Goal: Task Accomplishment & Management: Complete application form

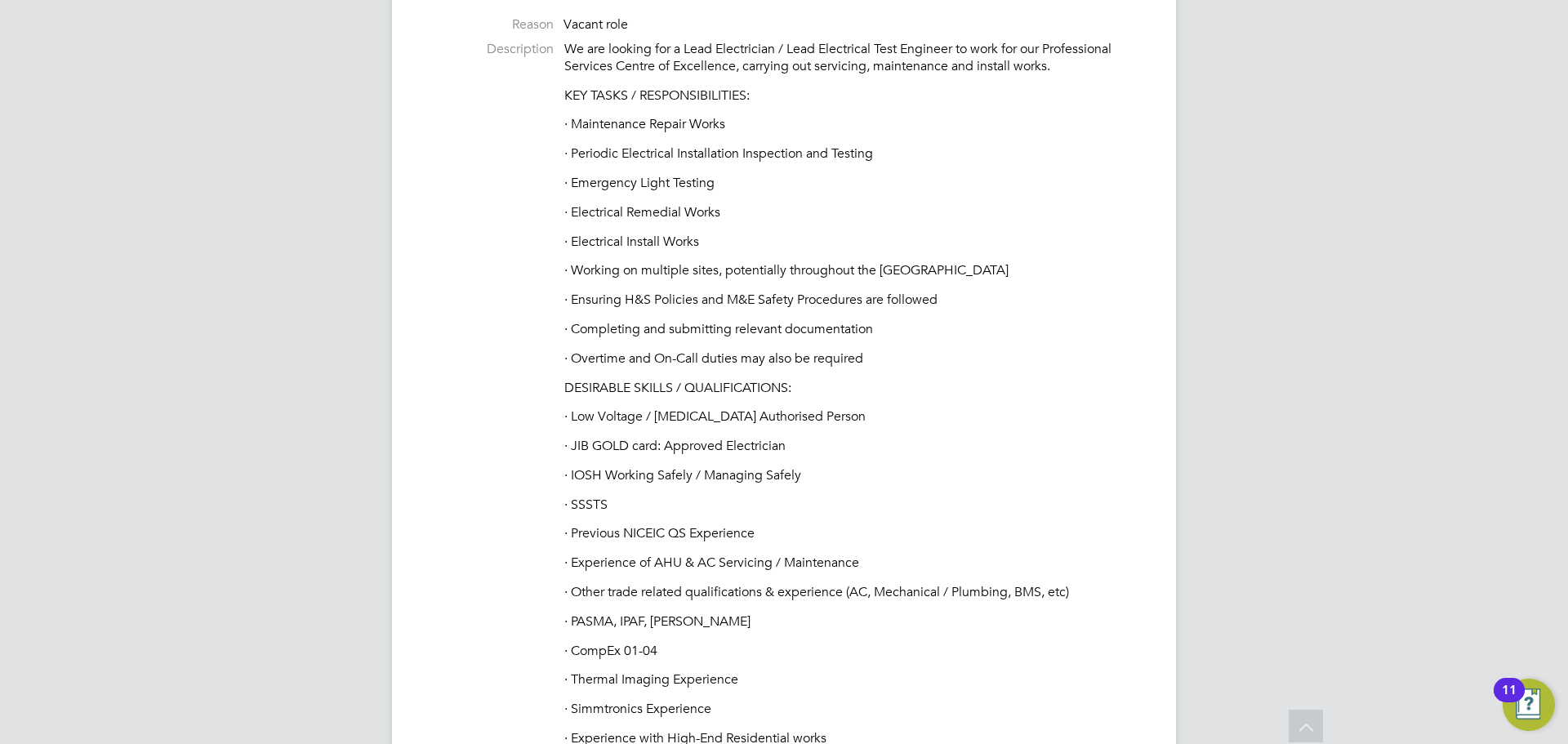
scroll to position [408, 0]
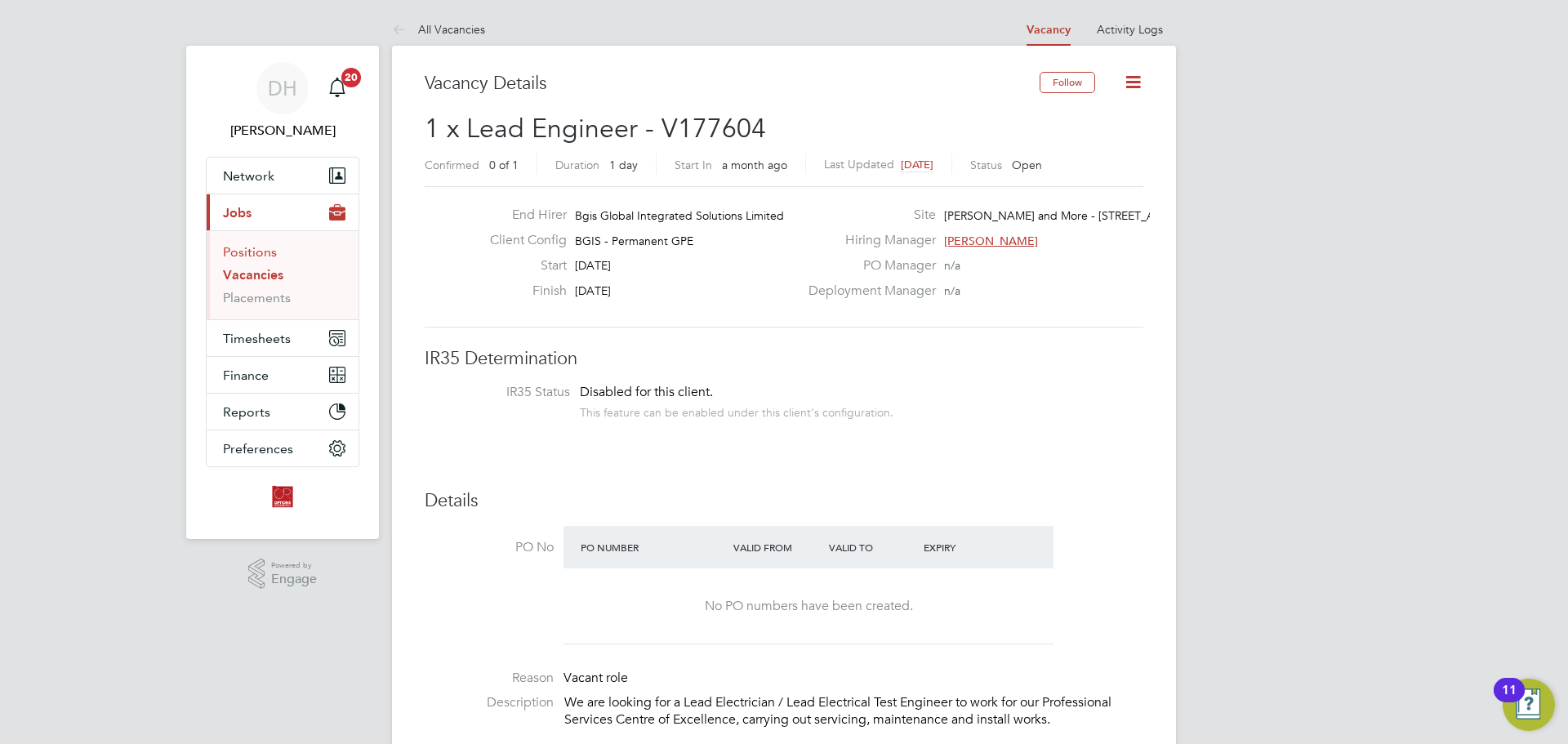
click at [274, 253] on link "Positions" at bounding box center [250, 252] width 54 height 16
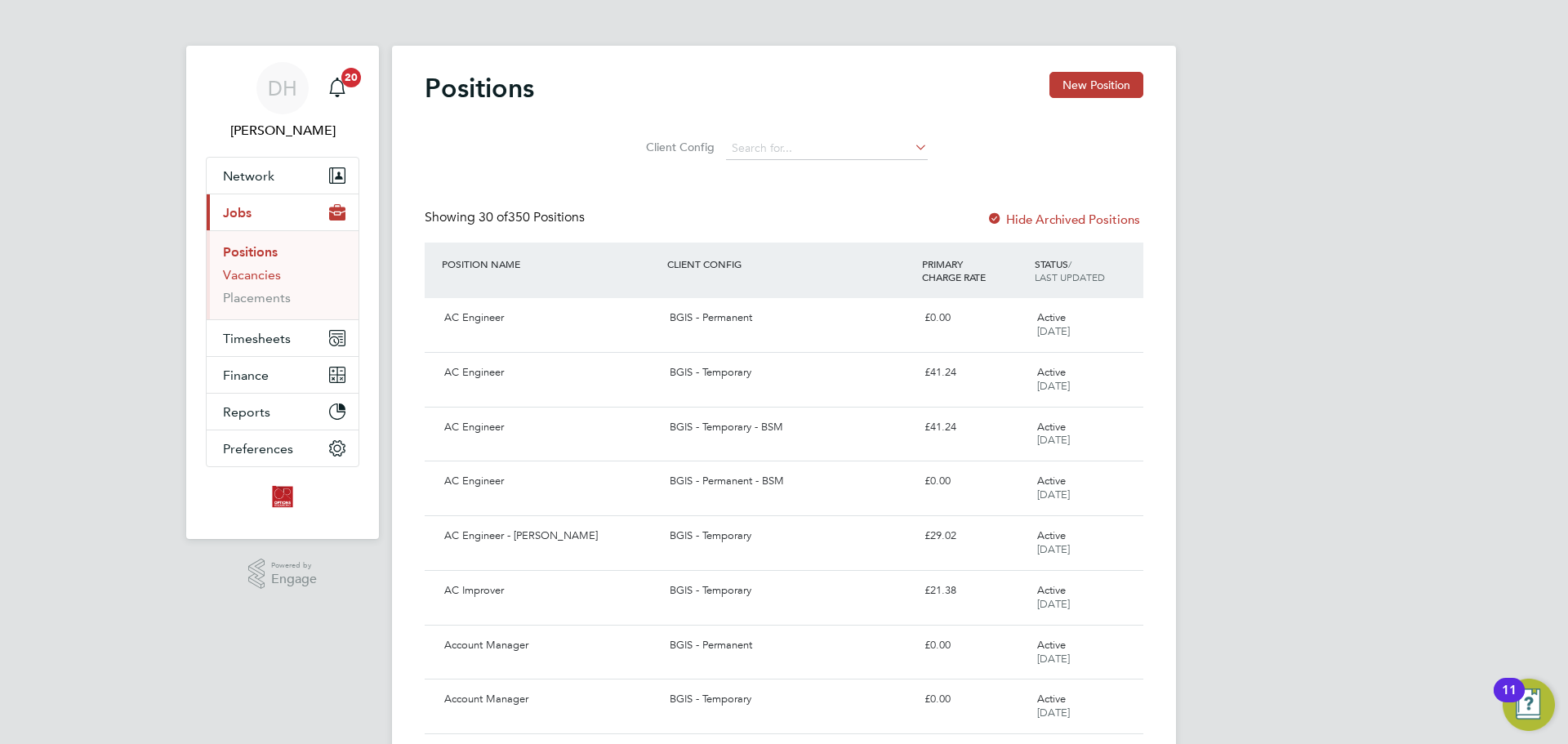
click at [260, 268] on link "Vacancies" at bounding box center [252, 275] width 58 height 16
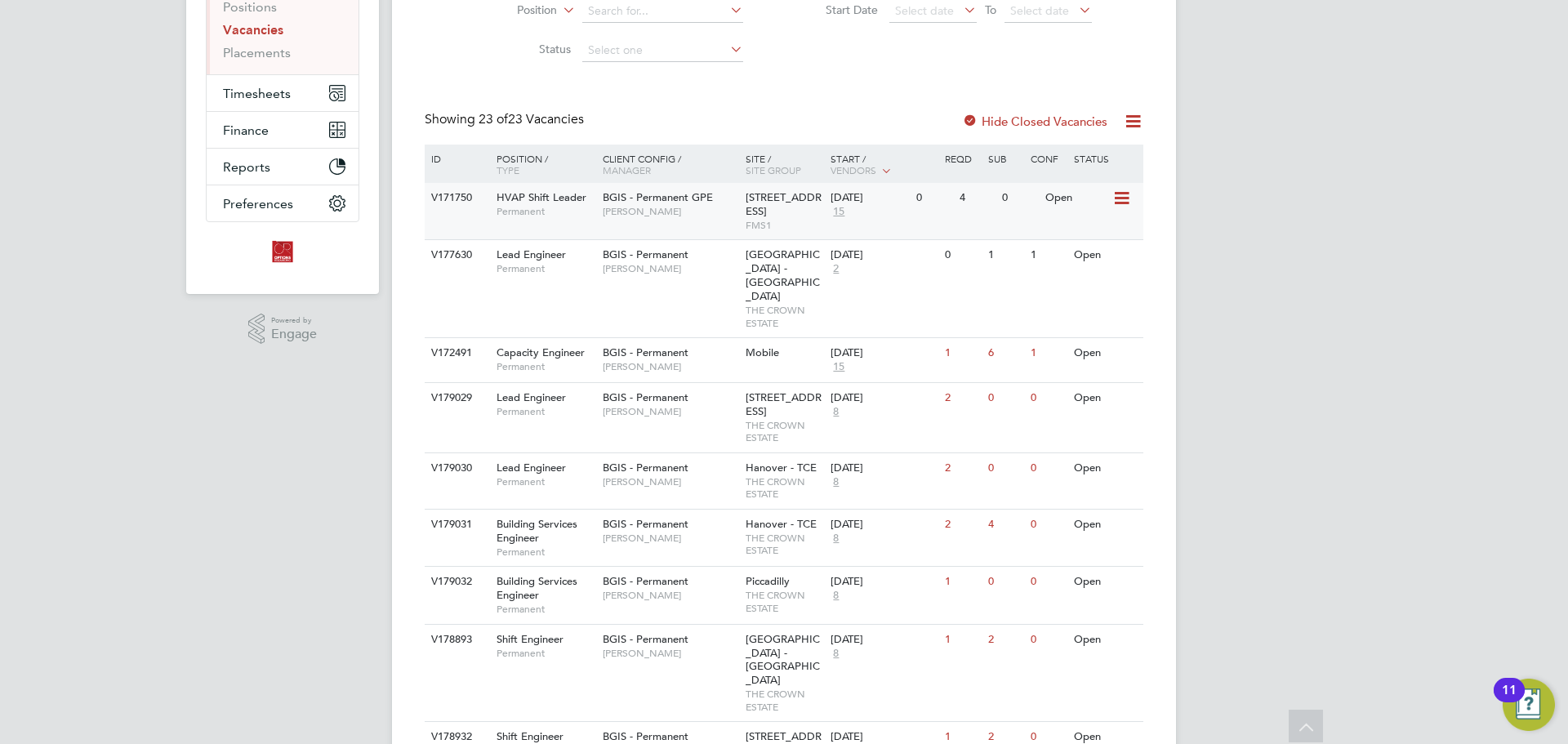
click at [690, 206] on span "Nick Guest" at bounding box center [669, 211] width 134 height 13
click at [1126, 116] on icon at bounding box center [1133, 121] width 20 height 20
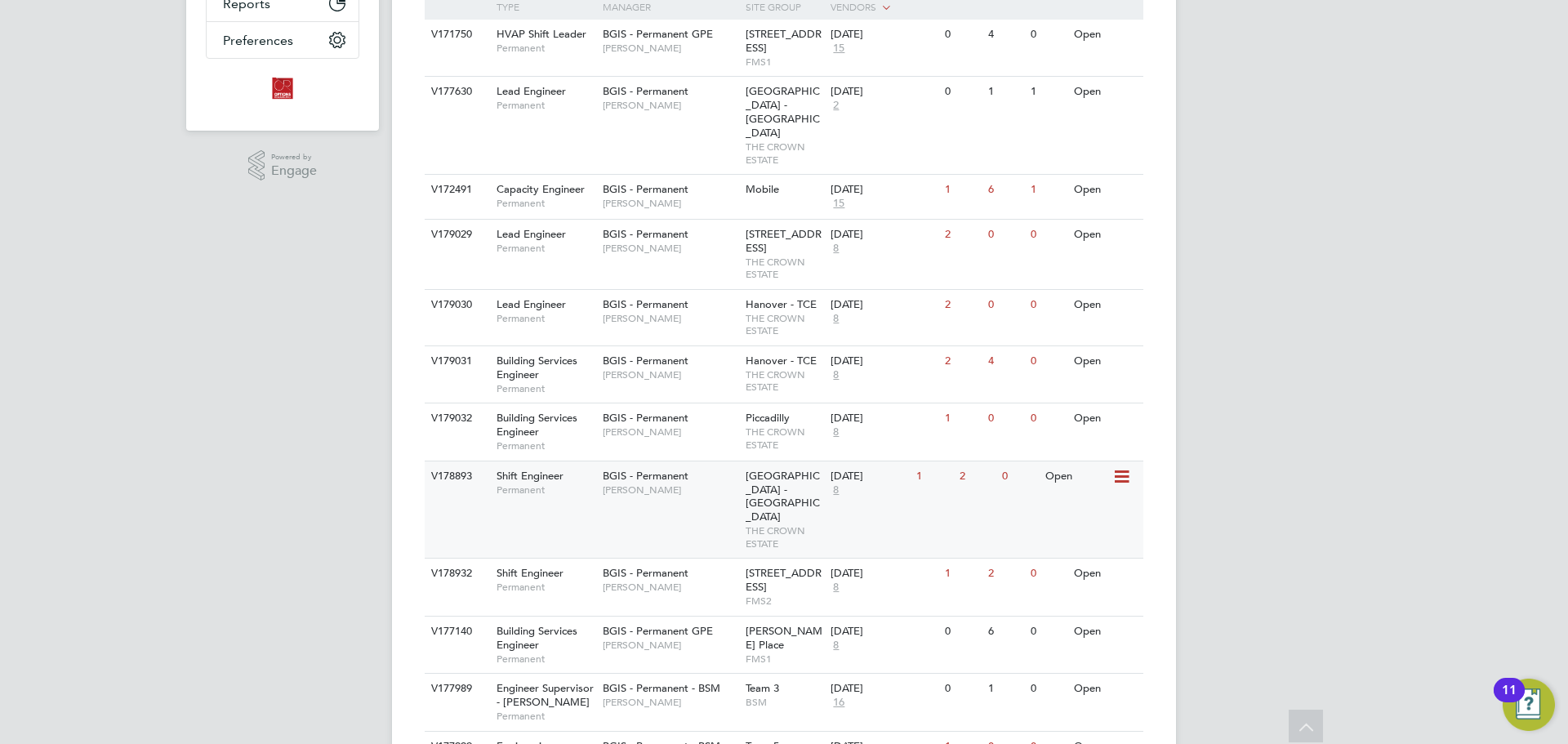
click at [637, 491] on div "V178893 Shift Engineer Permanent BGIS - Permanent Jessica Macgregor Regent Stre…" at bounding box center [783, 509] width 718 height 98
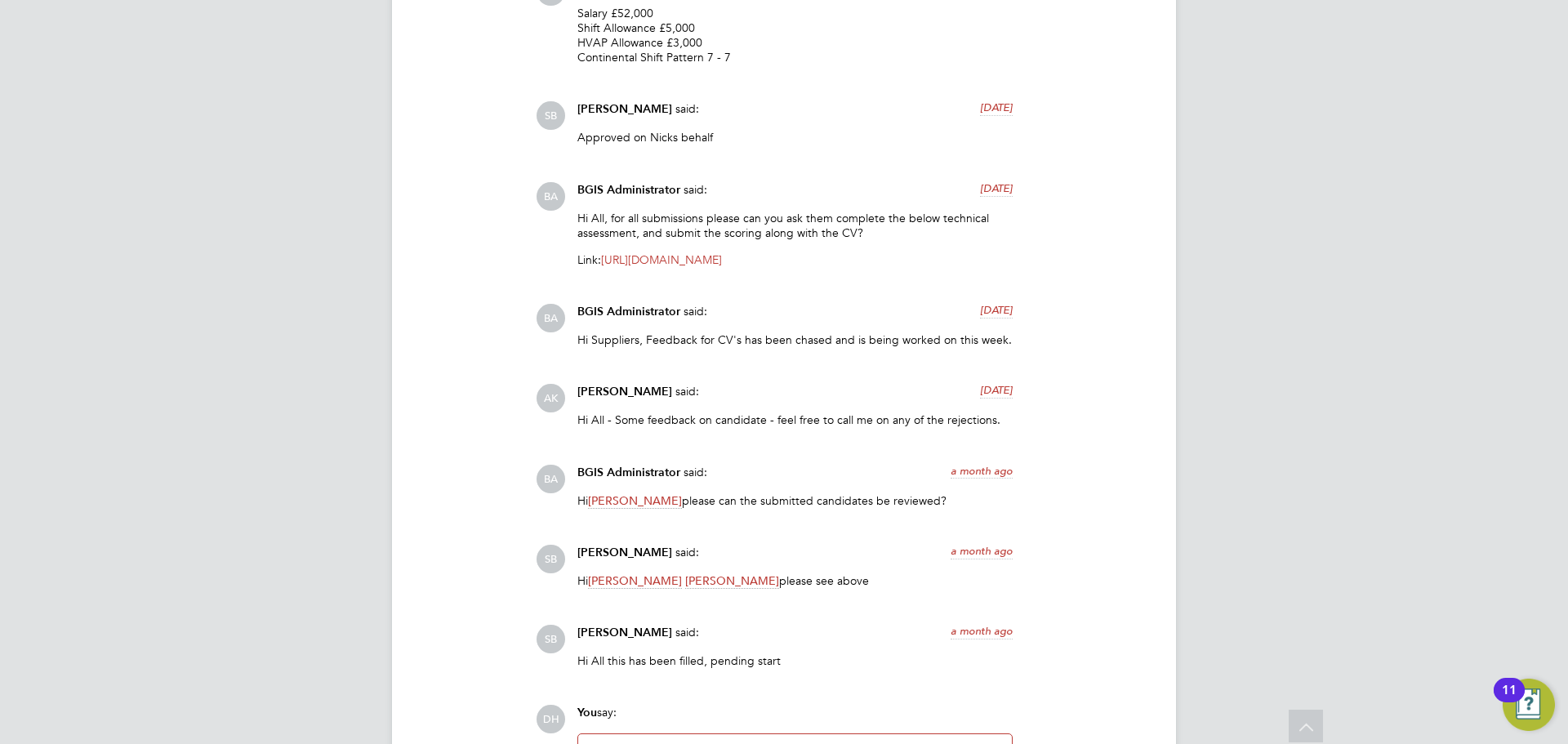
scroll to position [2489, 0]
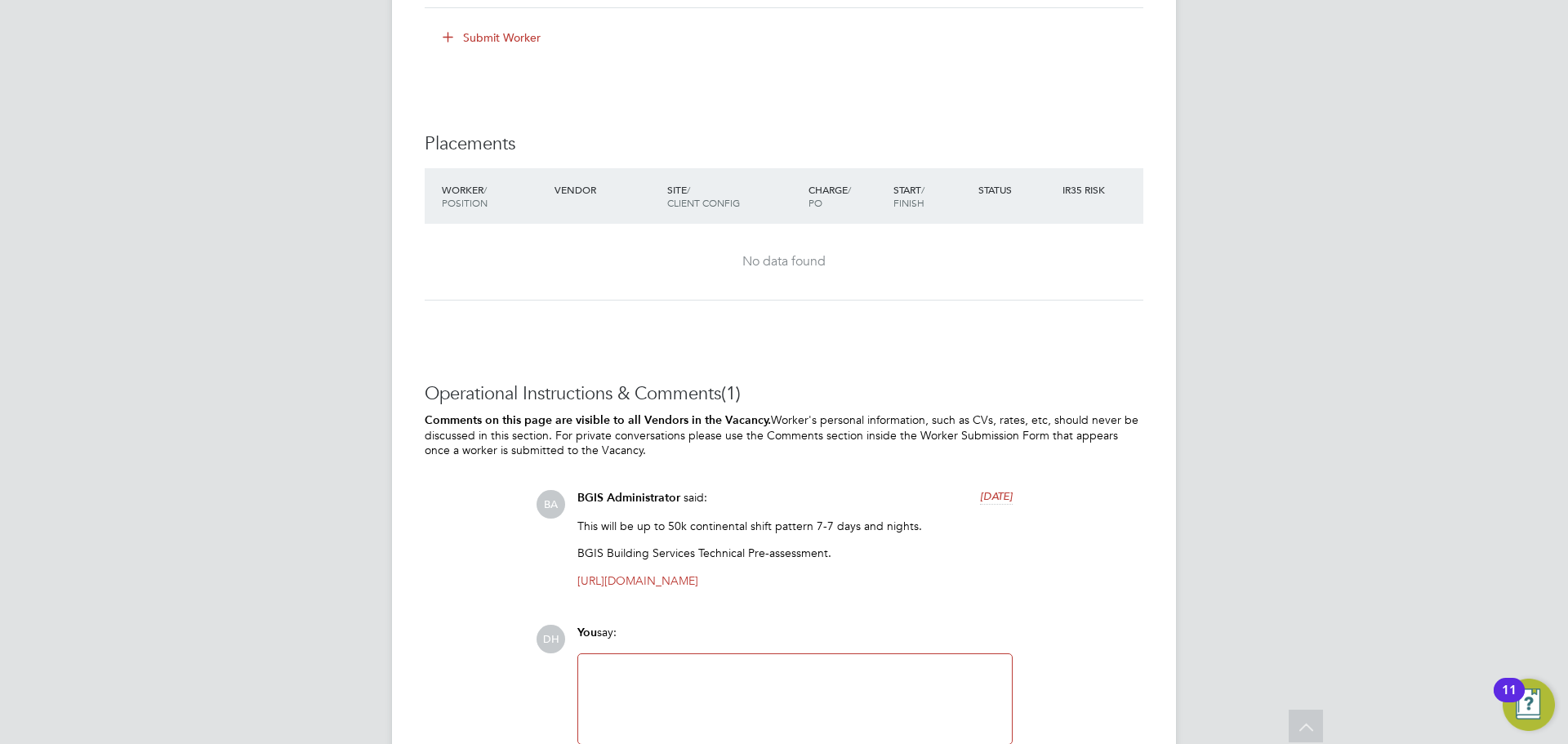
scroll to position [2490, 0]
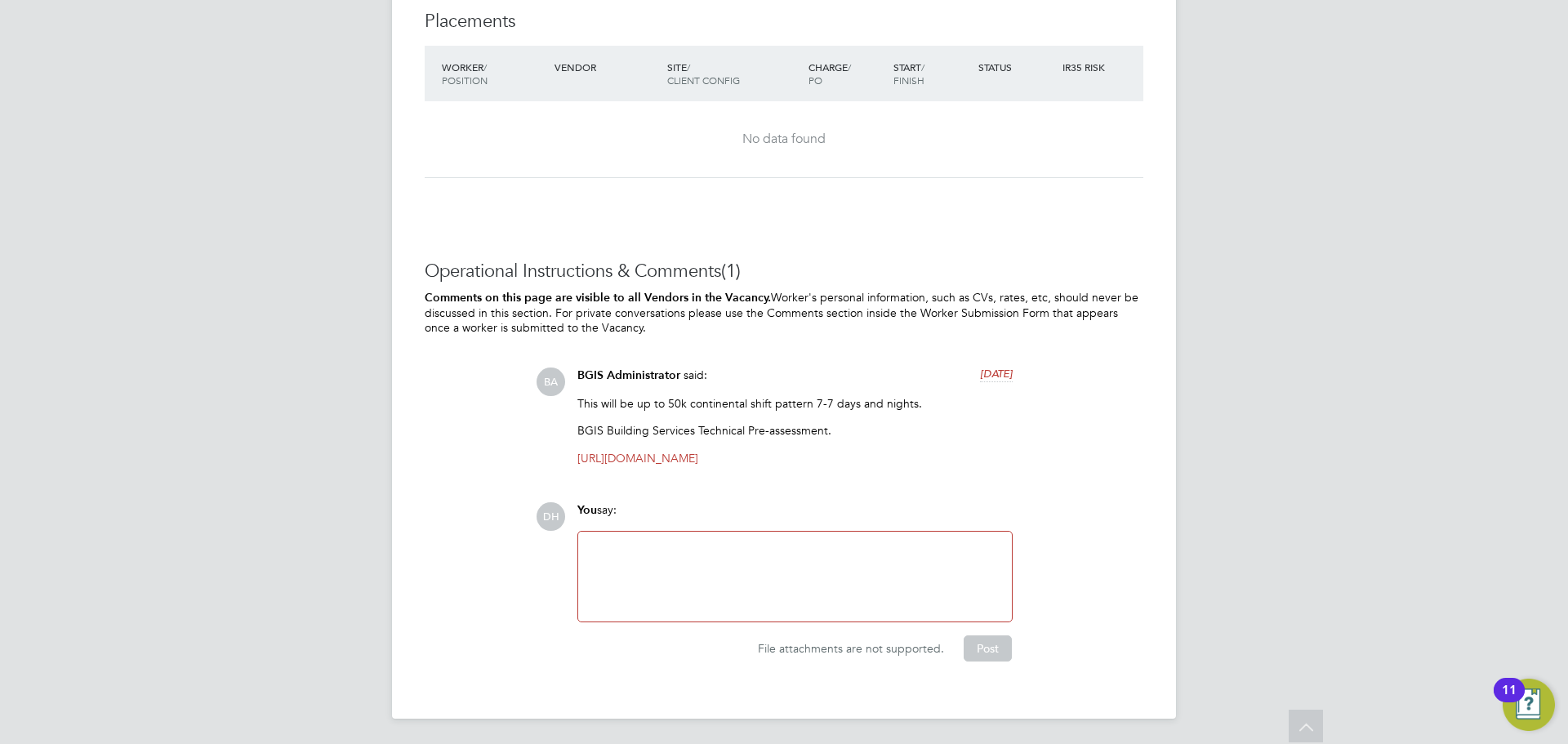
click at [632, 561] on div at bounding box center [795, 576] width 414 height 70
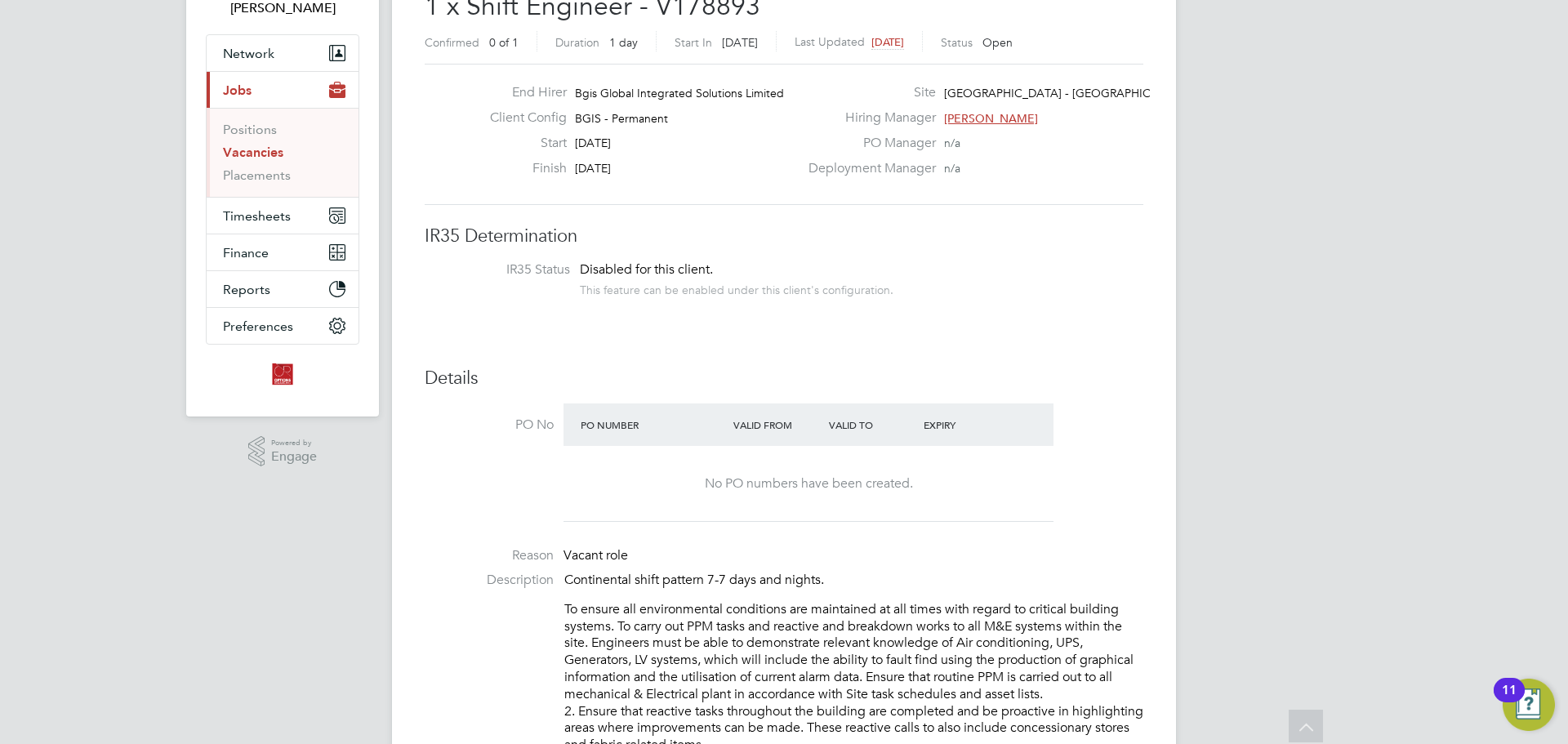
scroll to position [0, 0]
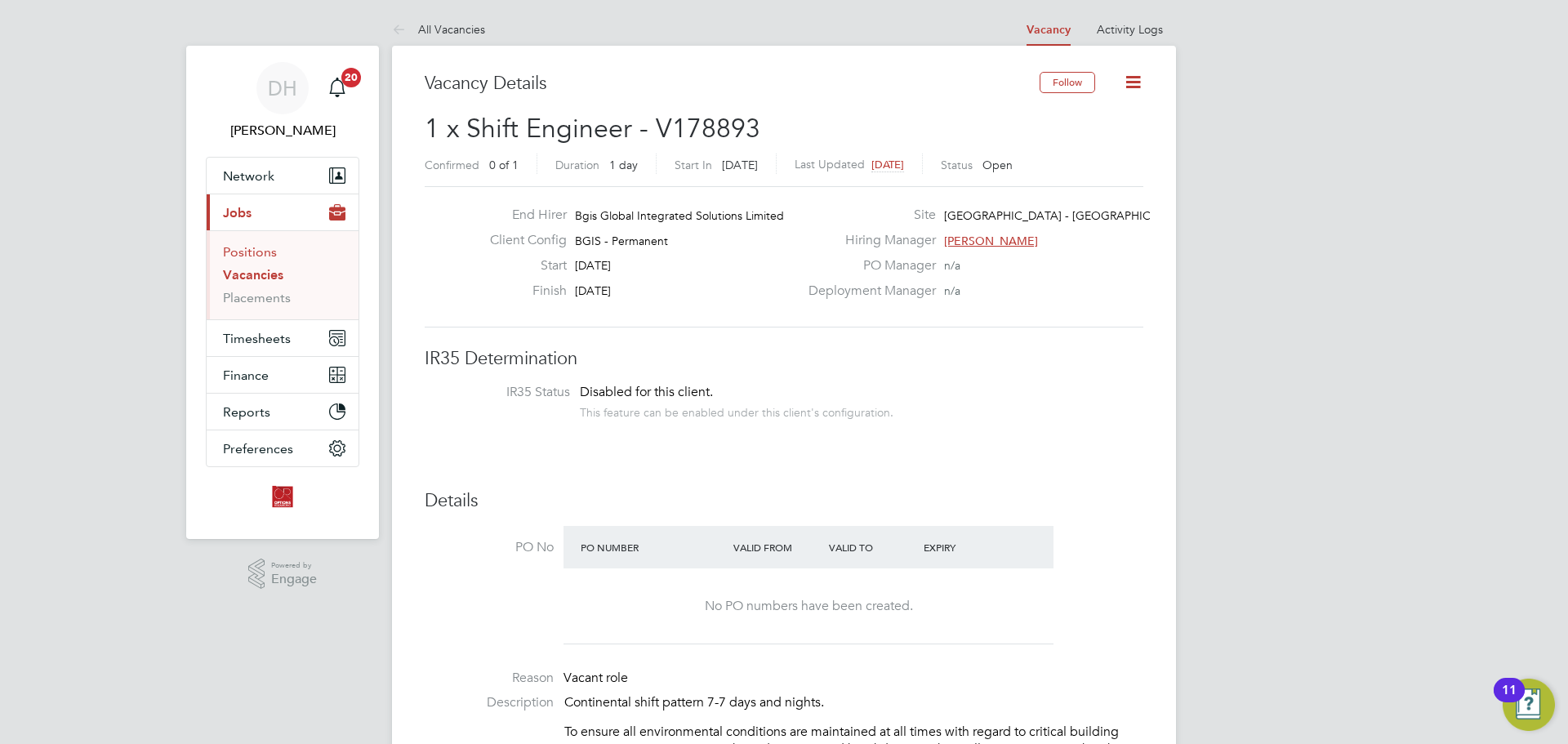
click at [231, 253] on link "Positions" at bounding box center [250, 252] width 54 height 16
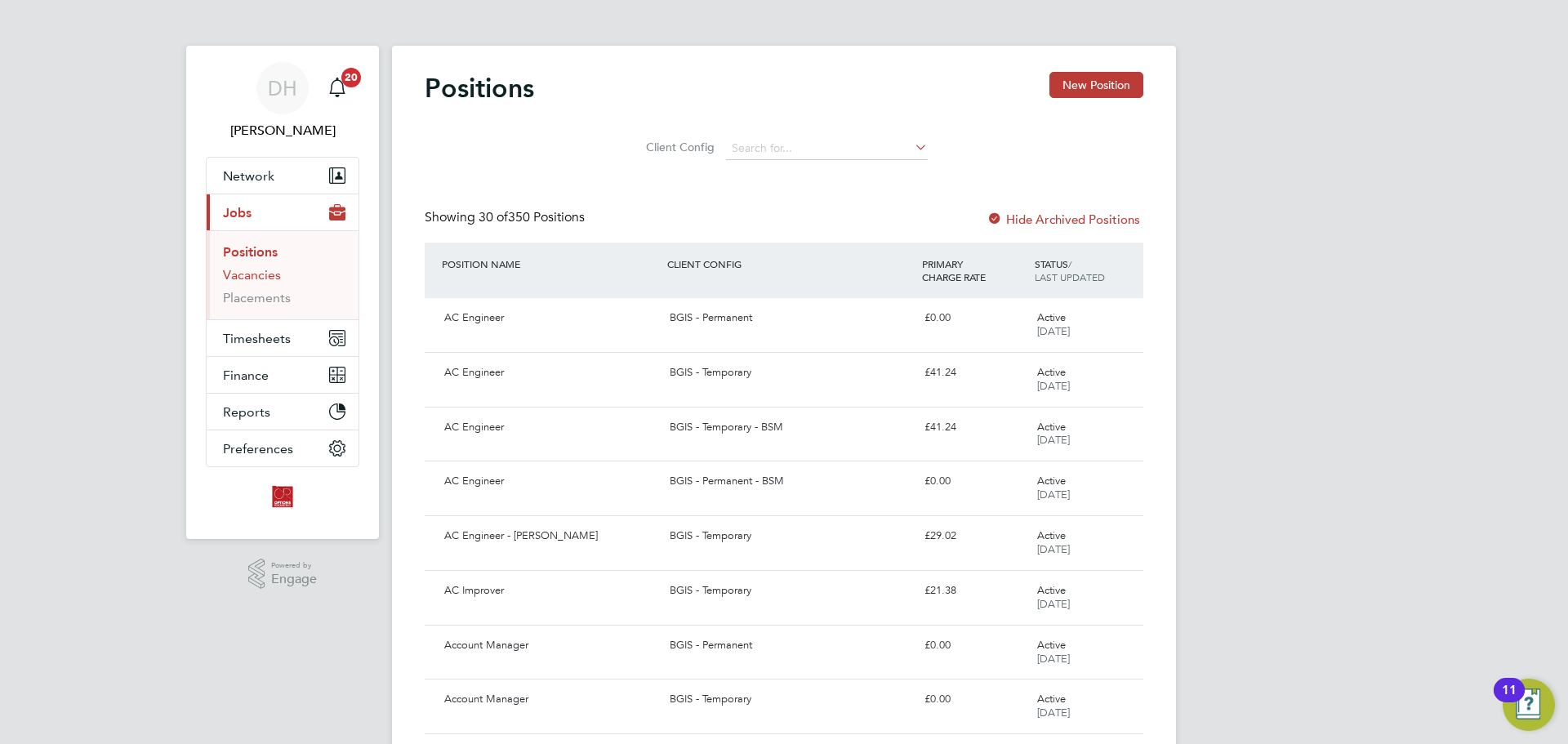
click at [272, 274] on link "Vacancies" at bounding box center [252, 275] width 58 height 16
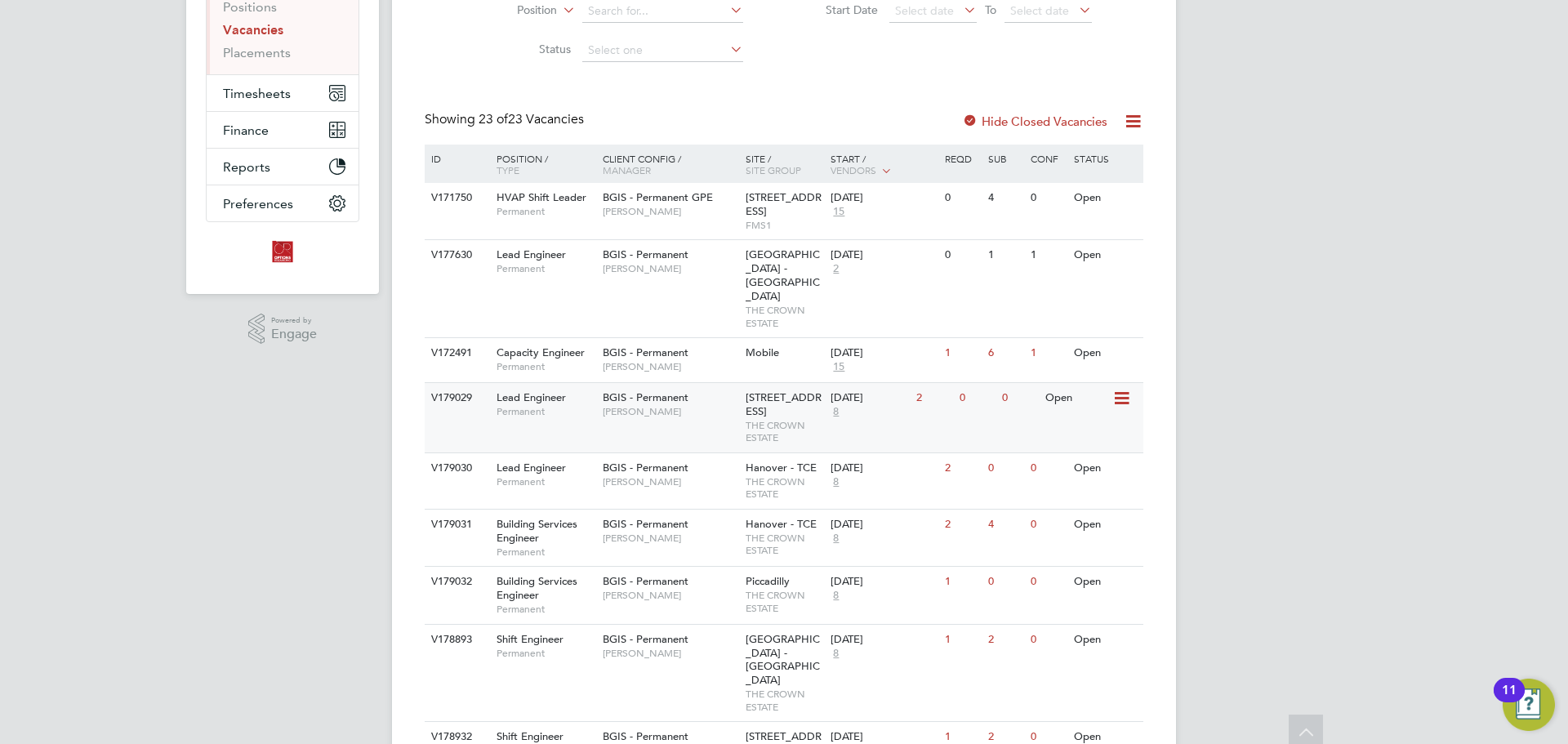
scroll to position [327, 0]
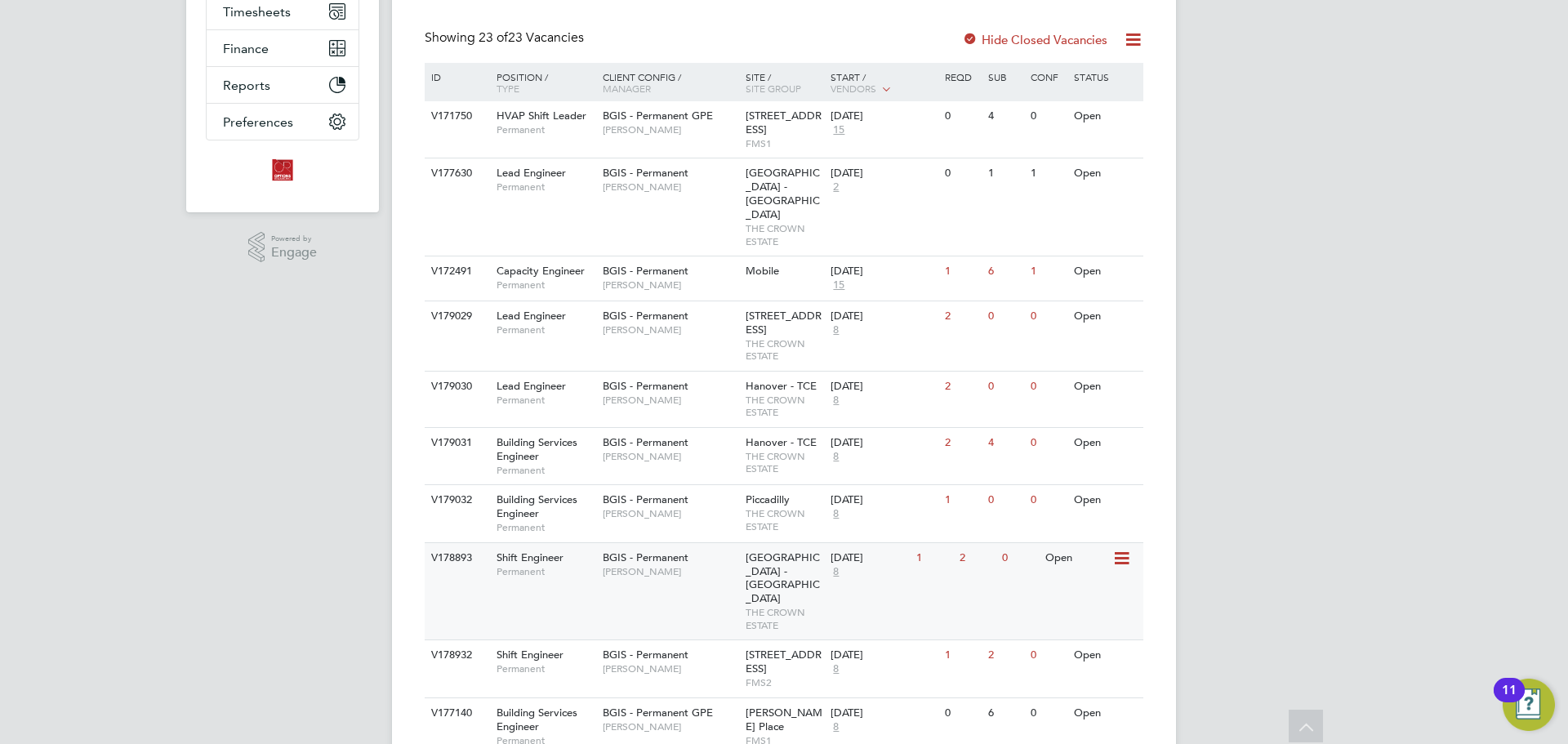
click at [754, 562] on span "[GEOGRAPHIC_DATA] - [GEOGRAPHIC_DATA]" at bounding box center [782, 578] width 75 height 56
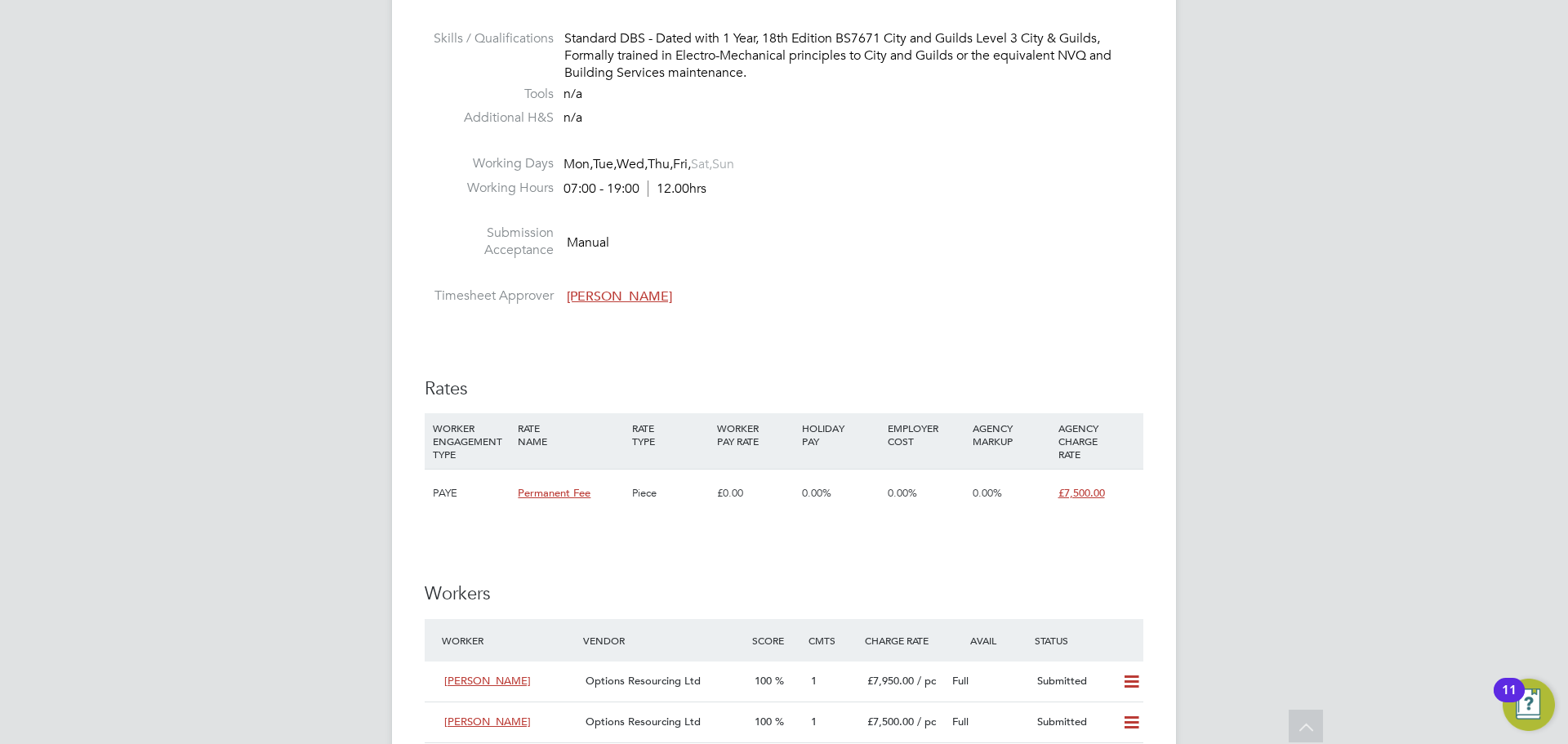
scroll to position [1877, 0]
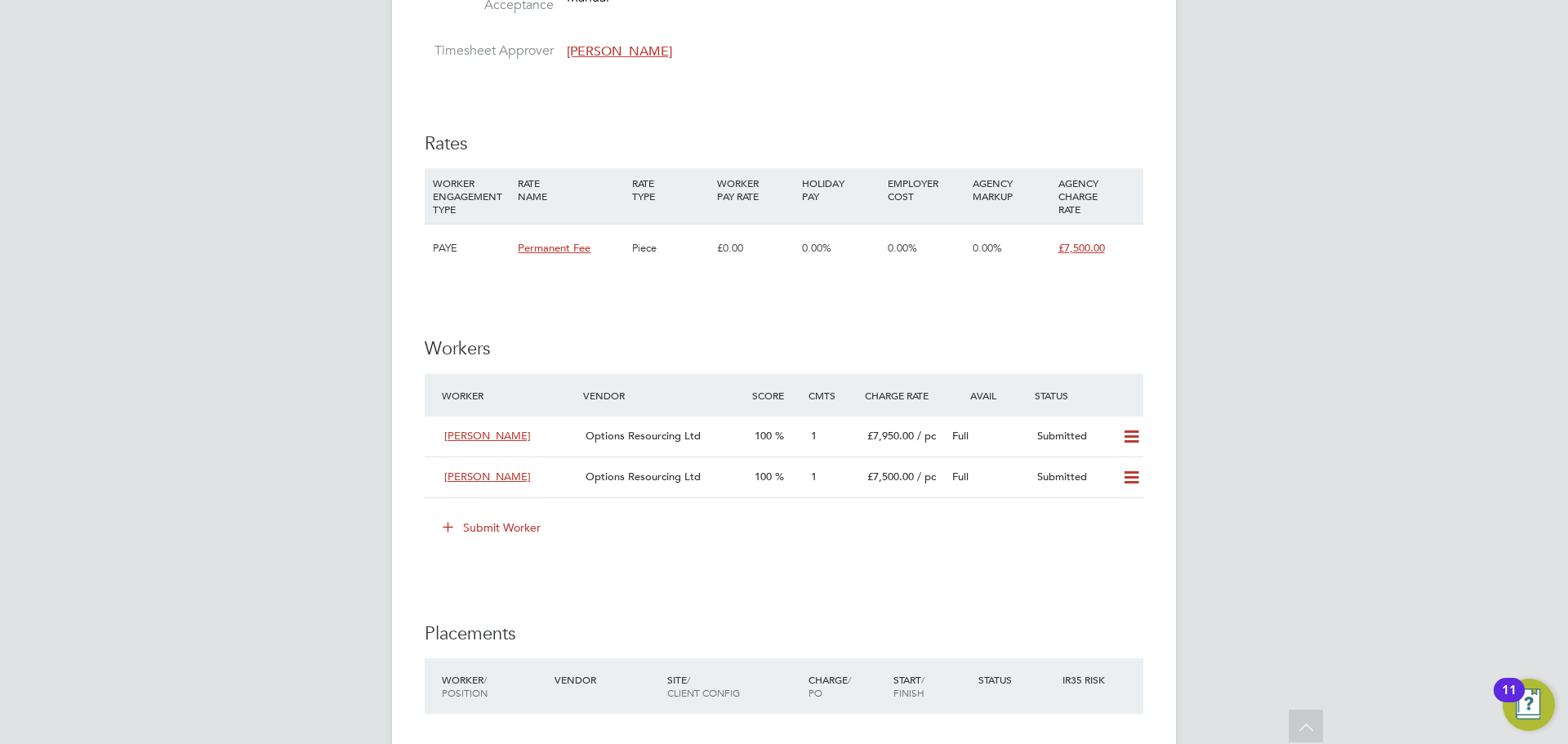
click at [448, 527] on icon at bounding box center [447, 526] width 12 height 12
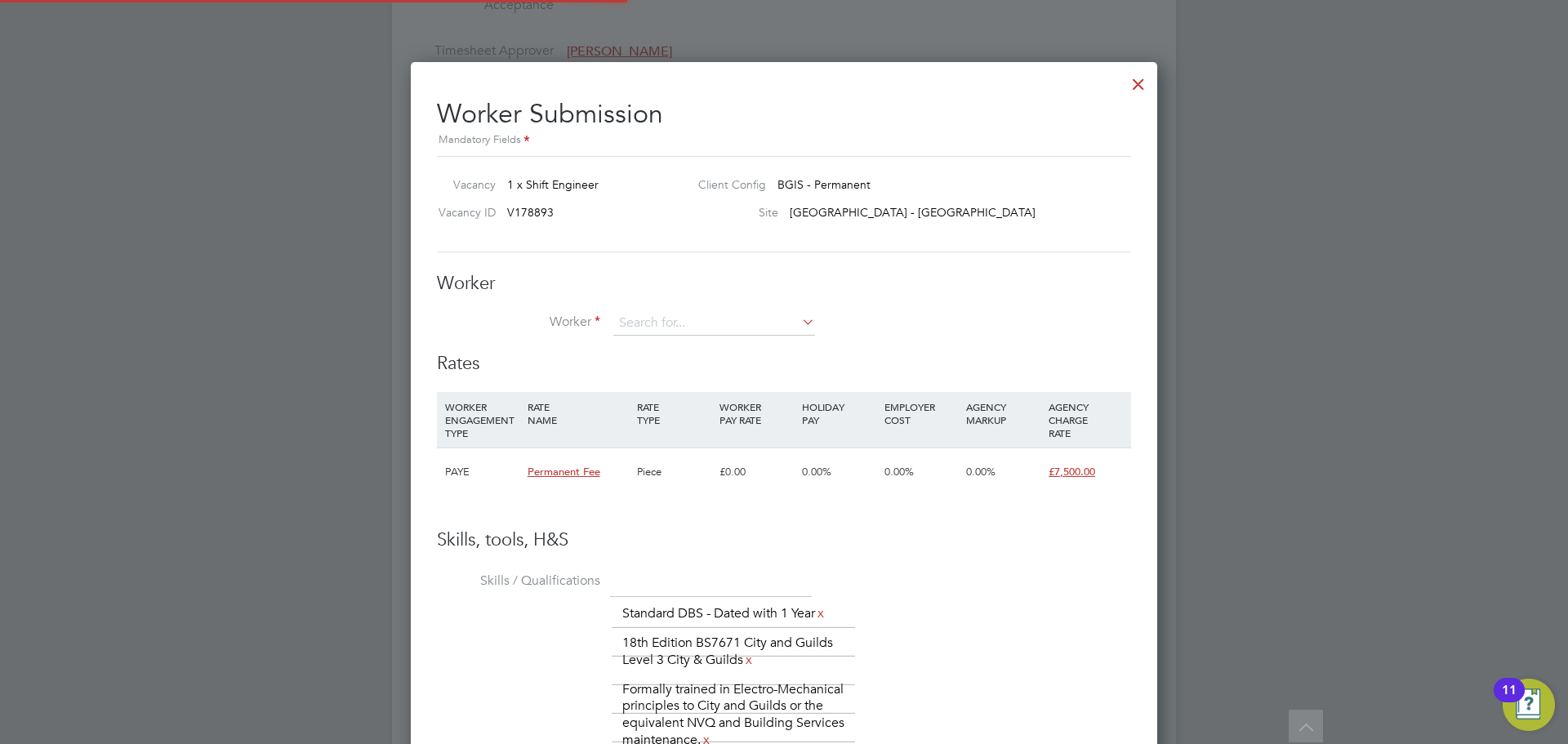
scroll to position [48, 111]
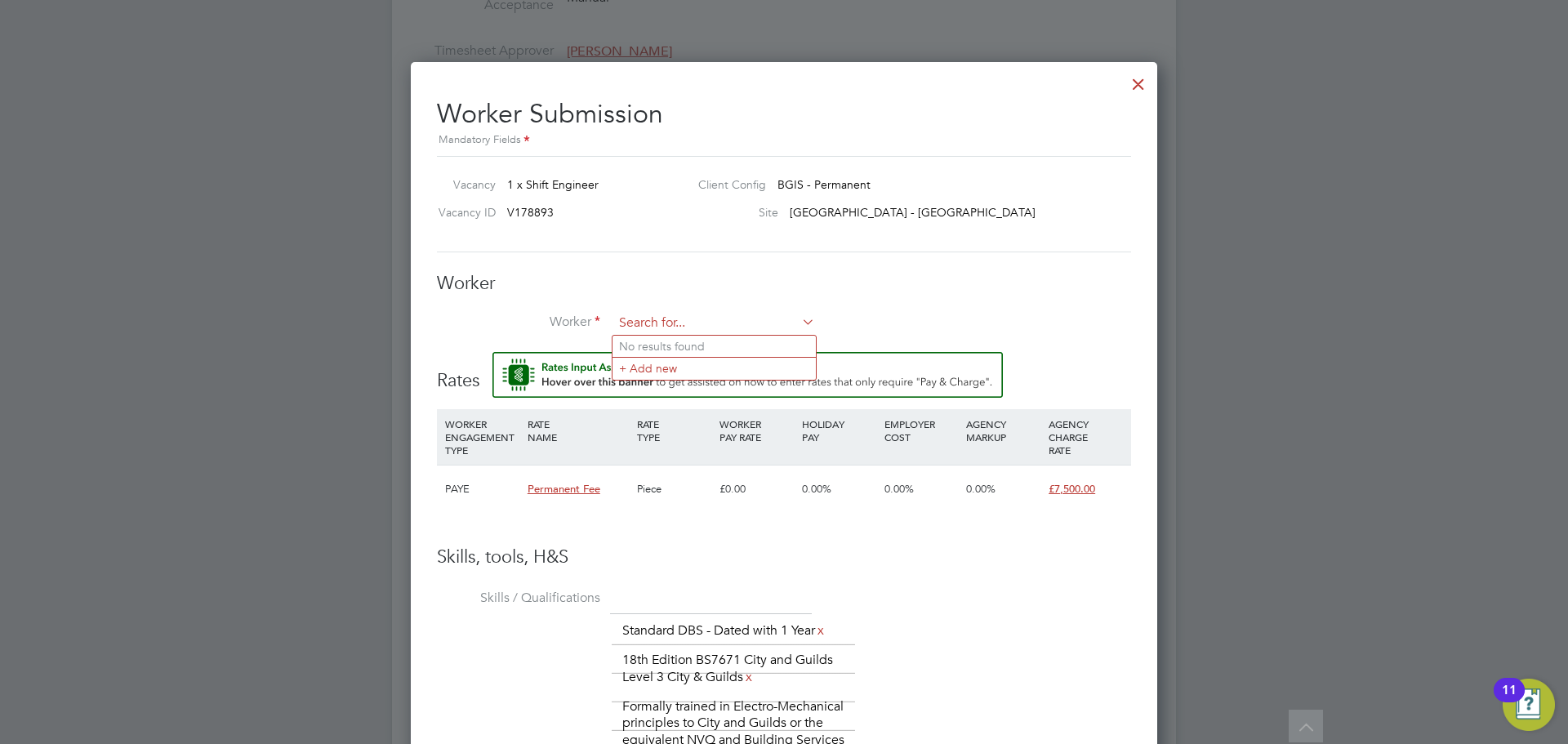
click at [704, 328] on input at bounding box center [714, 323] width 201 height 25
click at [712, 370] on li "+ Add new" at bounding box center [714, 368] width 203 height 22
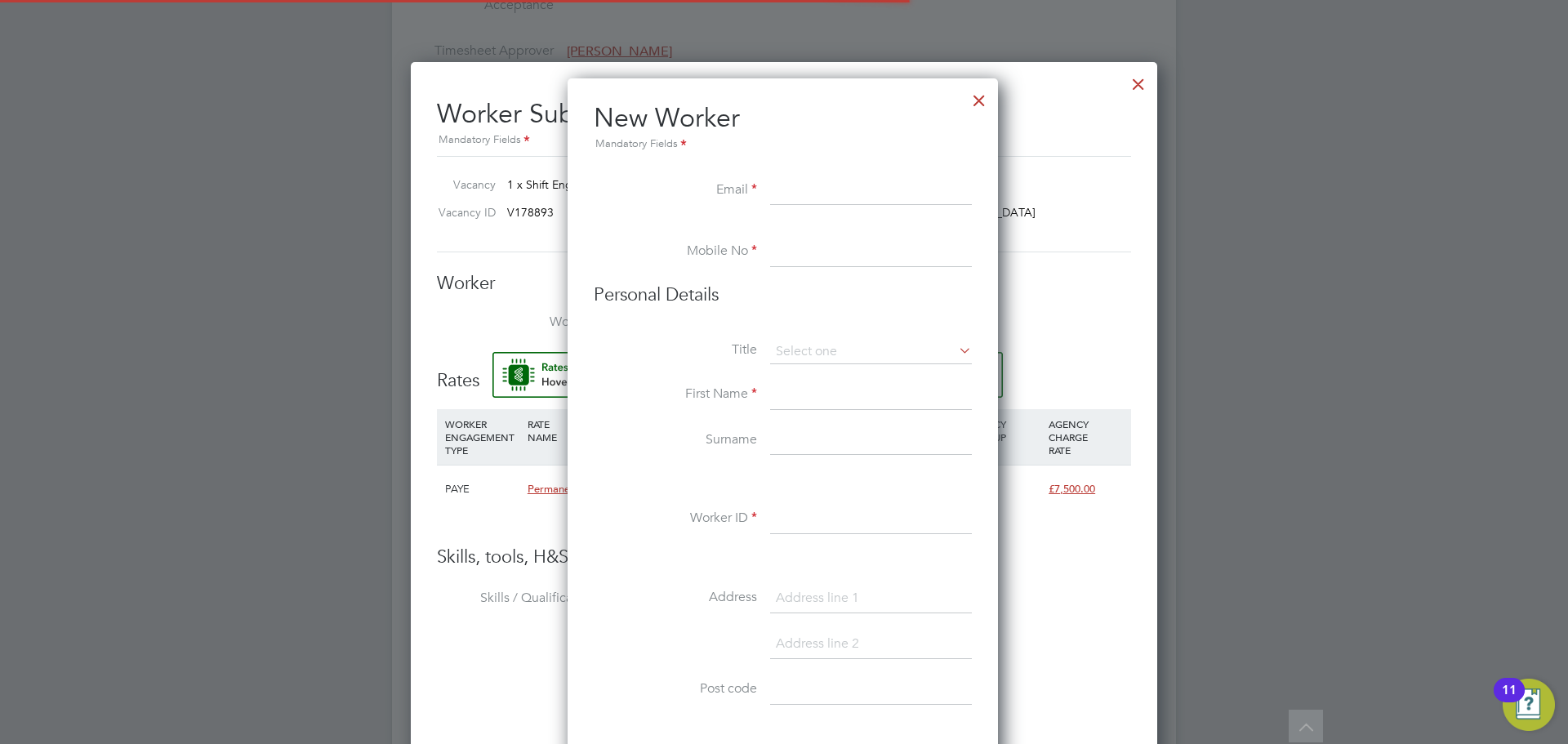
scroll to position [1389, 432]
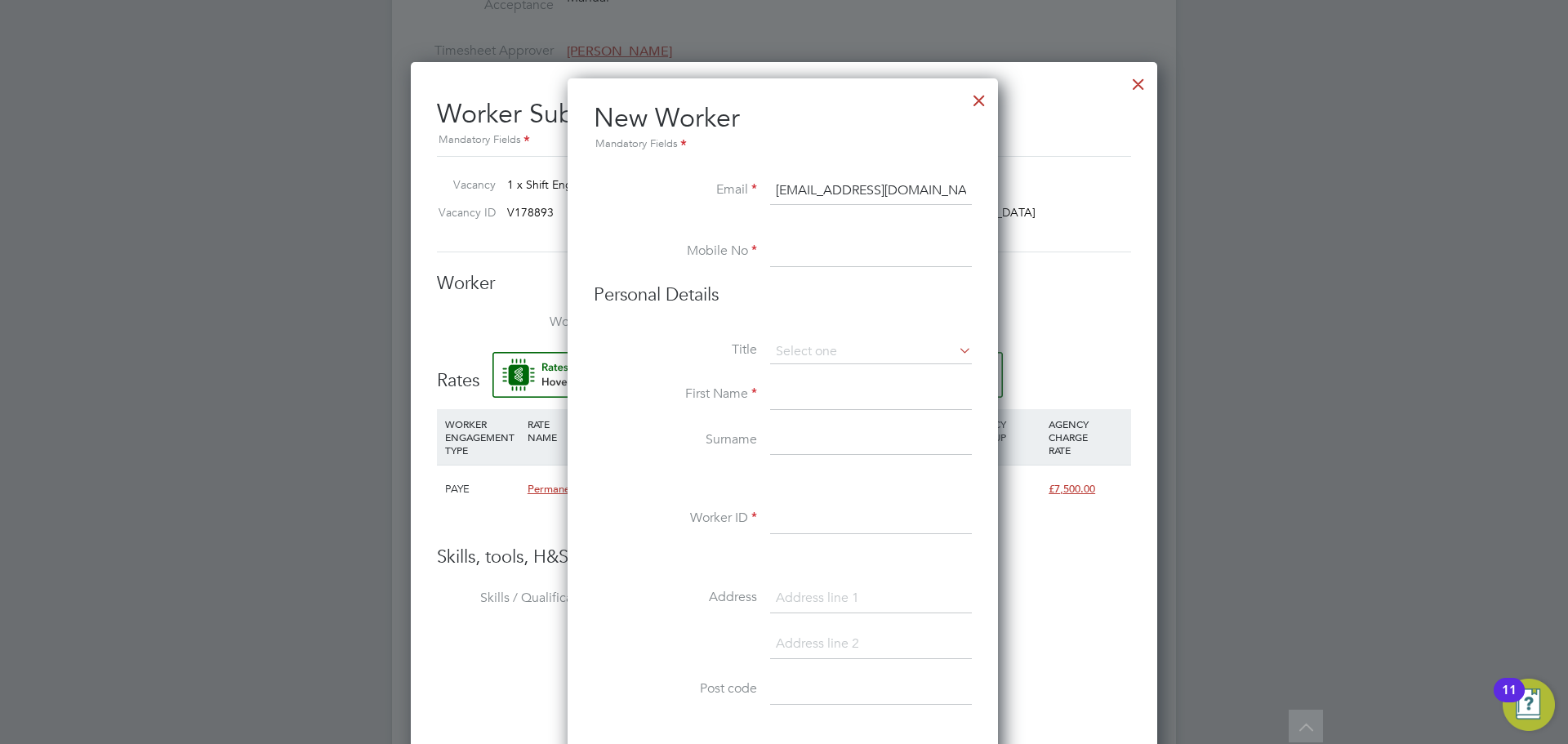
type input "joeddymb@gmail.com"
click at [831, 244] on input at bounding box center [871, 253] width 201 height 30
type input "07850489430"
click at [798, 390] on input at bounding box center [871, 395] width 201 height 30
type input "Joeddy"
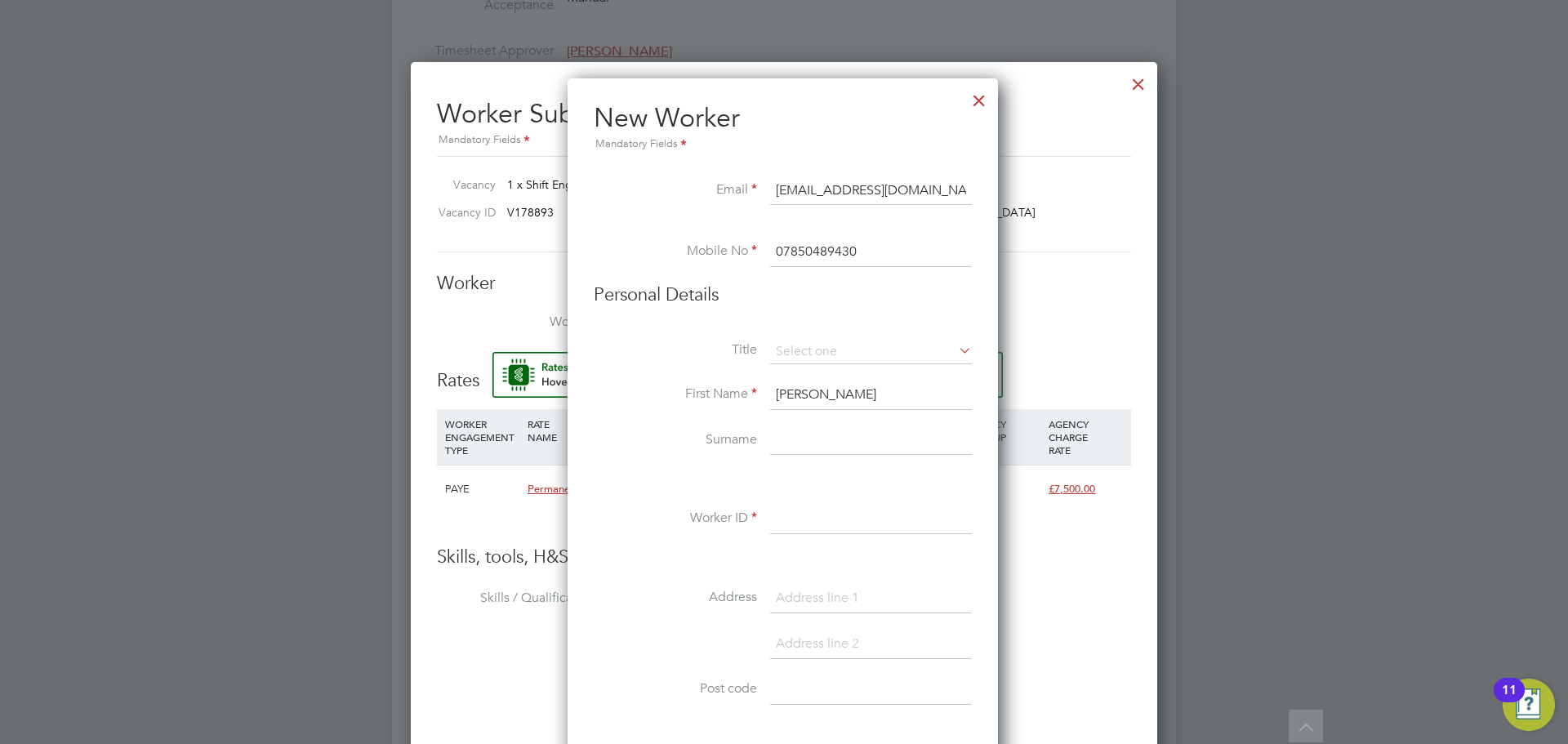
click at [801, 428] on input at bounding box center [871, 441] width 201 height 30
type input "Bulab"
click at [804, 520] on input at bounding box center [871, 520] width 201 height 30
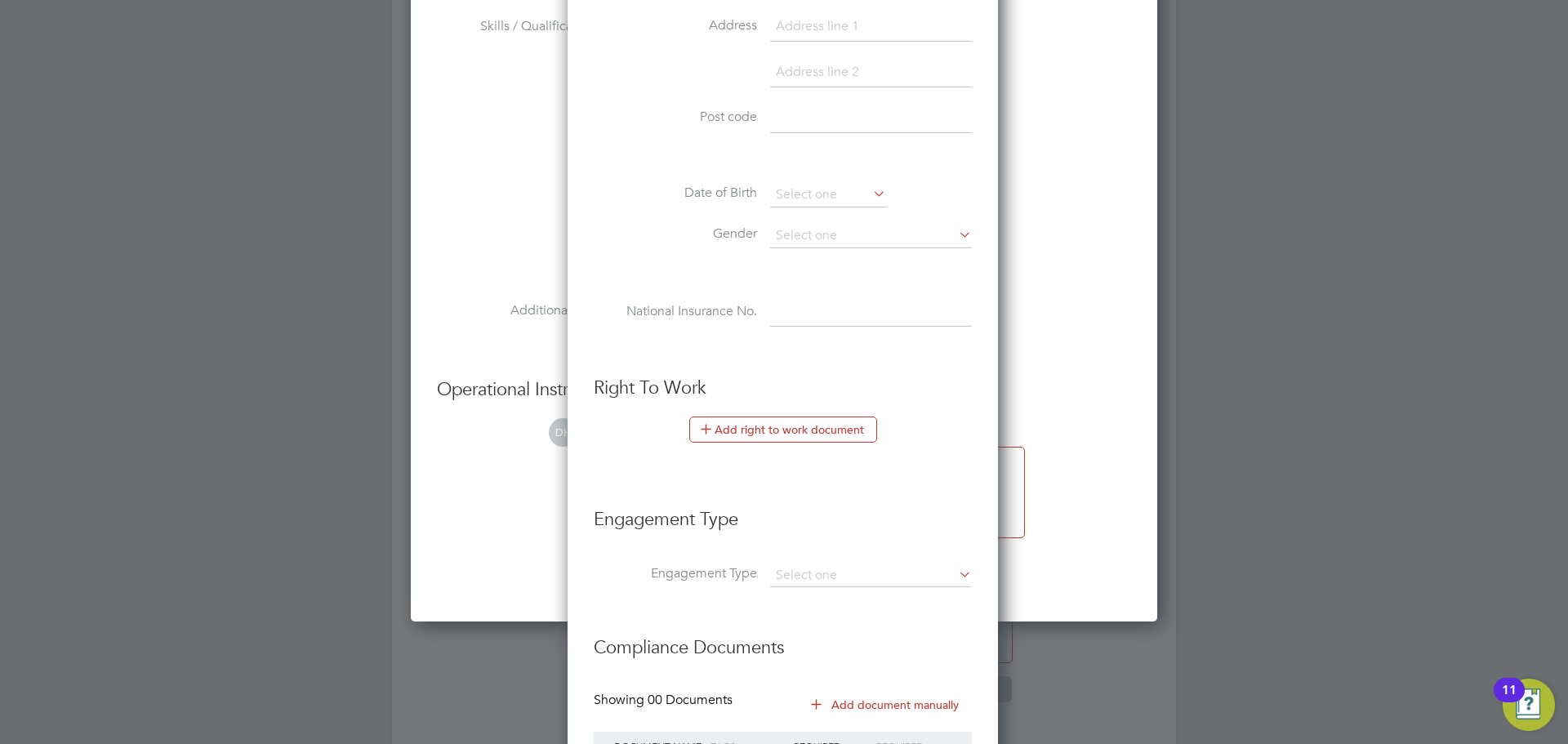
scroll to position [2602, 0]
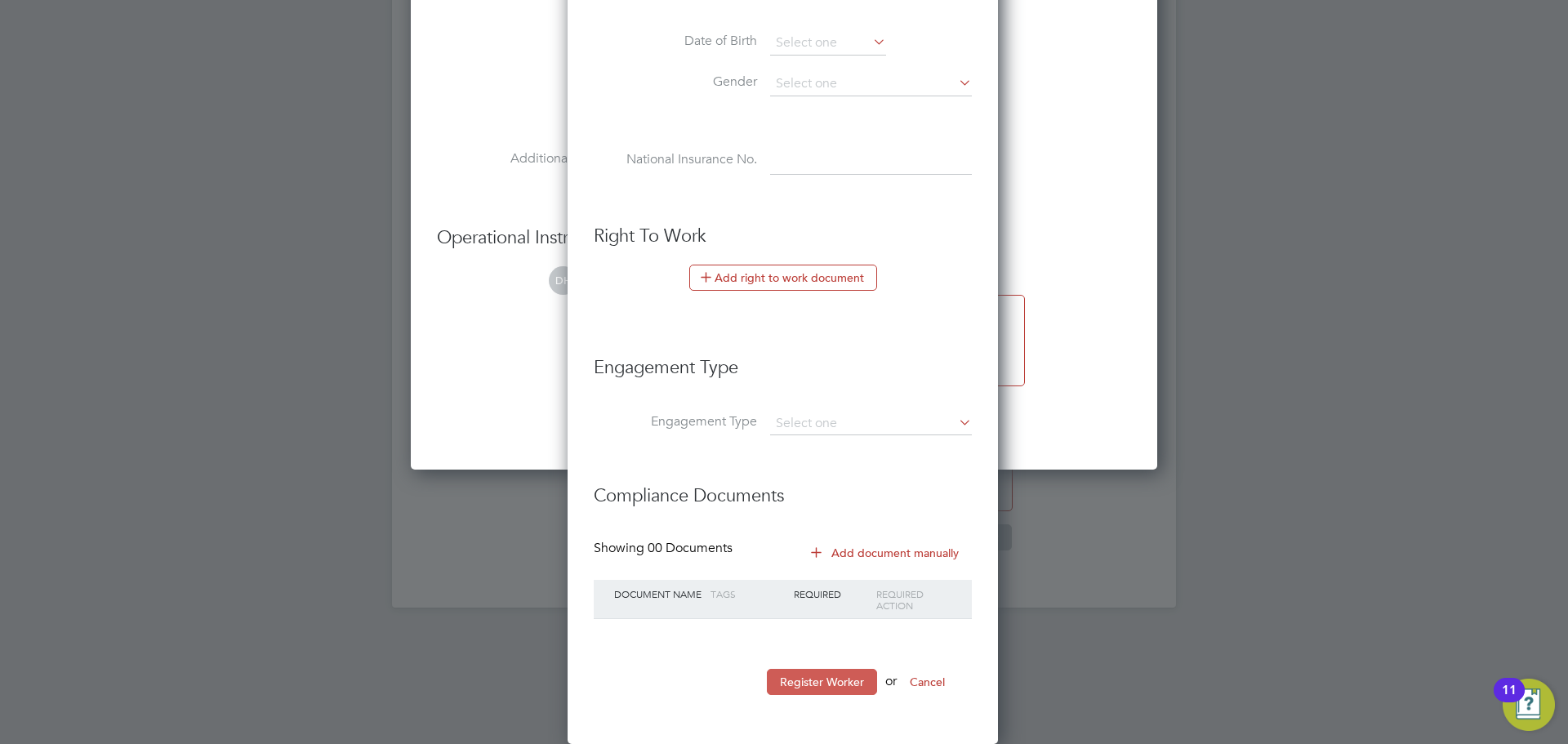
type input "JB 2025"
click at [825, 677] on button "Register Worker" at bounding box center [822, 681] width 111 height 26
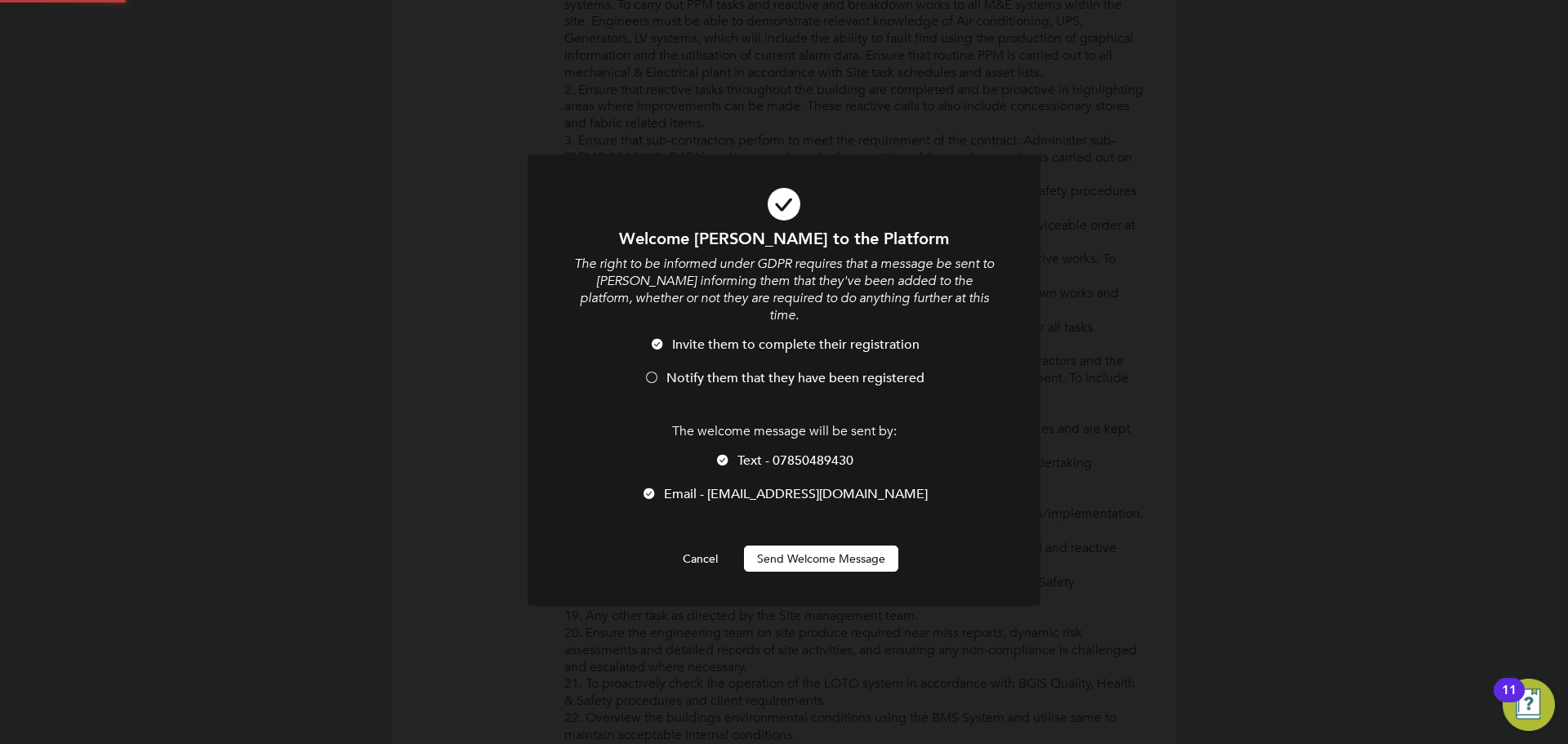
scroll to position [0, 0]
click at [826, 546] on button "Send Welcome Message" at bounding box center [821, 559] width 154 height 26
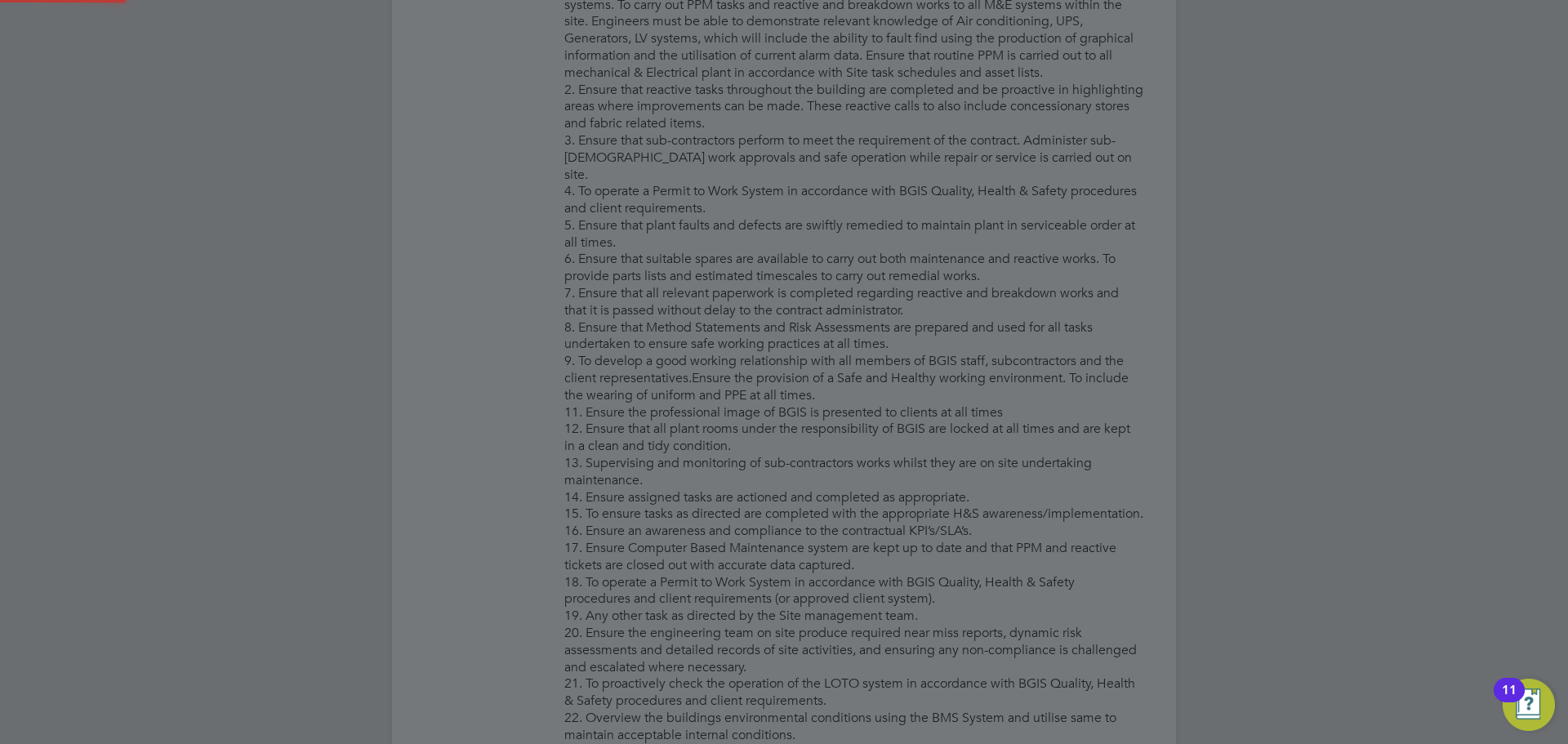
type input "Joeddy Bulab (JB 2025)"
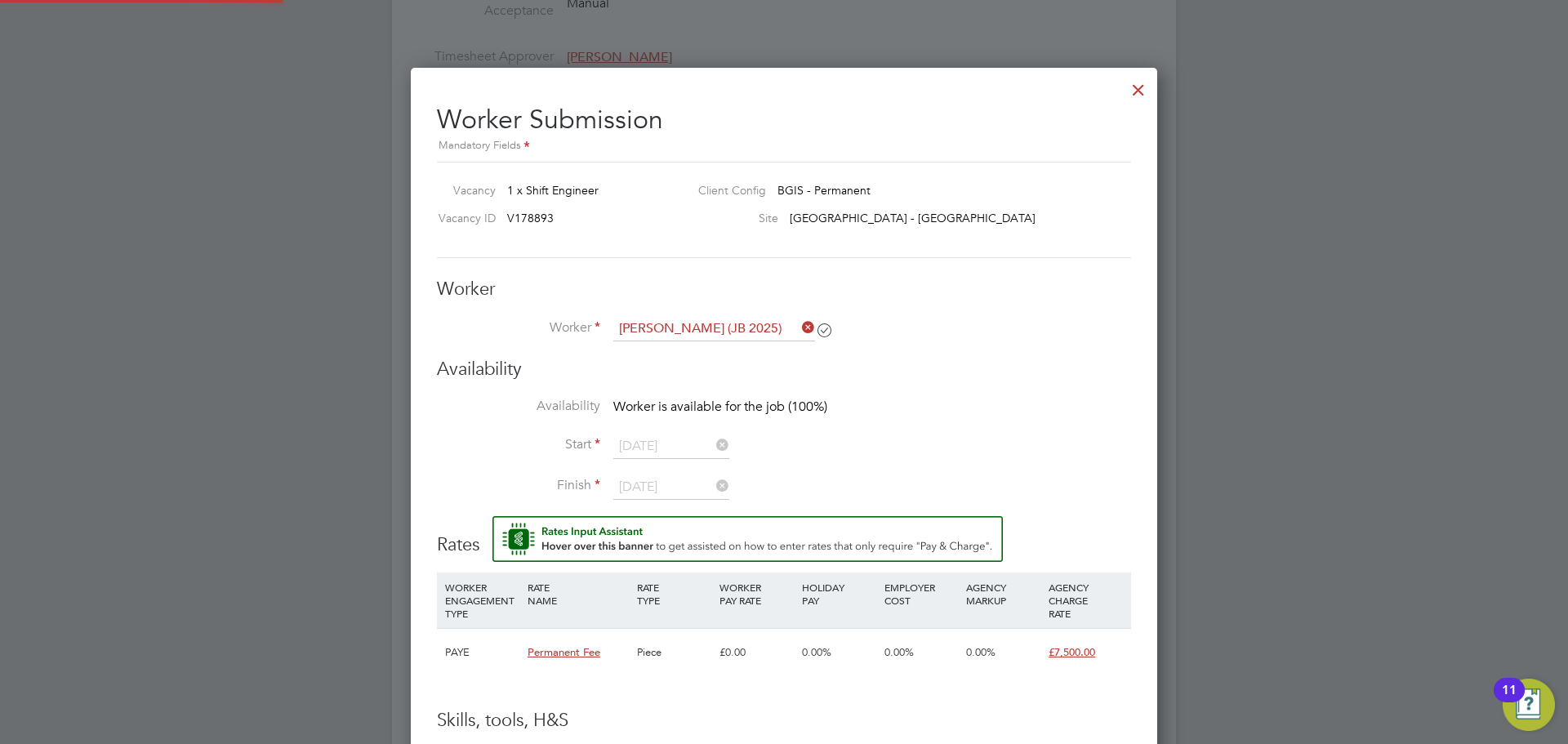
scroll to position [1877, 0]
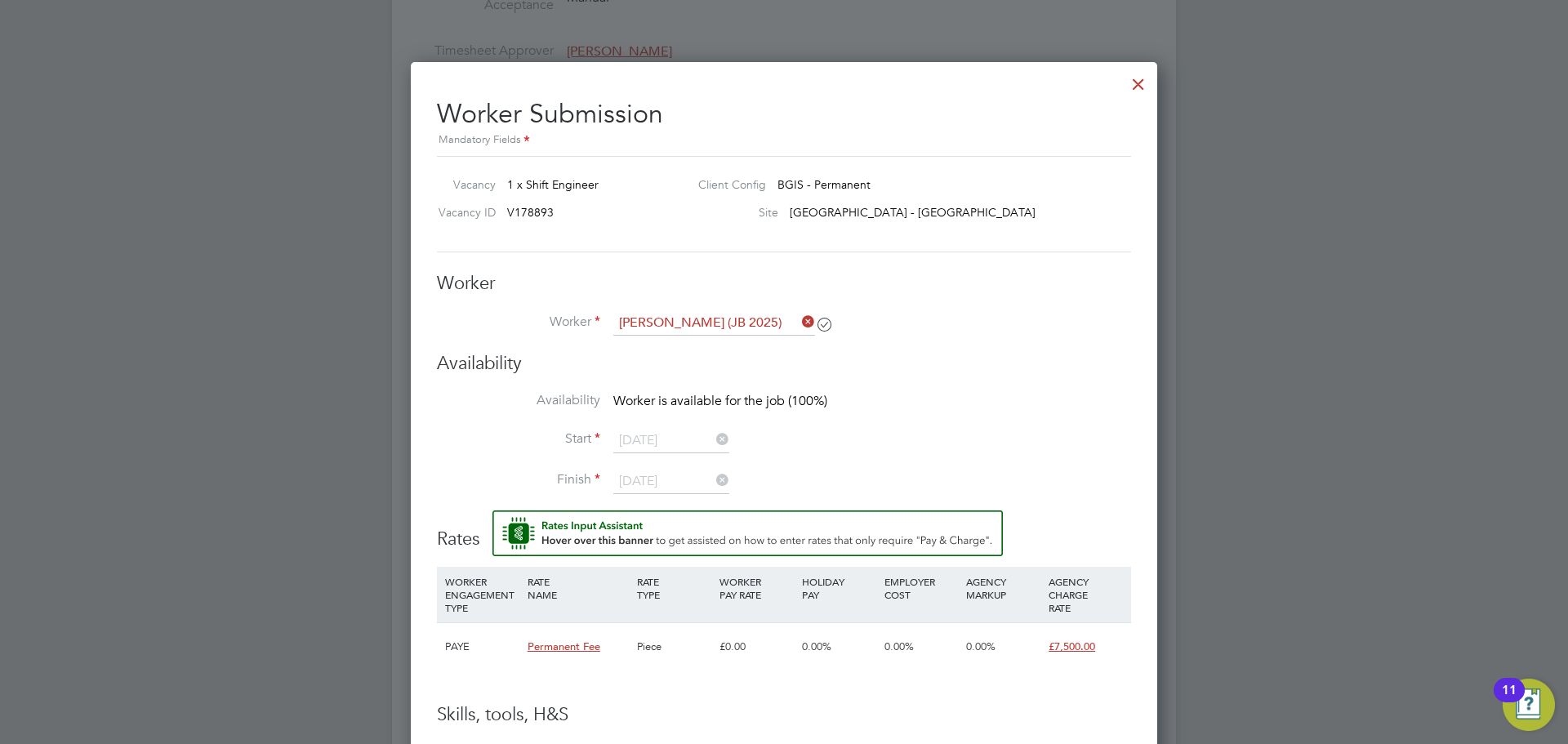
click at [1112, 79] on div "Worker Submission Mandatory Fields Vacancy 1 x Shift Engineer Client Config BGI…" at bounding box center [783, 706] width 746 height 1289
click at [1128, 80] on div at bounding box center [1139, 81] width 30 height 30
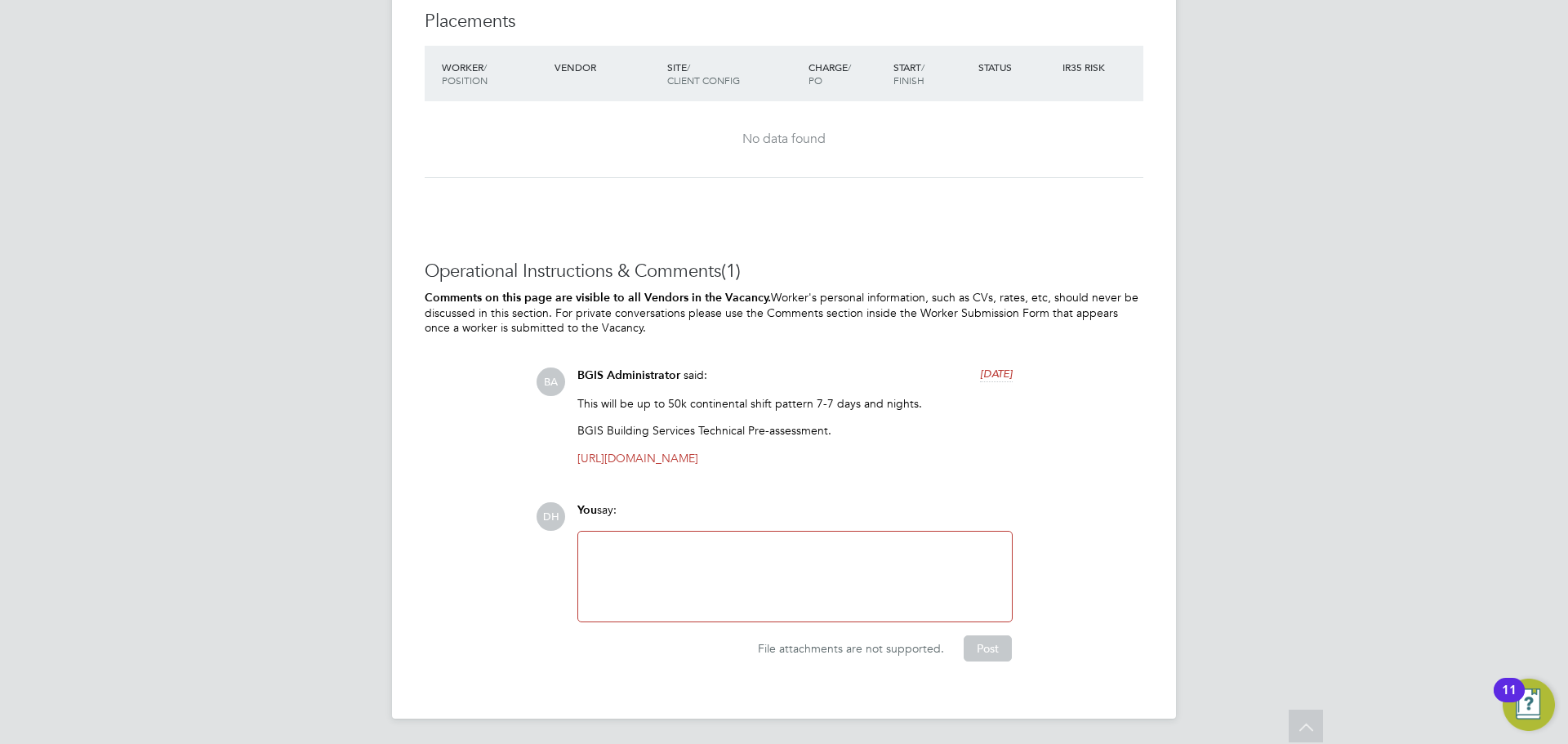
scroll to position [2082, 0]
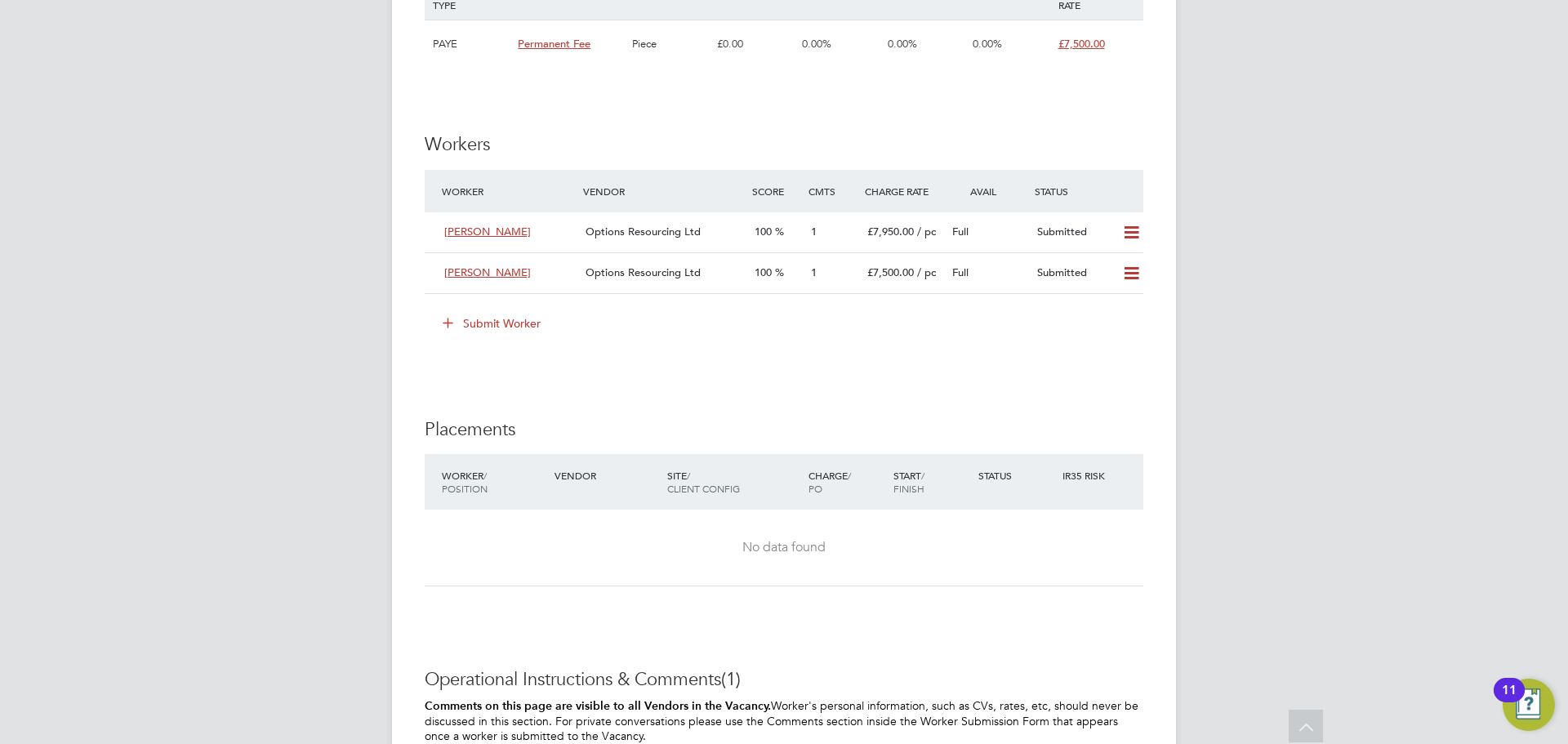
click at [441, 324] on icon at bounding box center [447, 322] width 12 height 12
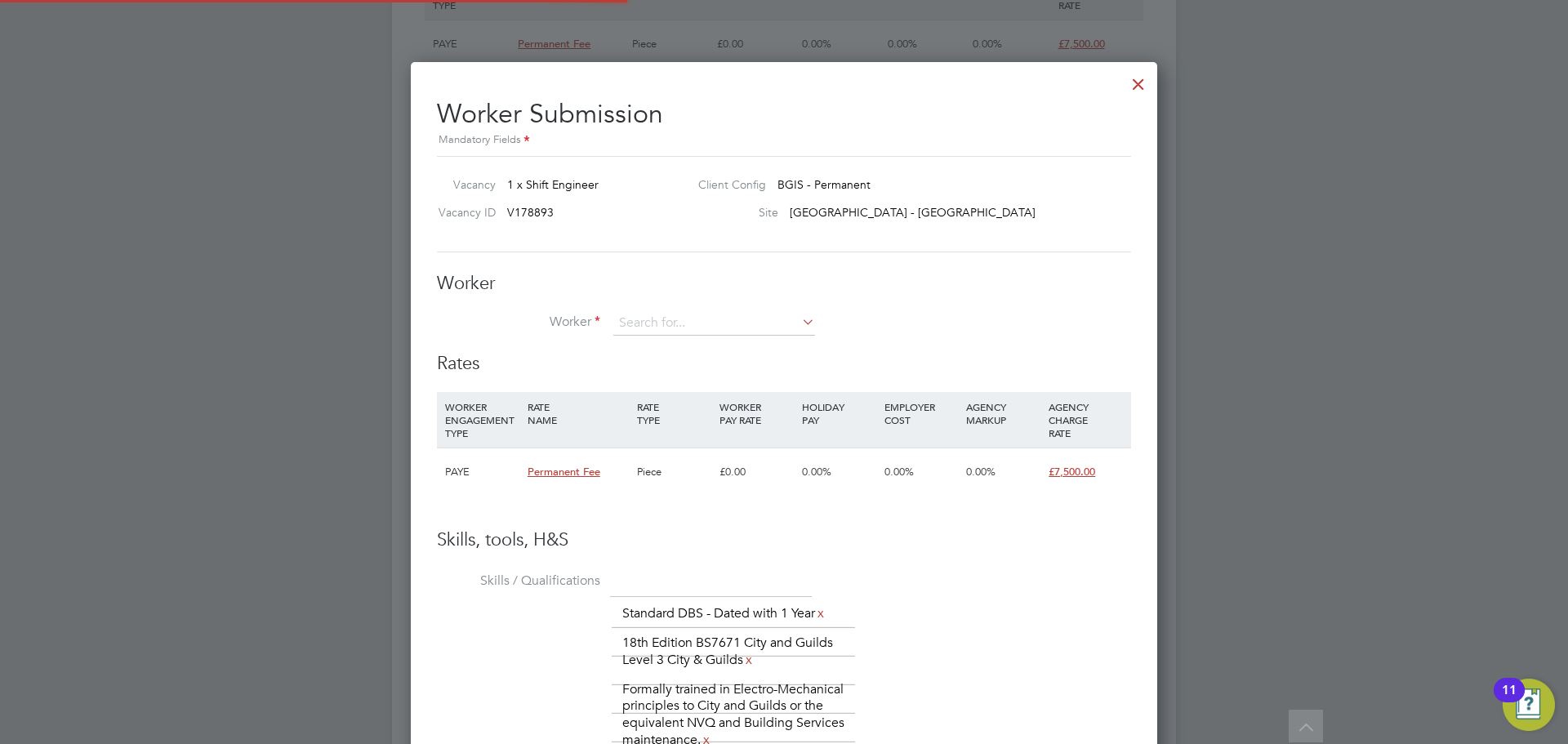
scroll to position [1115, 747]
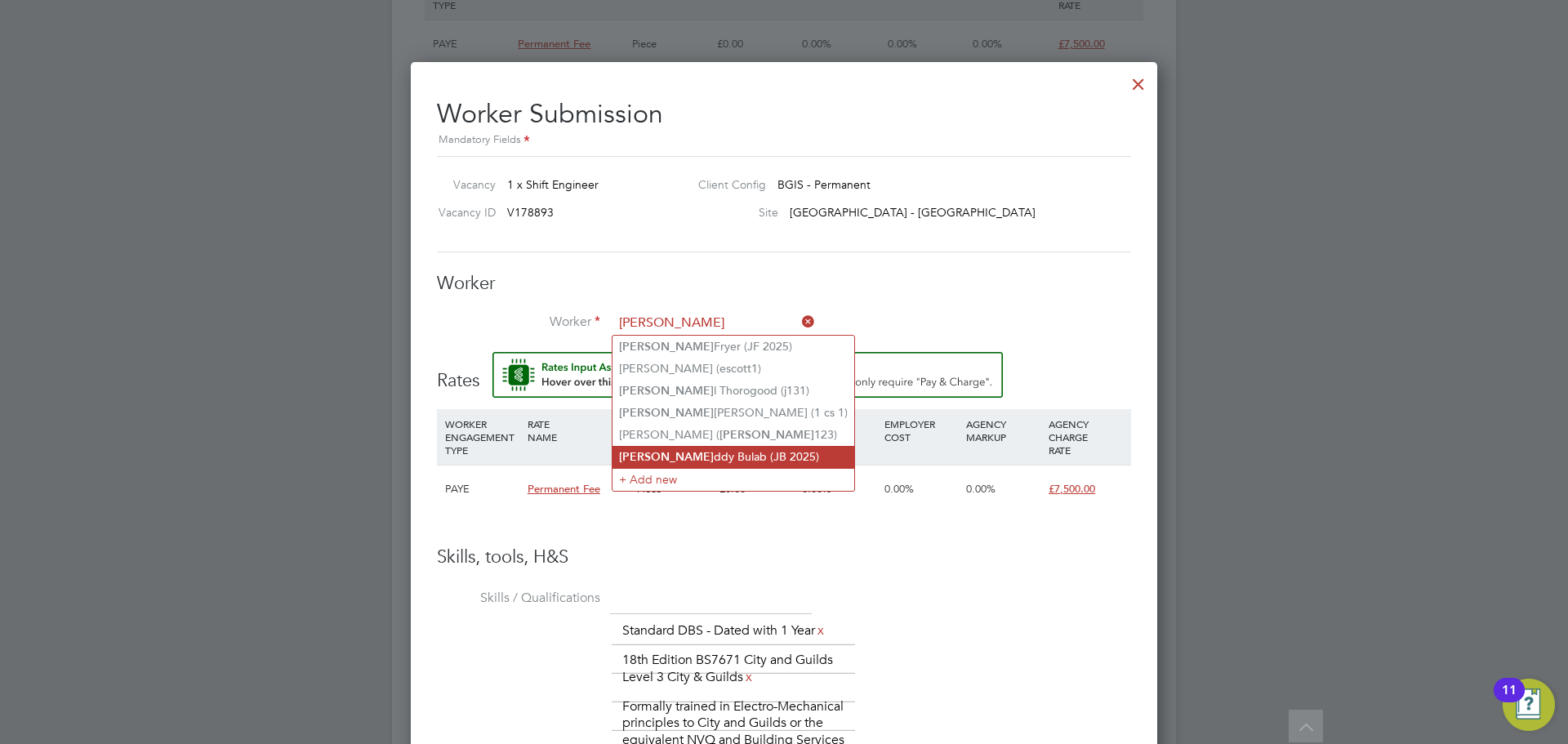
type input "Joeddy Bulab (JB 2025)"
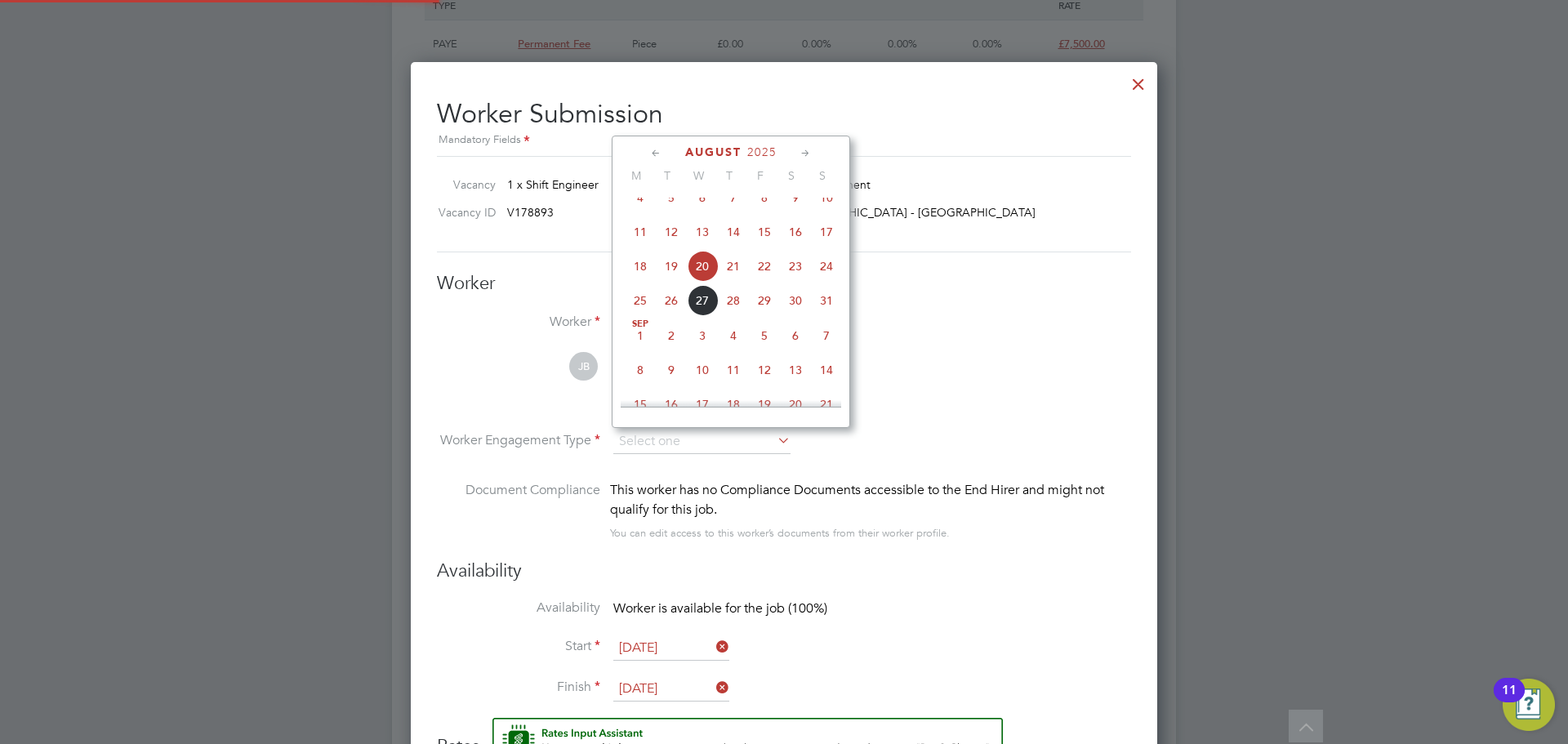
scroll to position [8, 8]
click at [521, 381] on li "JB Joeddy Bulab View details m: 07850489430 joeddymb@gmail.com" at bounding box center [784, 390] width 694 height 78
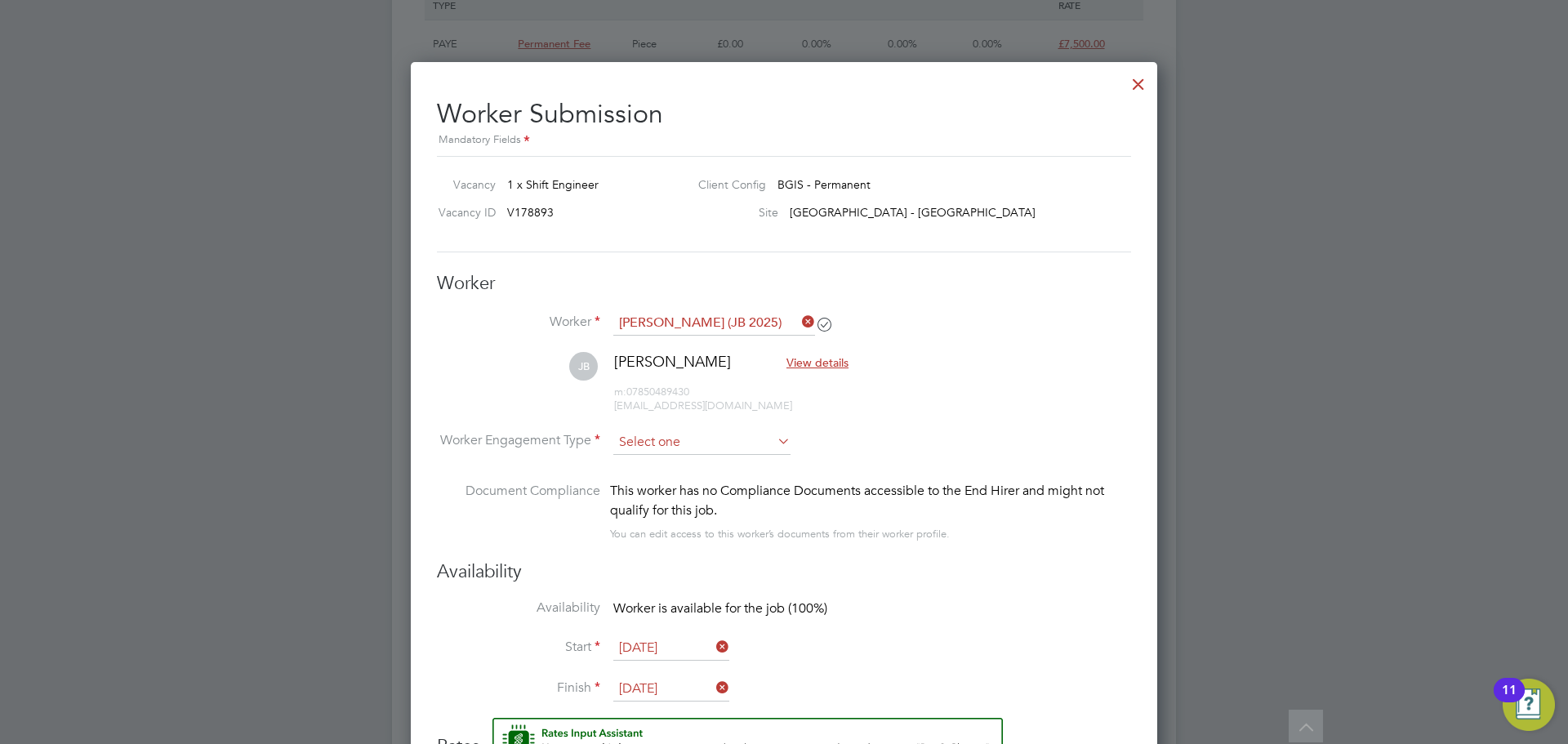
click at [629, 432] on input at bounding box center [702, 442] width 177 height 25
click at [628, 479] on li "PAYE" at bounding box center [702, 485] width 179 height 21
type input "PAYE"
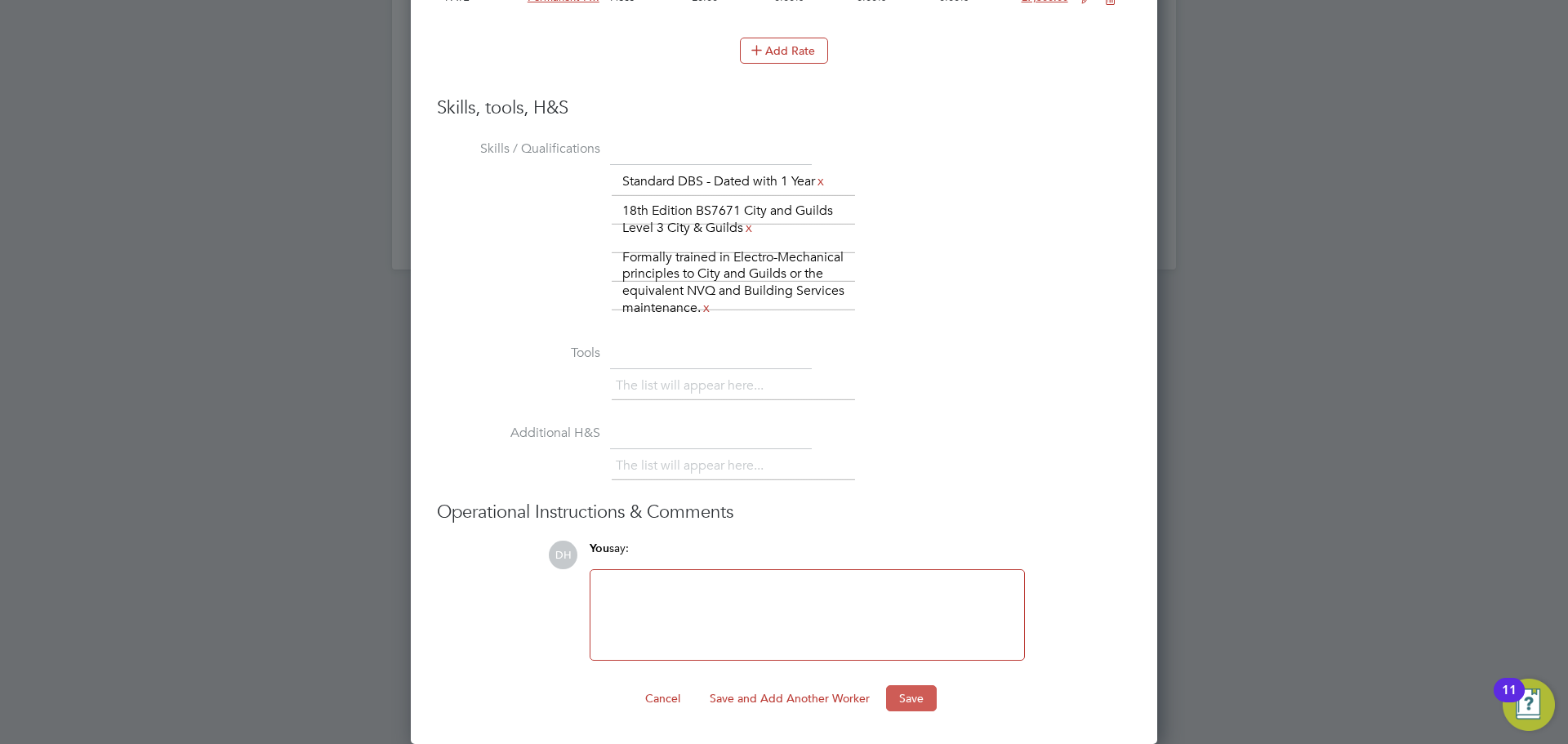
click at [907, 686] on button "Save" at bounding box center [911, 698] width 51 height 26
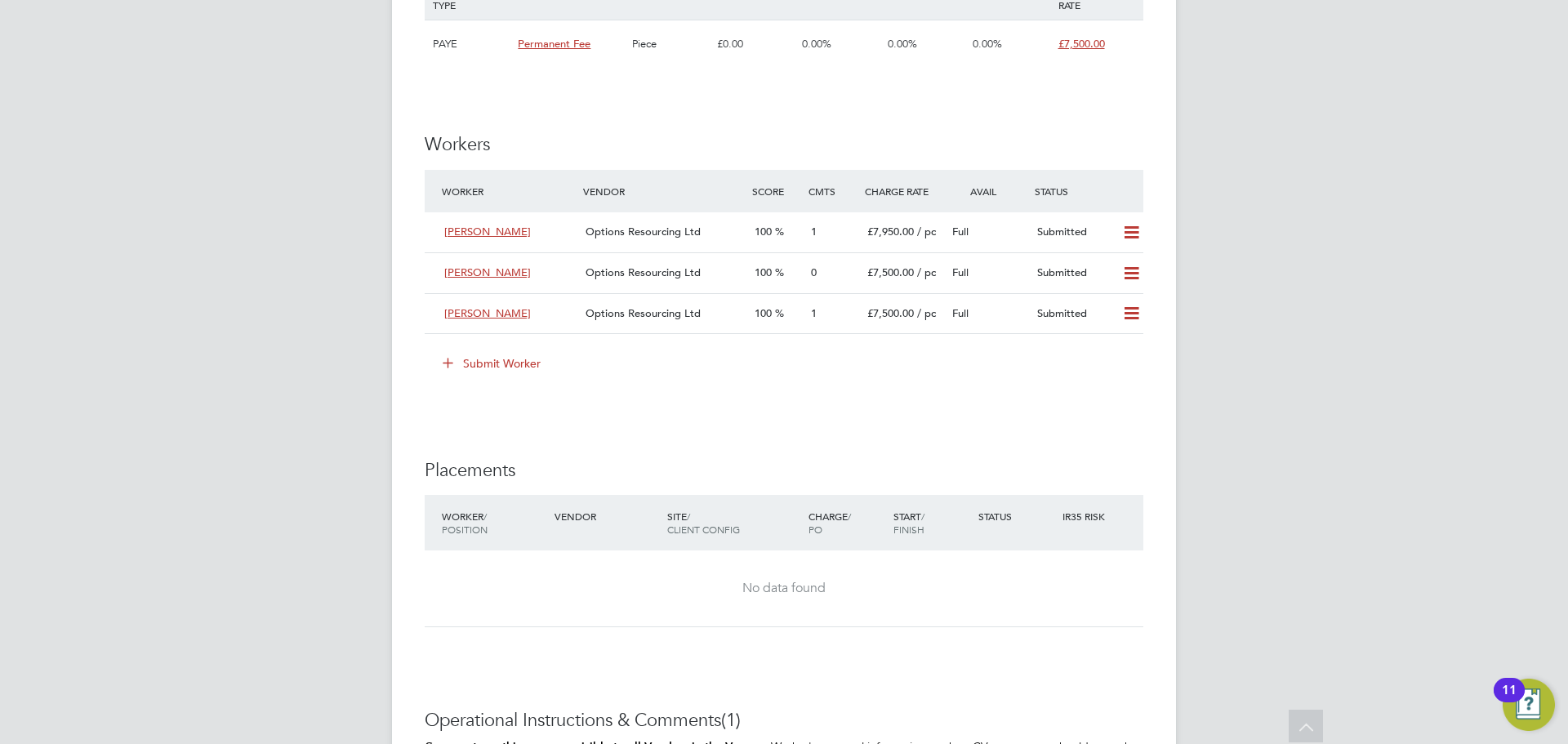
click at [449, 365] on icon at bounding box center [447, 362] width 12 height 12
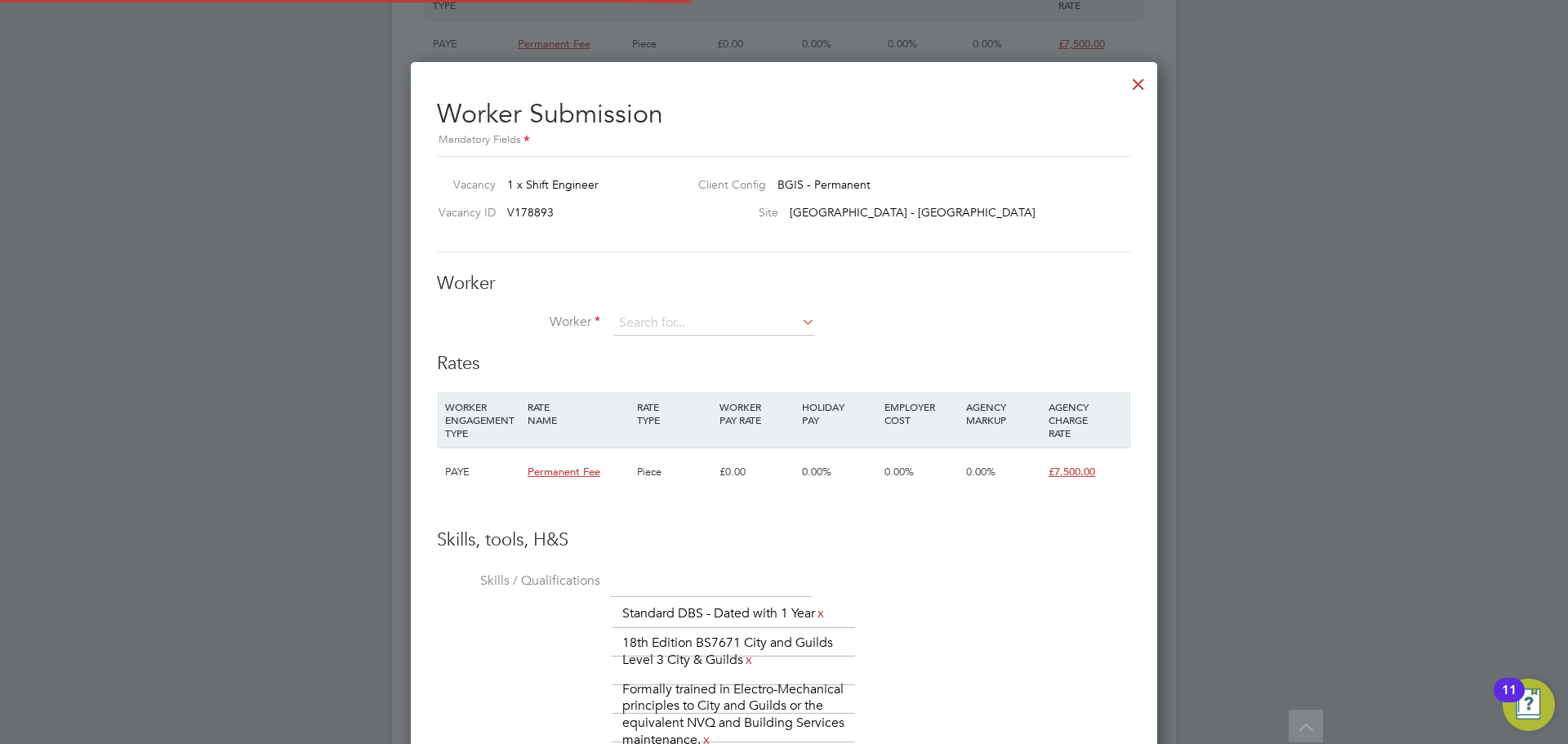
scroll to position [48, 111]
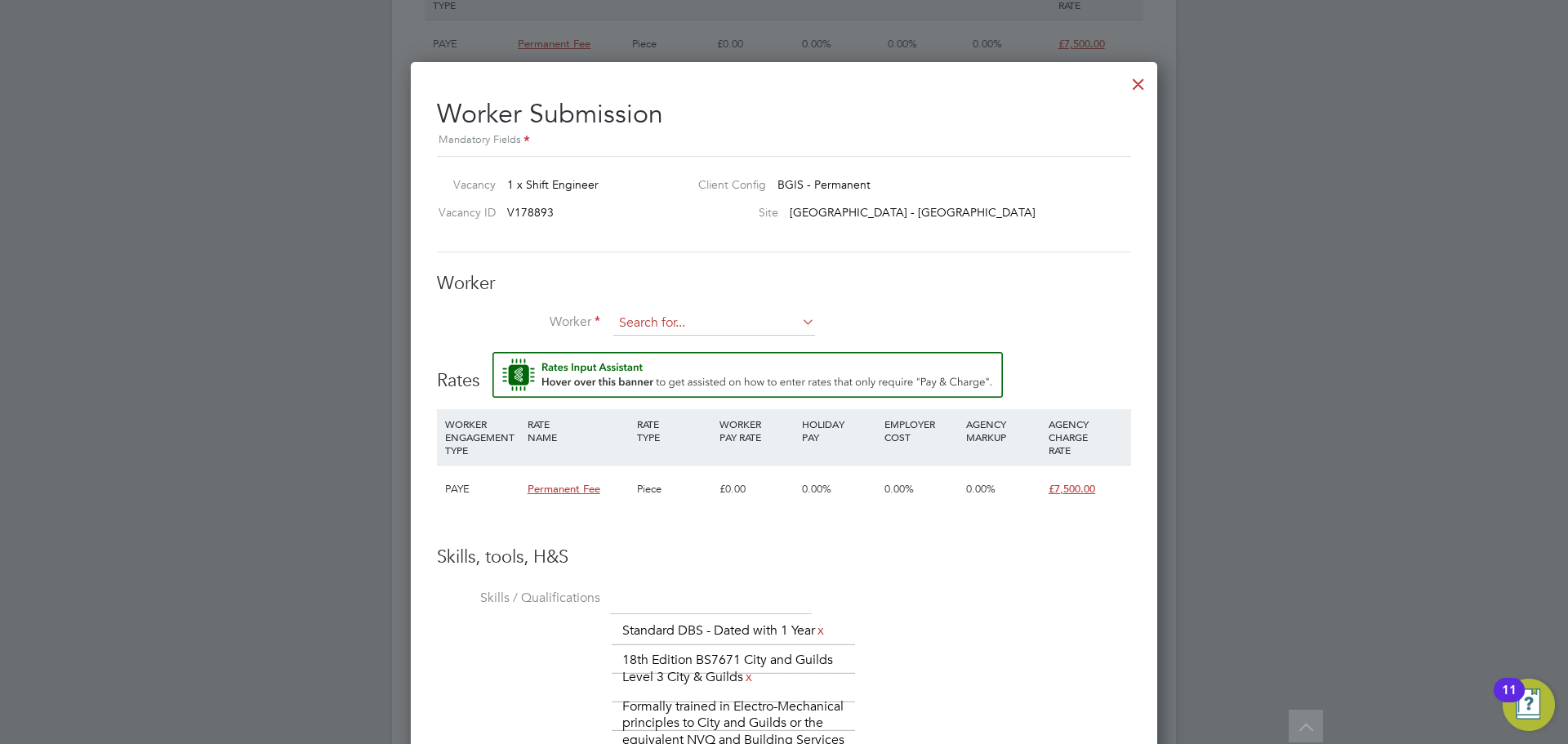
click at [677, 326] on input at bounding box center [714, 323] width 201 height 25
click at [633, 321] on input at bounding box center [714, 323] width 201 height 25
type input "m"
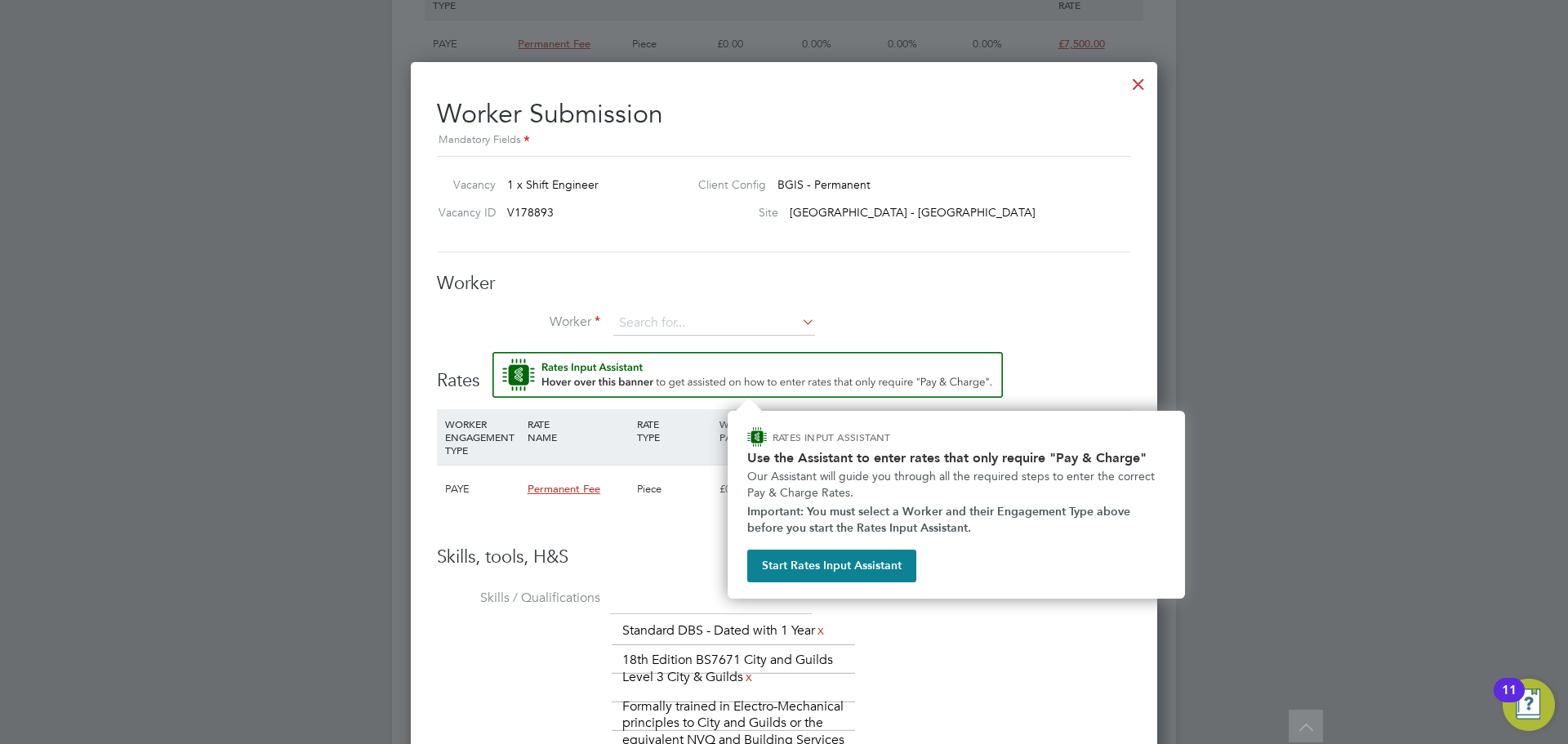
click at [669, 373] on img "Rate Assistant" at bounding box center [747, 374] width 510 height 46
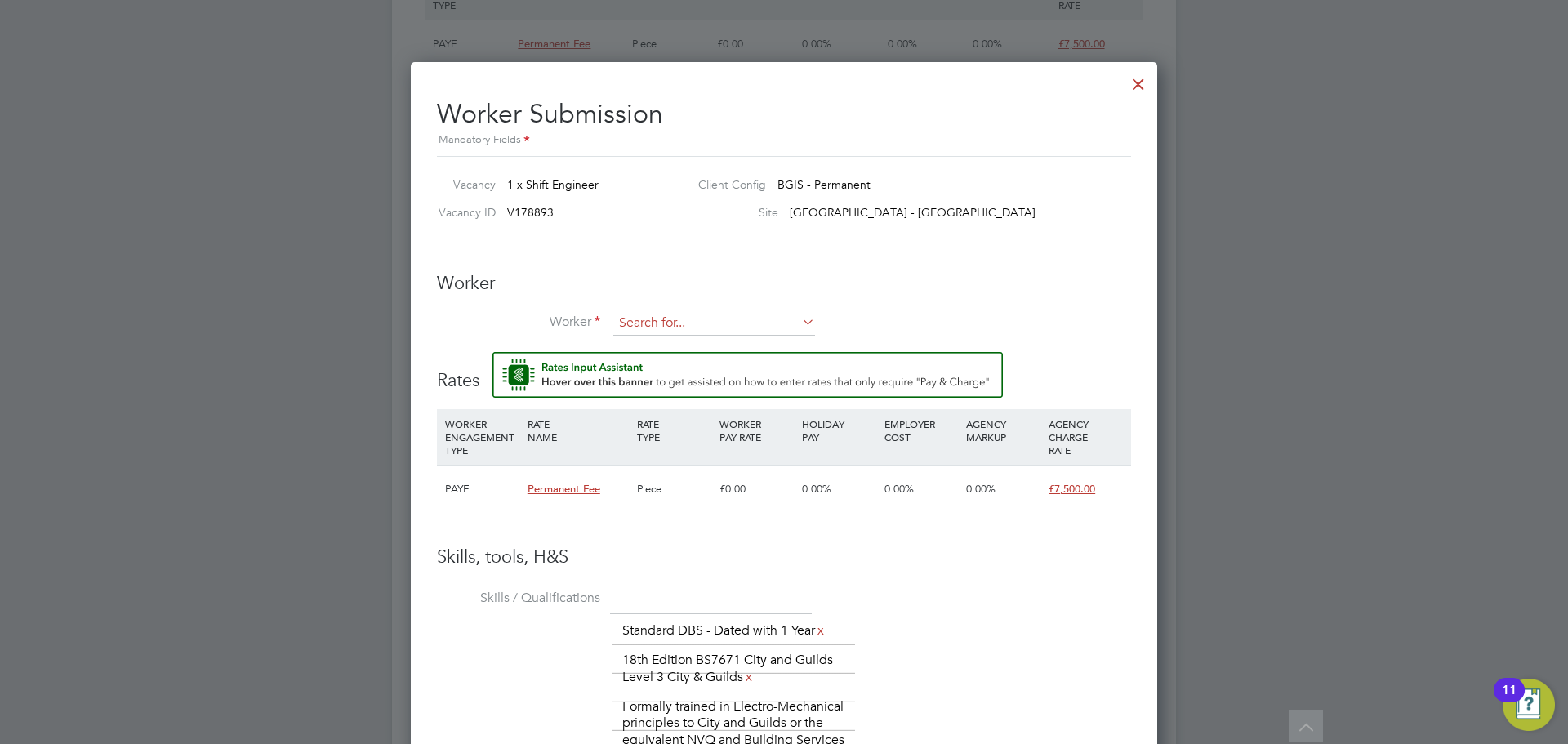
click at [659, 320] on input at bounding box center [714, 323] width 201 height 25
click at [644, 365] on li "+ Add new" at bounding box center [714, 368] width 203 height 22
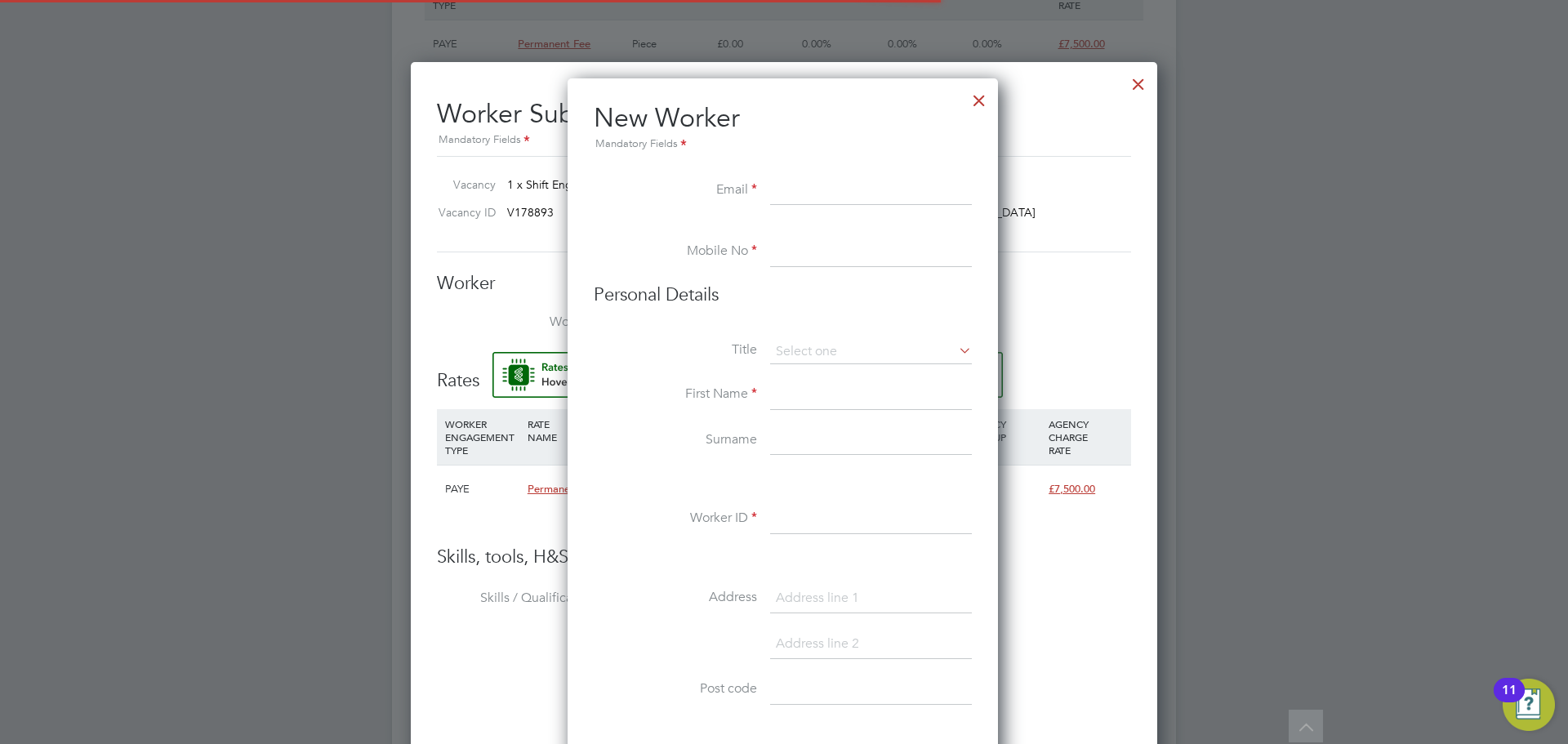
scroll to position [1389, 432]
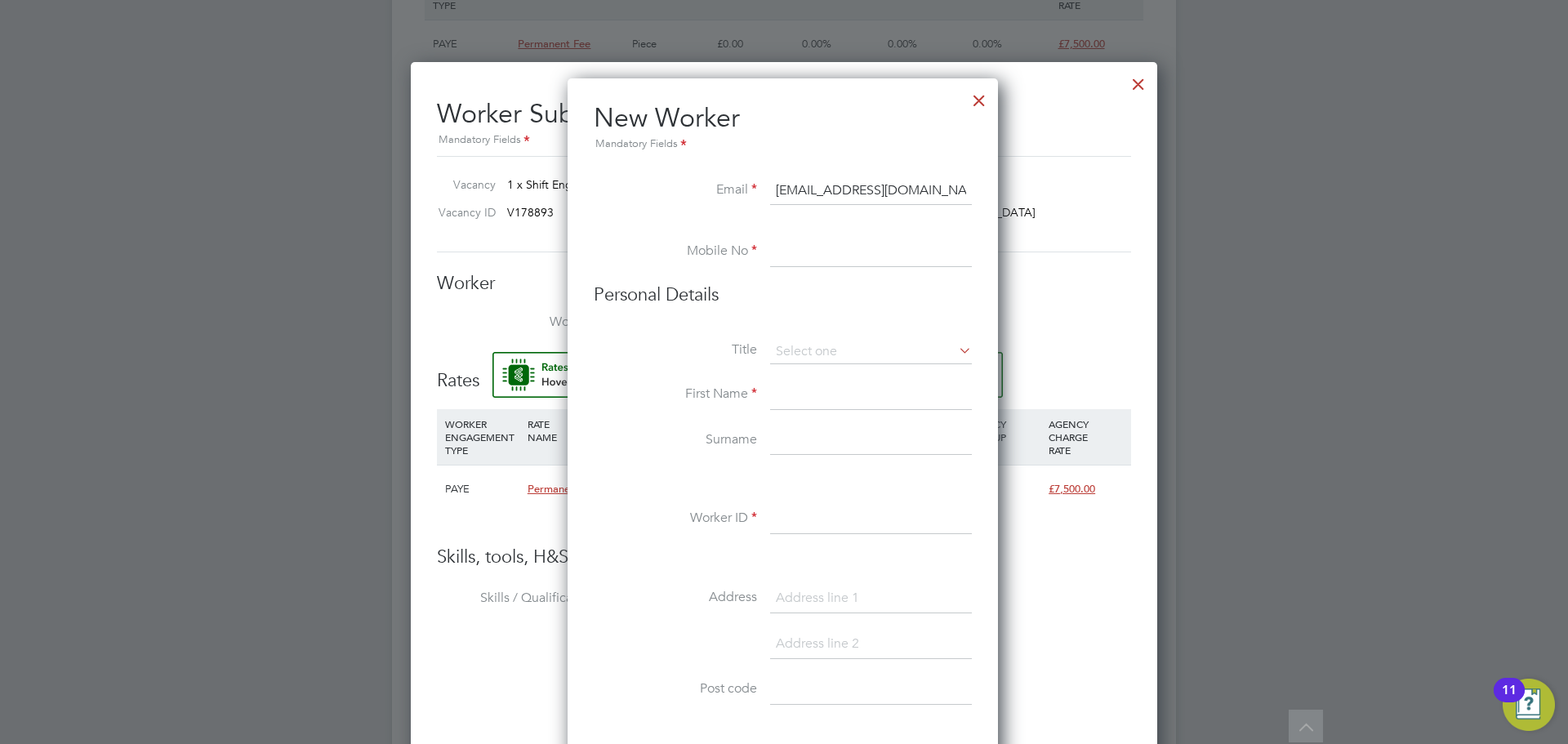
type input "mahadhaji270@gmail.com"
click at [877, 298] on h3 "Personal Details" at bounding box center [783, 295] width 379 height 24
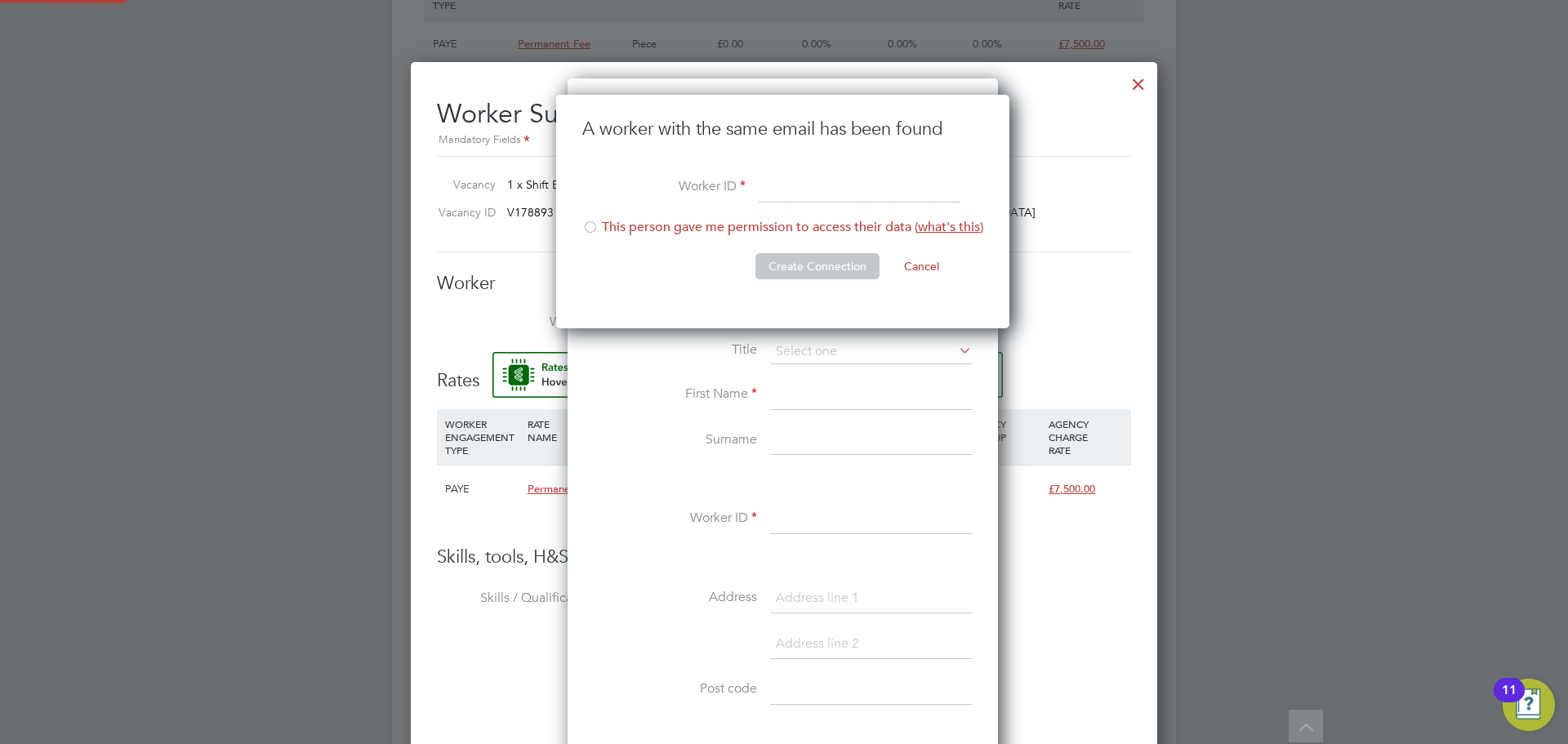
scroll to position [234, 455]
click at [587, 229] on div at bounding box center [590, 228] width 16 height 16
click at [816, 182] on input at bounding box center [860, 189] width 201 height 30
type input "MJ 2025"
click at [859, 277] on button "Create Connection" at bounding box center [817, 266] width 125 height 26
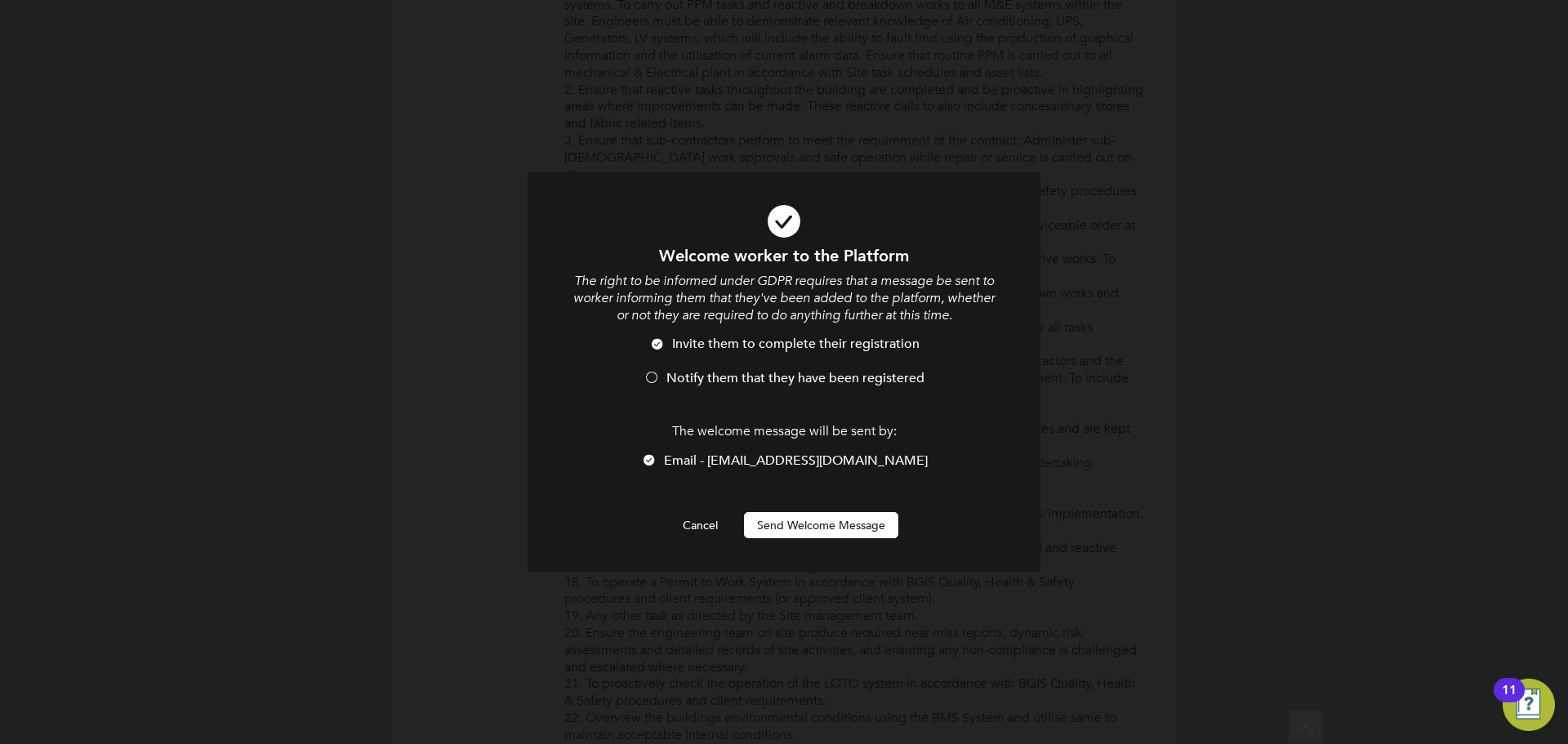
scroll to position [0, 0]
click at [820, 519] on button "Send Welcome Message" at bounding box center [821, 525] width 154 height 26
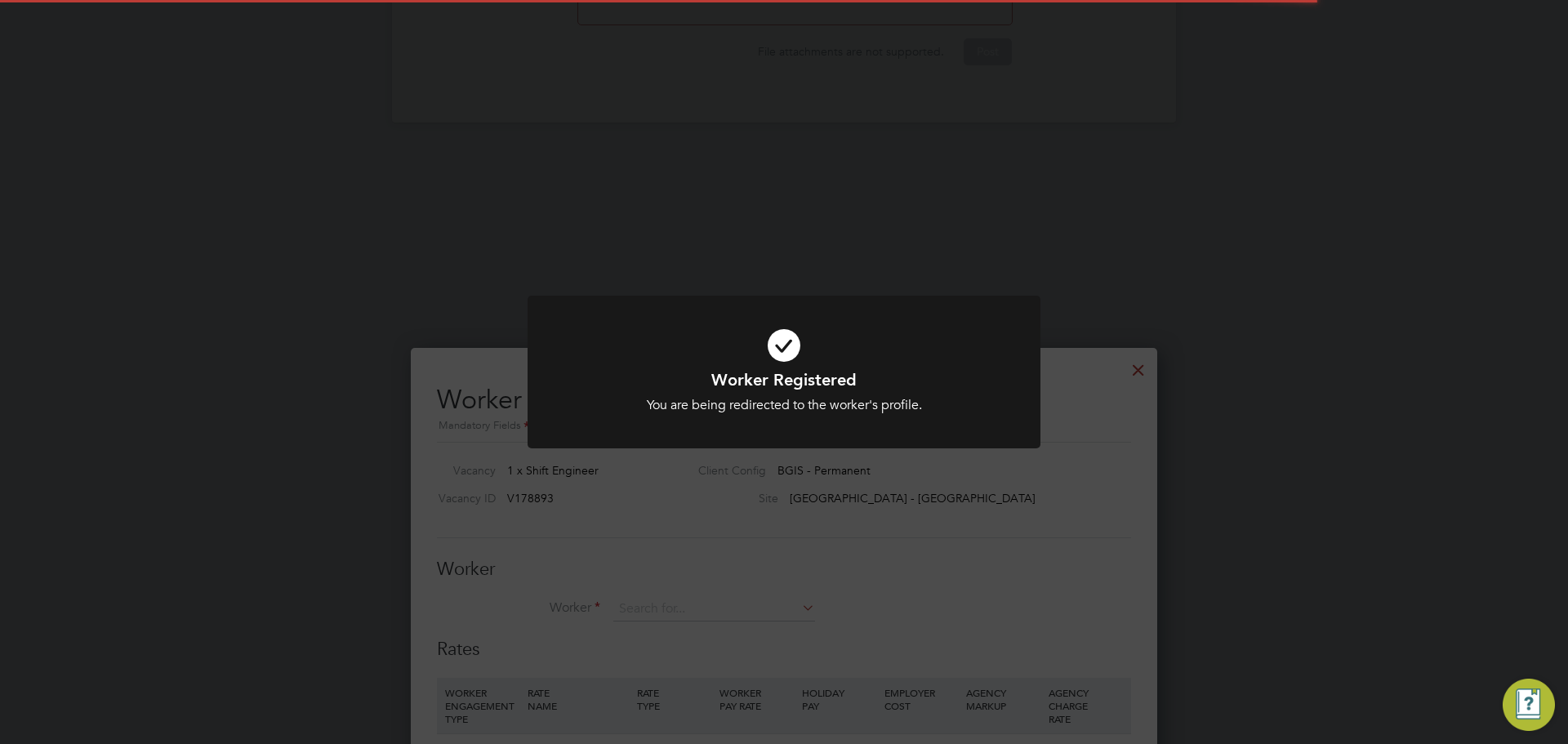
scroll to position [1115, 747]
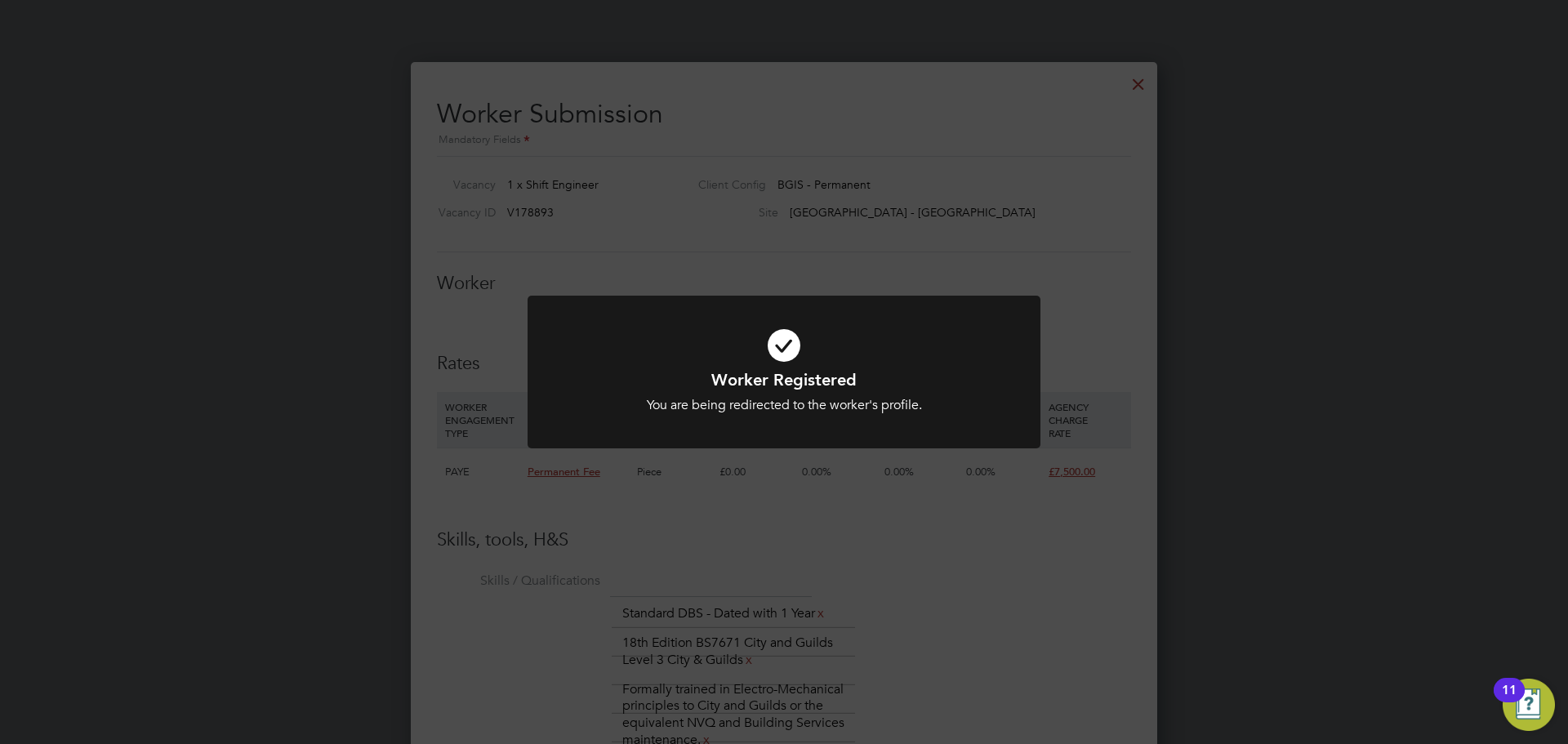
click at [797, 514] on div "Worker Registered You are being redirected to the worker's profile. Cancel Okay" at bounding box center [784, 372] width 1568 height 744
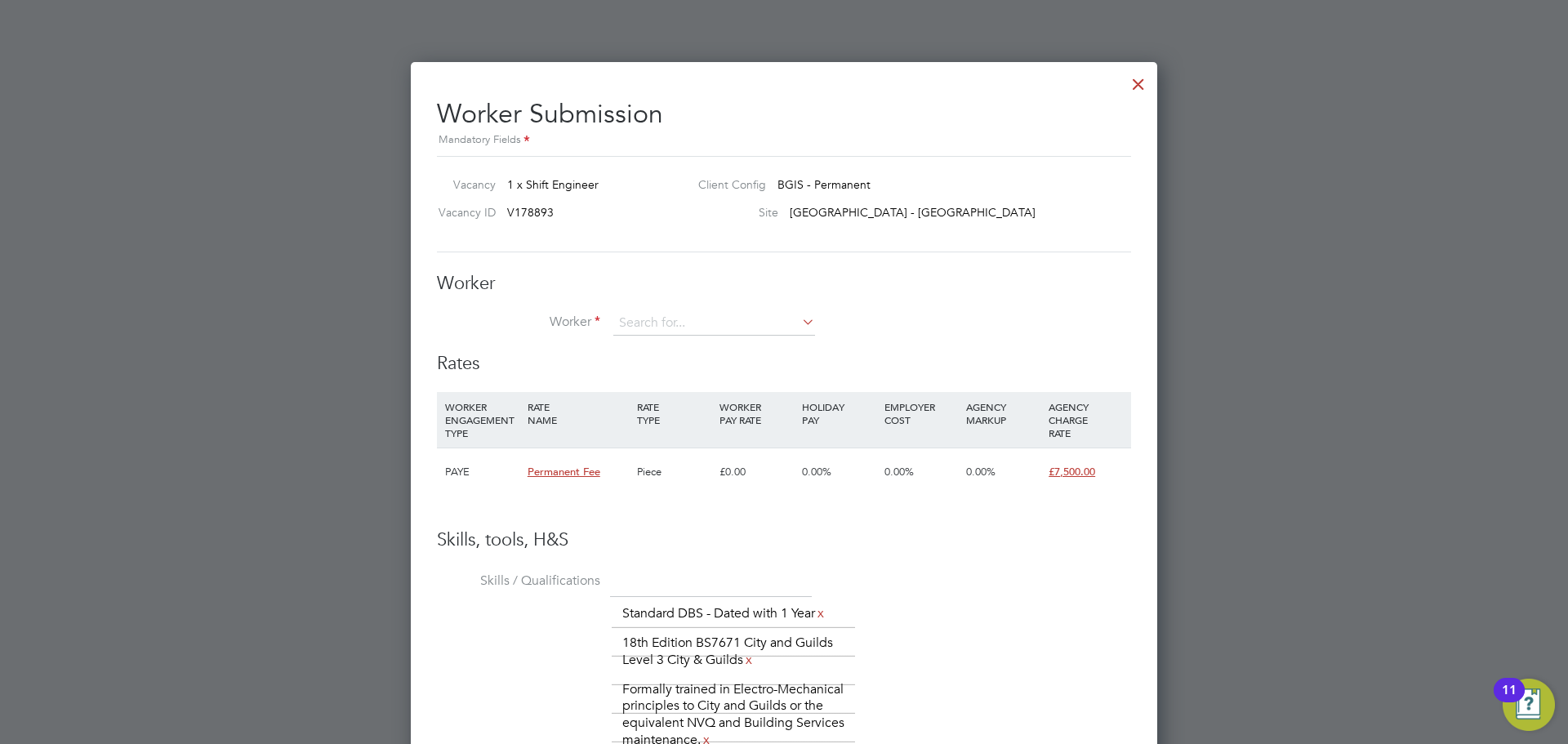
click at [1140, 80] on div at bounding box center [1139, 81] width 30 height 30
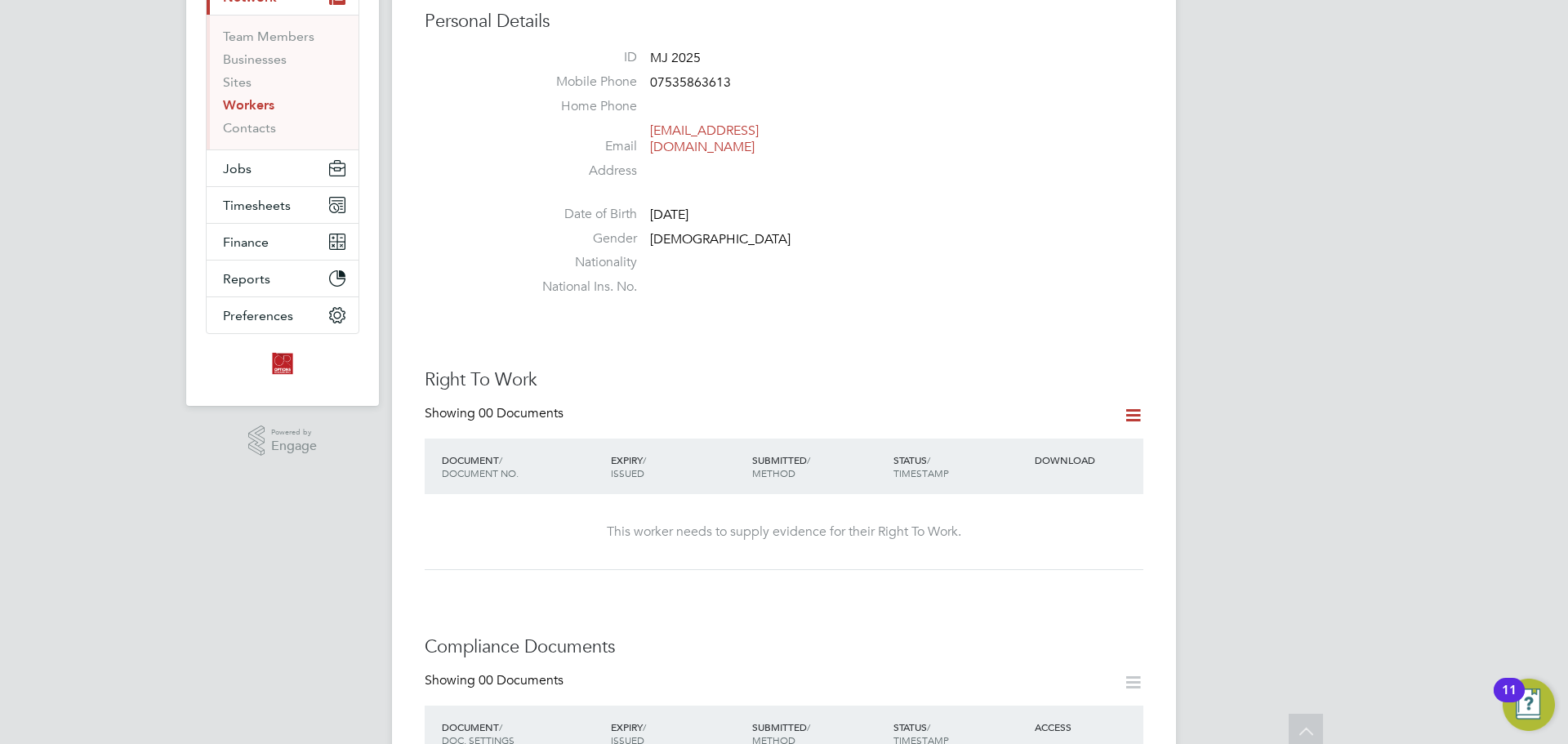
scroll to position [0, 0]
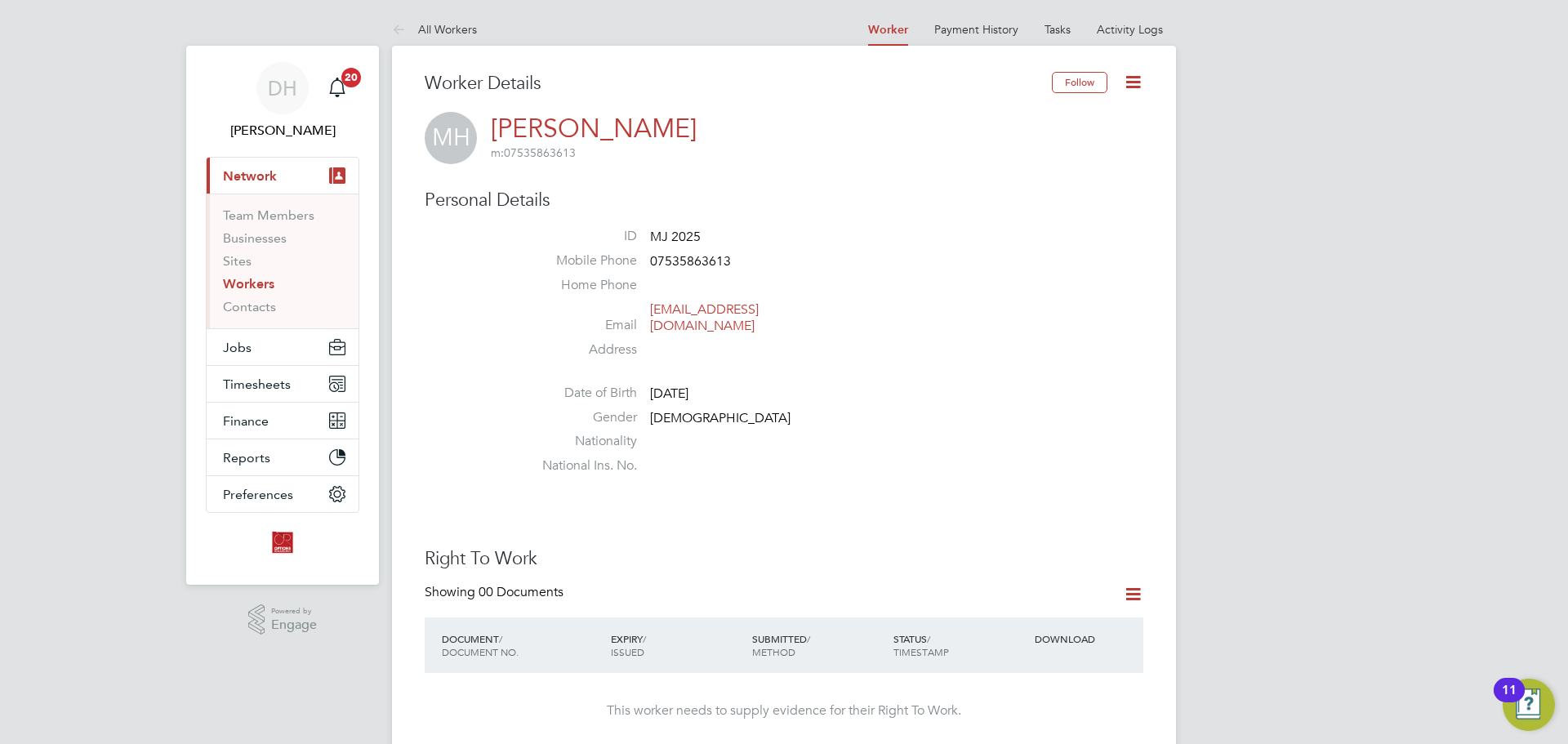
click at [259, 279] on link "Workers" at bounding box center [249, 284] width 52 height 16
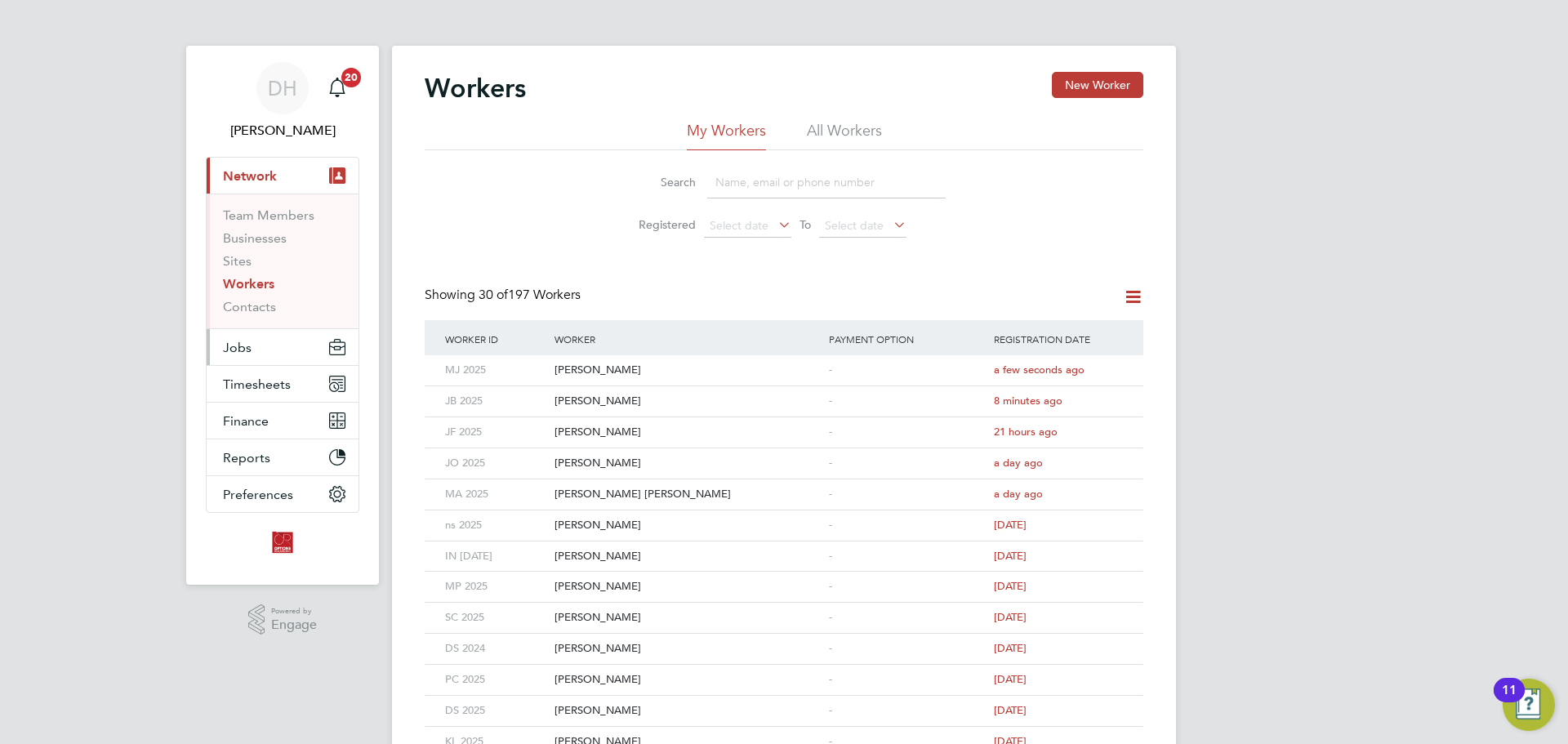
click at [260, 350] on button "Jobs" at bounding box center [282, 347] width 151 height 36
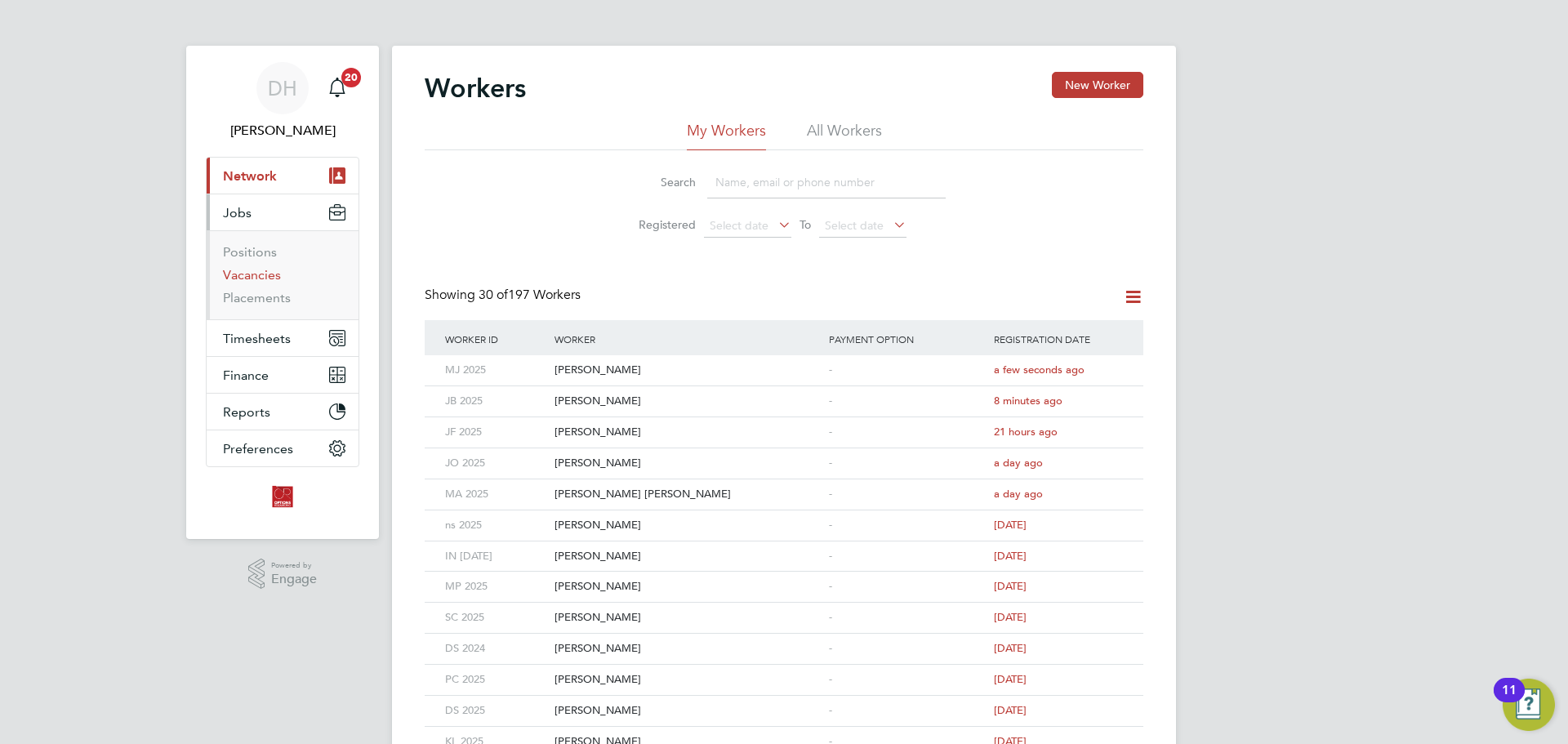
click at [248, 273] on link "Vacancies" at bounding box center [252, 275] width 58 height 16
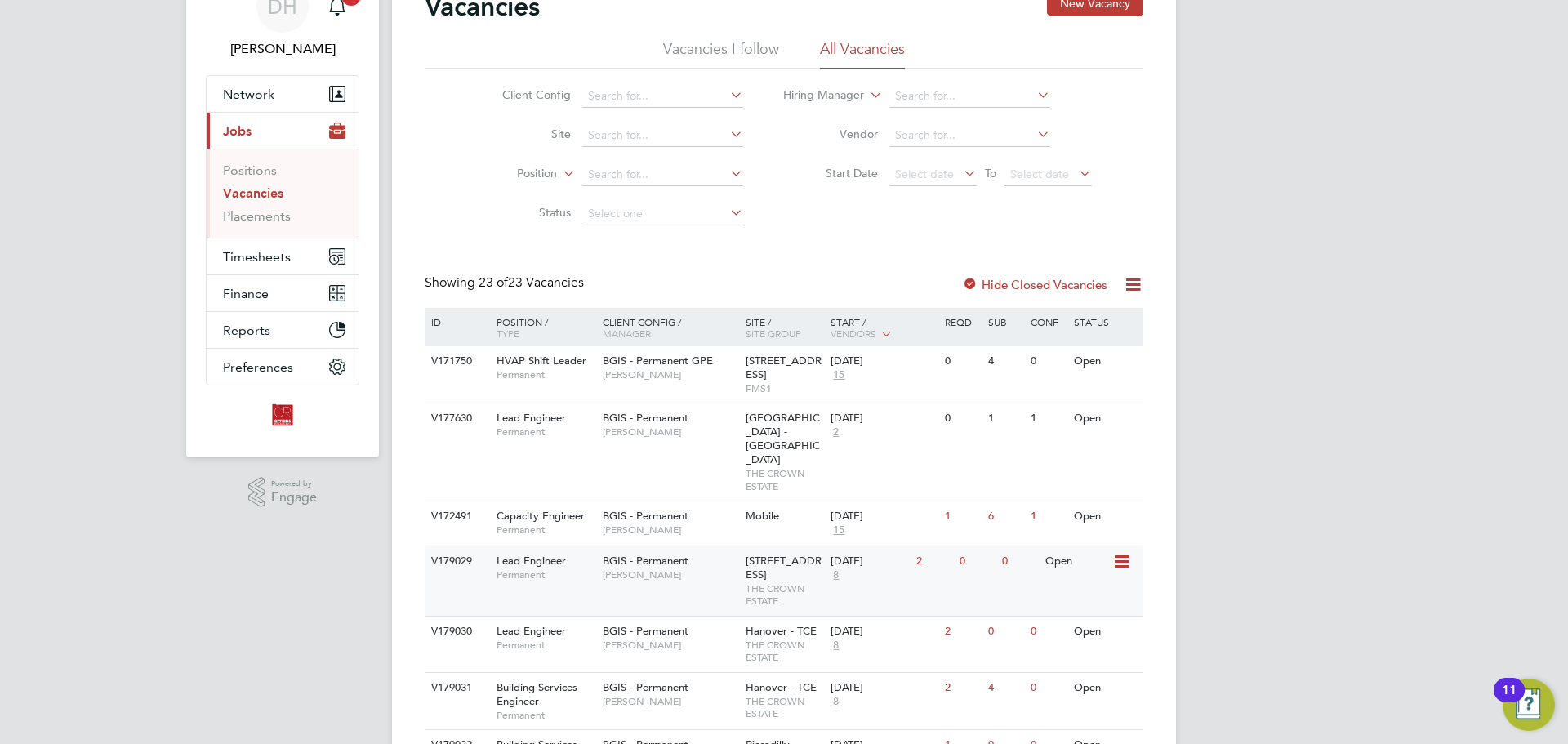
scroll to position [245, 0]
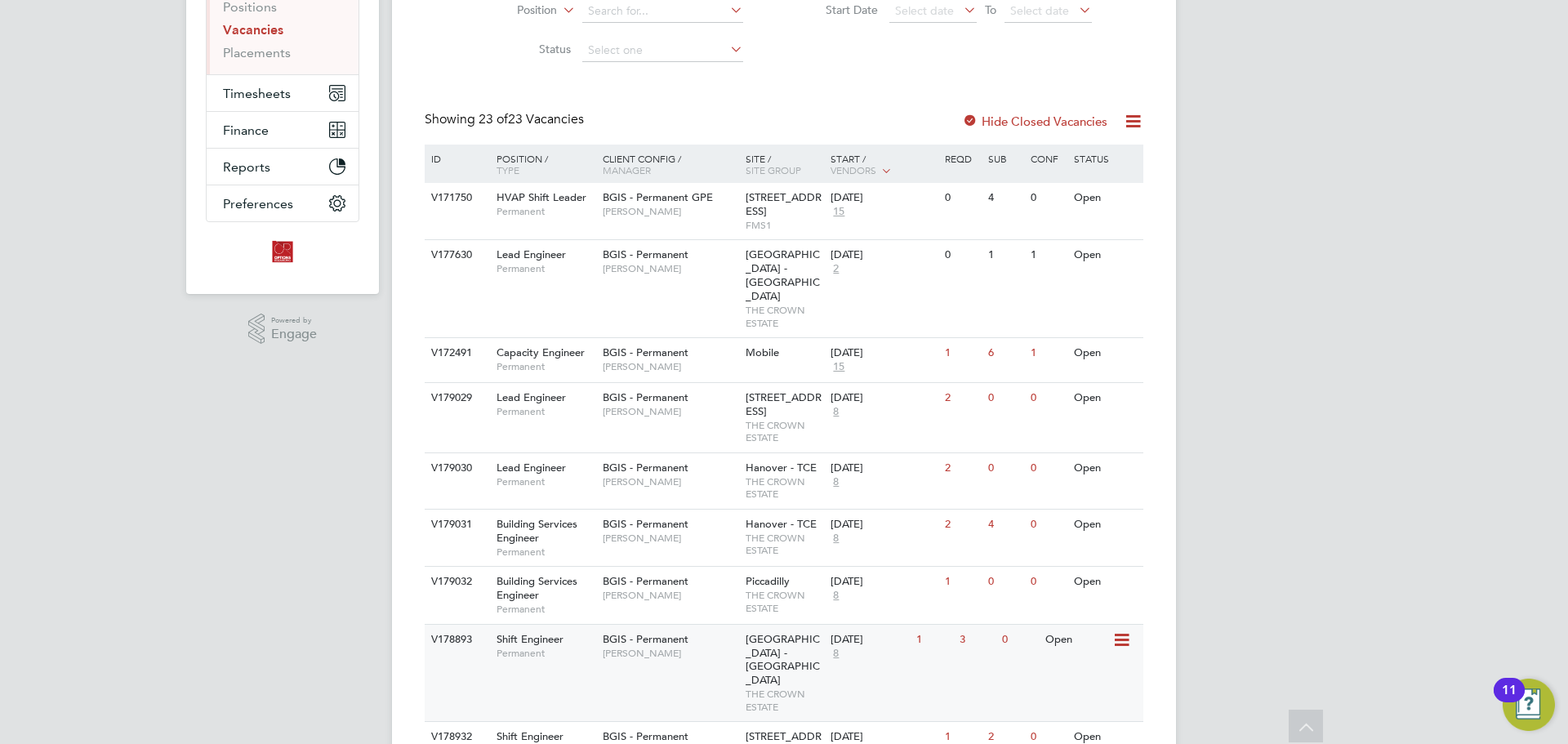
click at [611, 650] on div "BGIS - Permanent Jessica Macgregor" at bounding box center [669, 645] width 142 height 43
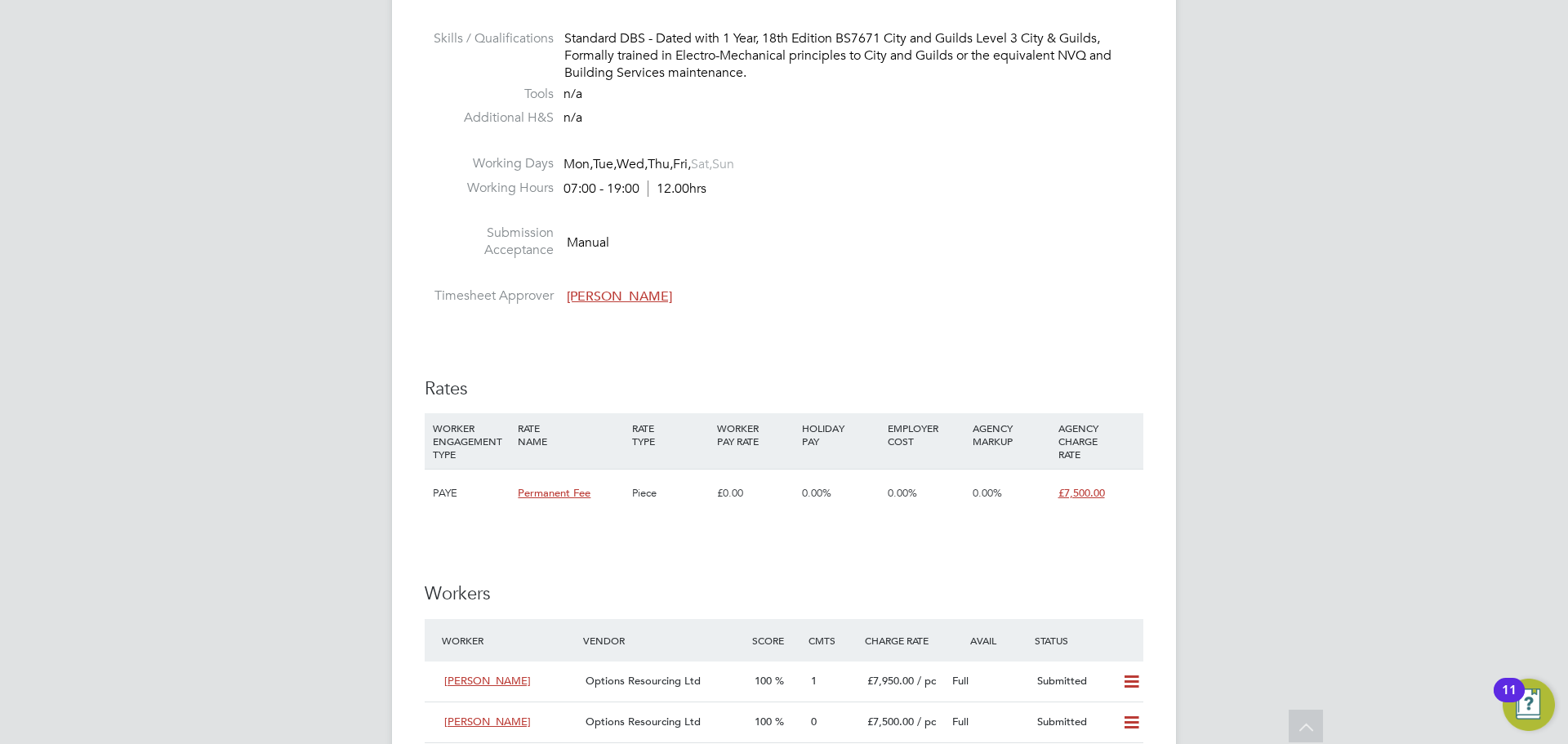
scroll to position [1877, 0]
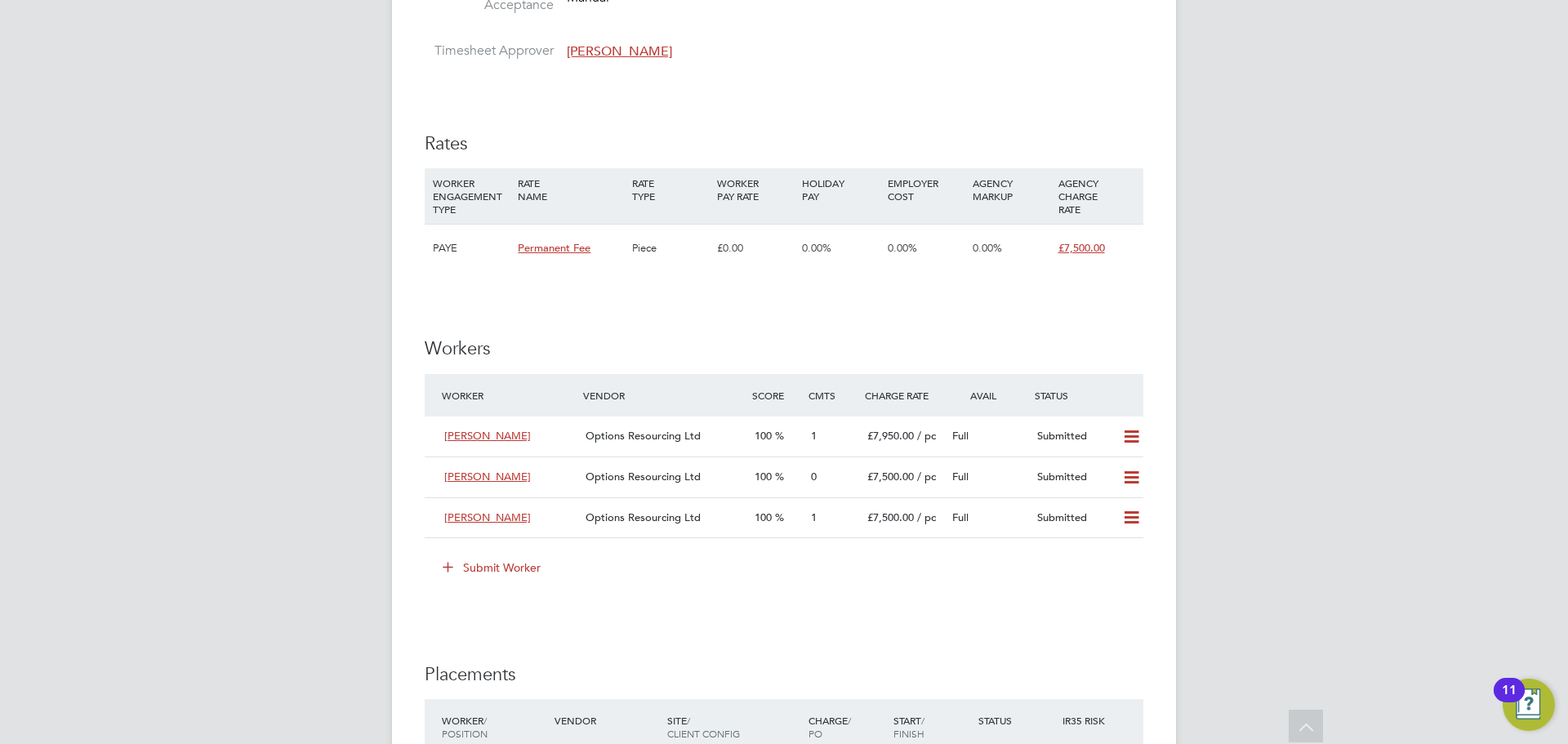
click at [450, 569] on icon at bounding box center [447, 566] width 12 height 12
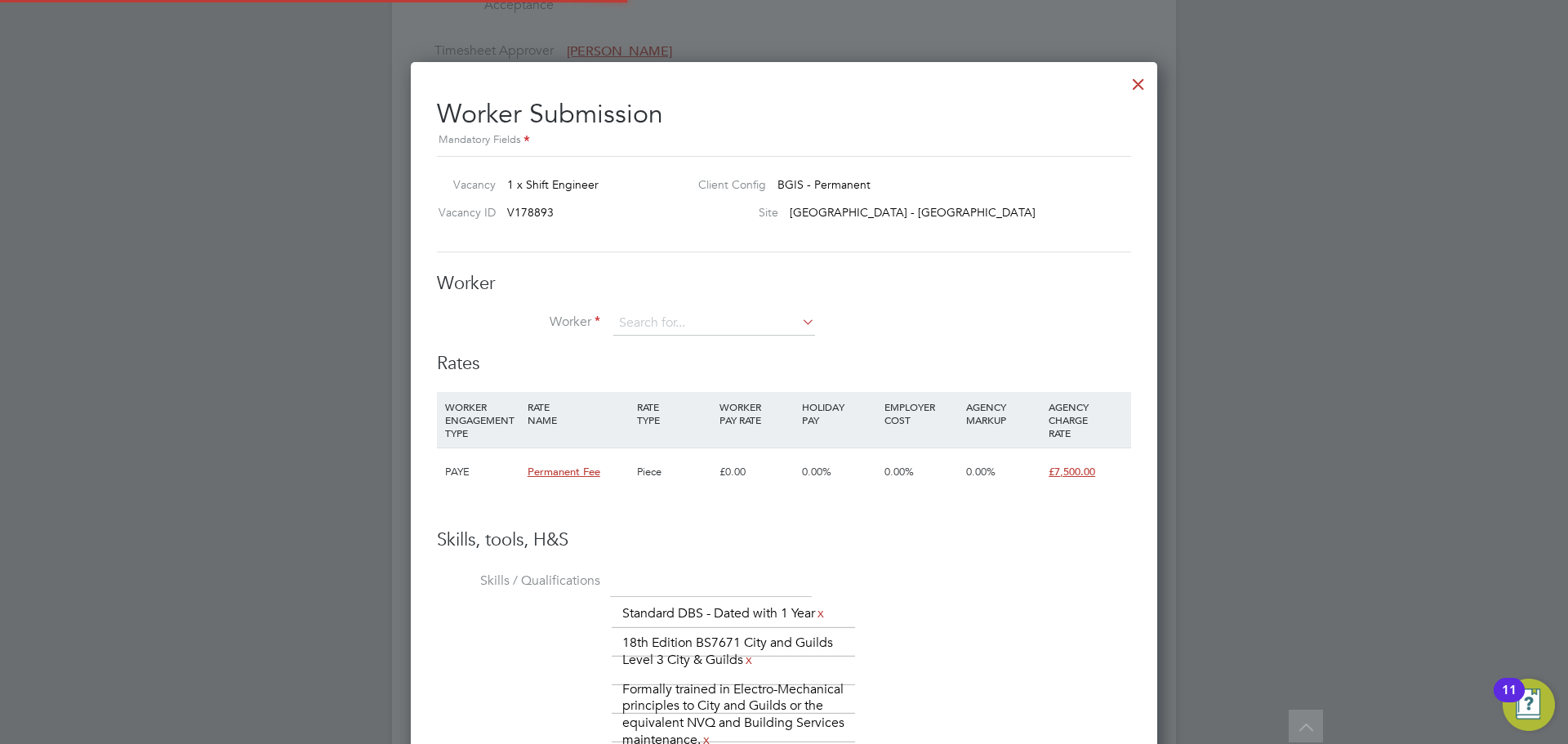
scroll to position [48, 111]
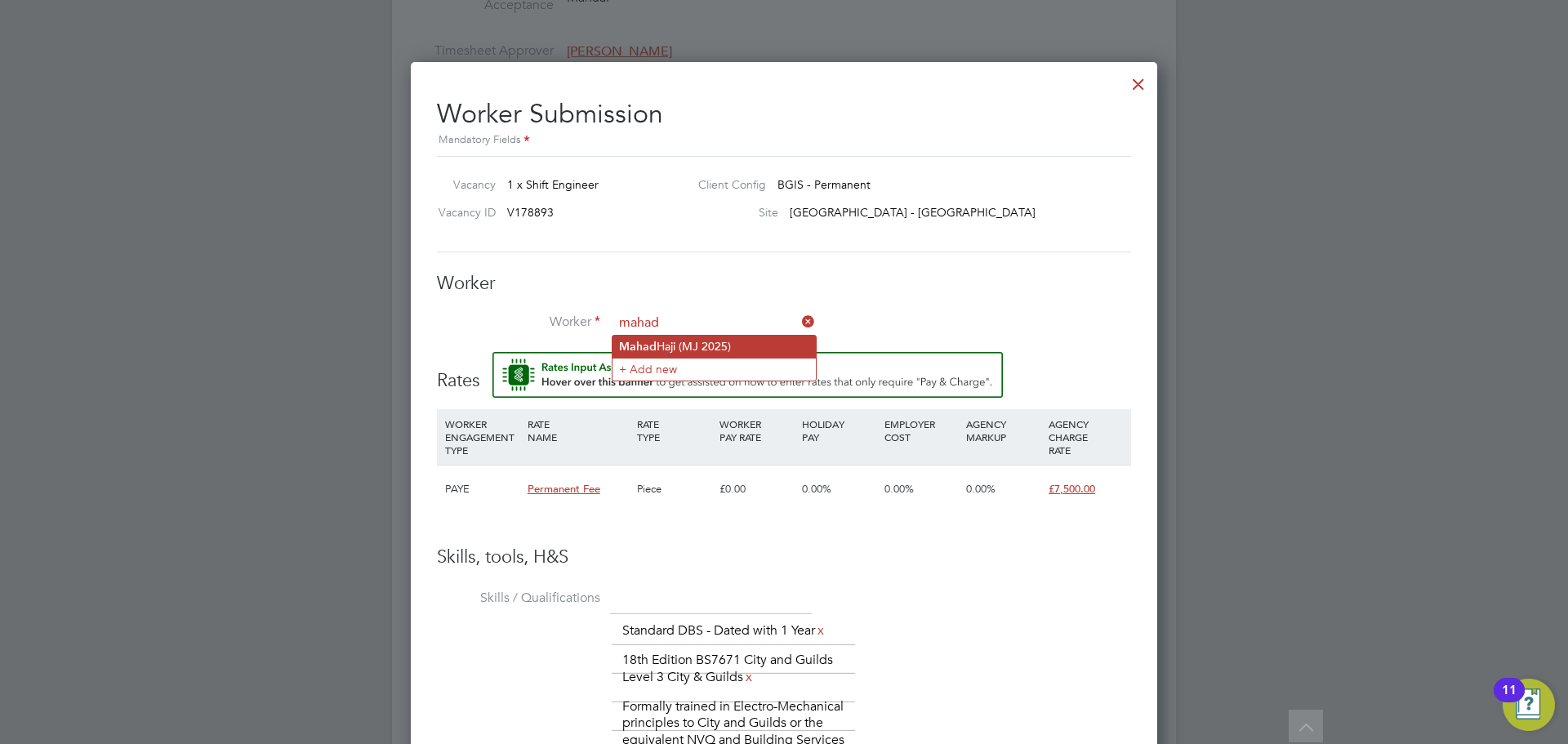
type input "Mahad Haji (MJ 2025)"
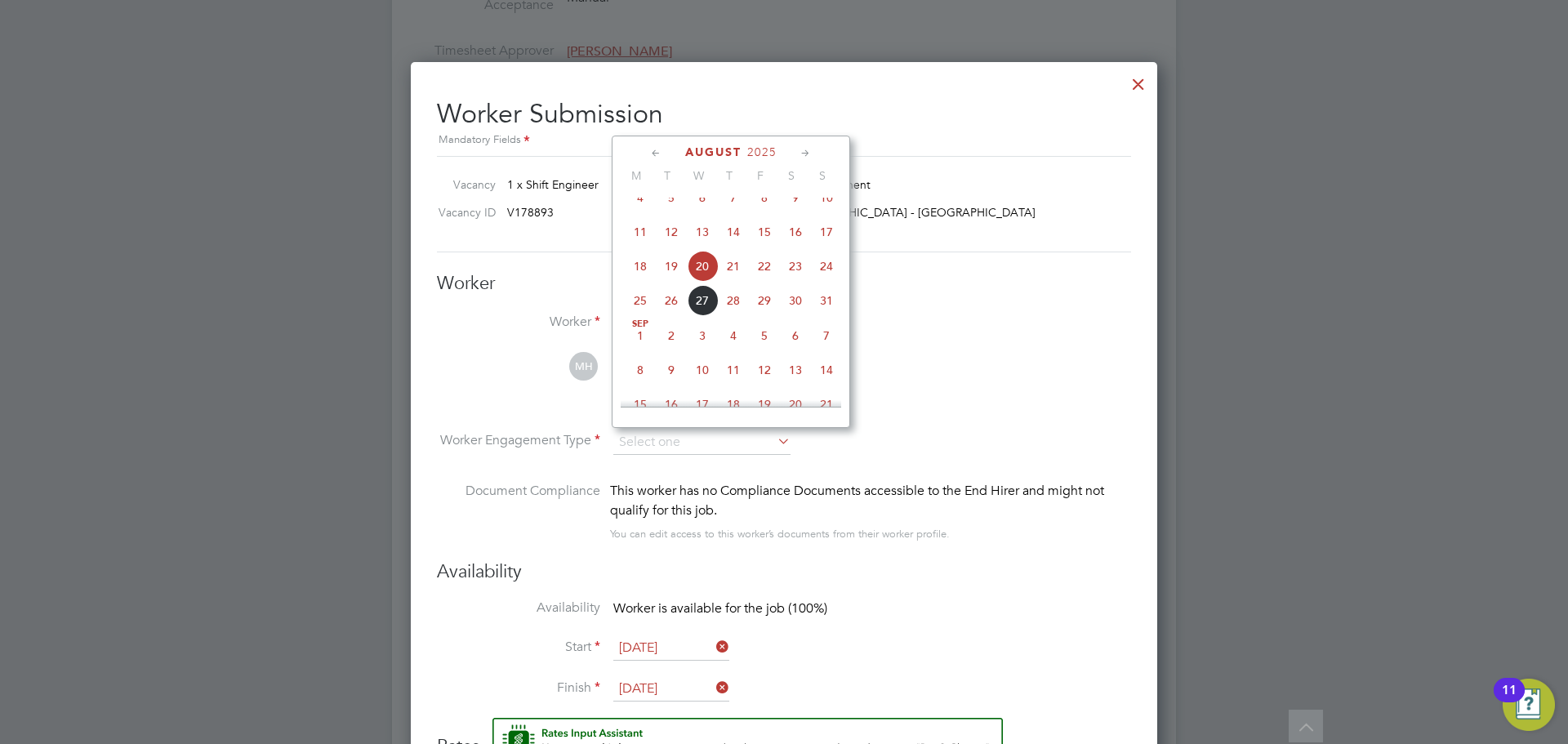
click at [540, 538] on label "Document Compliance" at bounding box center [519, 511] width 163 height 60
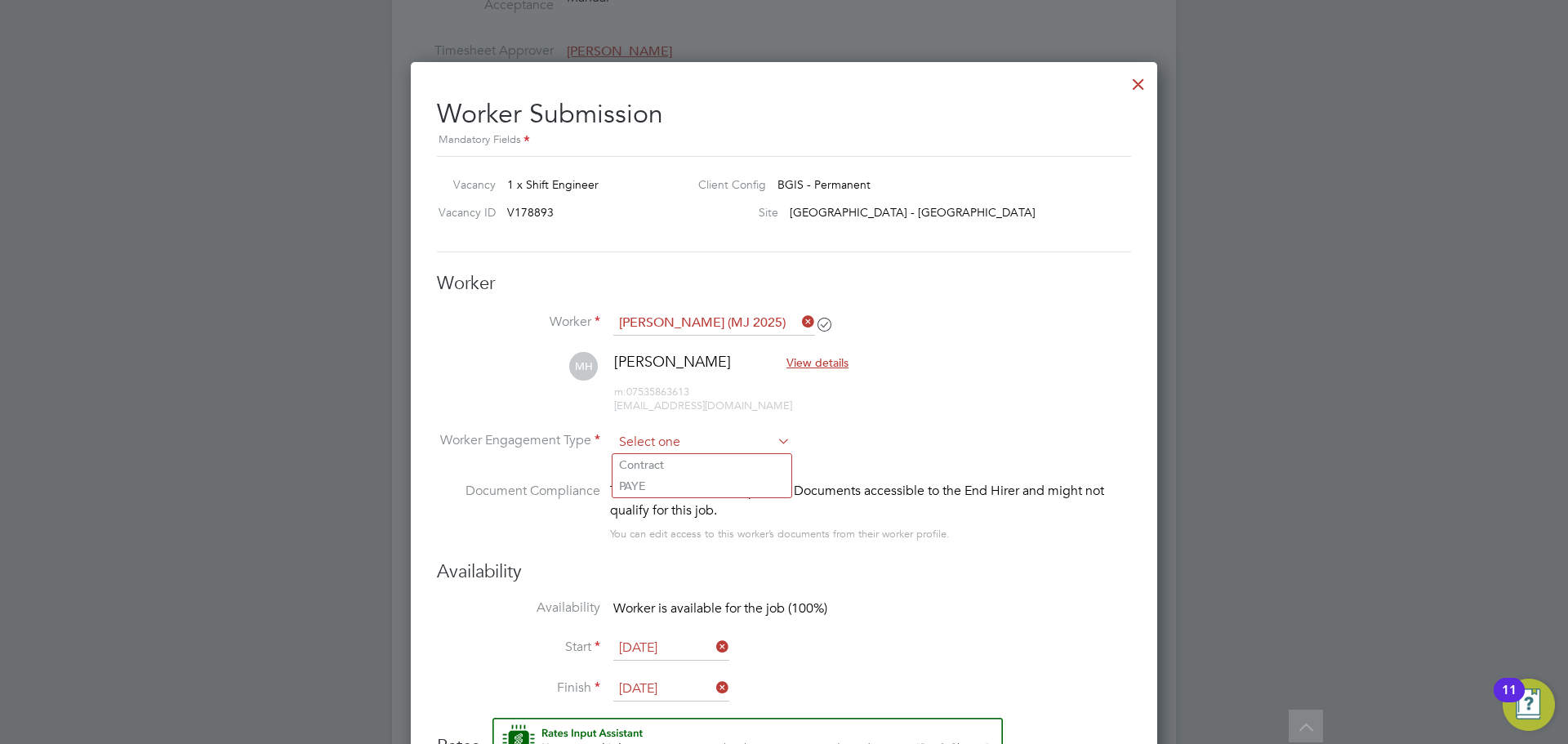
click at [679, 443] on input at bounding box center [702, 442] width 177 height 25
click at [667, 485] on li "PAYE" at bounding box center [702, 485] width 179 height 21
type input "PAYE"
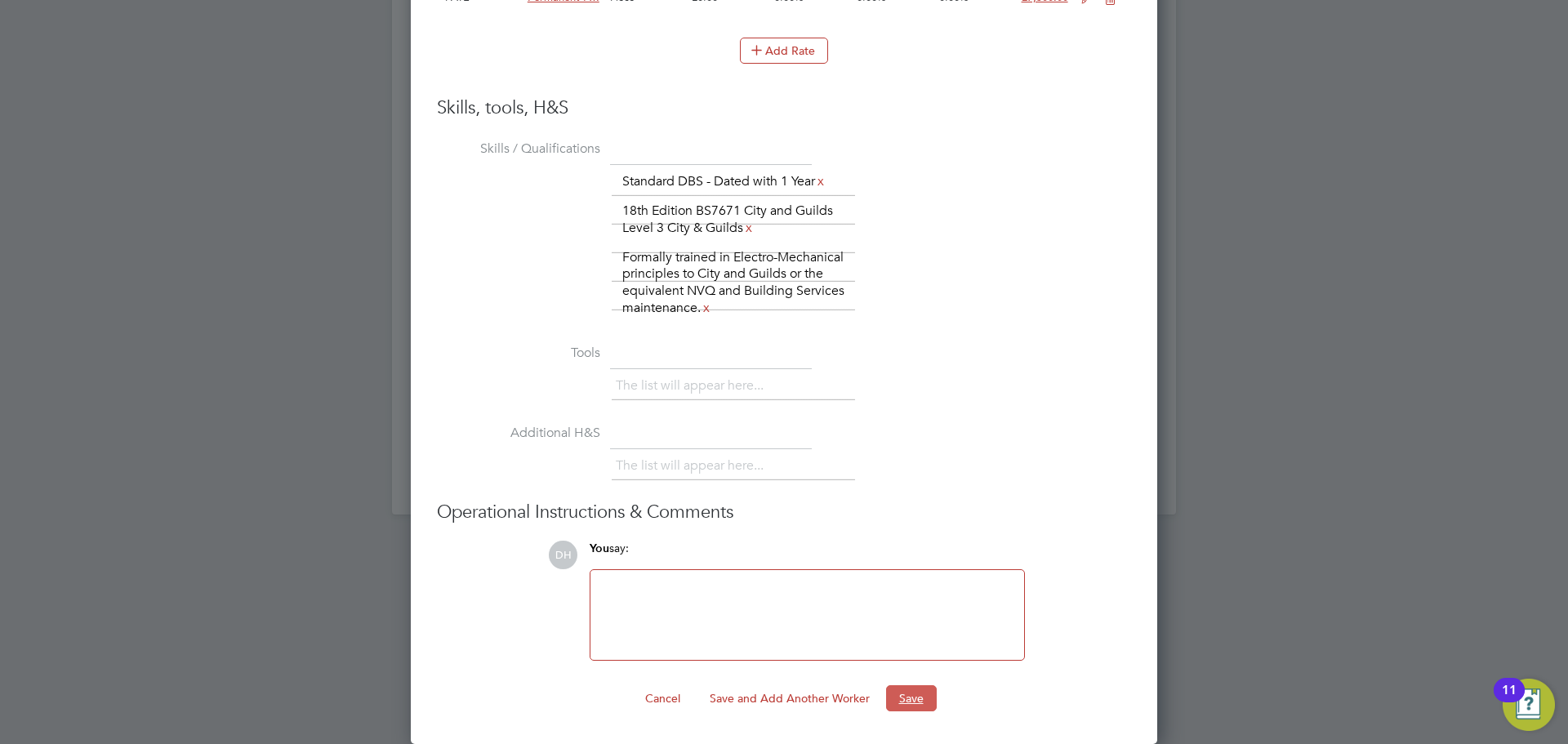
click at [897, 706] on button "Save" at bounding box center [911, 698] width 51 height 26
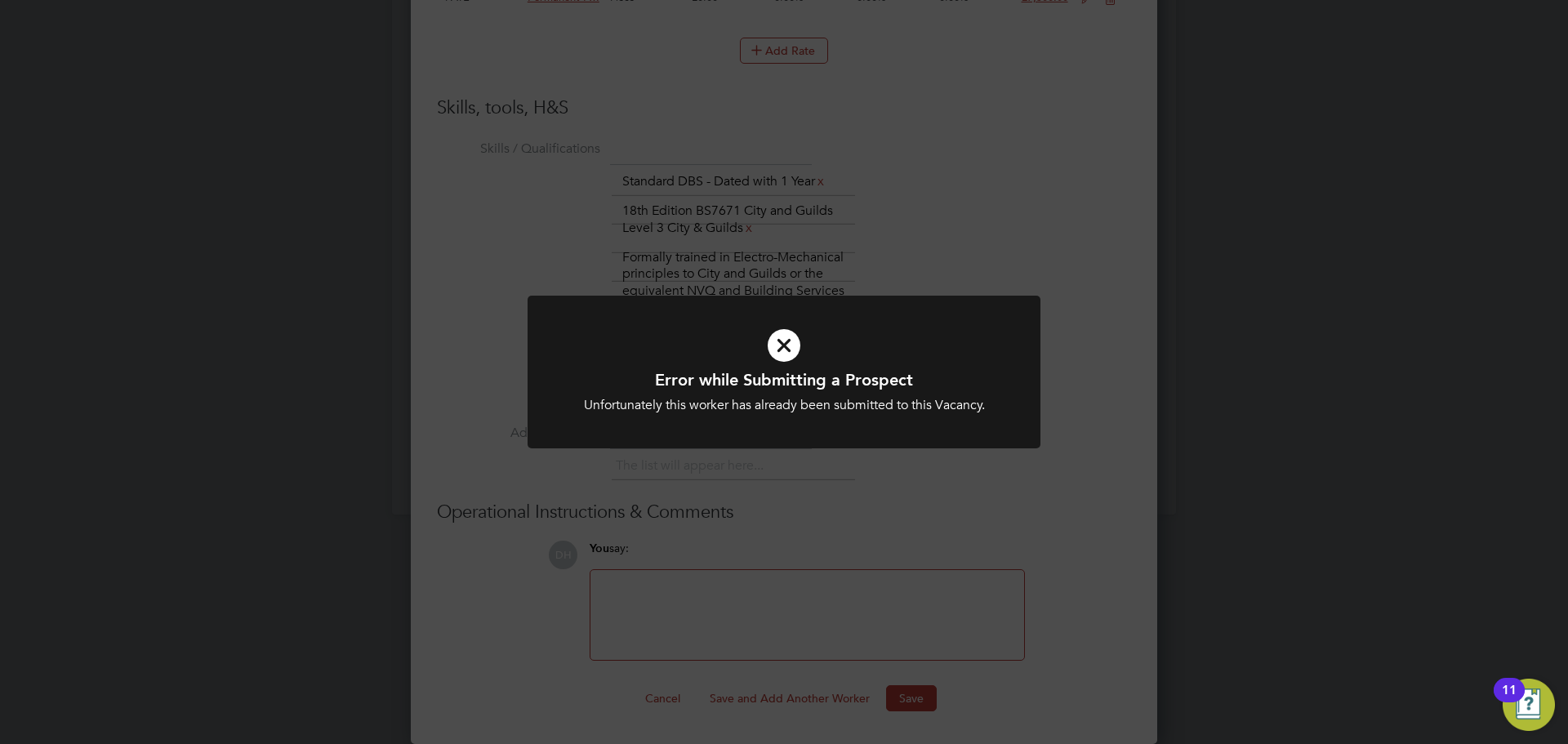
click at [1053, 543] on div "Error while Submitting a Prospect Unfortunately this worker has already been su…" at bounding box center [784, 372] width 1568 height 744
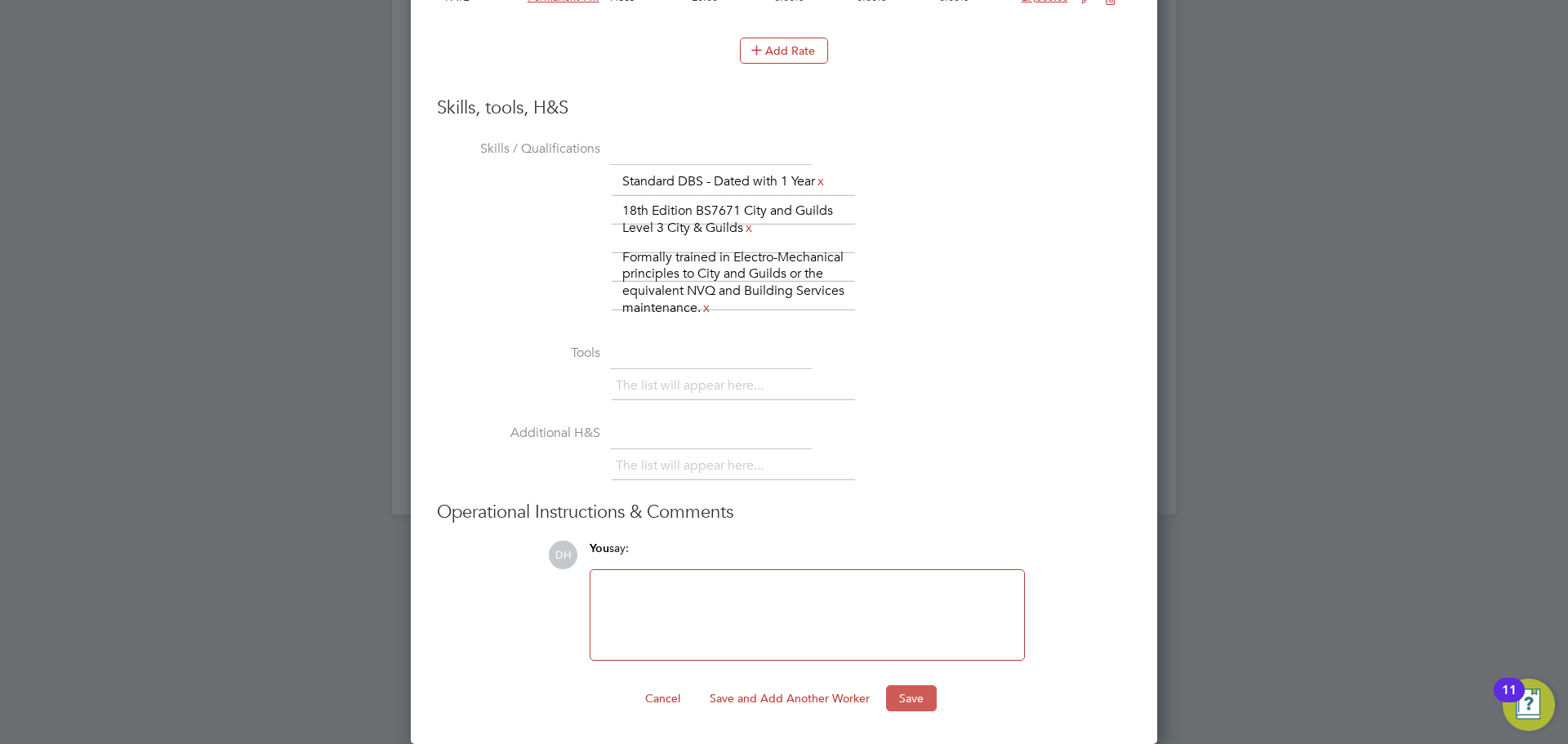
click at [921, 696] on button "Save" at bounding box center [911, 698] width 51 height 26
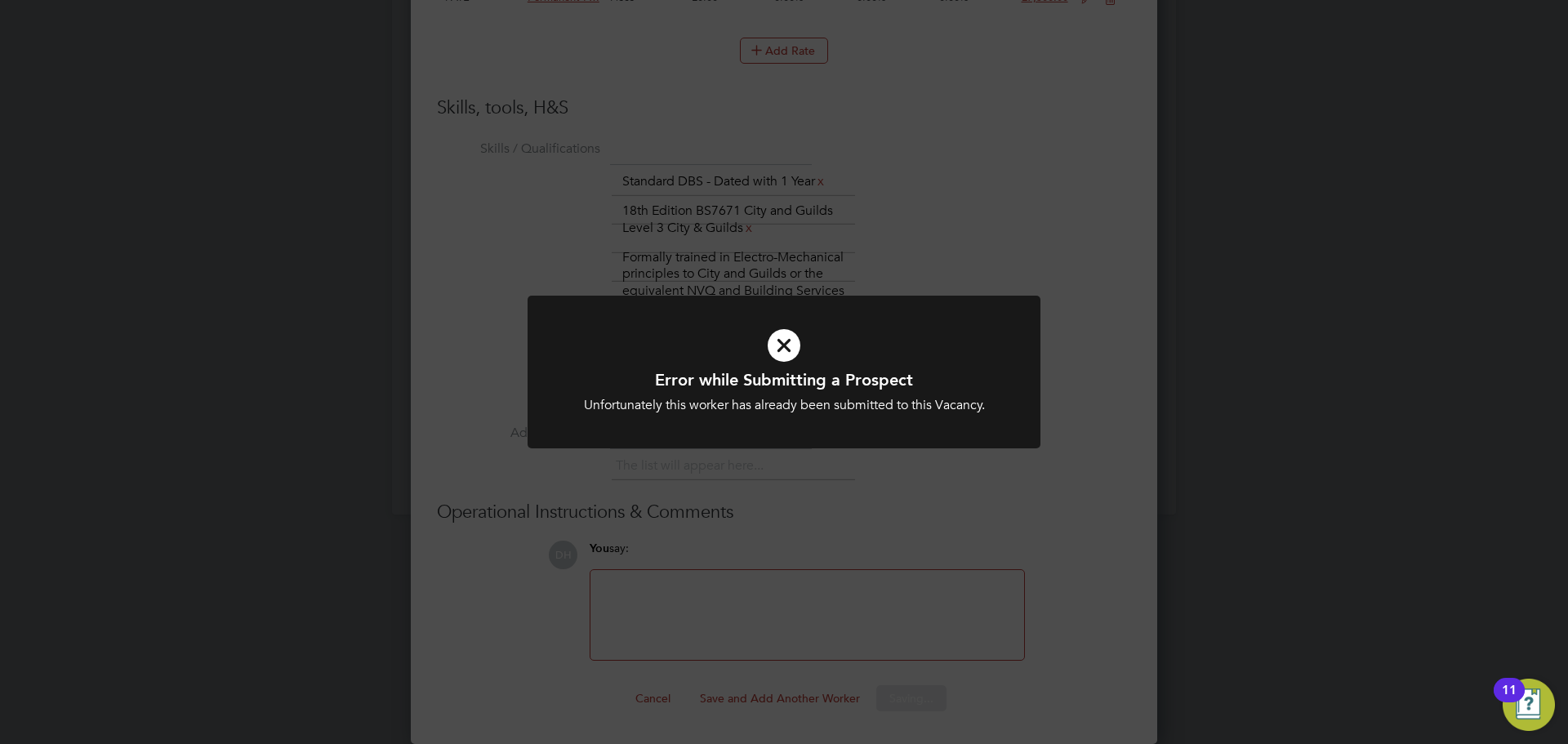
click at [965, 599] on div "Error while Submitting a Prospect Unfortunately this worker has already been su…" at bounding box center [784, 372] width 1568 height 744
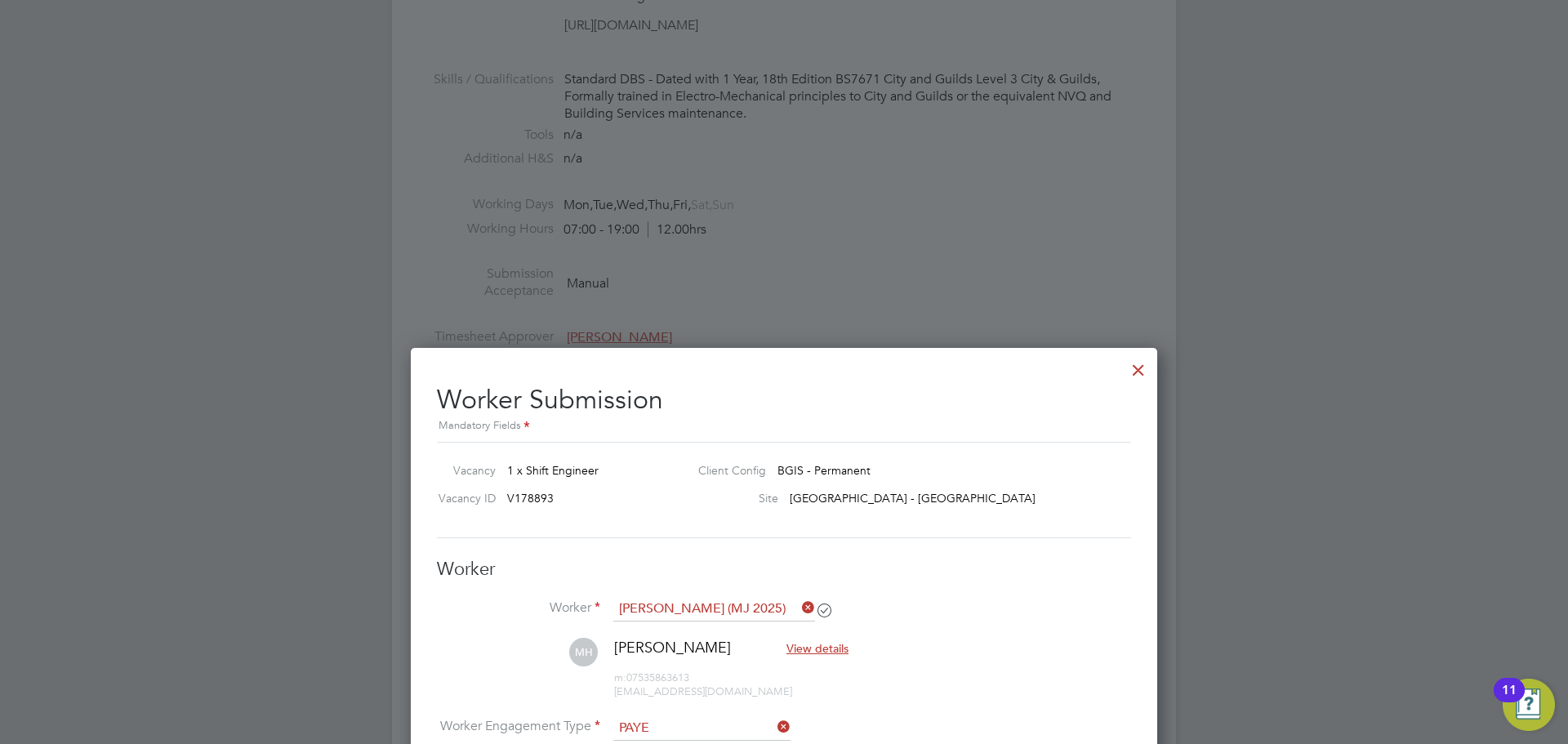
click at [1131, 363] on div at bounding box center [1139, 366] width 30 height 30
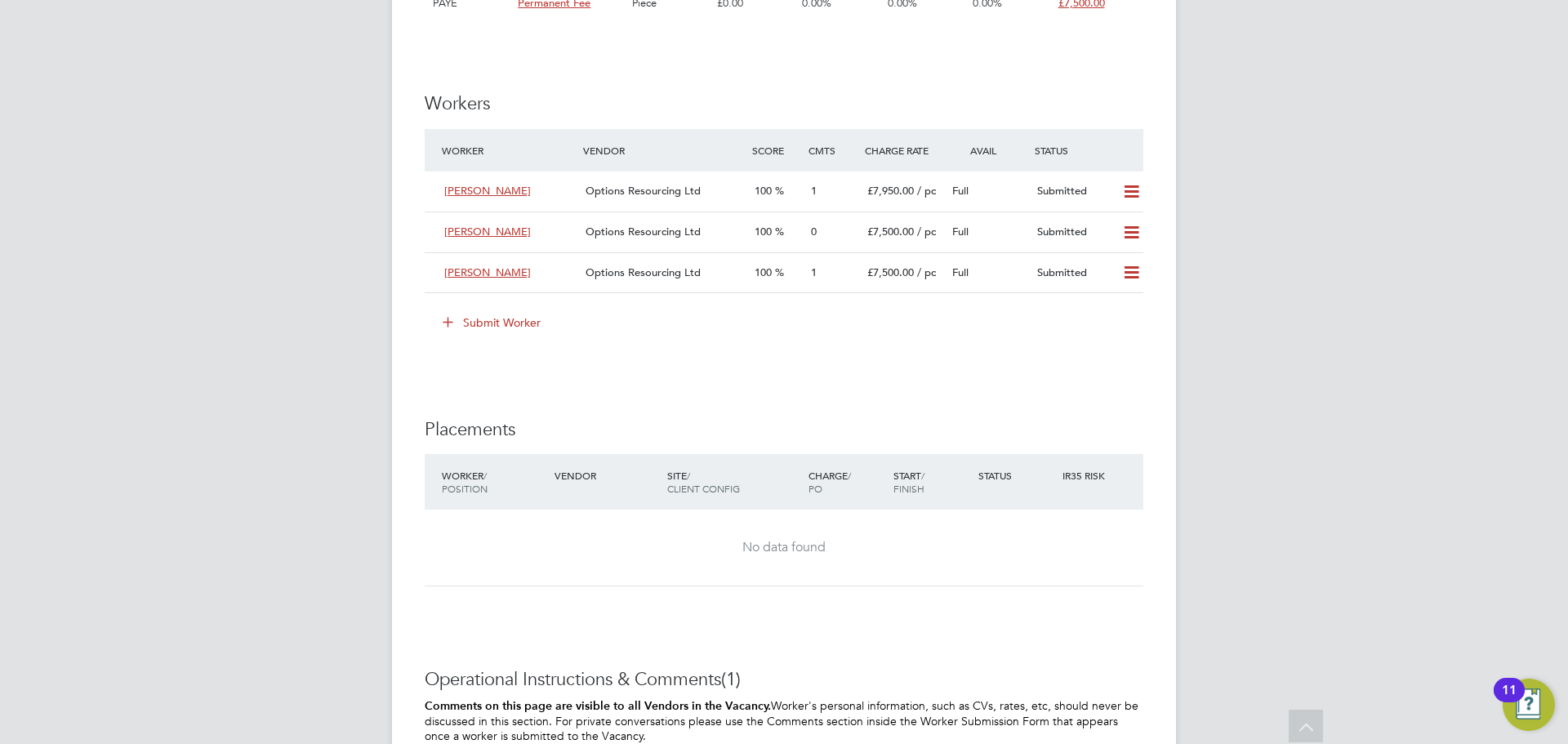
click at [451, 326] on icon at bounding box center [447, 321] width 12 height 12
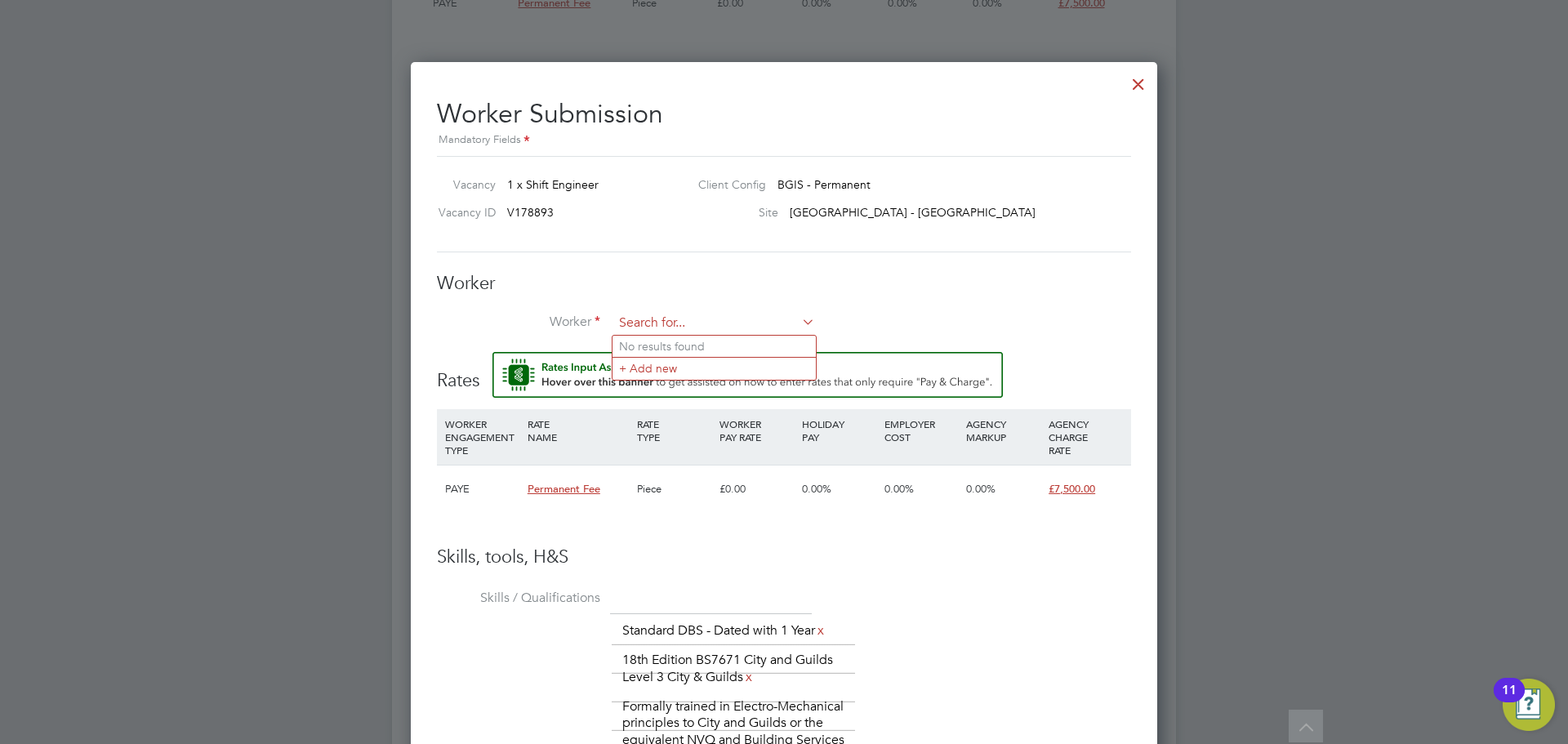
click at [659, 314] on input at bounding box center [714, 323] width 201 height 25
type input "m"
click at [704, 328] on input at bounding box center [714, 323] width 201 height 25
click at [698, 343] on li "Mahad Haji (MJ 2025)" at bounding box center [714, 347] width 203 height 22
type input "Mahad Haji (MJ 2025)"
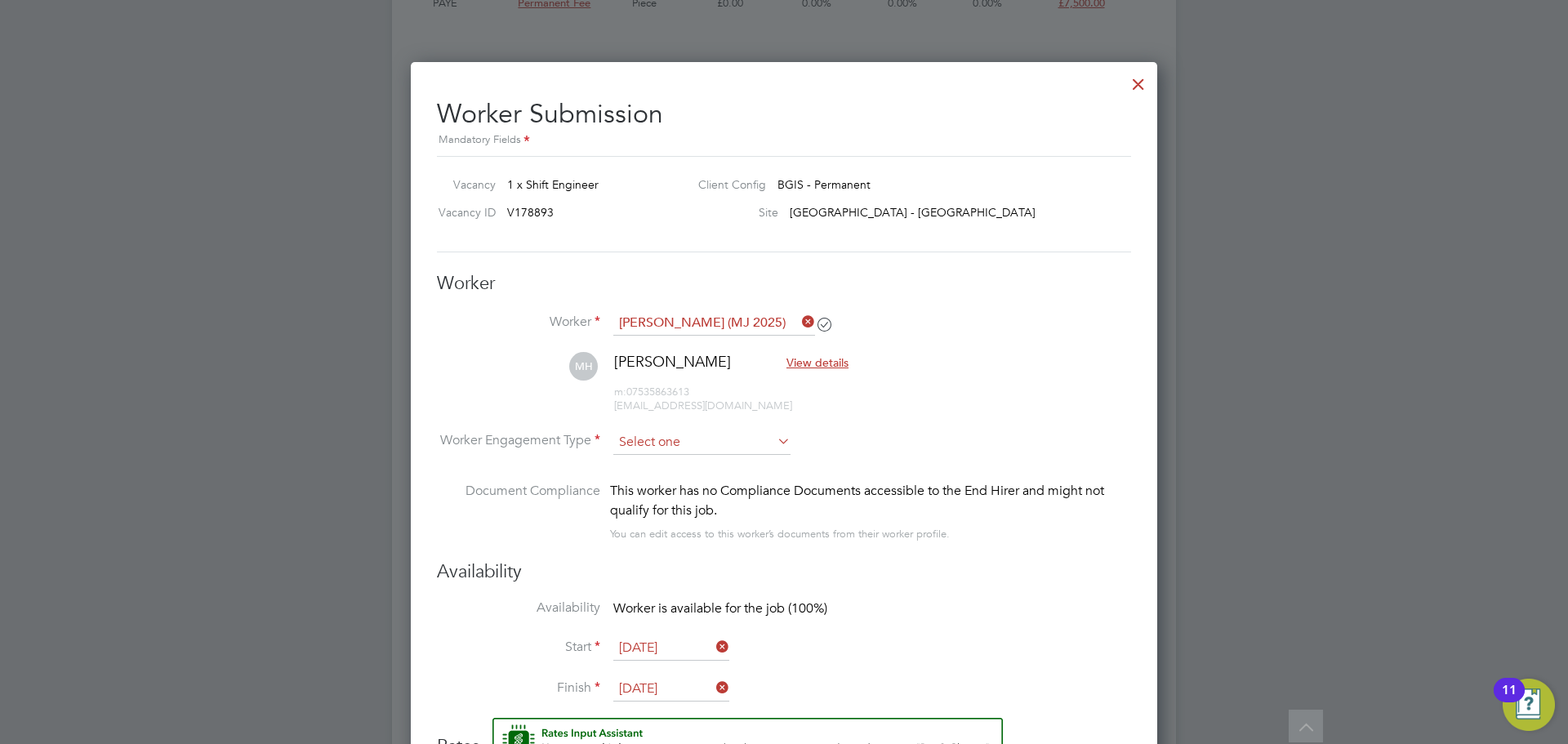
click at [747, 430] on input at bounding box center [702, 442] width 177 height 25
click at [727, 478] on li "PAYE" at bounding box center [702, 485] width 179 height 21
type input "PAYE"
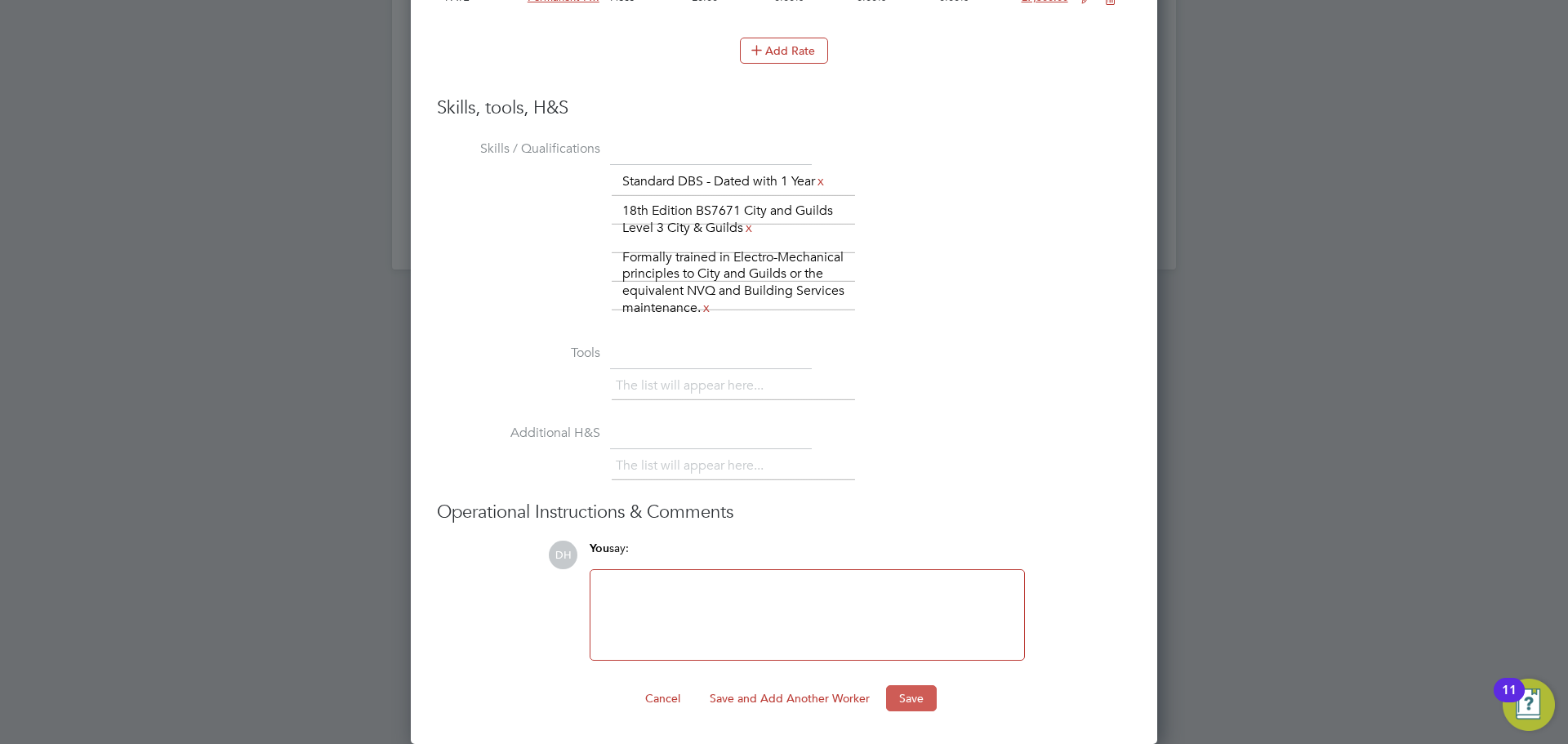
click at [915, 699] on button "Save" at bounding box center [911, 698] width 51 height 26
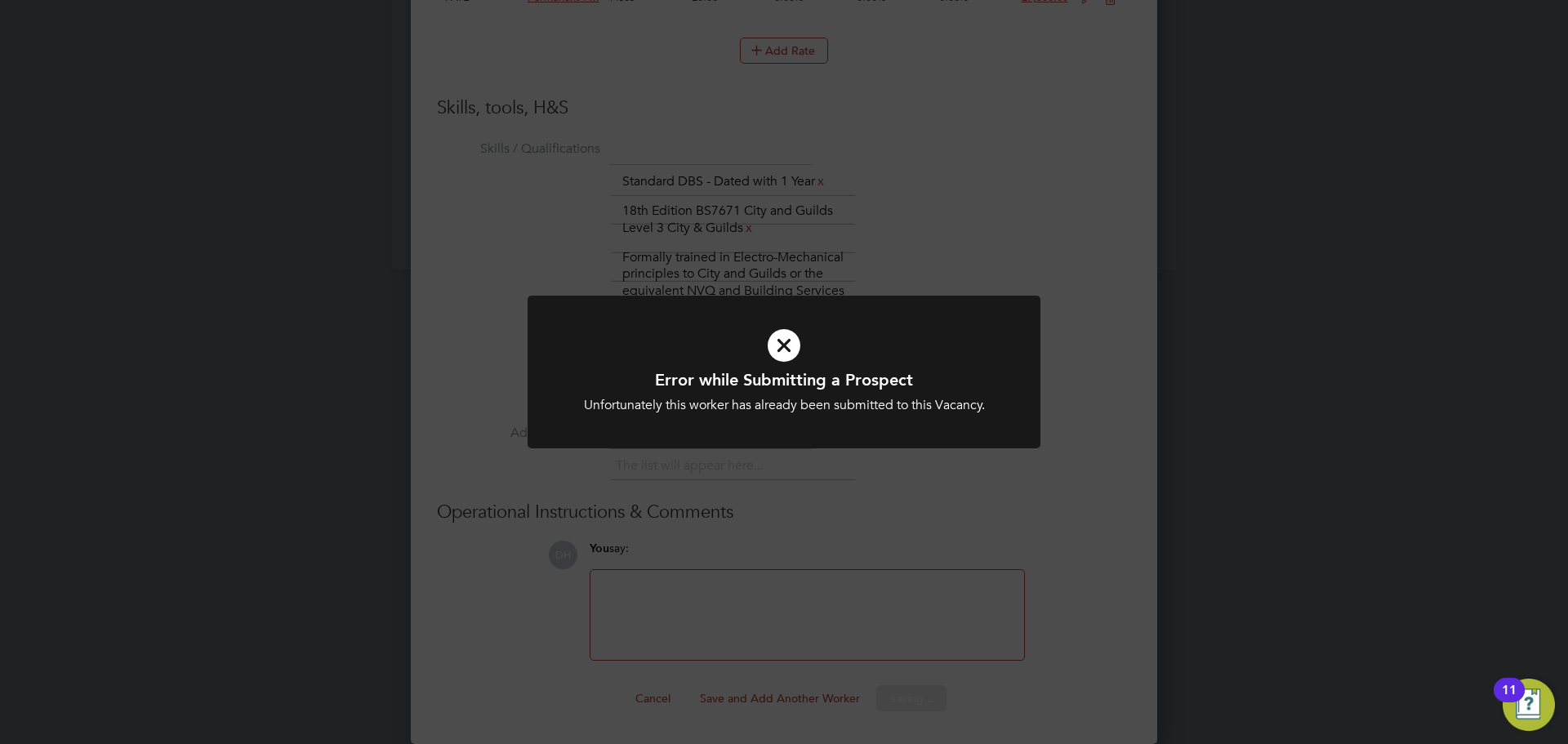
click at [867, 560] on div "Error while Submitting a Prospect Unfortunately this worker has already been su…" at bounding box center [784, 372] width 1568 height 744
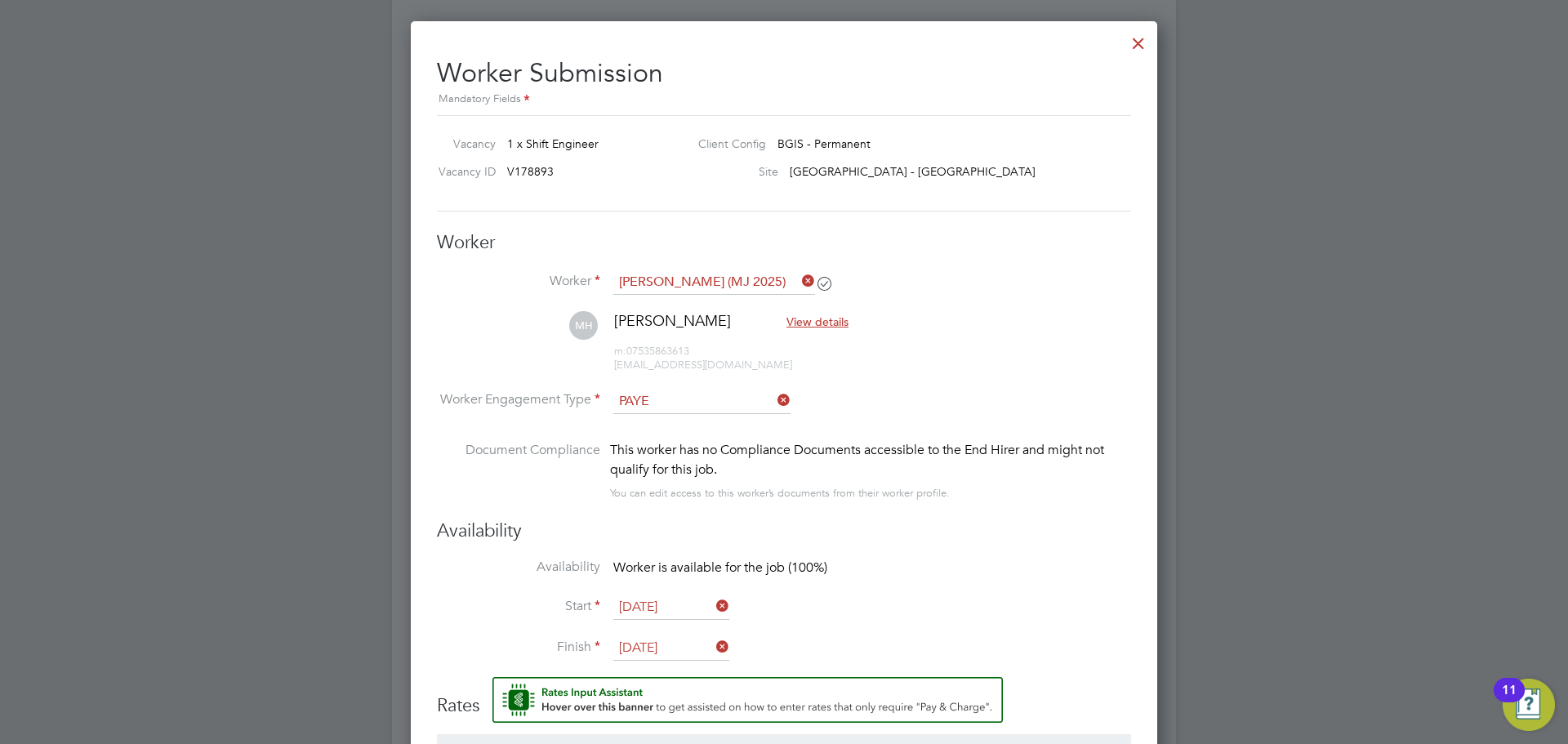
click at [1135, 43] on div at bounding box center [1139, 40] width 30 height 30
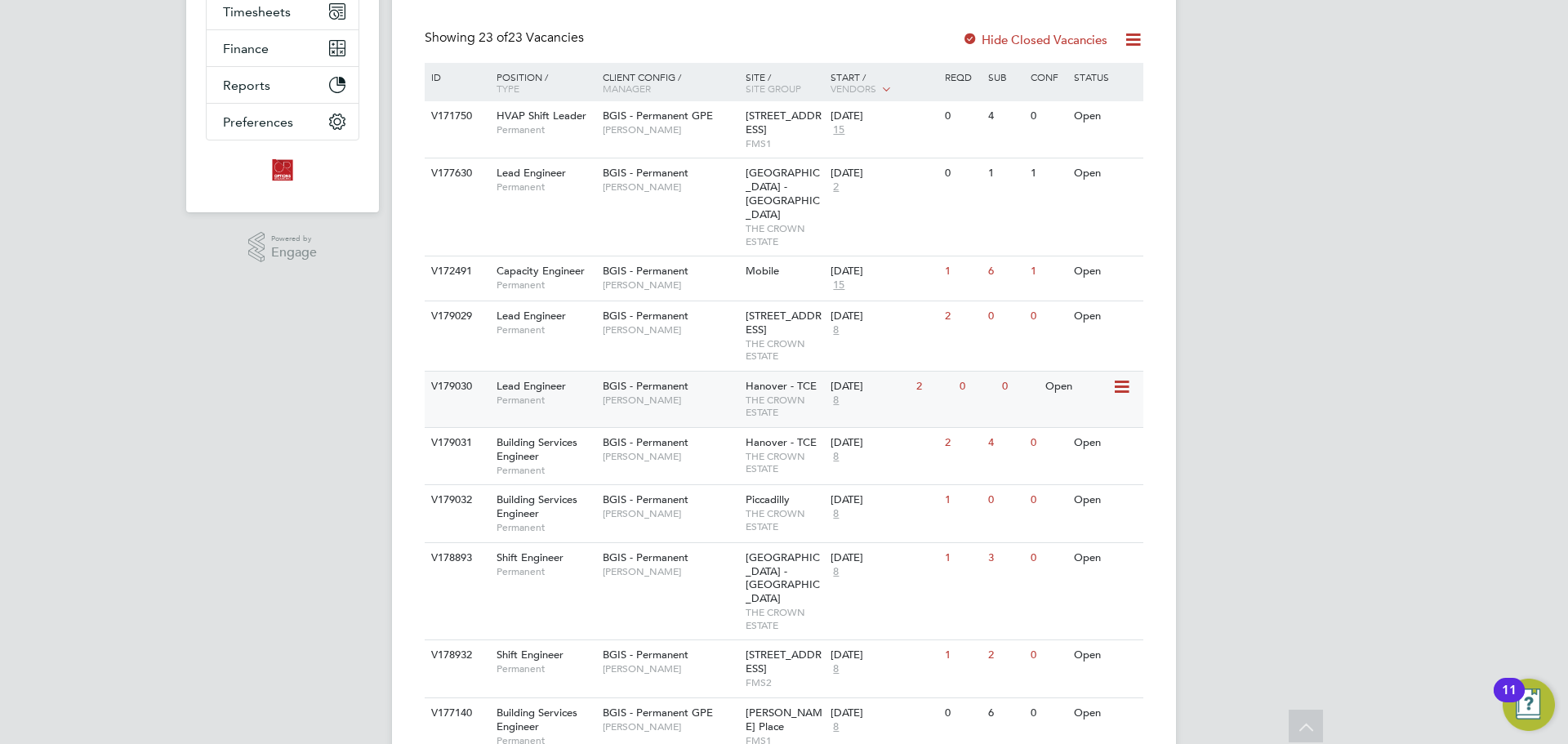
scroll to position [408, 0]
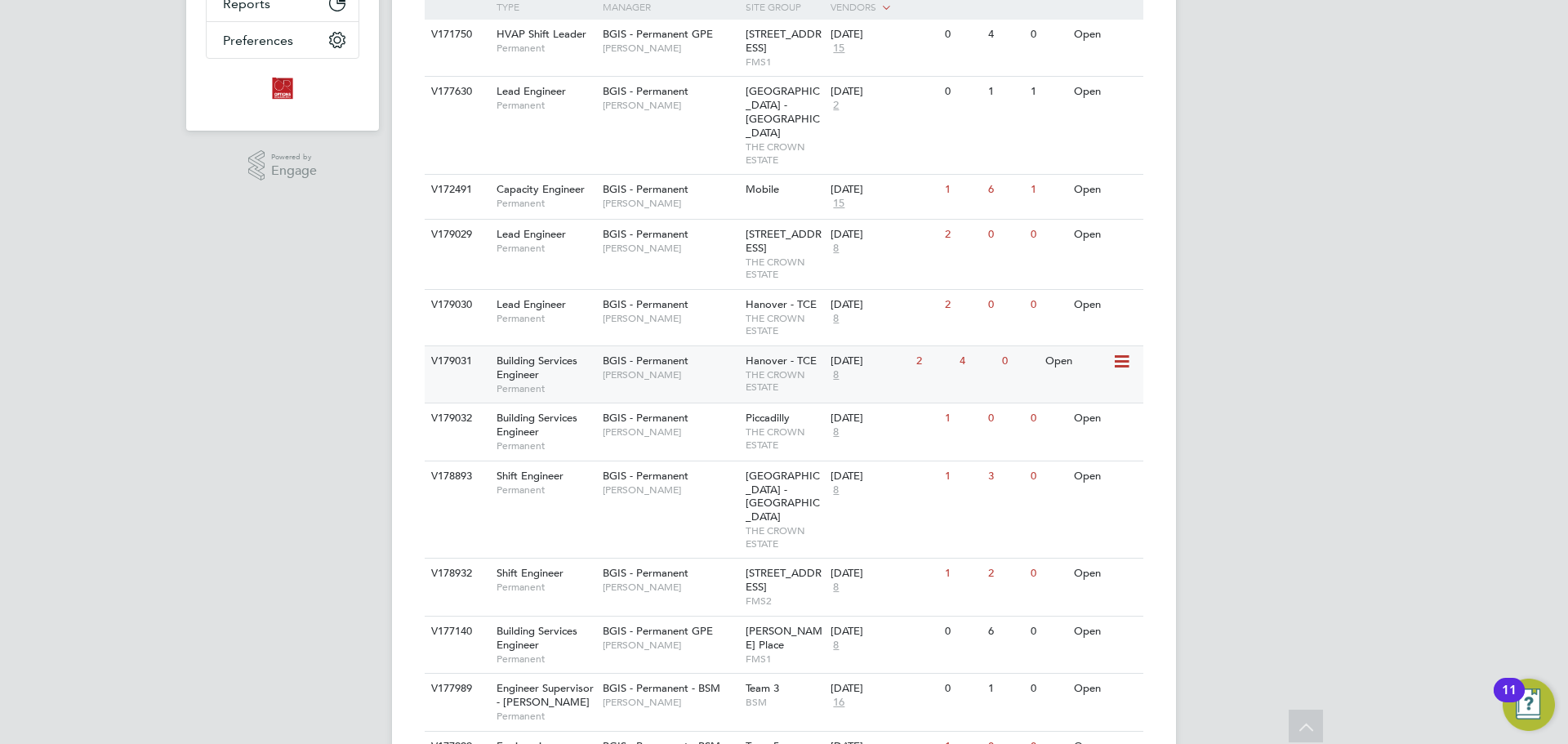
click at [688, 378] on div "V179031 Building Services Engineer Permanent BGIS - Permanent [PERSON_NAME] Han…" at bounding box center [783, 373] width 718 height 57
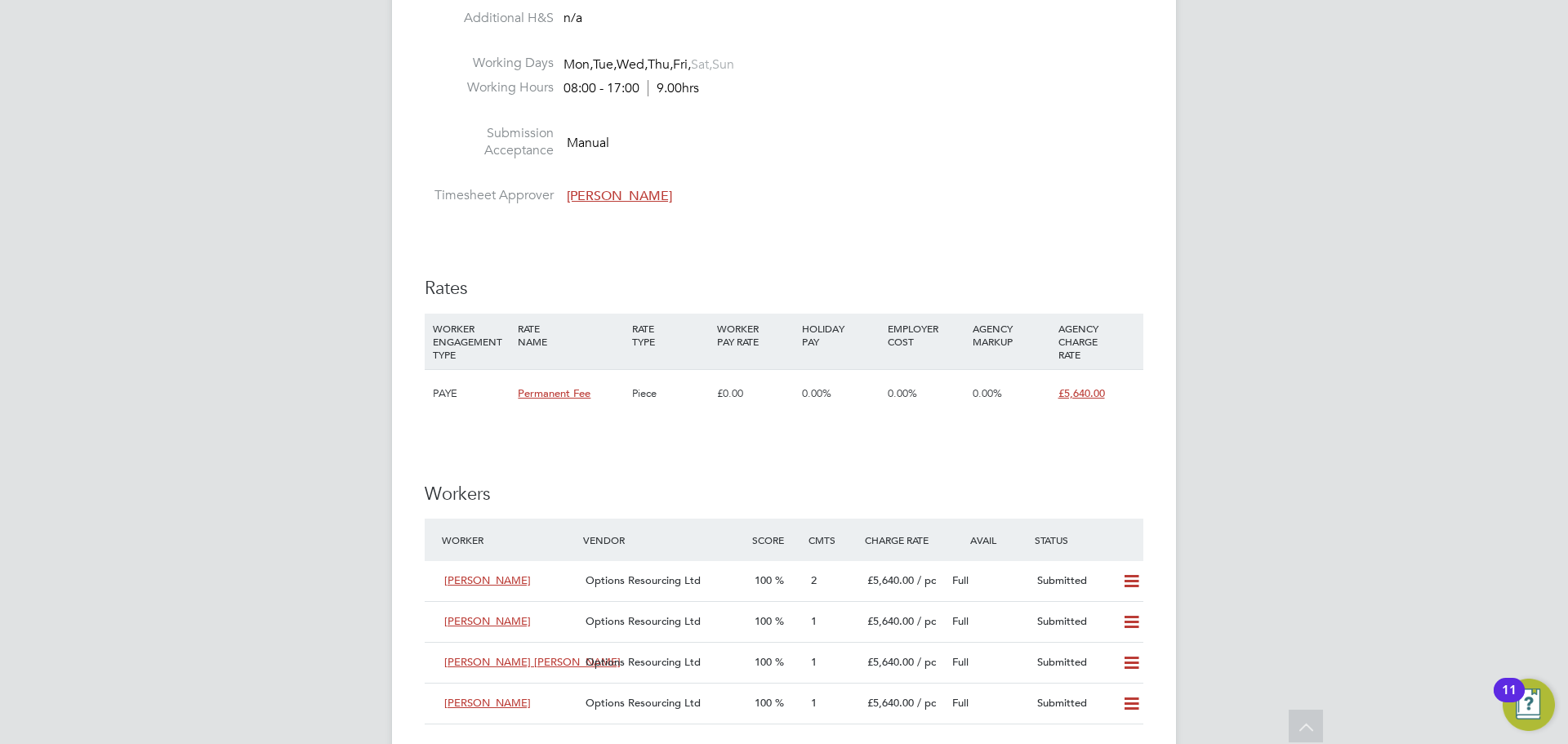
scroll to position [2041, 0]
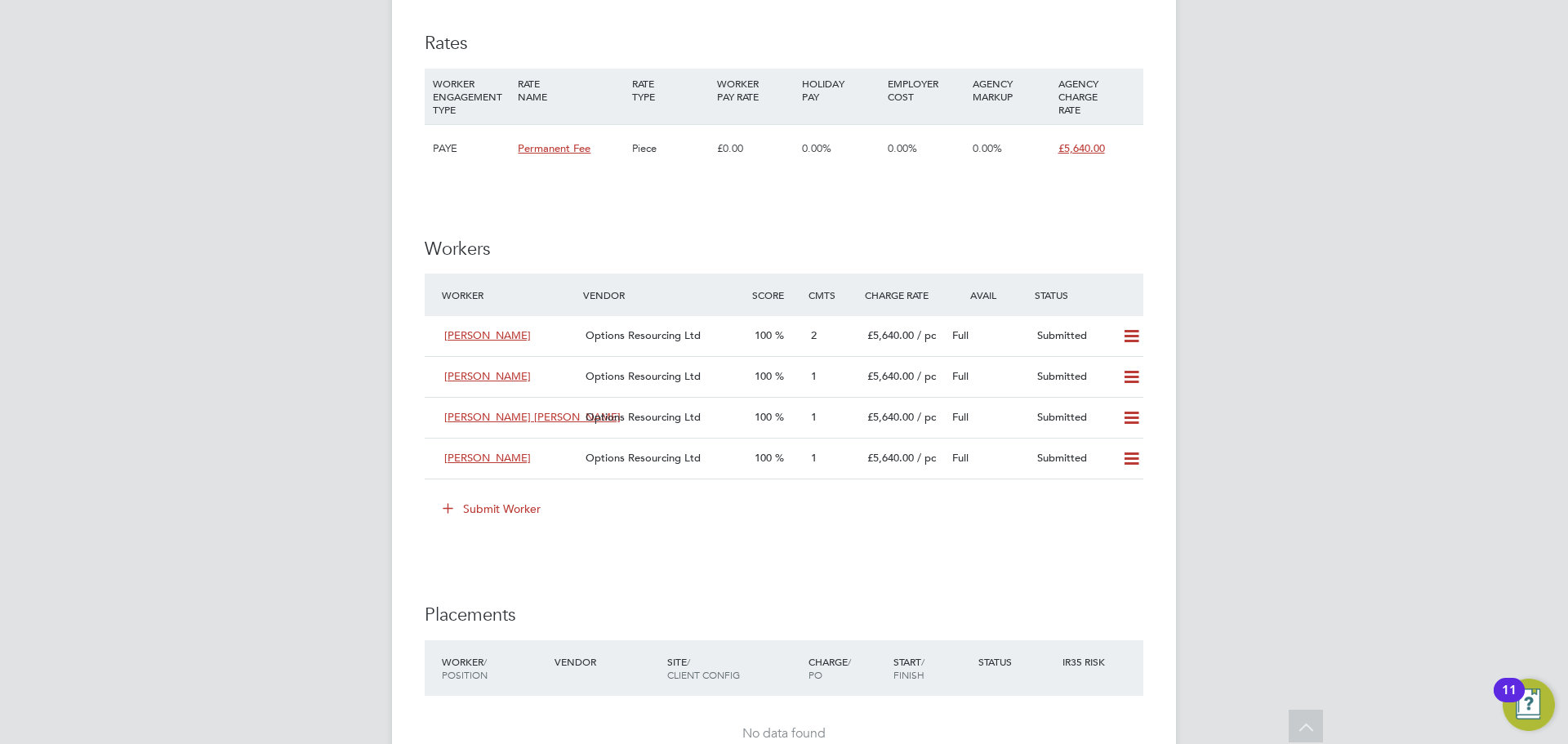
click at [451, 514] on icon at bounding box center [447, 507] width 12 height 12
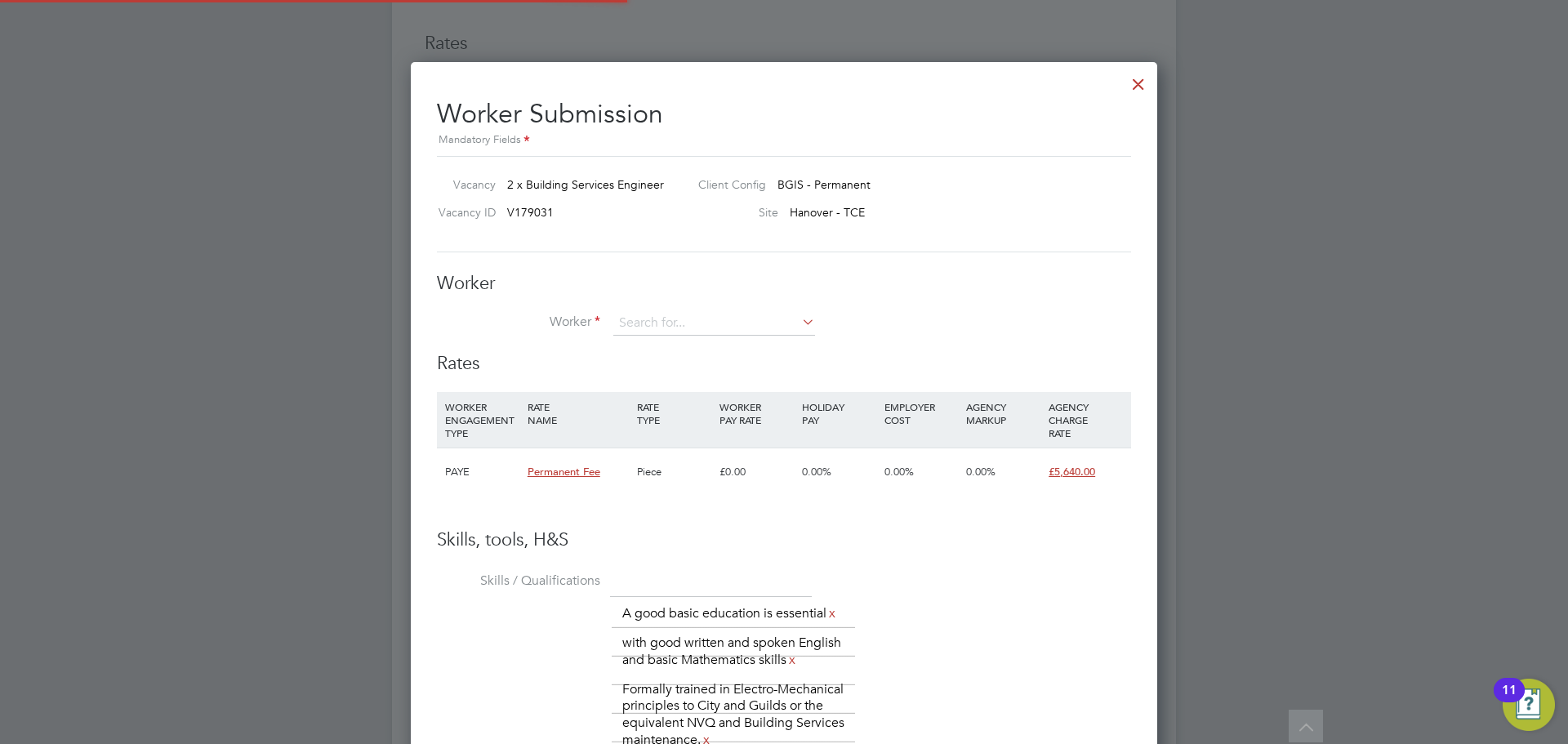
scroll to position [25, 424]
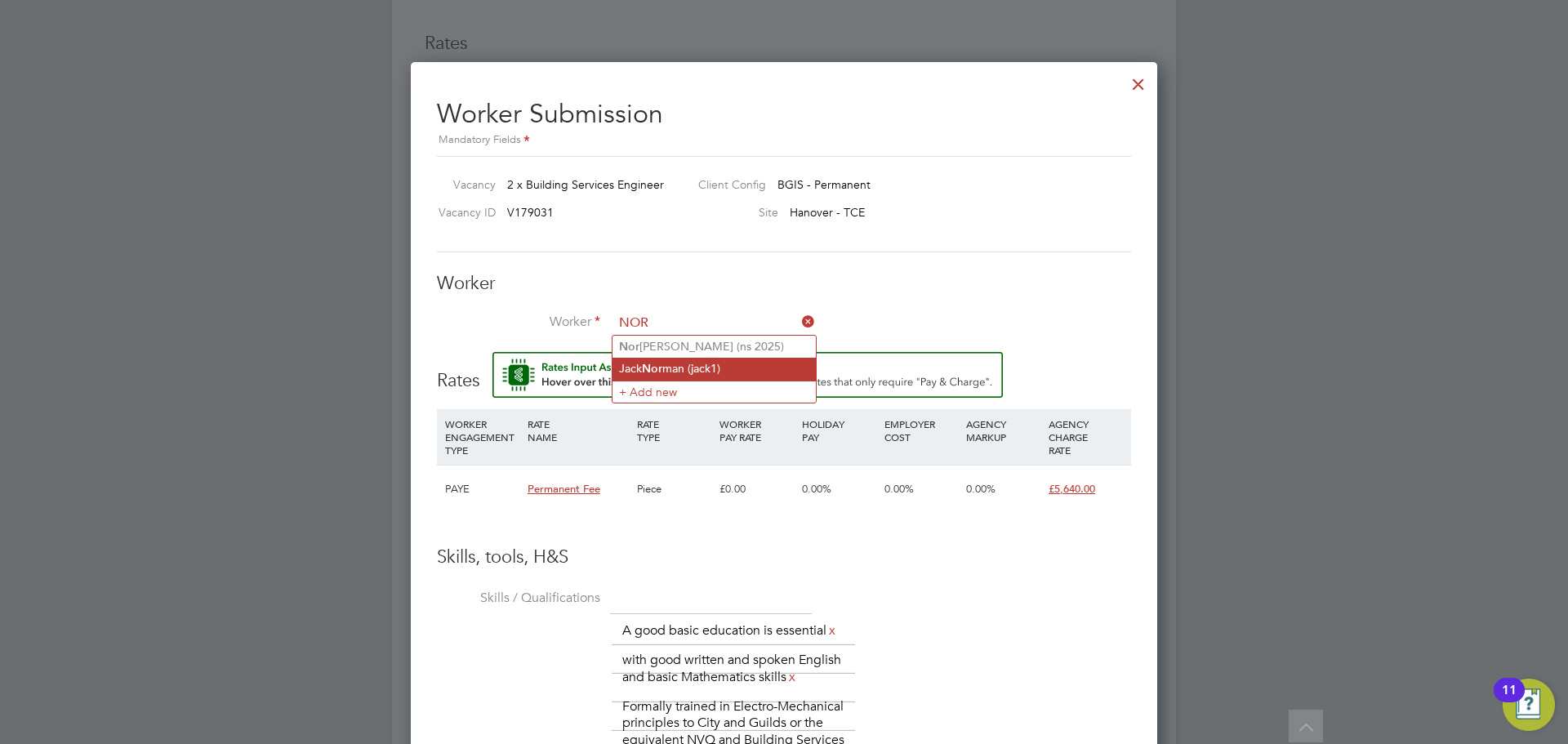
type input "NOR"
click at [678, 331] on input at bounding box center [714, 323] width 201 height 25
click at [734, 345] on li "Nor bert Suri (ns 2025)" at bounding box center [714, 347] width 203 height 22
type input "Norbert Suri (ns 2025)"
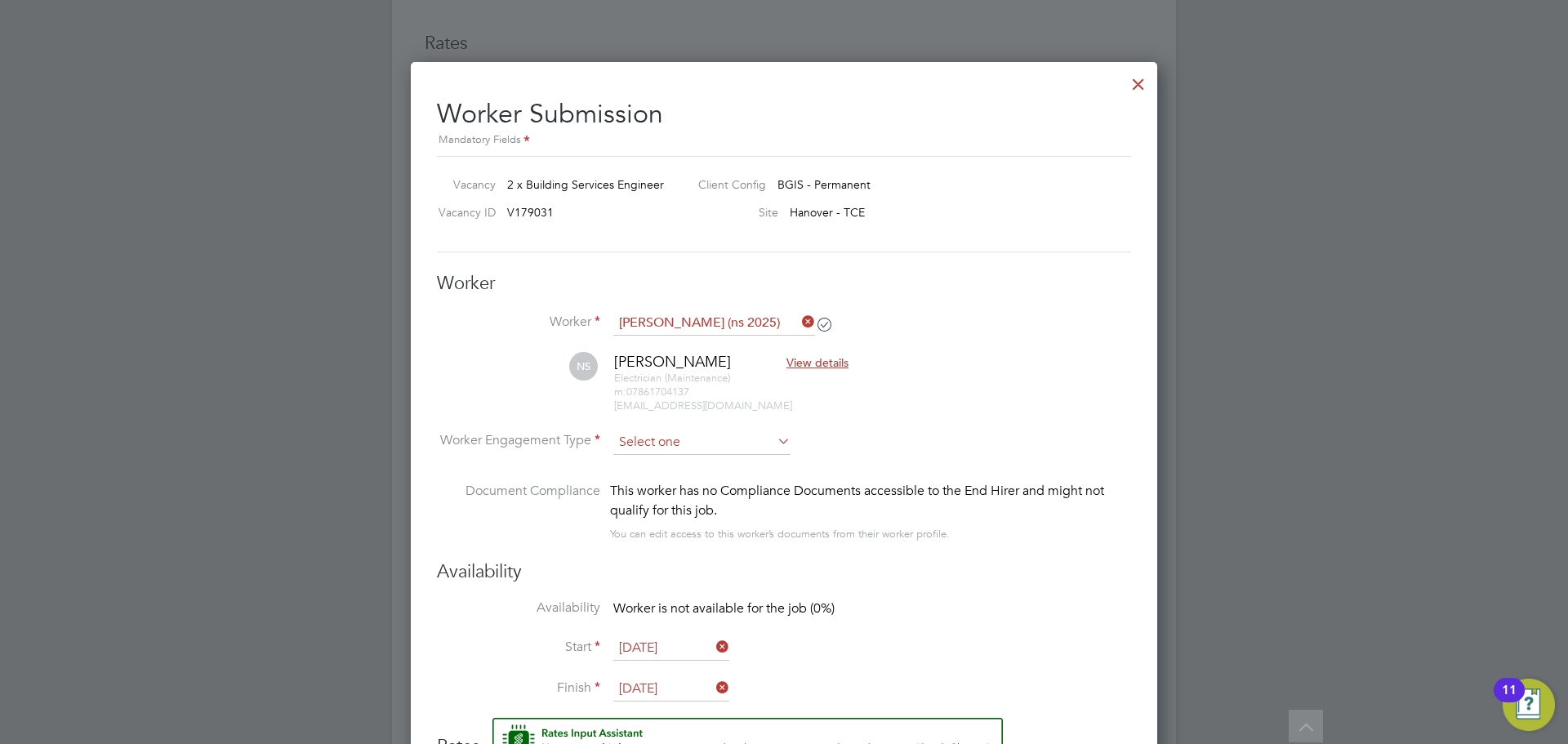
click at [736, 443] on input at bounding box center [702, 442] width 177 height 25
click at [718, 487] on li "PAYE" at bounding box center [702, 485] width 179 height 21
type input "PAYE"
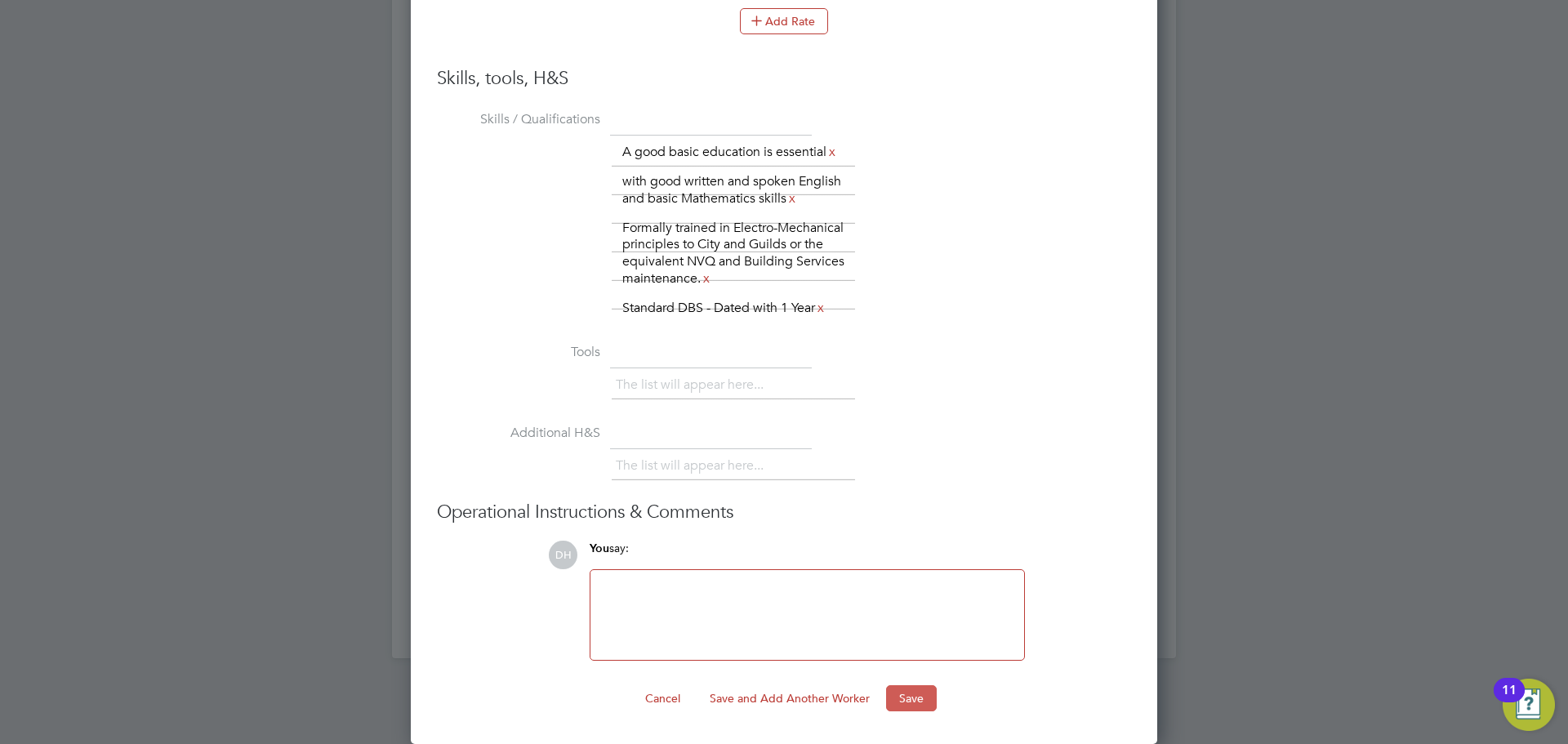
click at [916, 699] on button "Save" at bounding box center [911, 698] width 51 height 26
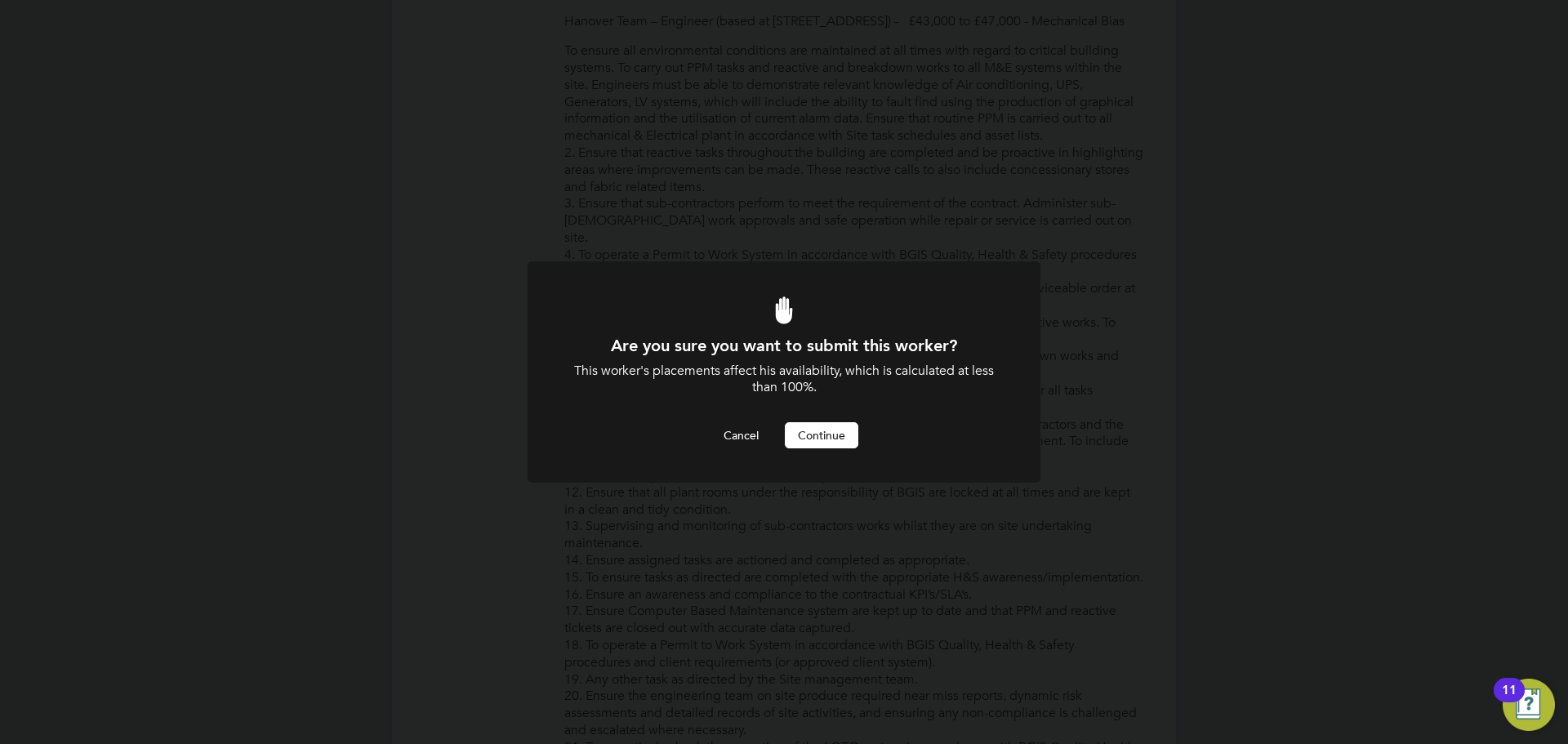
click at [811, 431] on button "Continue" at bounding box center [822, 435] width 74 height 26
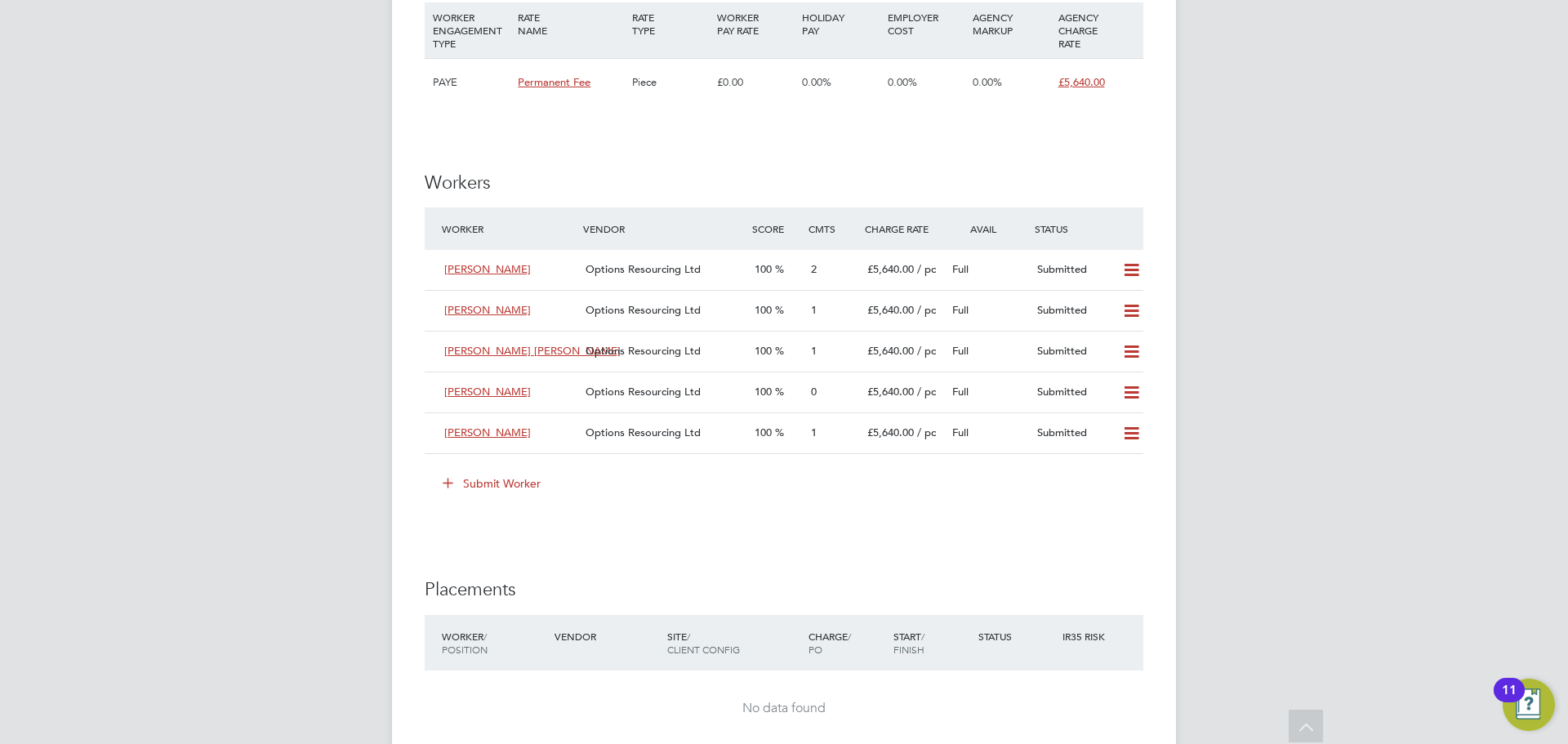
scroll to position [2026, 0]
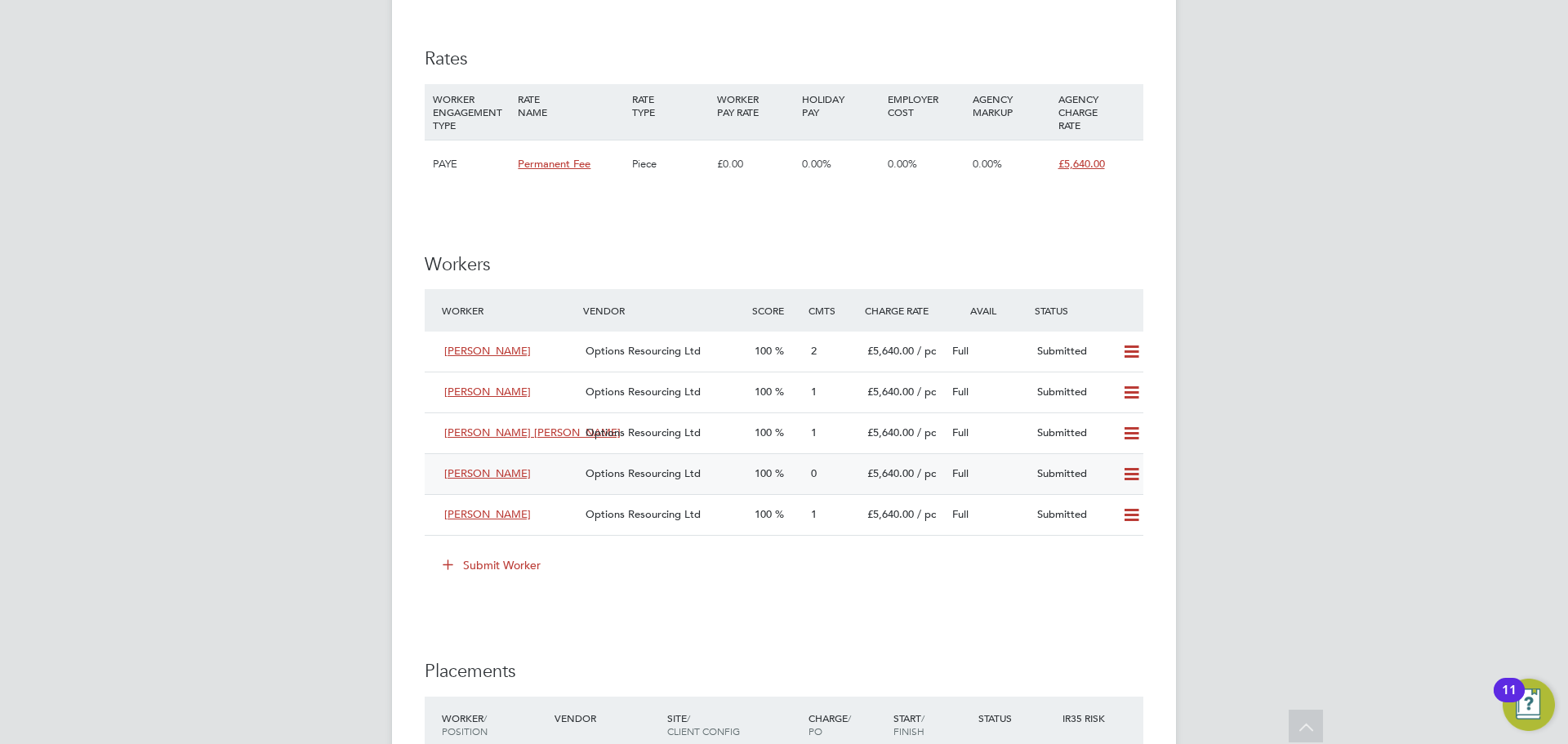
click at [478, 480] on span "[PERSON_NAME]" at bounding box center [487, 473] width 87 height 14
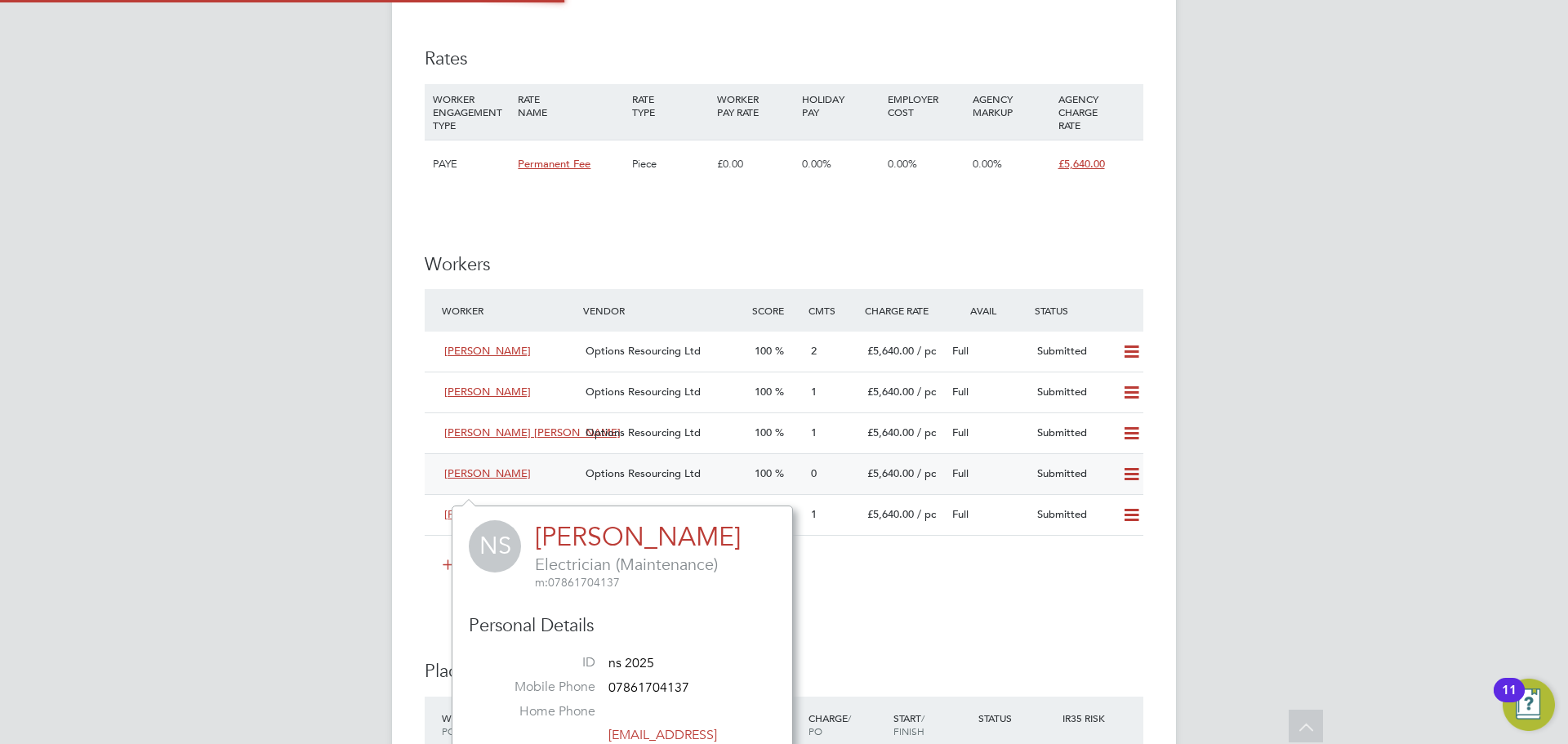
scroll to position [448, 342]
click at [688, 480] on span "Options Resourcing Ltd" at bounding box center [644, 473] width 116 height 14
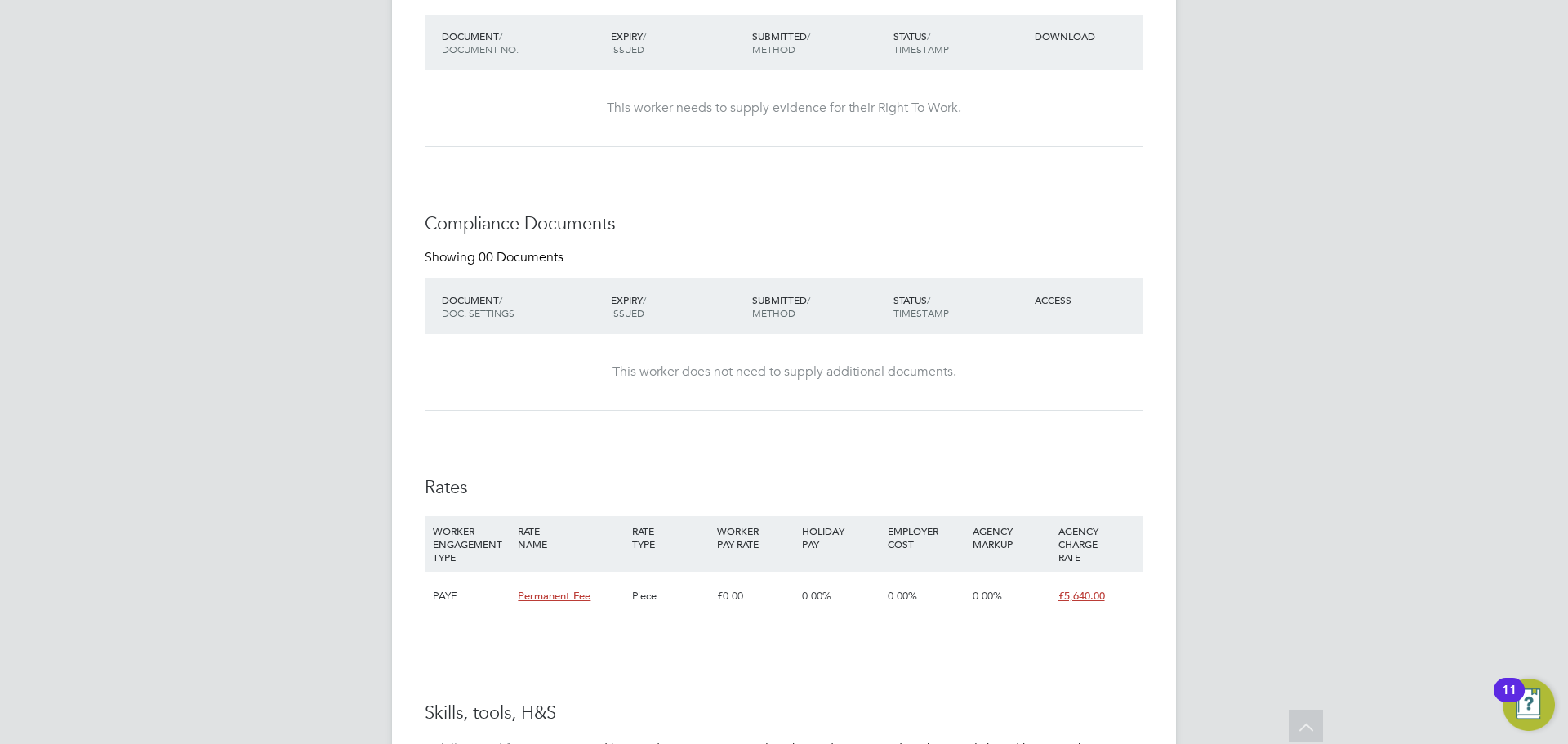
scroll to position [1149, 0]
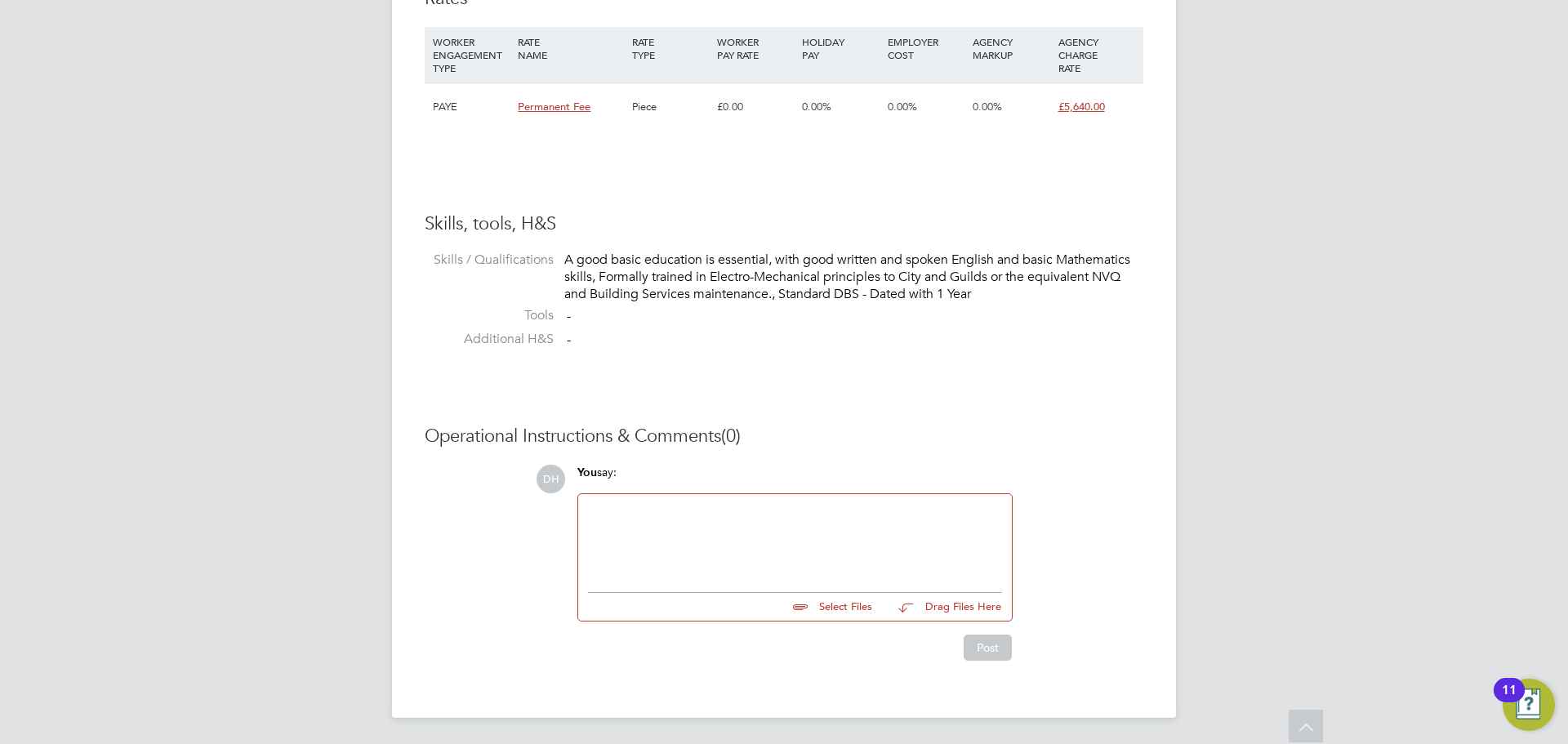
click at [811, 609] on input "file" at bounding box center [880, 604] width 245 height 23
type input "C:\fakepath\Norbert Suri - Options CV 1.doc"
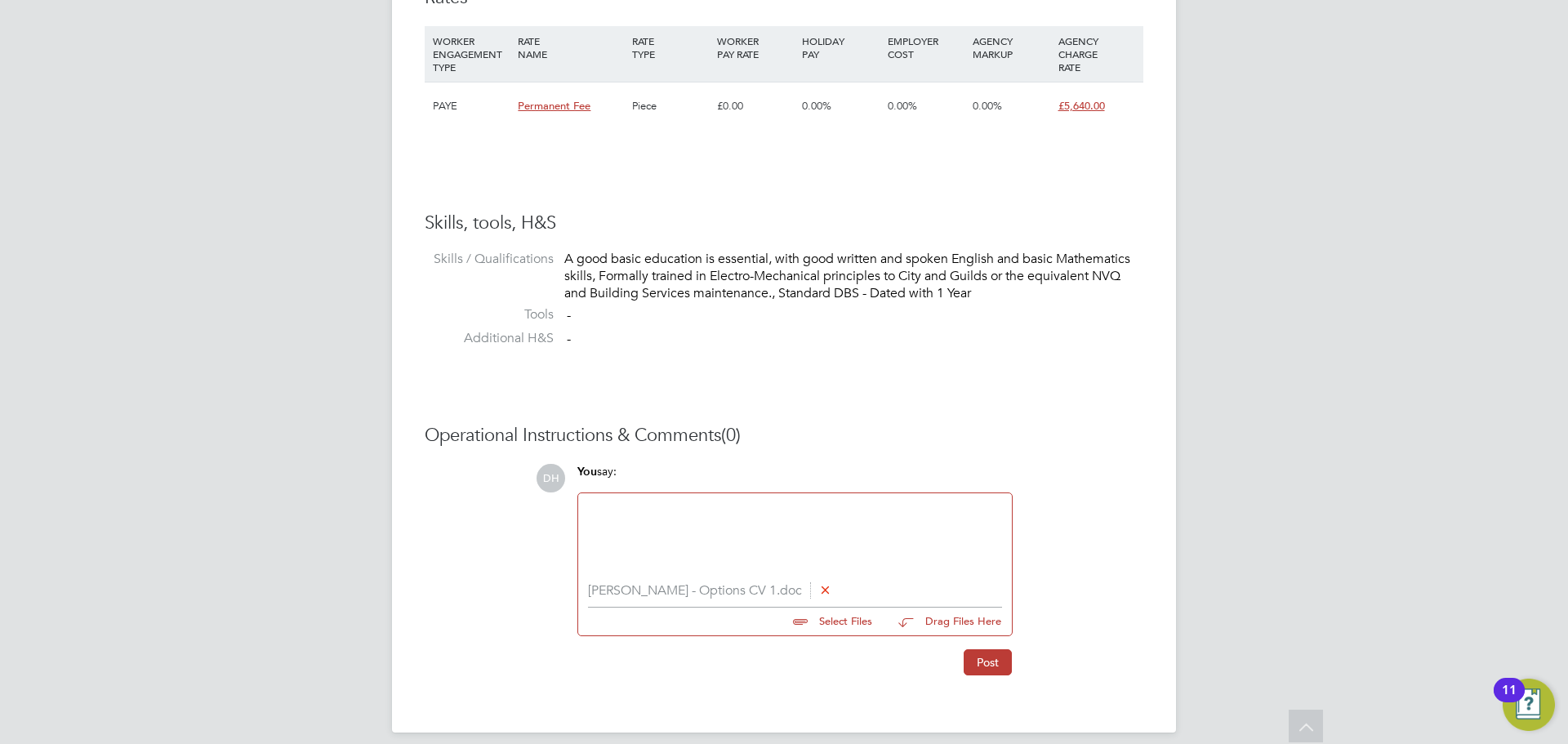
click at [806, 621] on input "file" at bounding box center [880, 619] width 245 height 23
type input "C:\fakepath\Norbert Suri - Online Assessment.png"
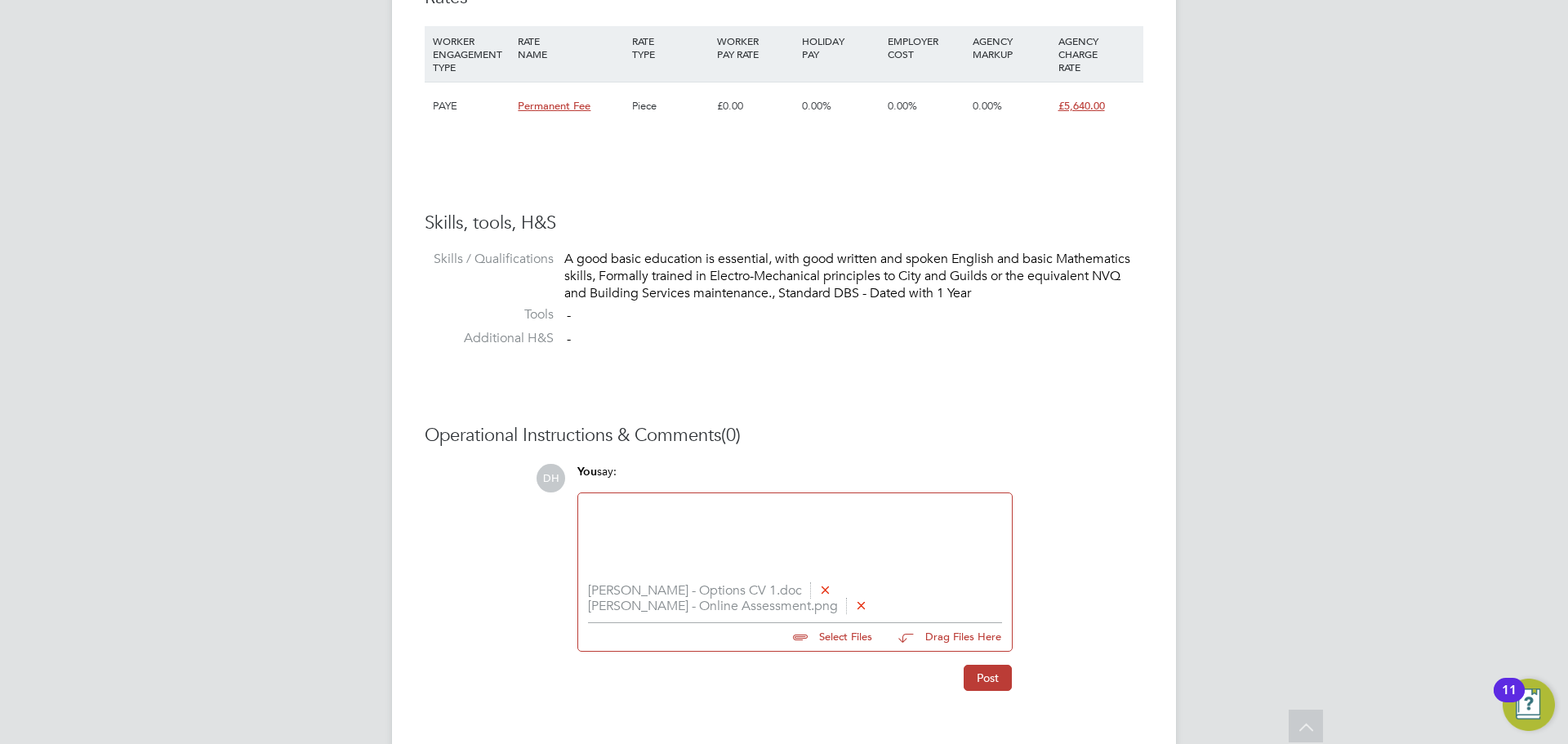
click at [666, 533] on div at bounding box center [795, 538] width 414 height 70
click at [598, 544] on div "Intertested in this role, please provide feedback on his CV." at bounding box center [795, 539] width 414 height 15
click at [852, 556] on div "Norbert's CV / Online Assessment attached Interested in this role, please provi…" at bounding box center [795, 538] width 414 height 70
click at [911, 544] on div "Interested in this role, please provide feedback on his CV." at bounding box center [795, 539] width 414 height 15
drag, startPoint x: 897, startPoint y: 540, endPoint x: 550, endPoint y: 504, distance: 348.9
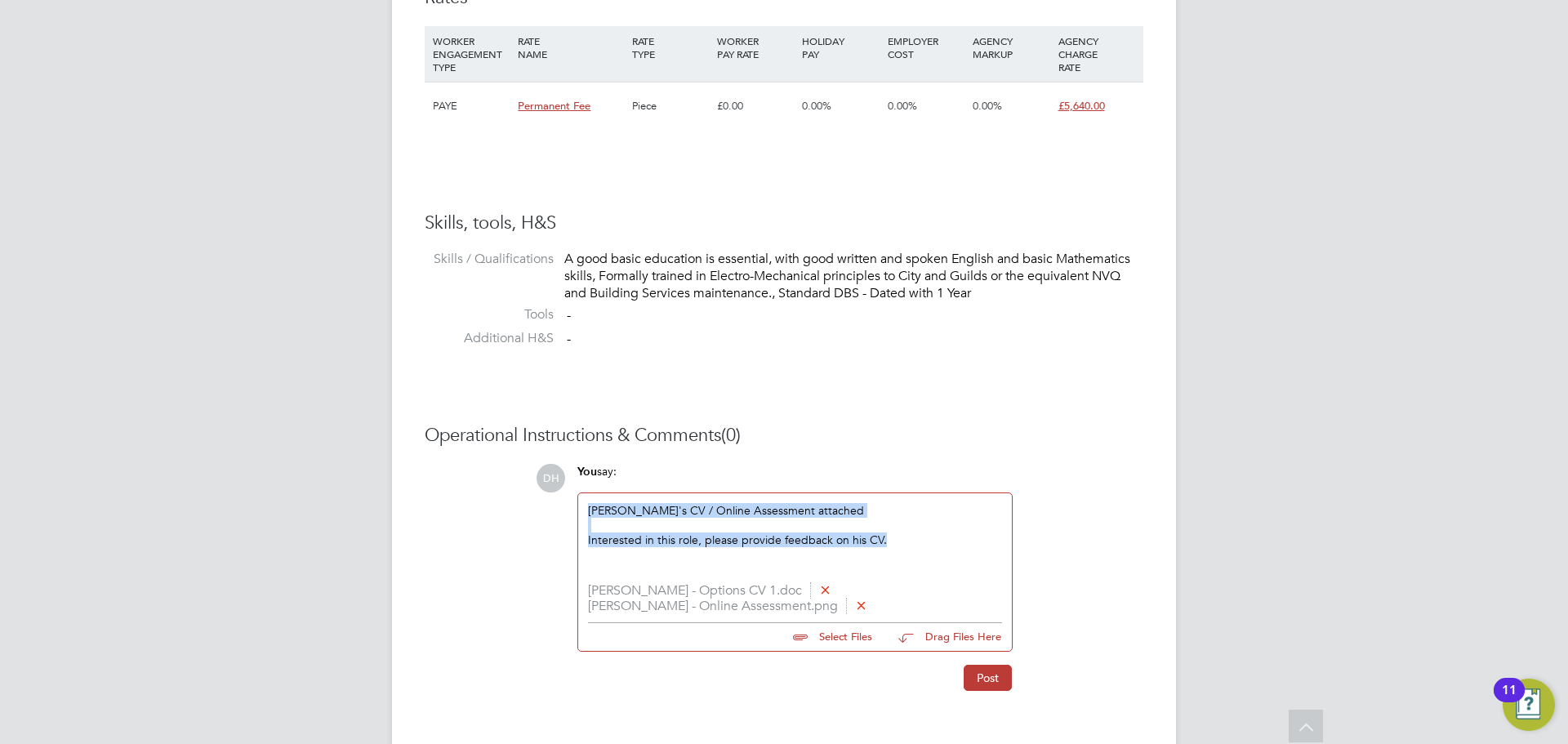
click at [550, 504] on div "DH You say: Norbert's CV / Online Assessment attached Interested in this role, …" at bounding box center [840, 578] width 608 height 227
copy div "Norbert's CV / Online Assessment attached Interested in this role, please provi…"
click at [971, 678] on button "Post" at bounding box center [987, 677] width 48 height 26
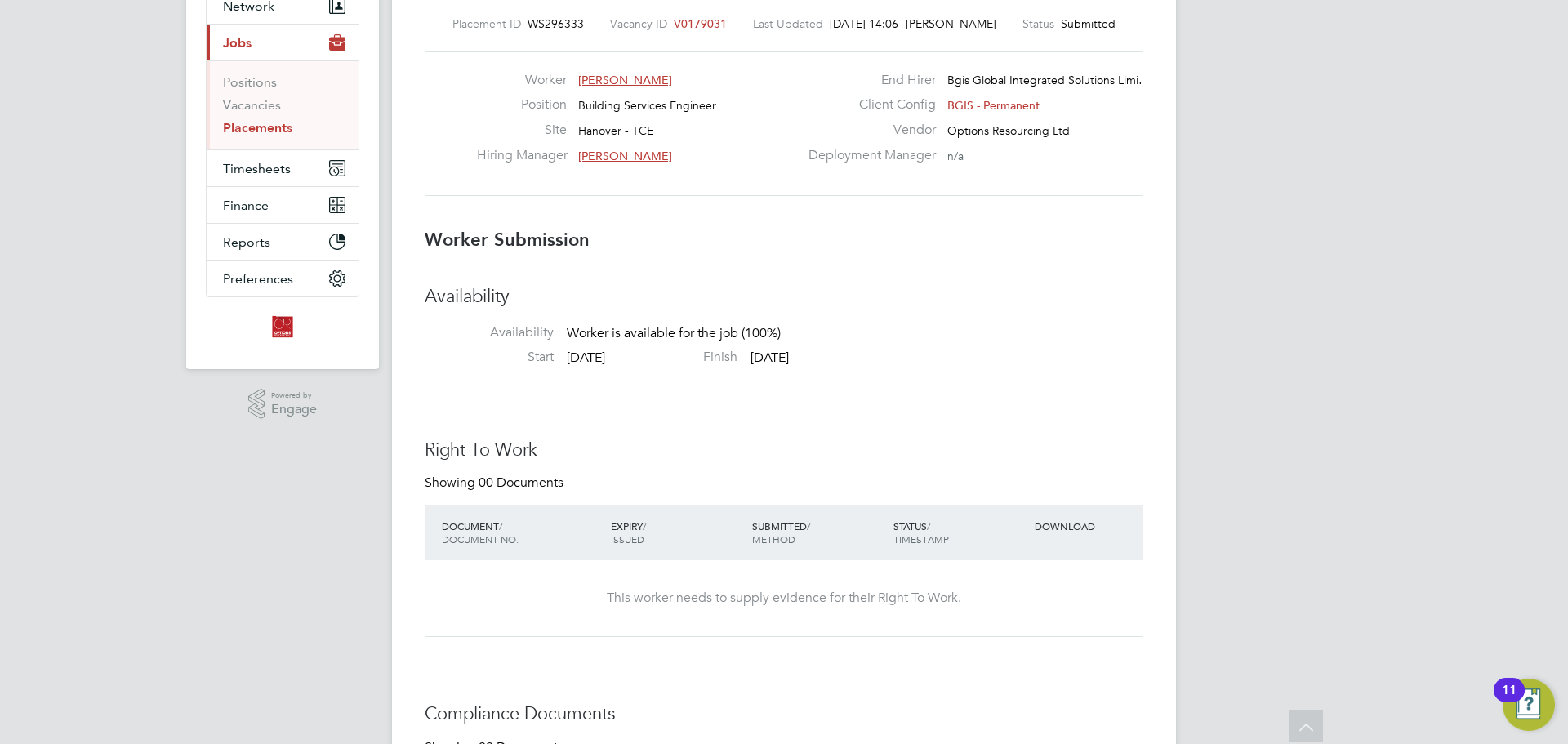
scroll to position [0, 0]
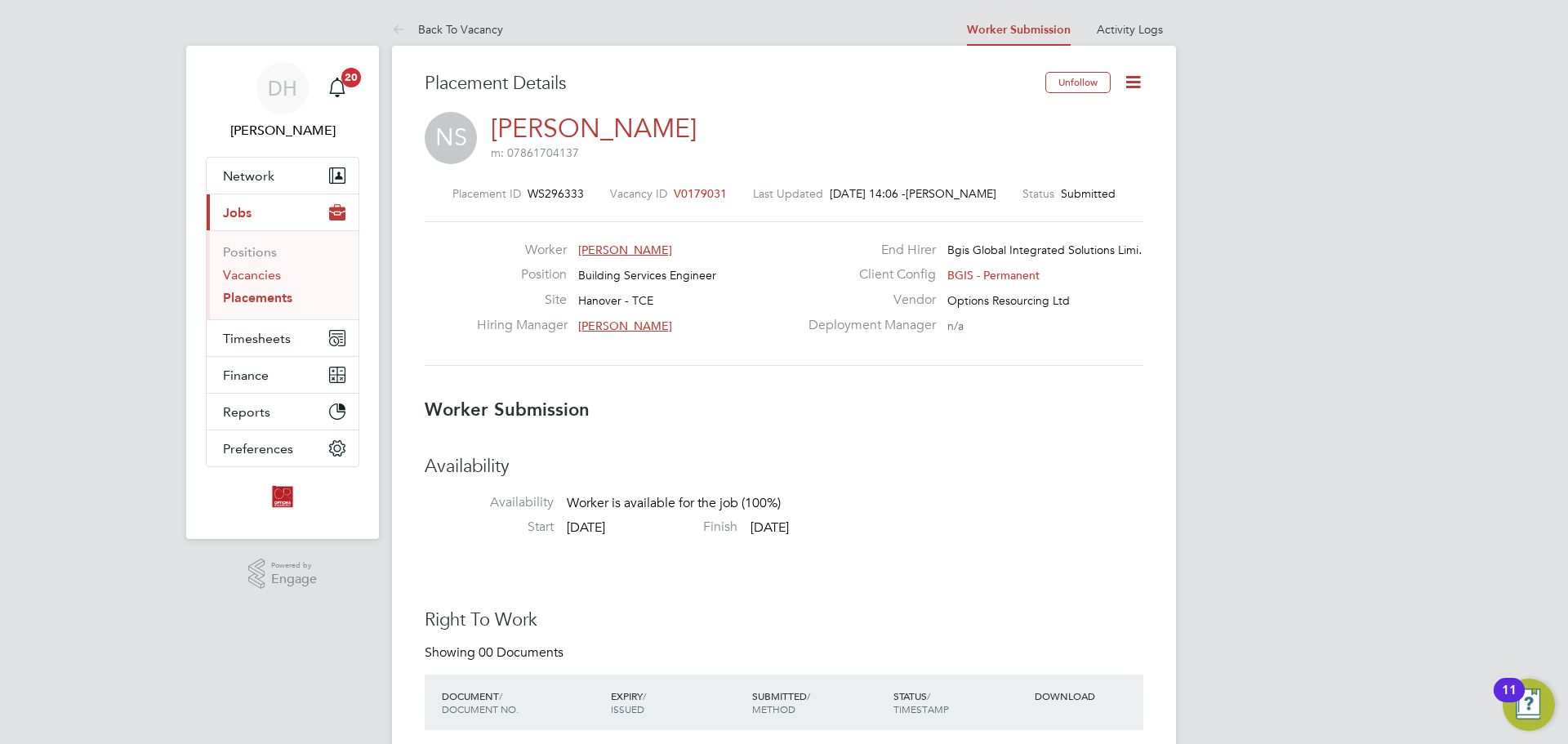
click at [264, 275] on link "Vacancies" at bounding box center [252, 275] width 58 height 16
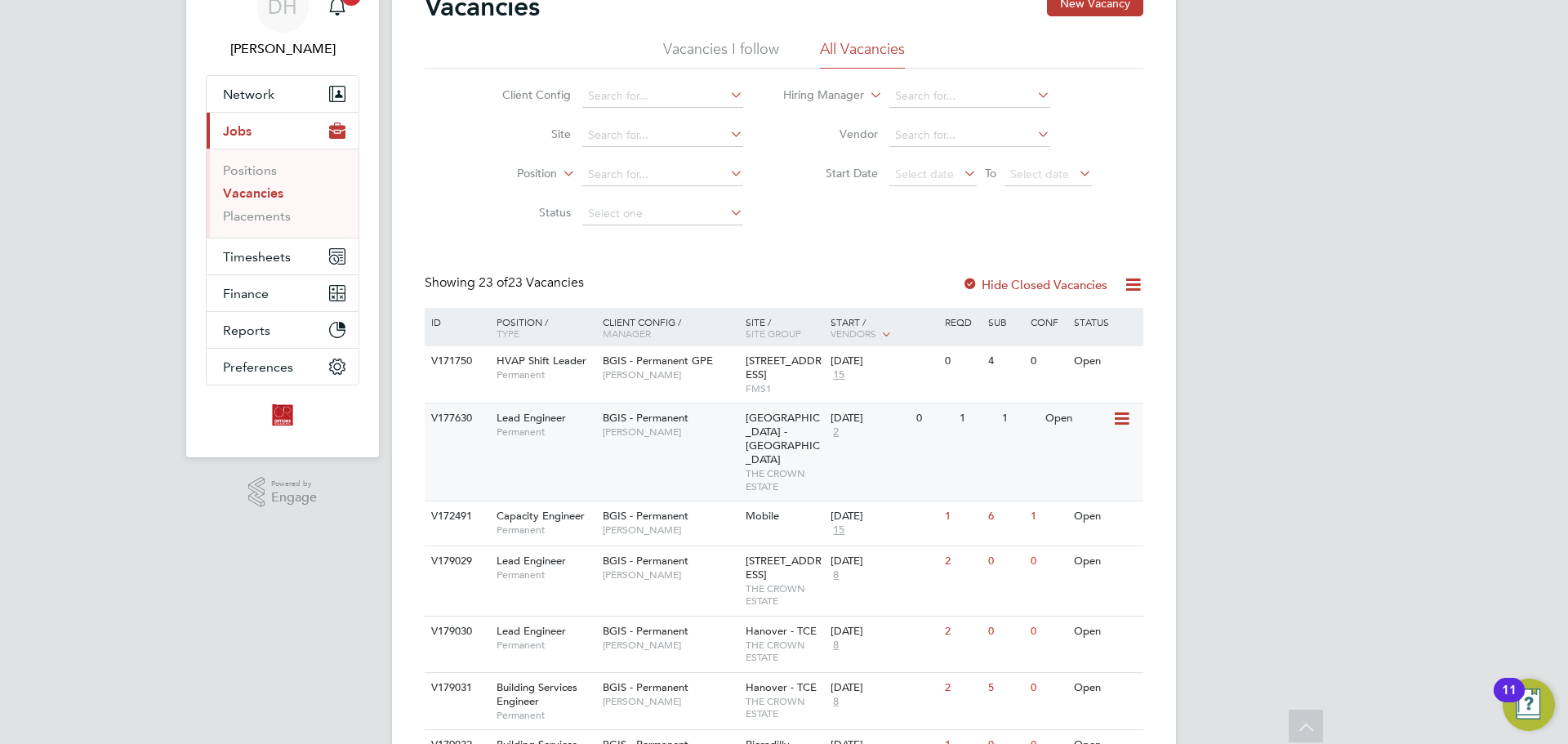
scroll to position [245, 0]
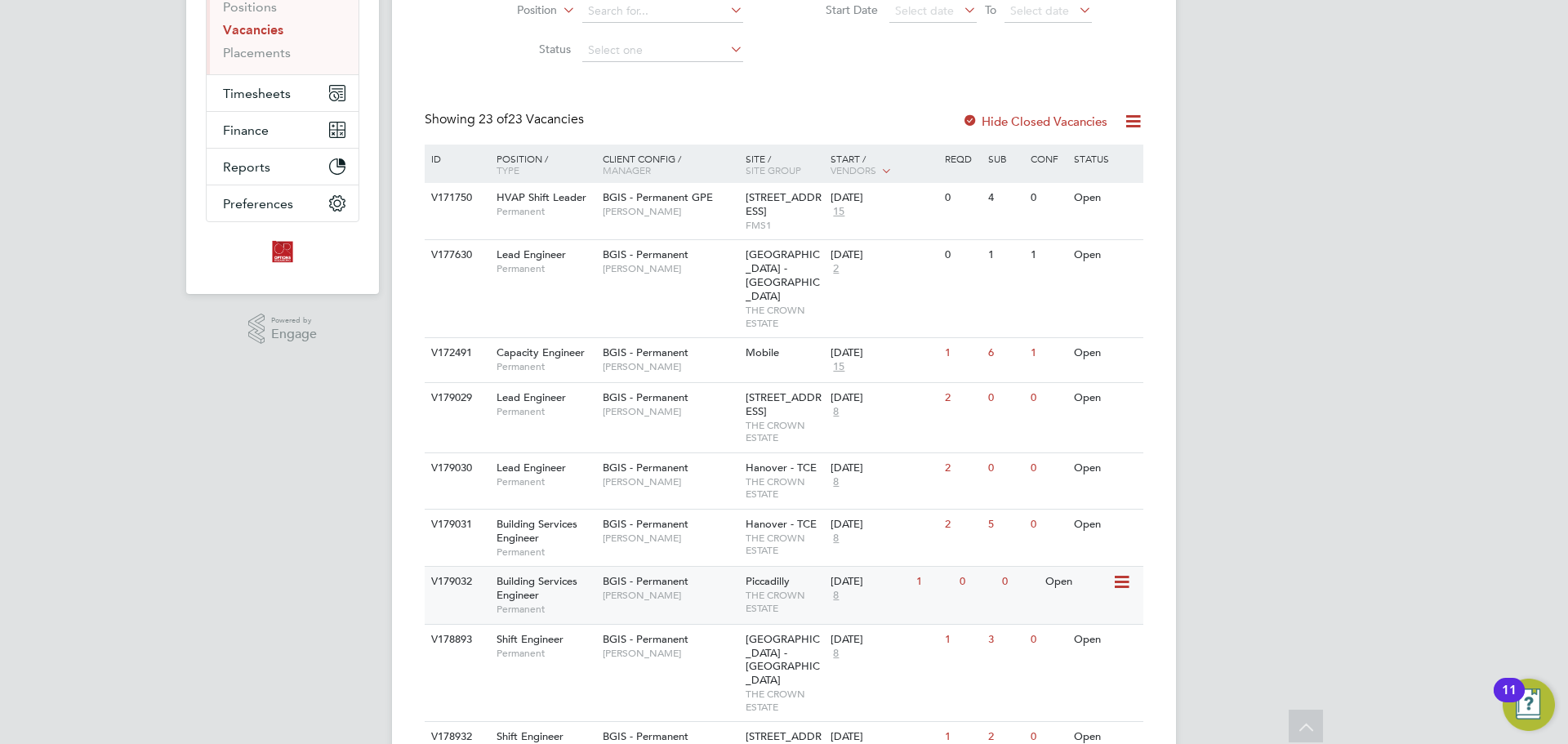
click at [681, 591] on div "BGIS - Permanent Alastair Rutherford" at bounding box center [669, 588] width 142 height 43
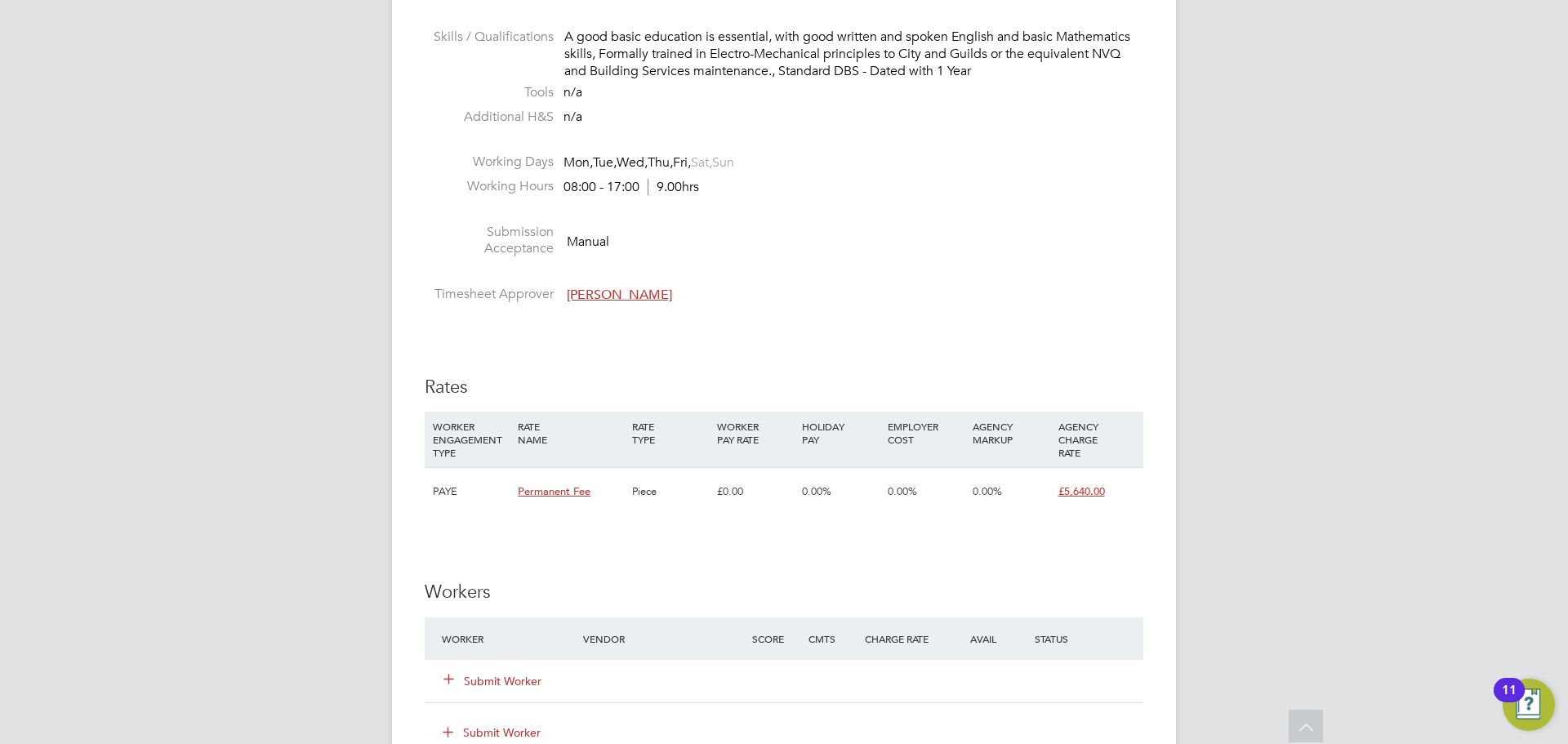
scroll to position [1959, 0]
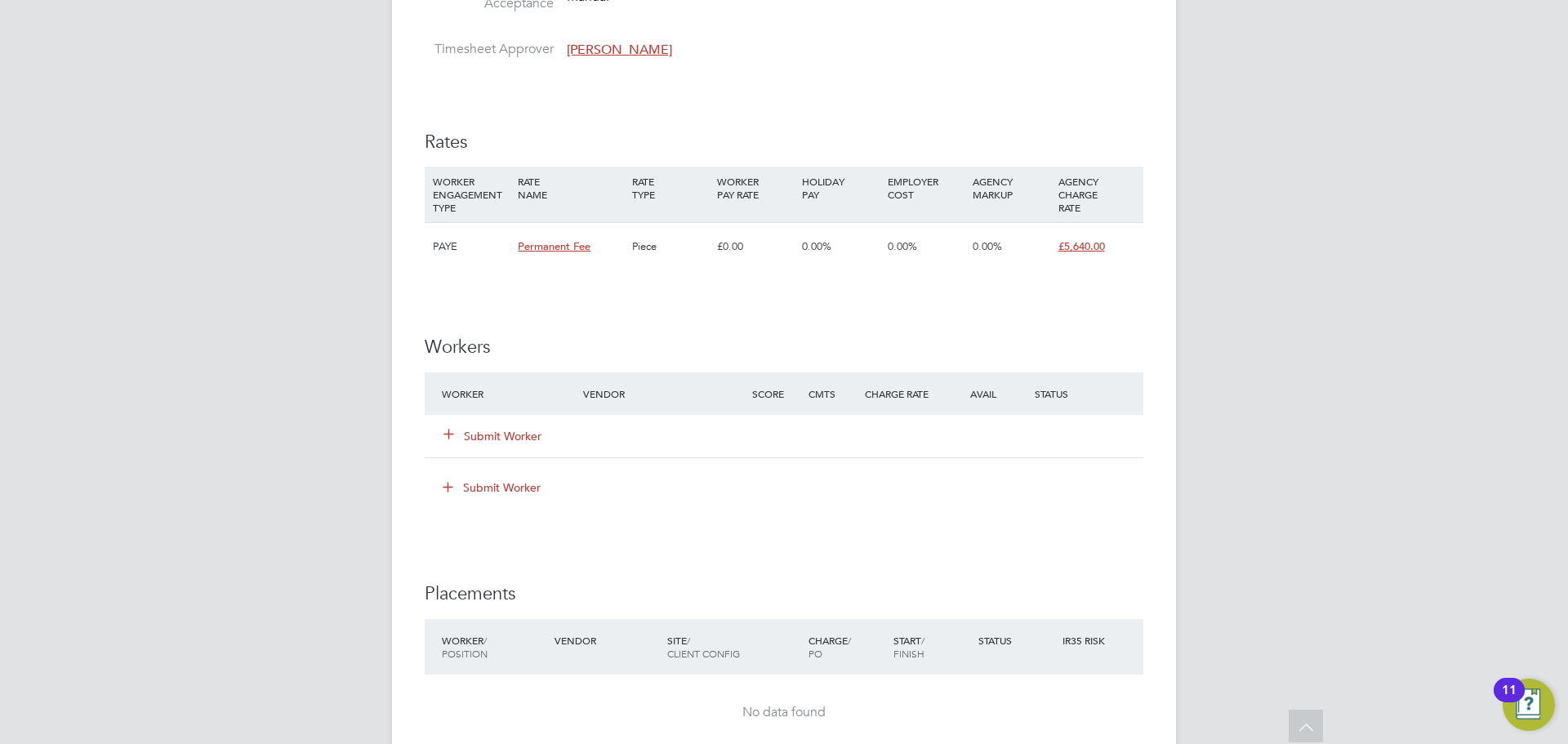
click at [473, 441] on button "Submit Worker" at bounding box center [493, 436] width 98 height 16
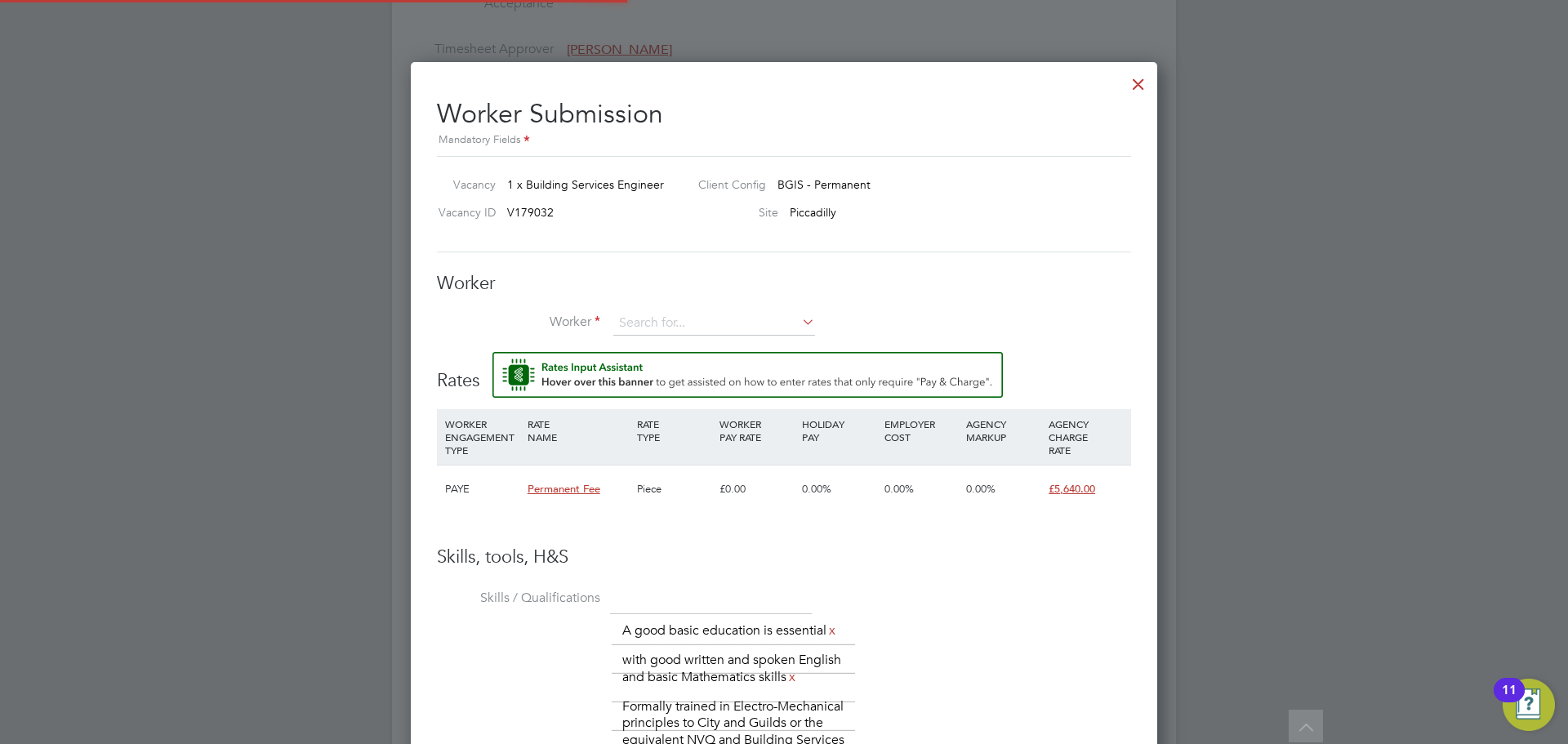
scroll to position [1161, 747]
click at [670, 326] on input at bounding box center [714, 323] width 201 height 25
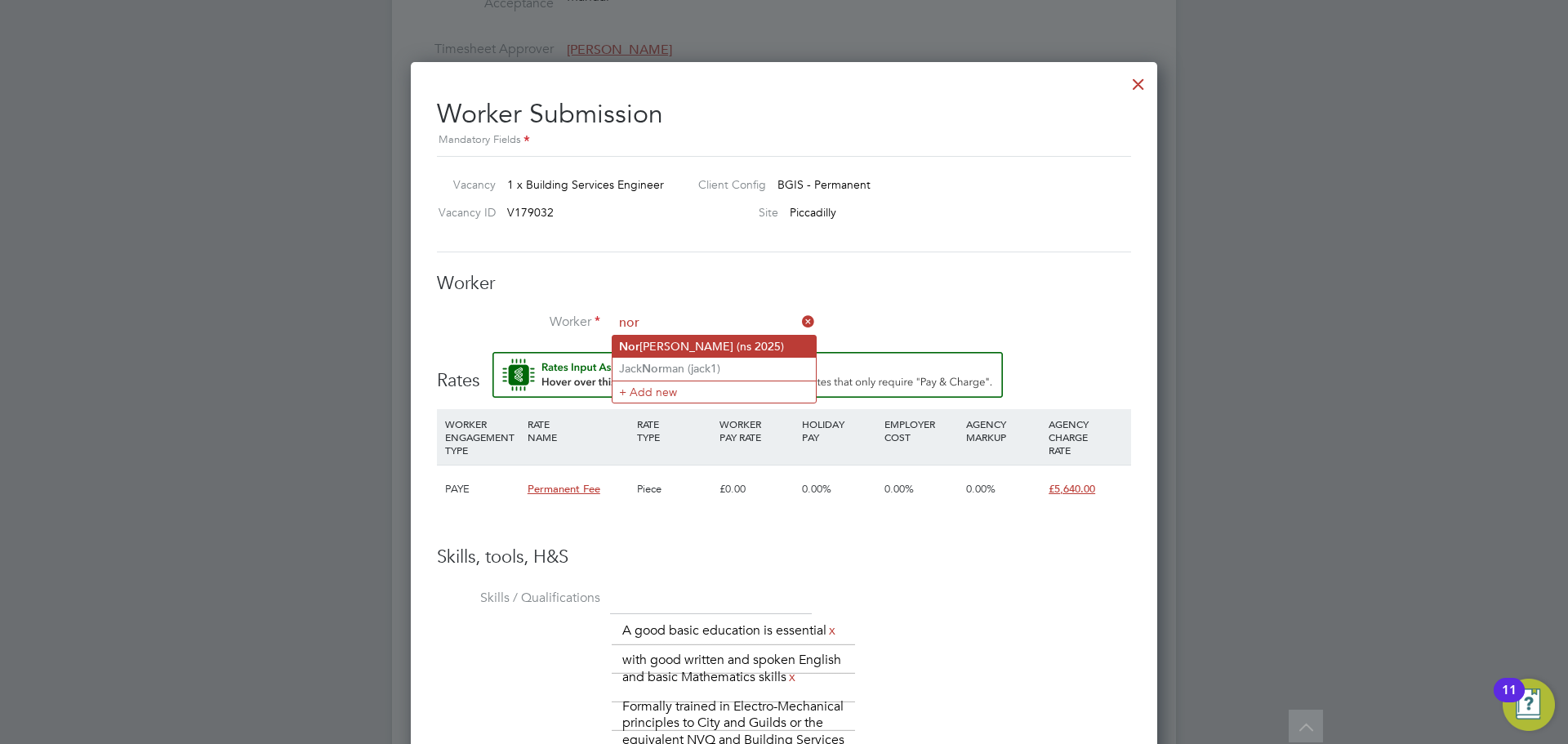
click at [704, 346] on li "Nor bert Suri (ns 2025)" at bounding box center [714, 347] width 203 height 22
type input "Norbert Suri (ns 2025)"
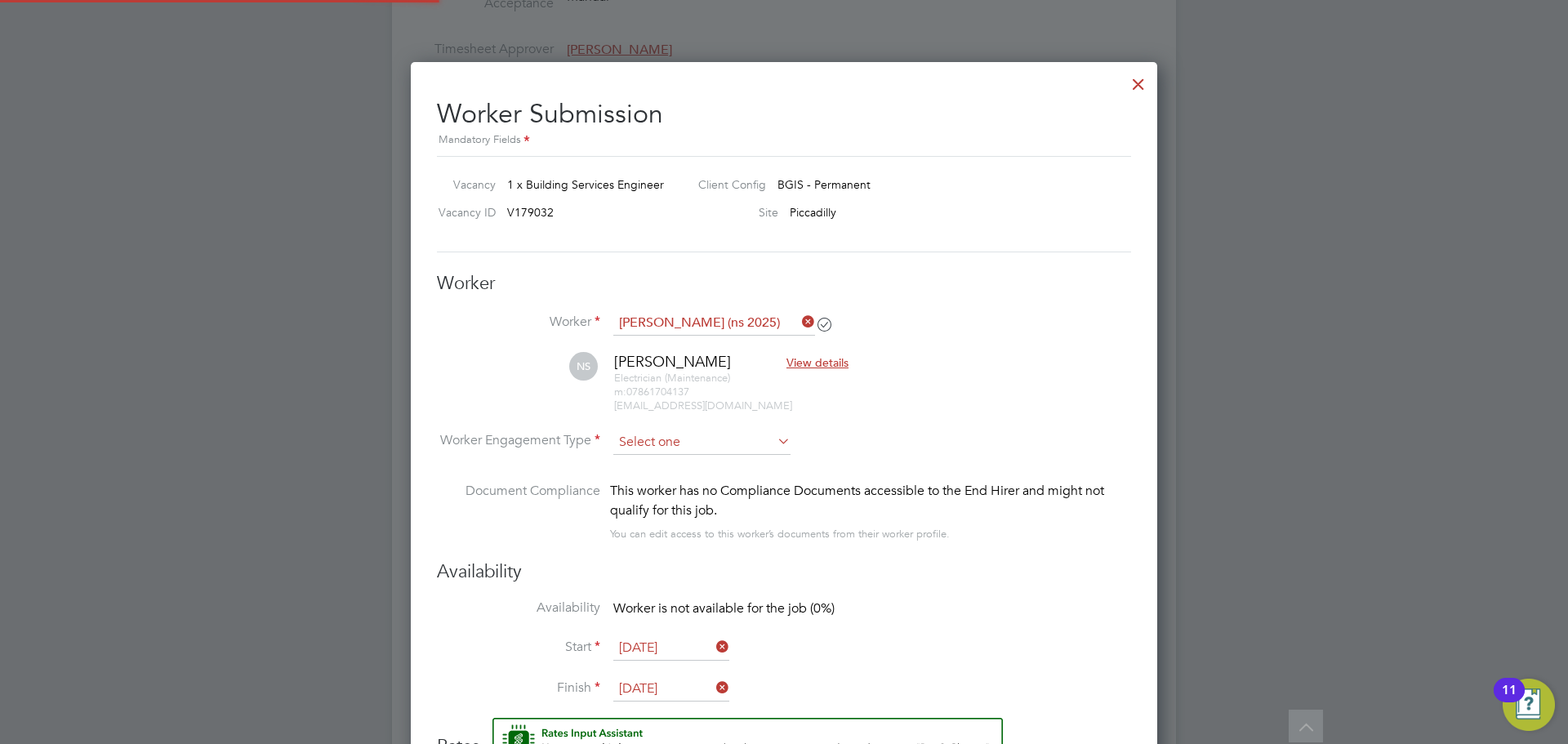
scroll to position [1527, 747]
click at [676, 446] on input at bounding box center [702, 442] width 177 height 25
click at [670, 486] on li "PAYE" at bounding box center [702, 485] width 179 height 21
type input "PAYE"
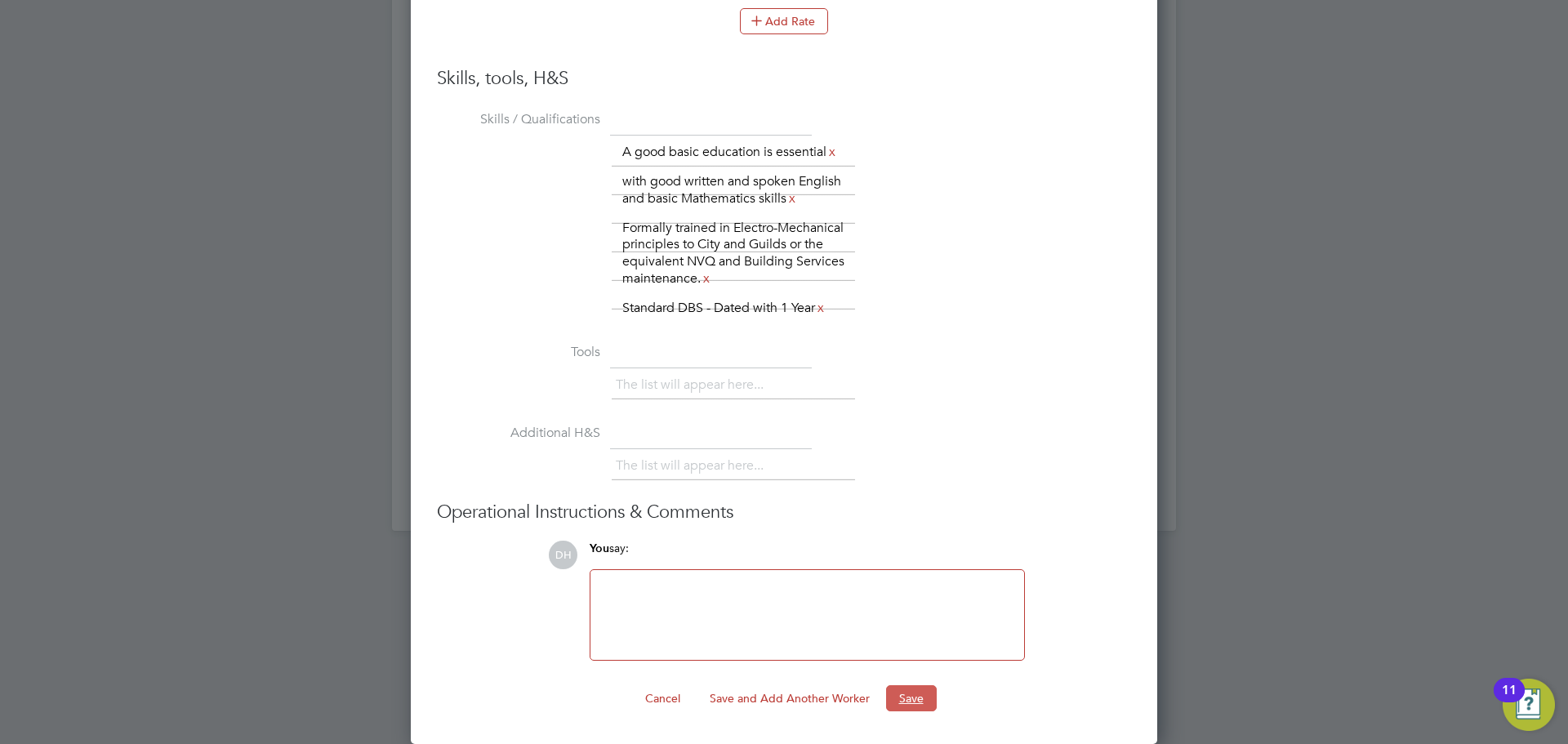
click at [895, 693] on button "Save" at bounding box center [911, 698] width 51 height 26
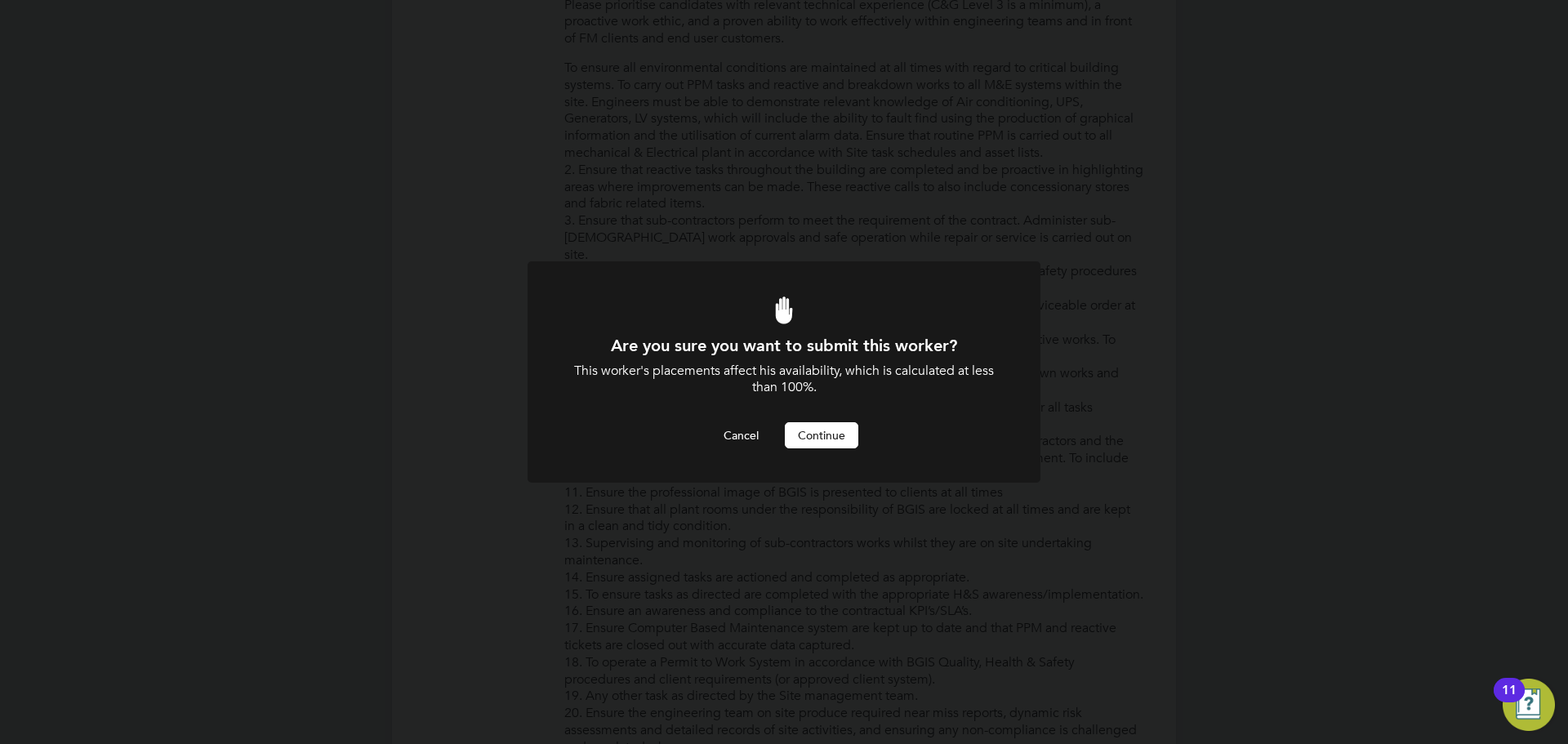
click at [836, 445] on button "Continue" at bounding box center [822, 435] width 74 height 26
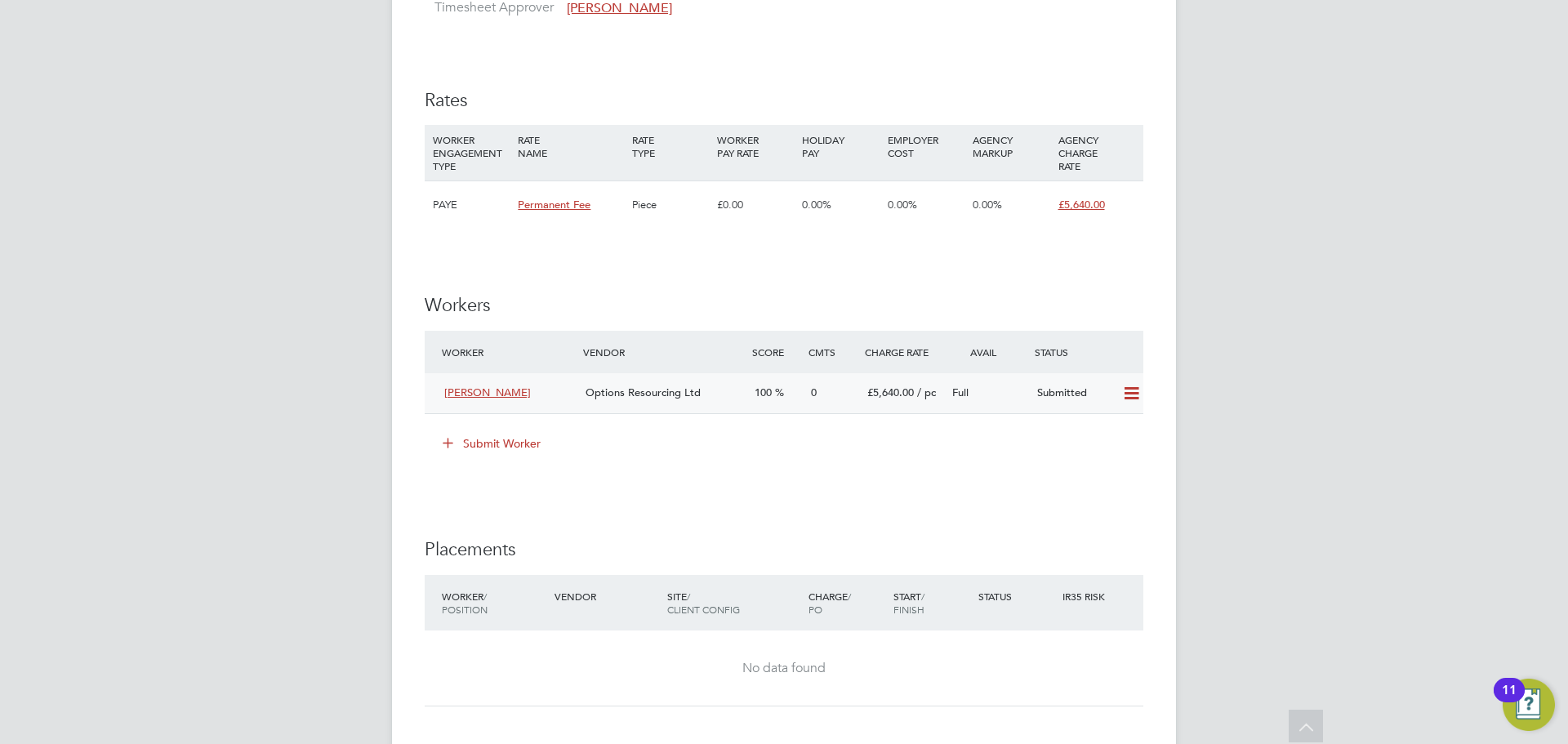
click at [652, 391] on span "Options Resourcing Ltd" at bounding box center [644, 392] width 116 height 14
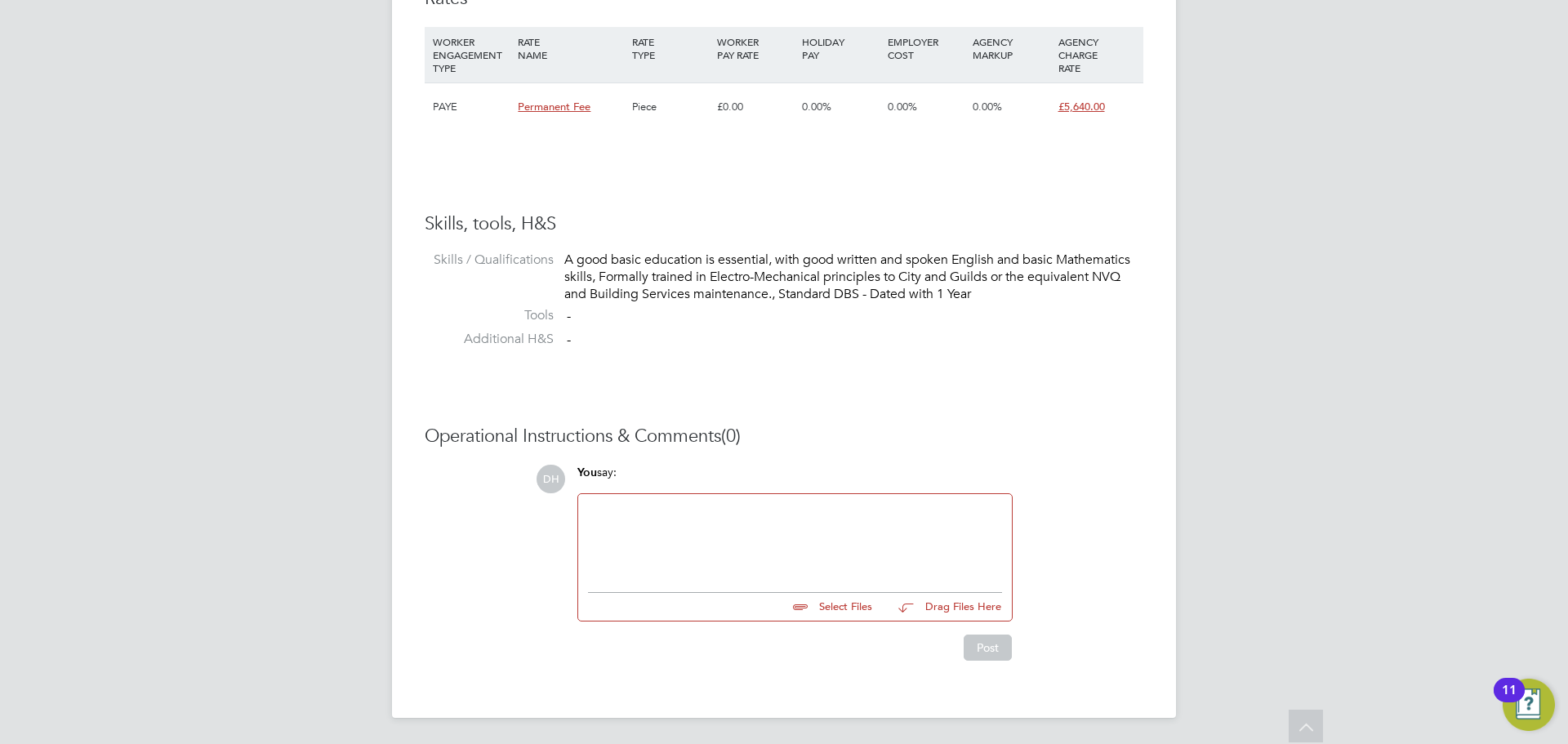
click at [814, 616] on div "Select Files Drag Files Here" at bounding box center [795, 602] width 414 height 37
click at [801, 610] on input "file" at bounding box center [880, 604] width 245 height 23
type input "C:\fakepath\Norbert Suri - Online Assessment.png"
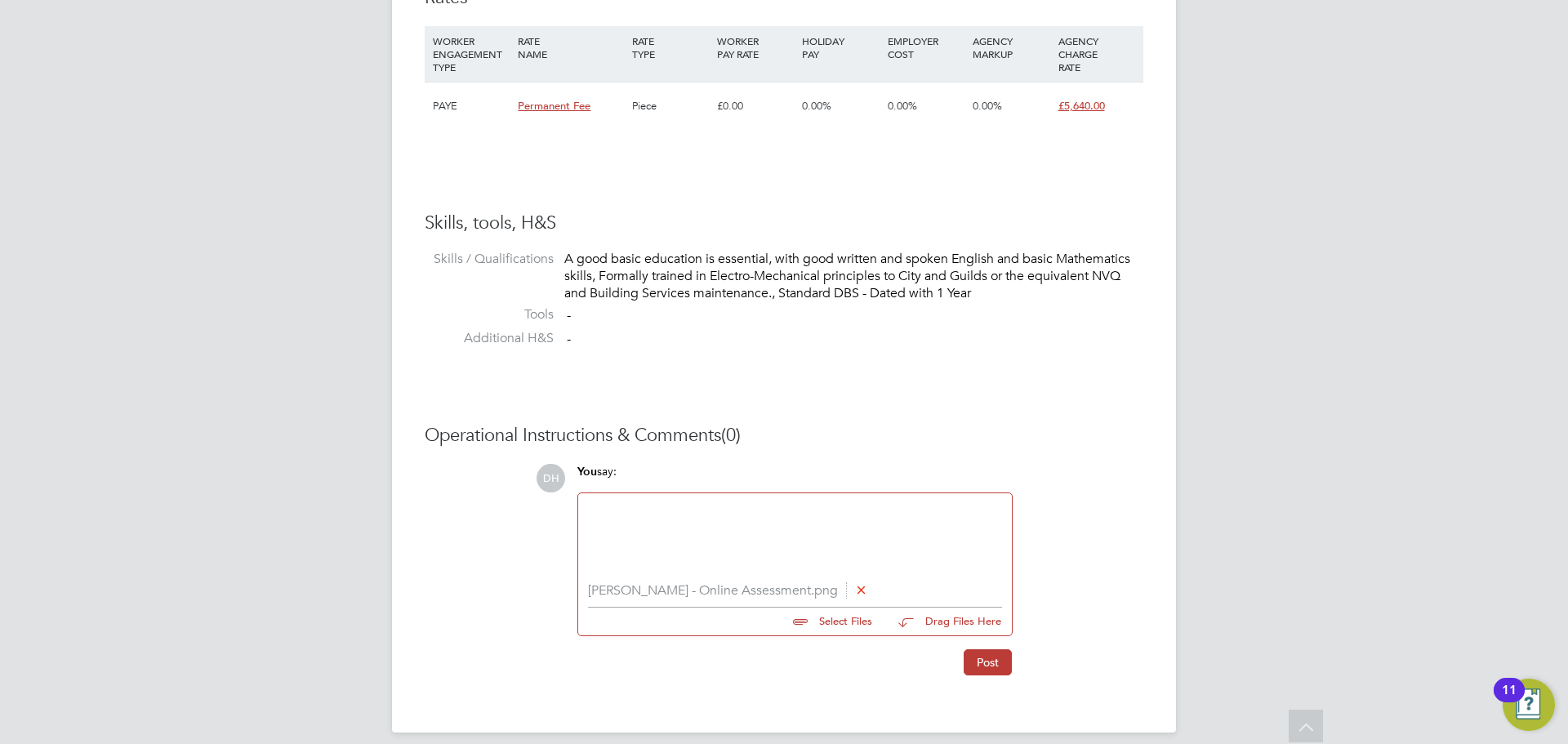
click at [814, 627] on input "file" at bounding box center [880, 619] width 245 height 23
type input "C:\fakepath\Norbert Suri - Options CV 1.doc"
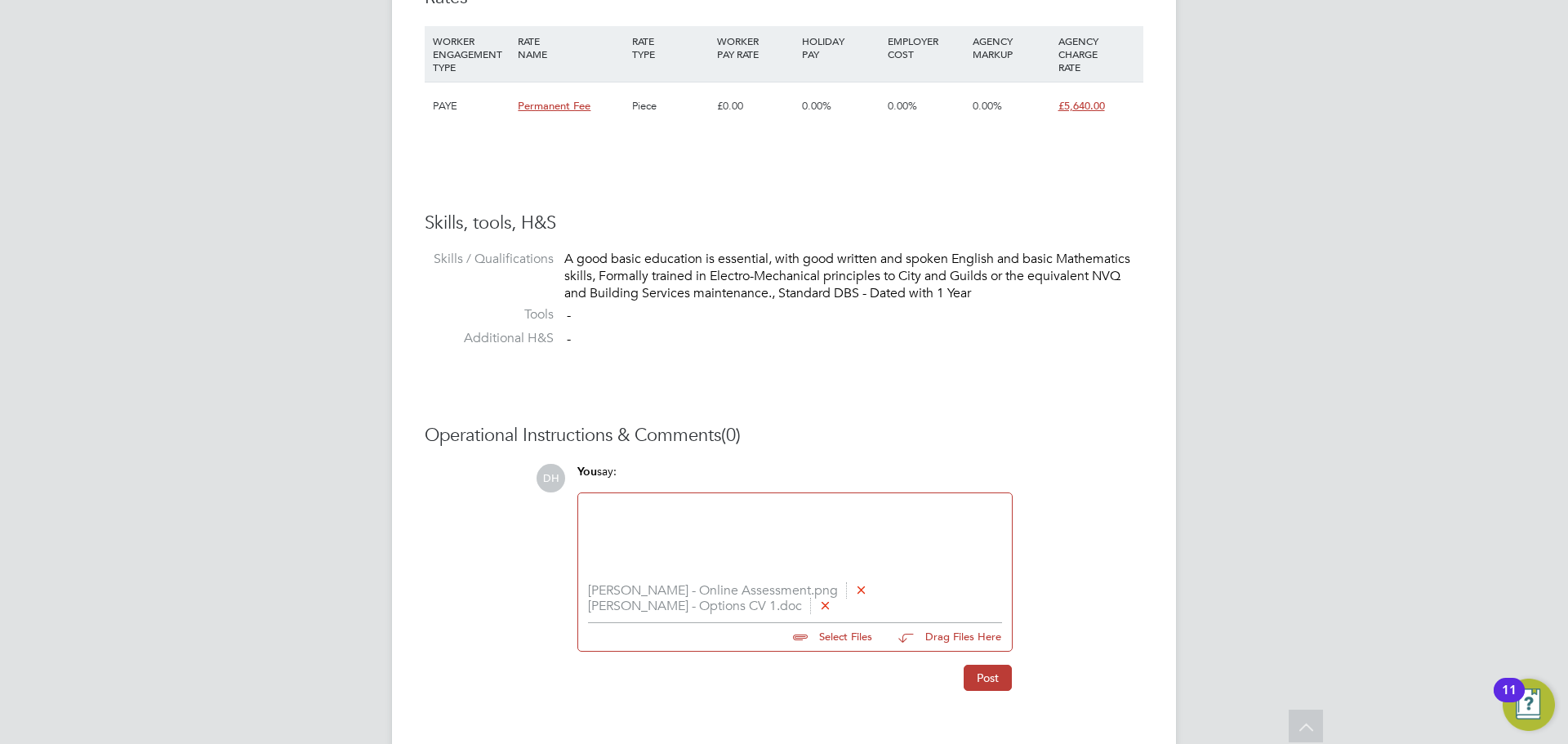
click at [856, 531] on div at bounding box center [795, 538] width 414 height 70
paste div
click at [977, 677] on button "Post" at bounding box center [987, 677] width 48 height 26
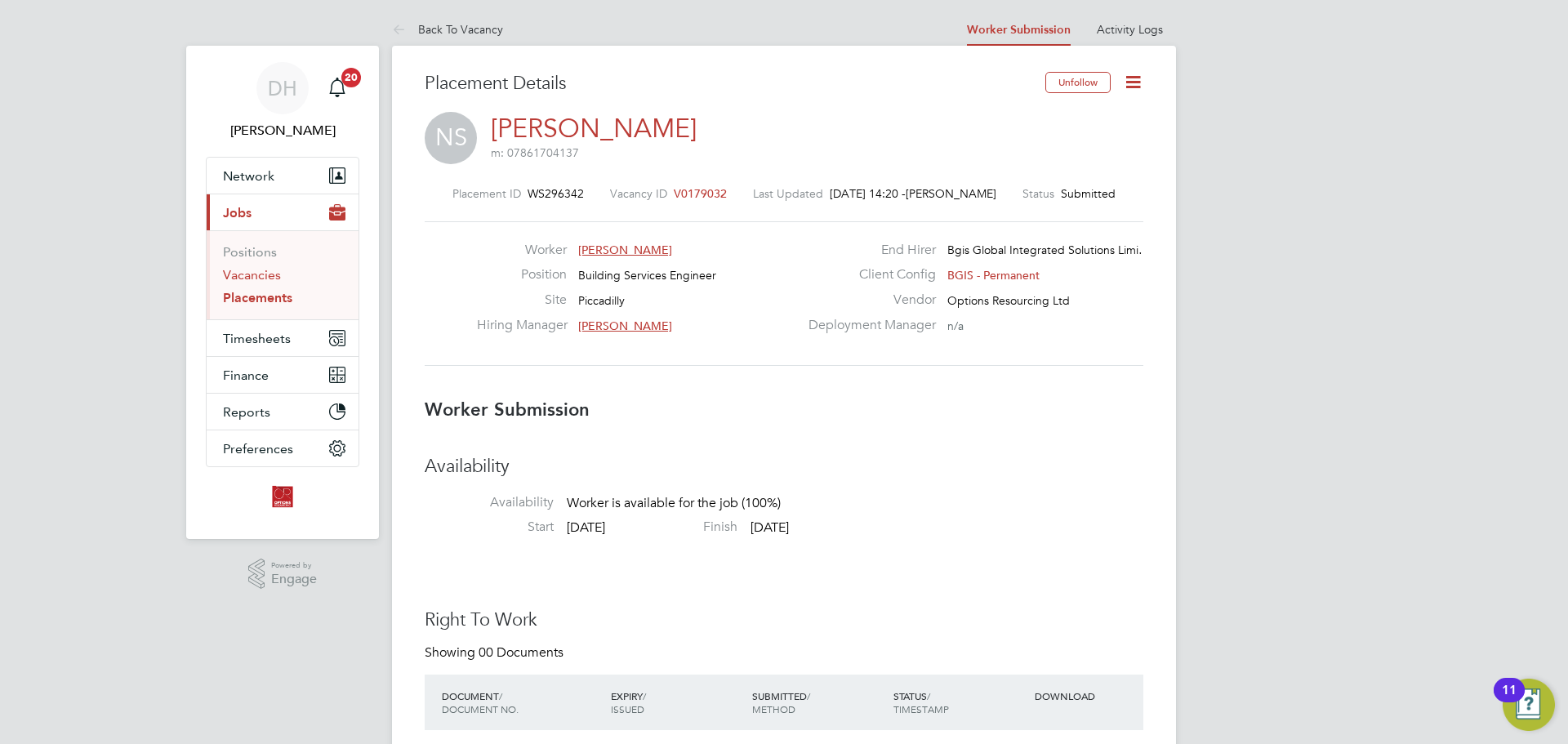
click at [263, 278] on link "Vacancies" at bounding box center [252, 275] width 58 height 16
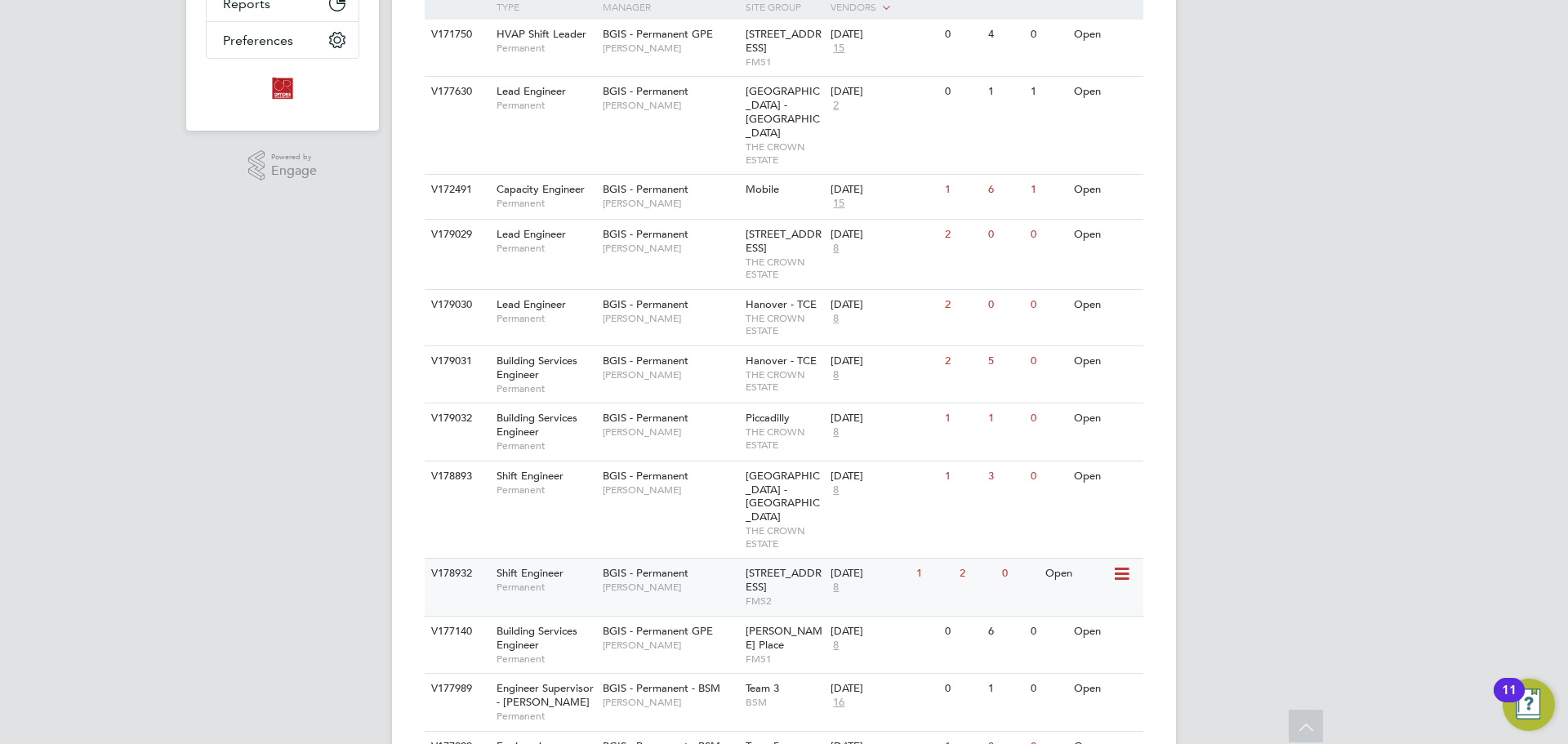
click at [672, 581] on span "Paul Wilson" at bounding box center [669, 587] width 134 height 13
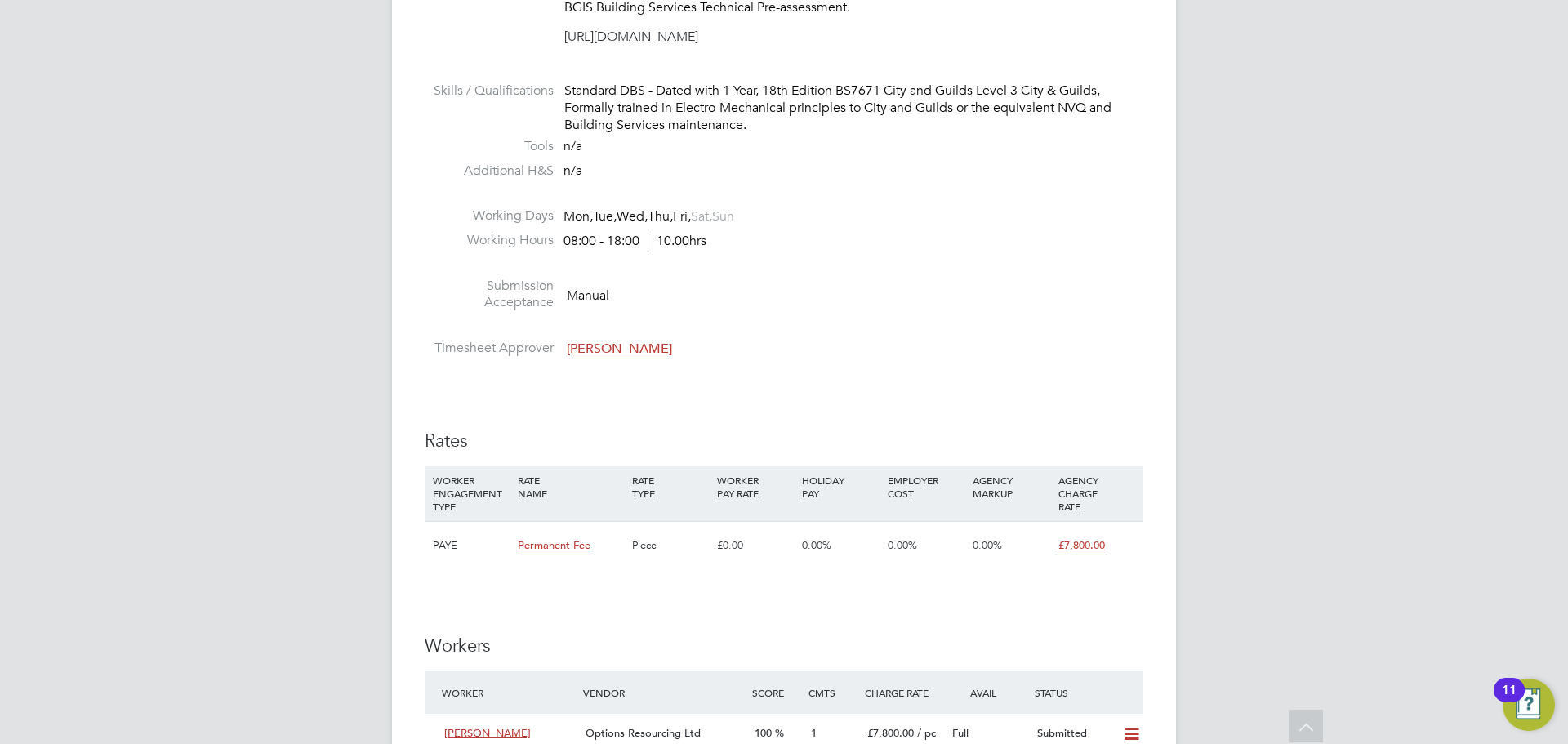
scroll to position [2041, 0]
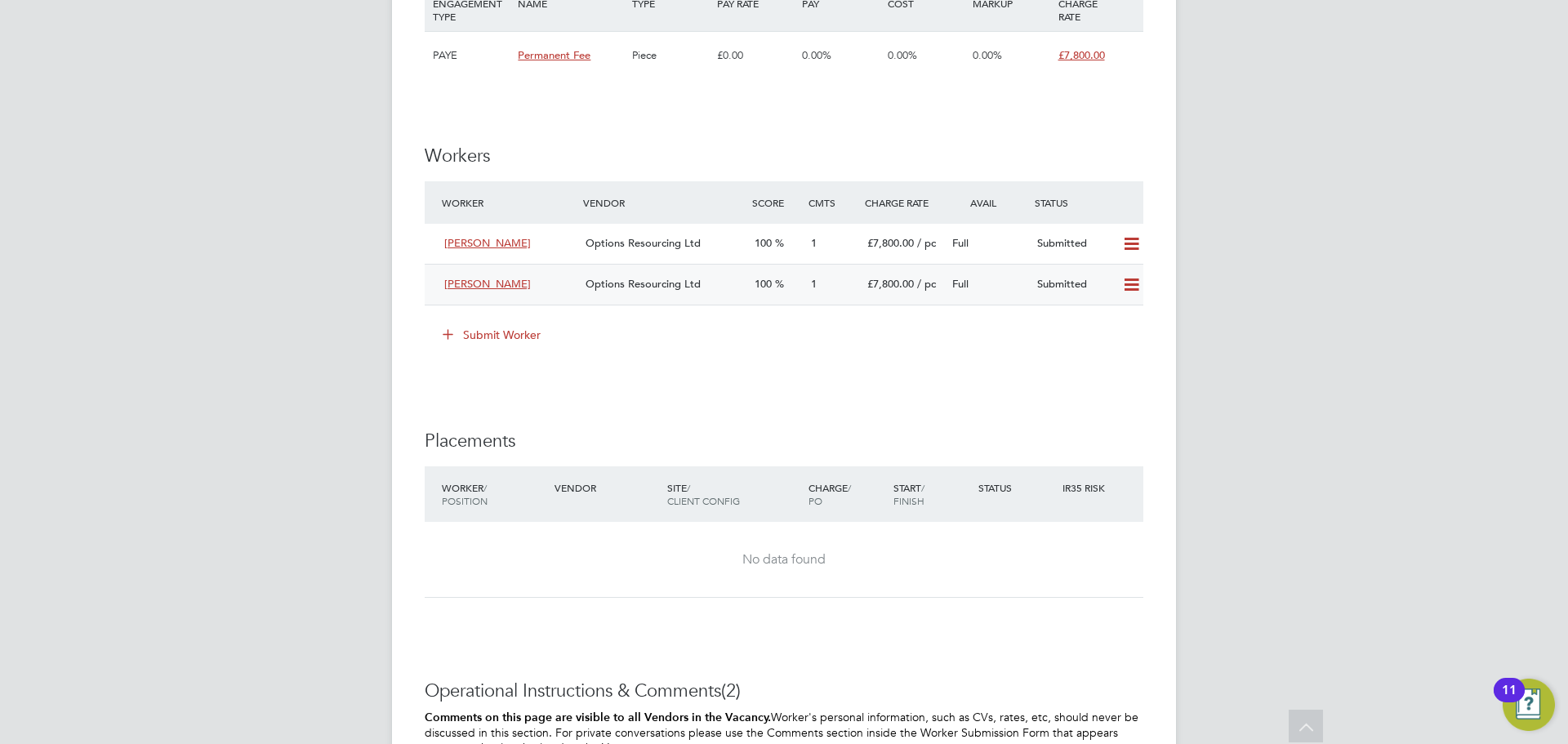
click at [663, 279] on span "Options Resourcing Ltd" at bounding box center [644, 284] width 116 height 14
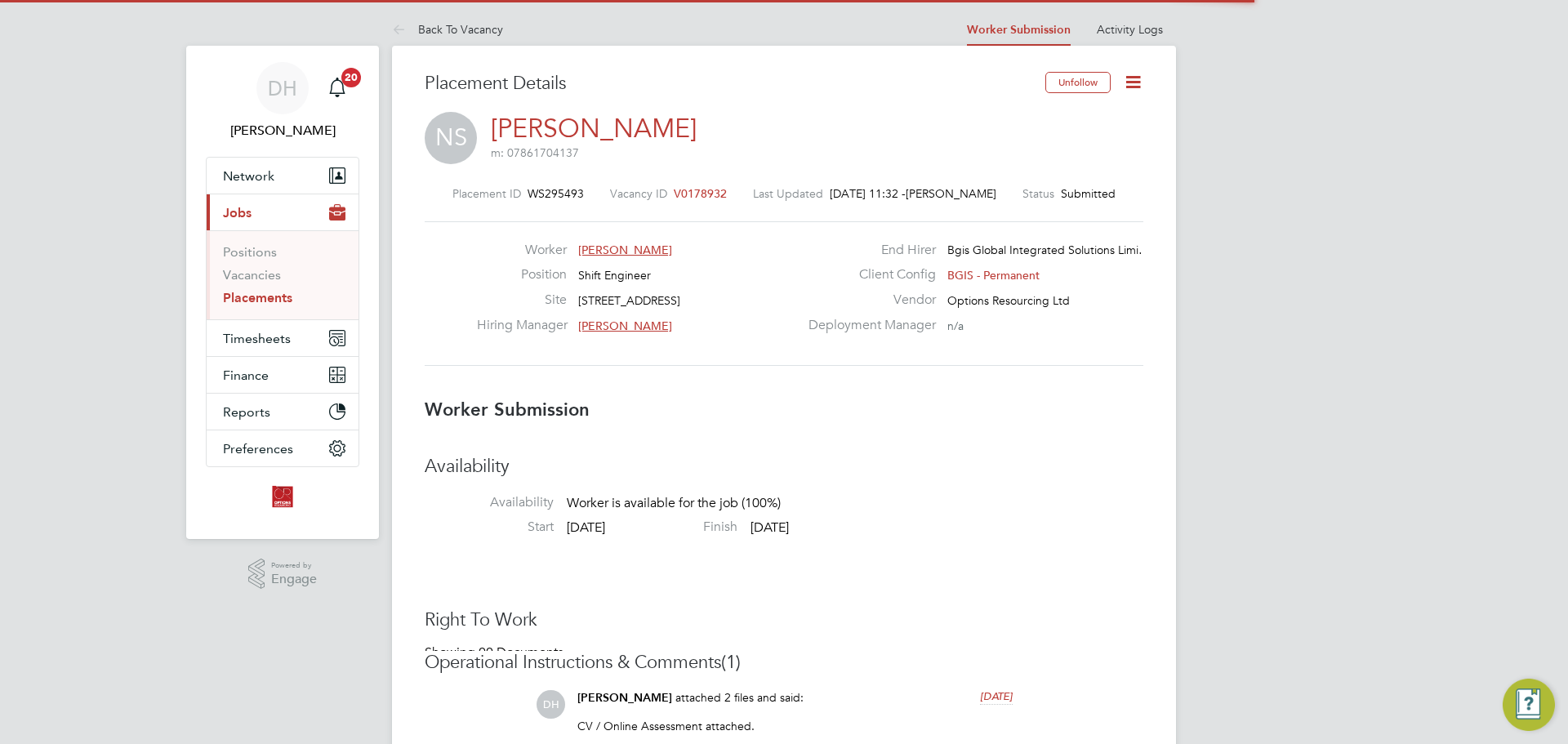
scroll to position [8, 8]
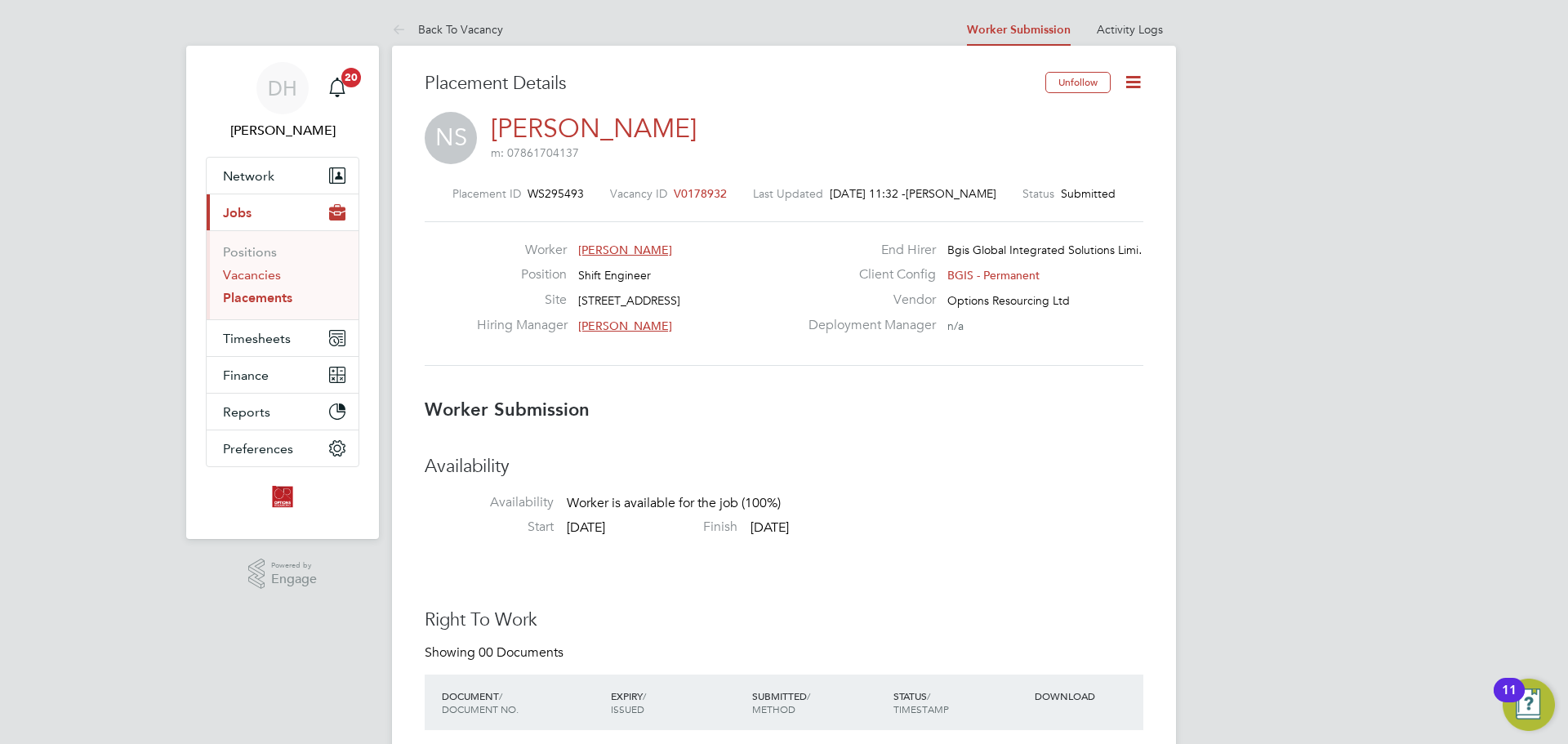
click at [243, 278] on link "Vacancies" at bounding box center [252, 275] width 58 height 16
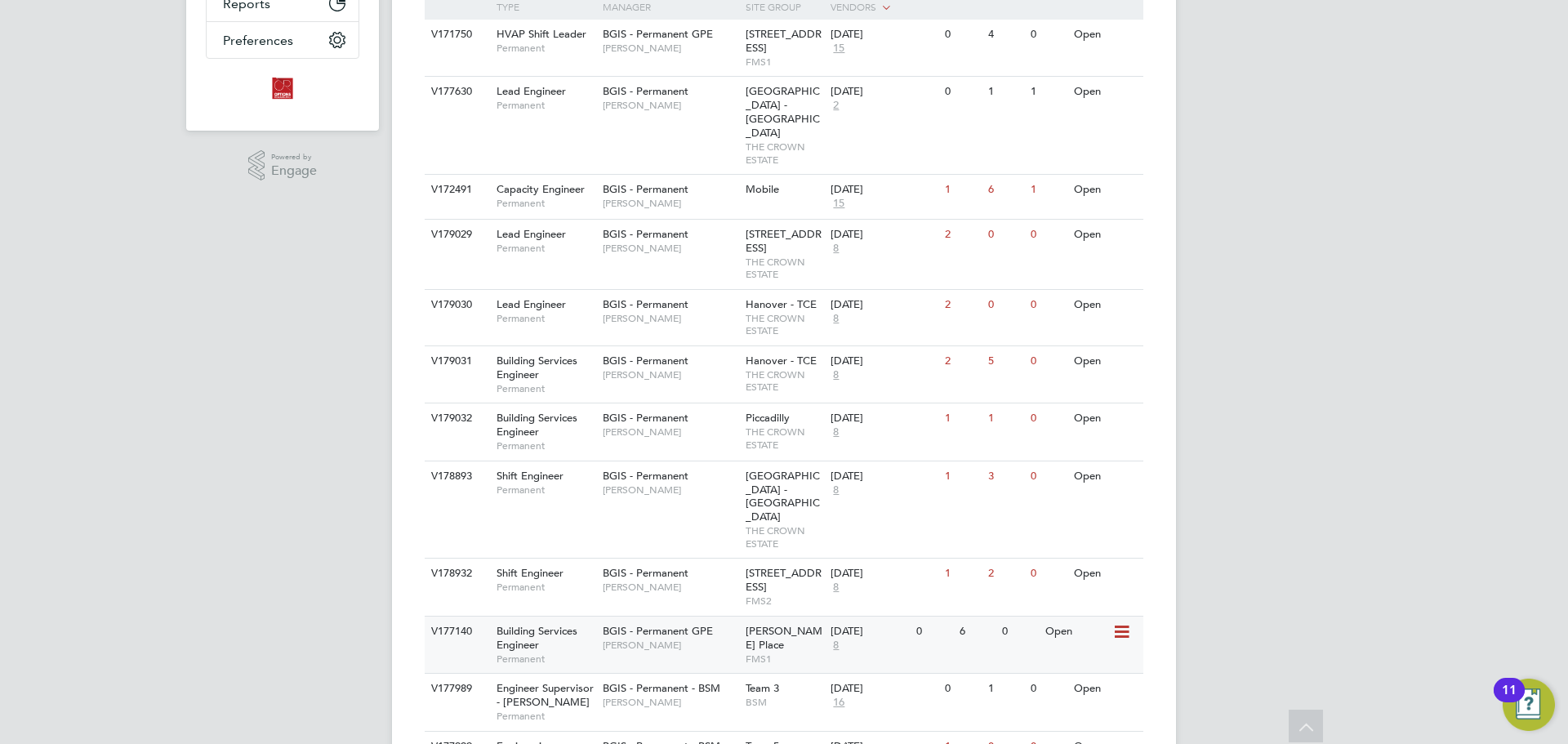
click at [681, 617] on div "BGIS - Permanent GPE Jasmin Padmore" at bounding box center [669, 637] width 142 height 43
click at [684, 623] on span "BGIS - Permanent GPE" at bounding box center [657, 630] width 111 height 14
click at [685, 375] on div "V179031 Building Services Engineer Permanent BGIS - Permanent Alastair Rutherfo…" at bounding box center [783, 373] width 718 height 57
click at [718, 406] on div "BGIS - Permanent Alastair Rutherford" at bounding box center [669, 424] width 142 height 43
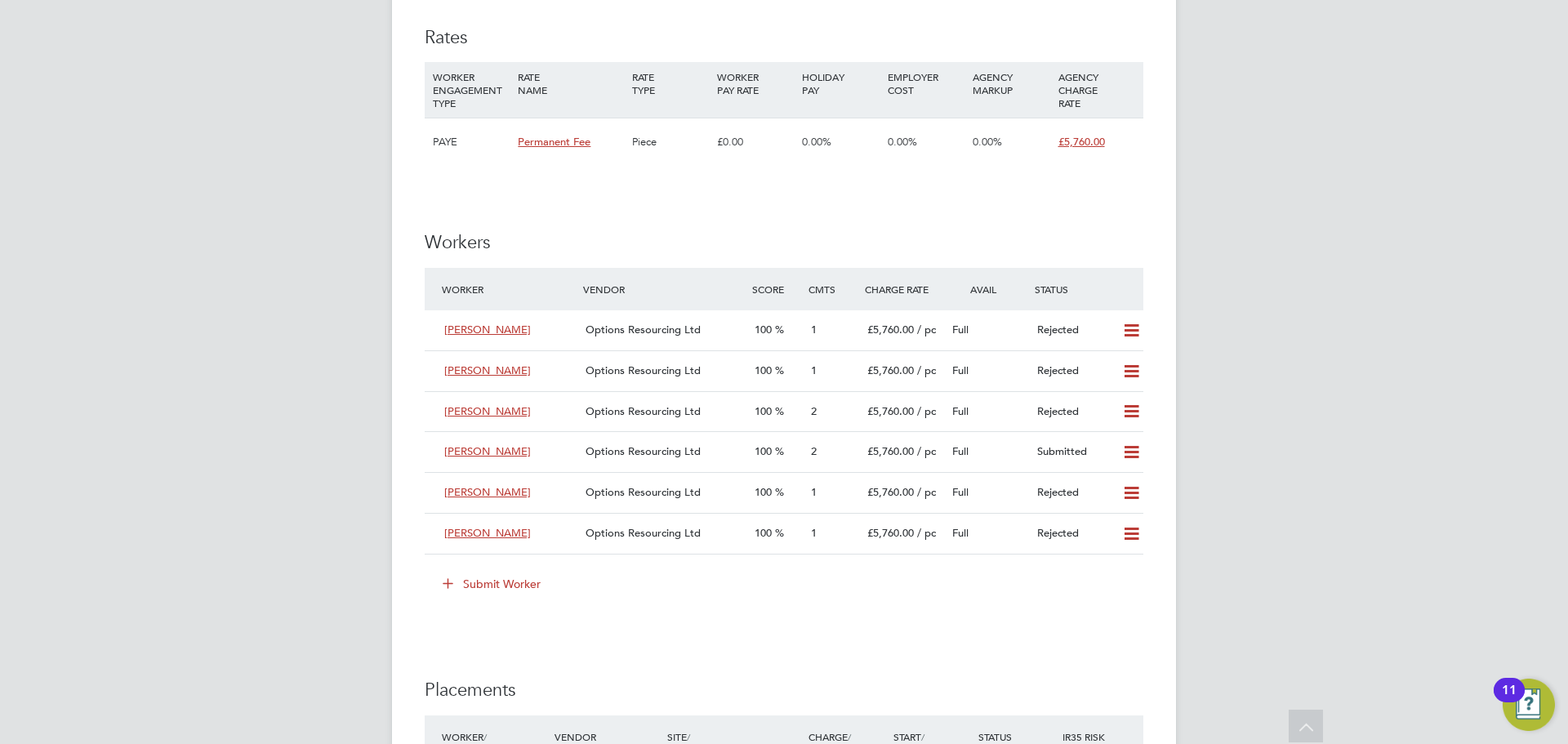
click at [446, 587] on icon at bounding box center [447, 583] width 12 height 12
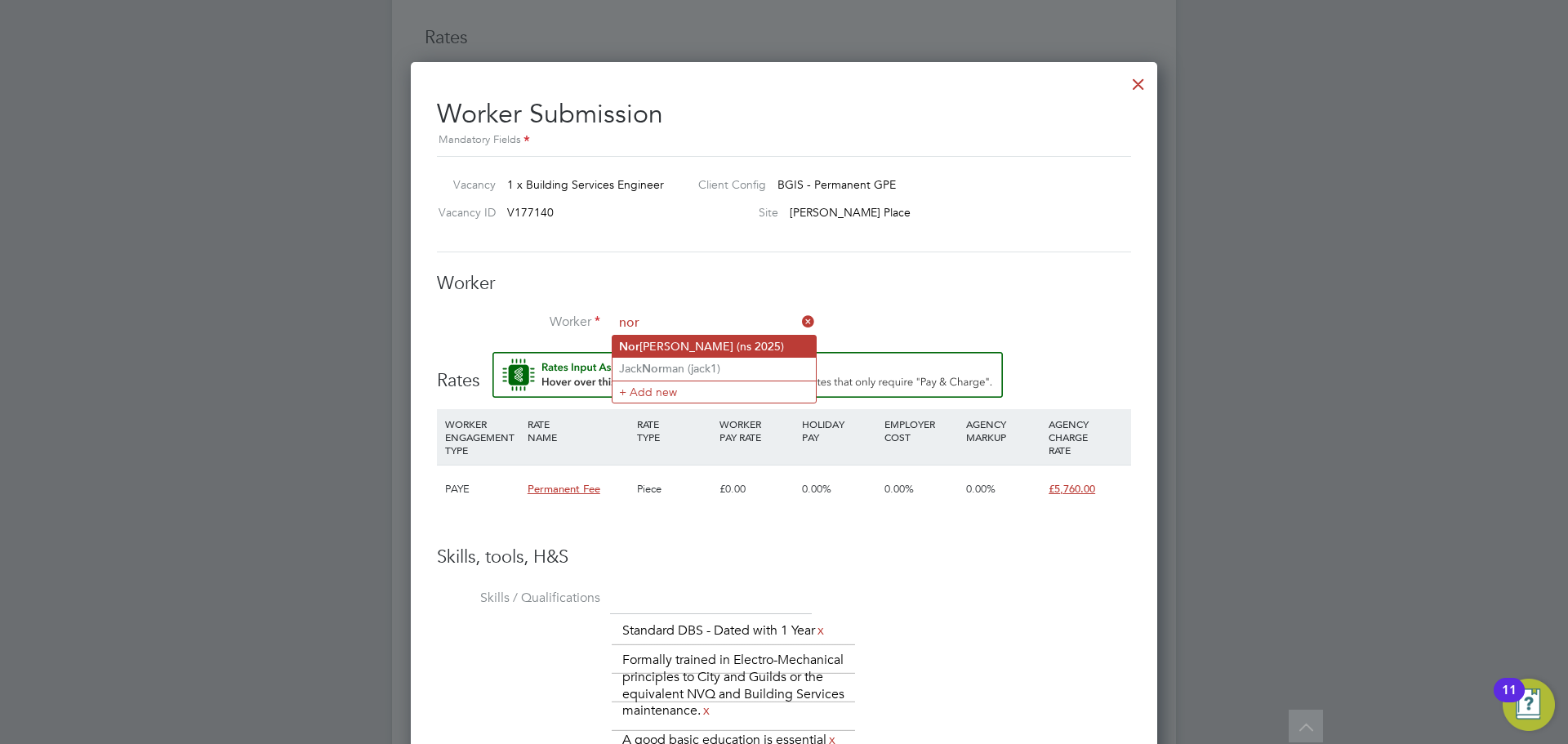
type input "[PERSON_NAME] (ns 2025)"
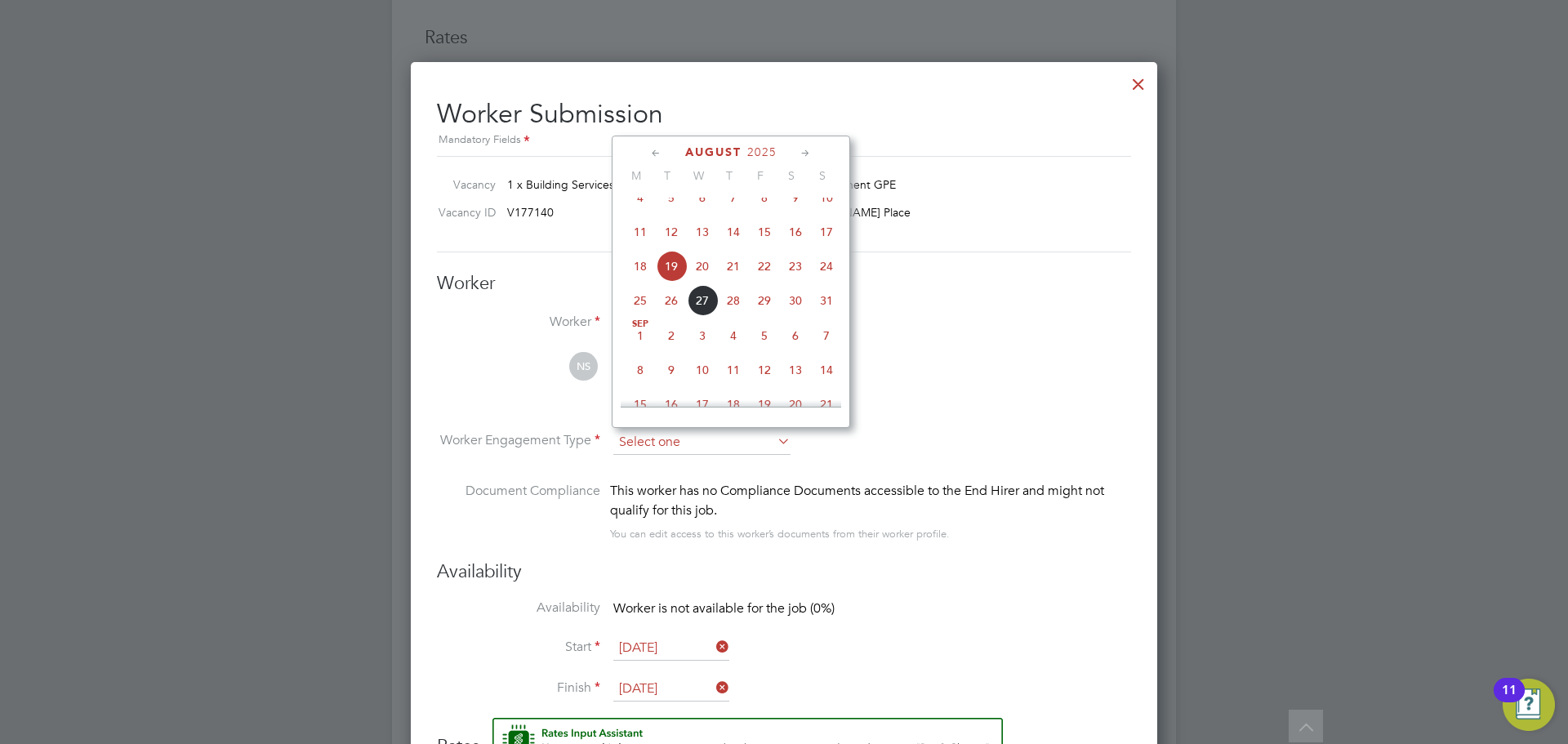
click at [700, 441] on input at bounding box center [702, 442] width 177 height 25
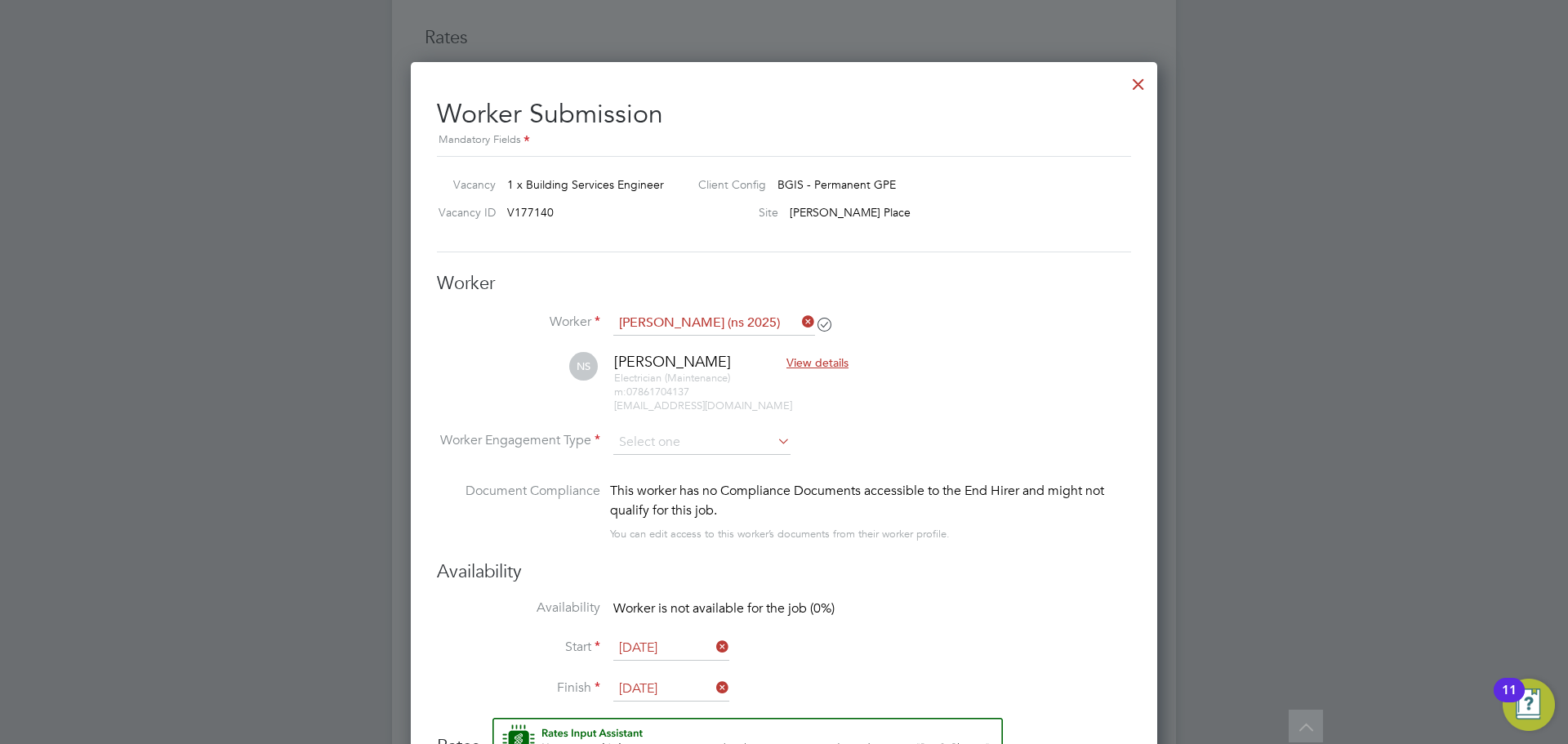
click at [689, 488] on li "PAYE" at bounding box center [702, 485] width 179 height 21
type input "PAYE"
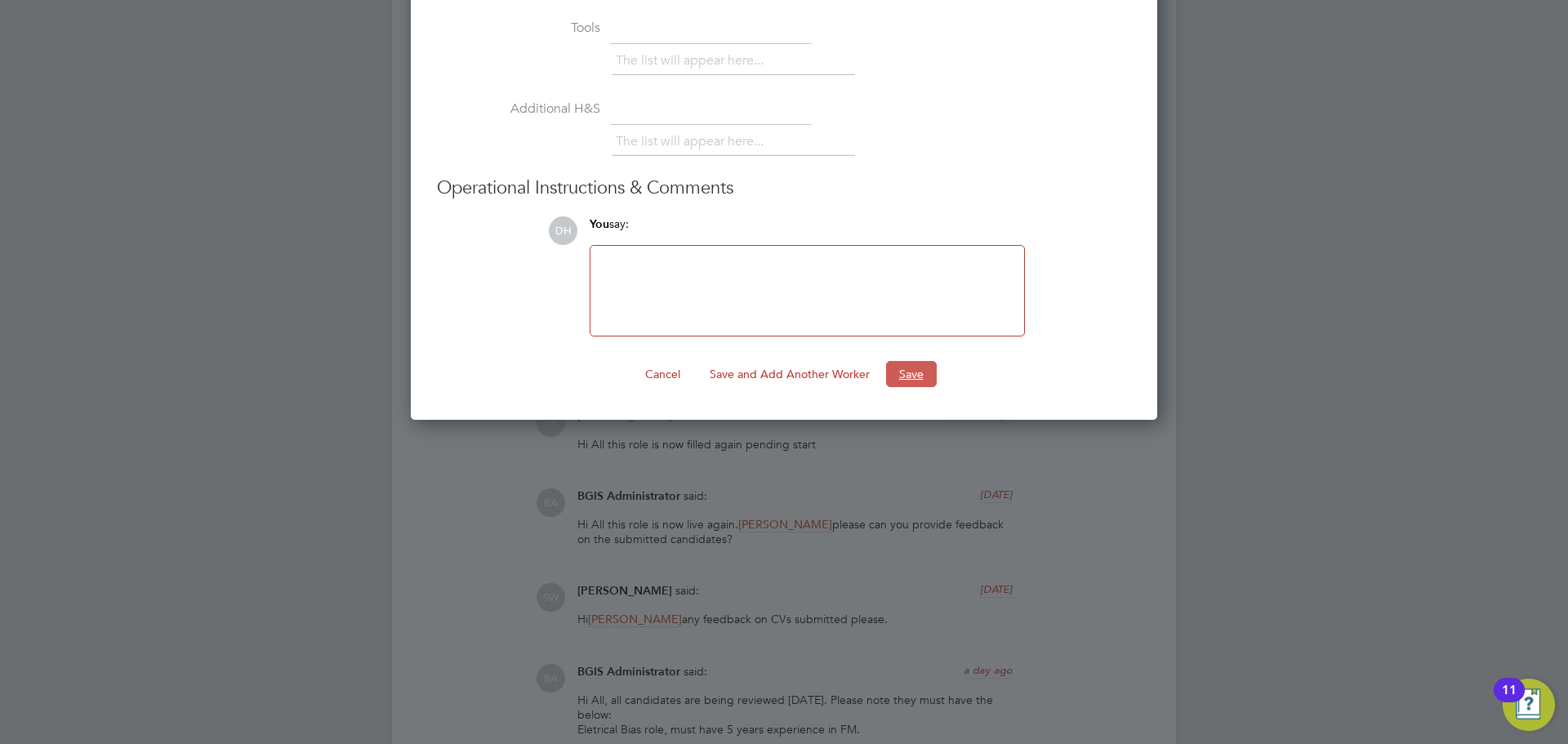
click at [899, 376] on button "Save" at bounding box center [911, 373] width 51 height 26
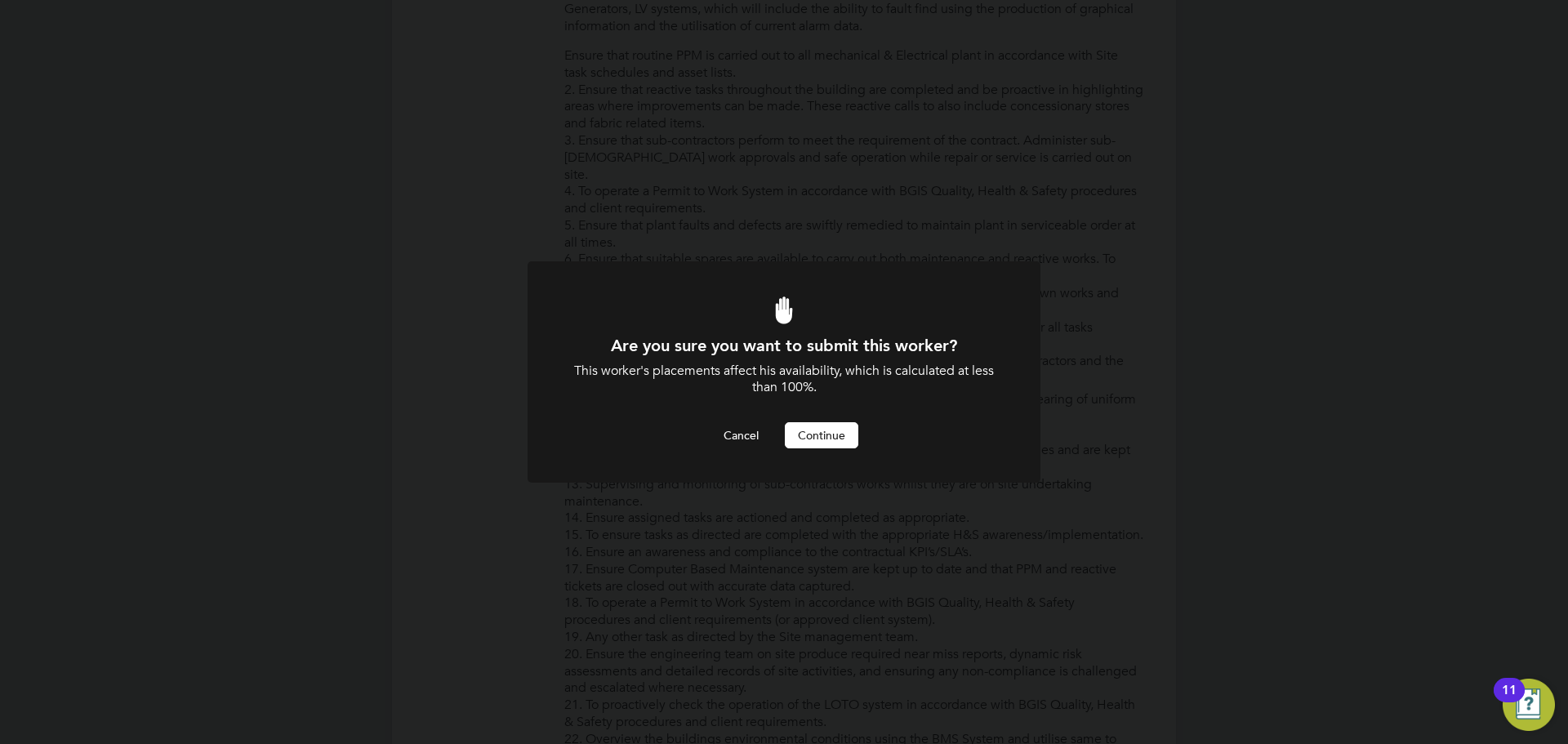
click at [808, 432] on button "Continue" at bounding box center [822, 435] width 74 height 26
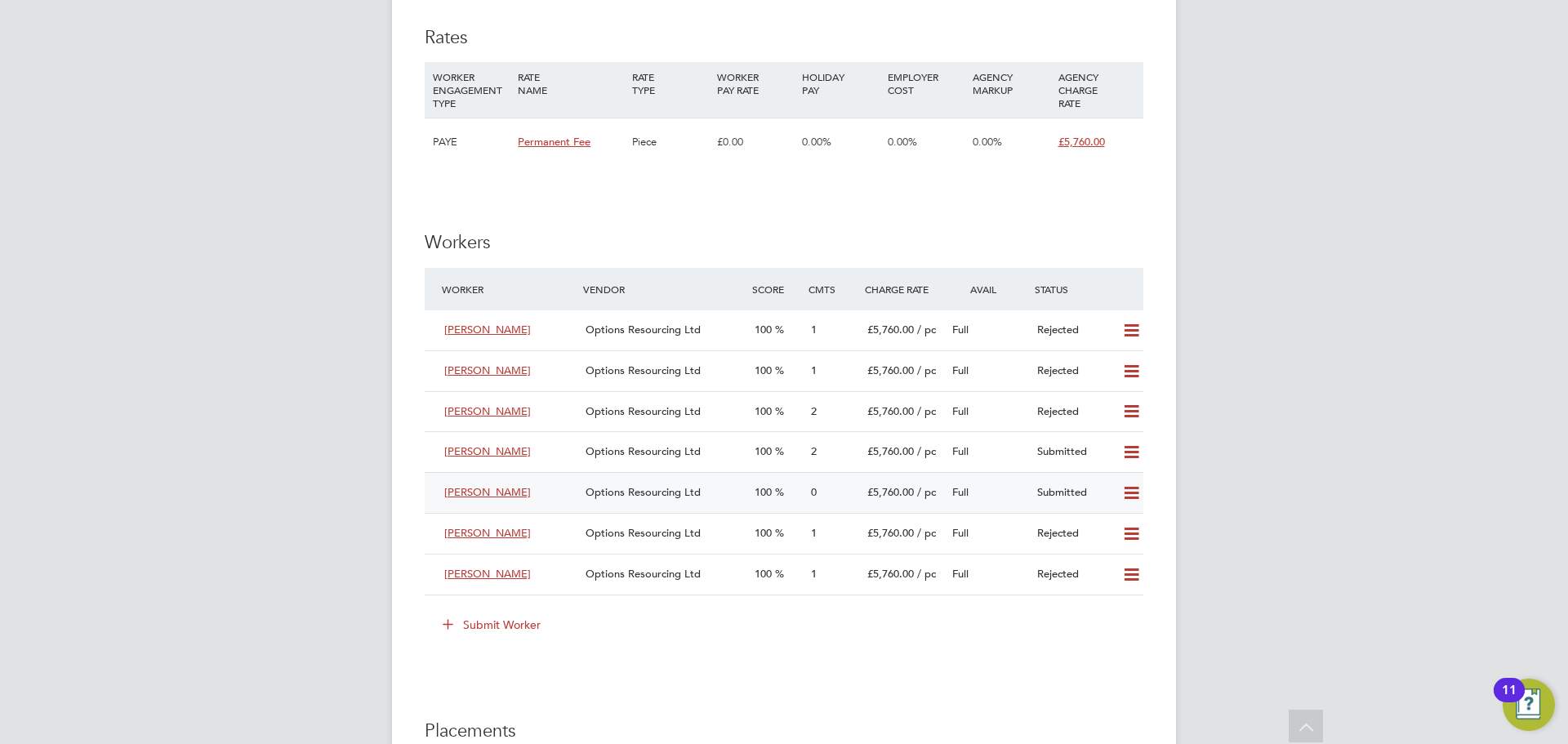
click at [878, 487] on span "£5,760.00" at bounding box center [891, 492] width 47 height 14
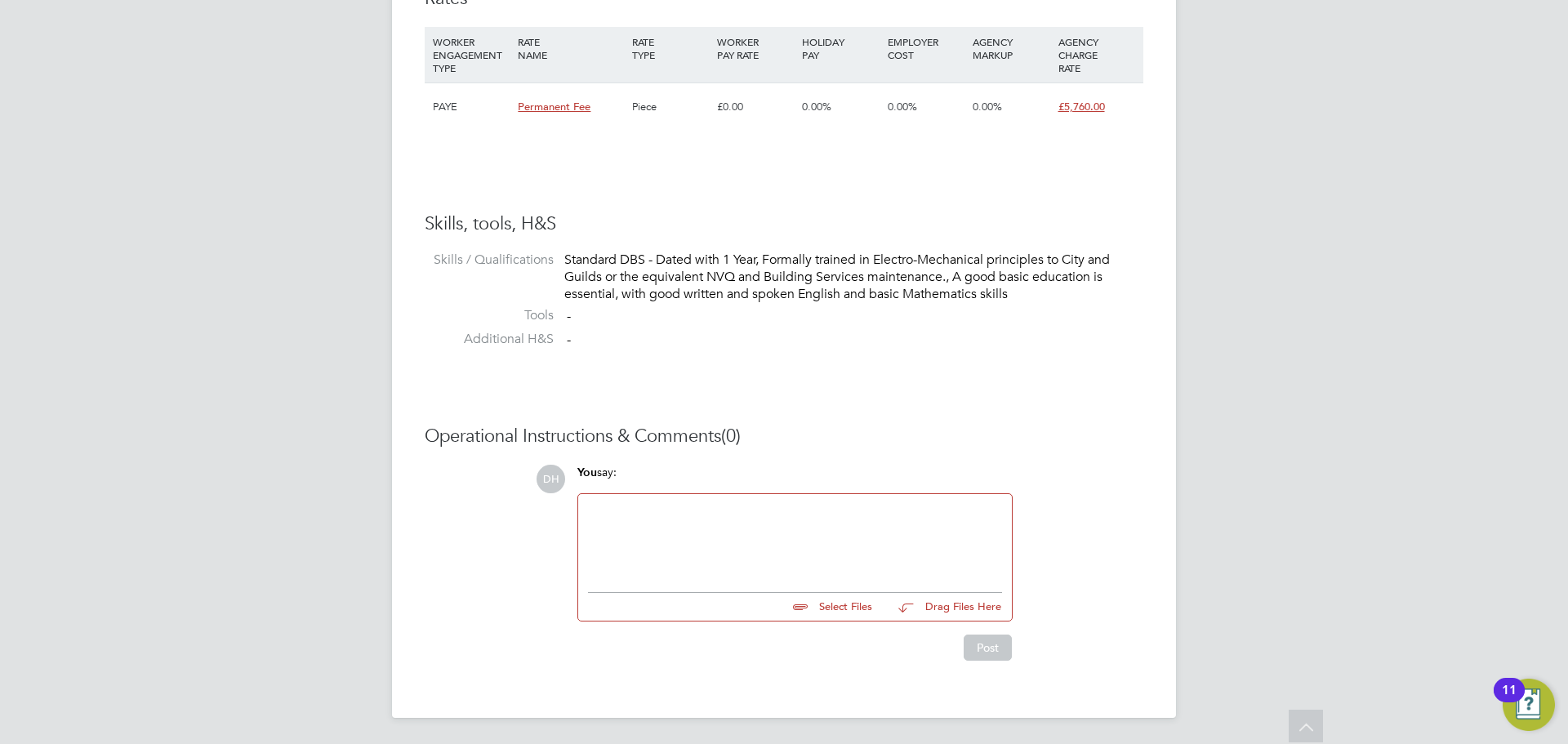
click at [801, 605] on input "file" at bounding box center [880, 604] width 245 height 23
type input "C:\fakepath\Norbert Suri - Options CV 1.doc"
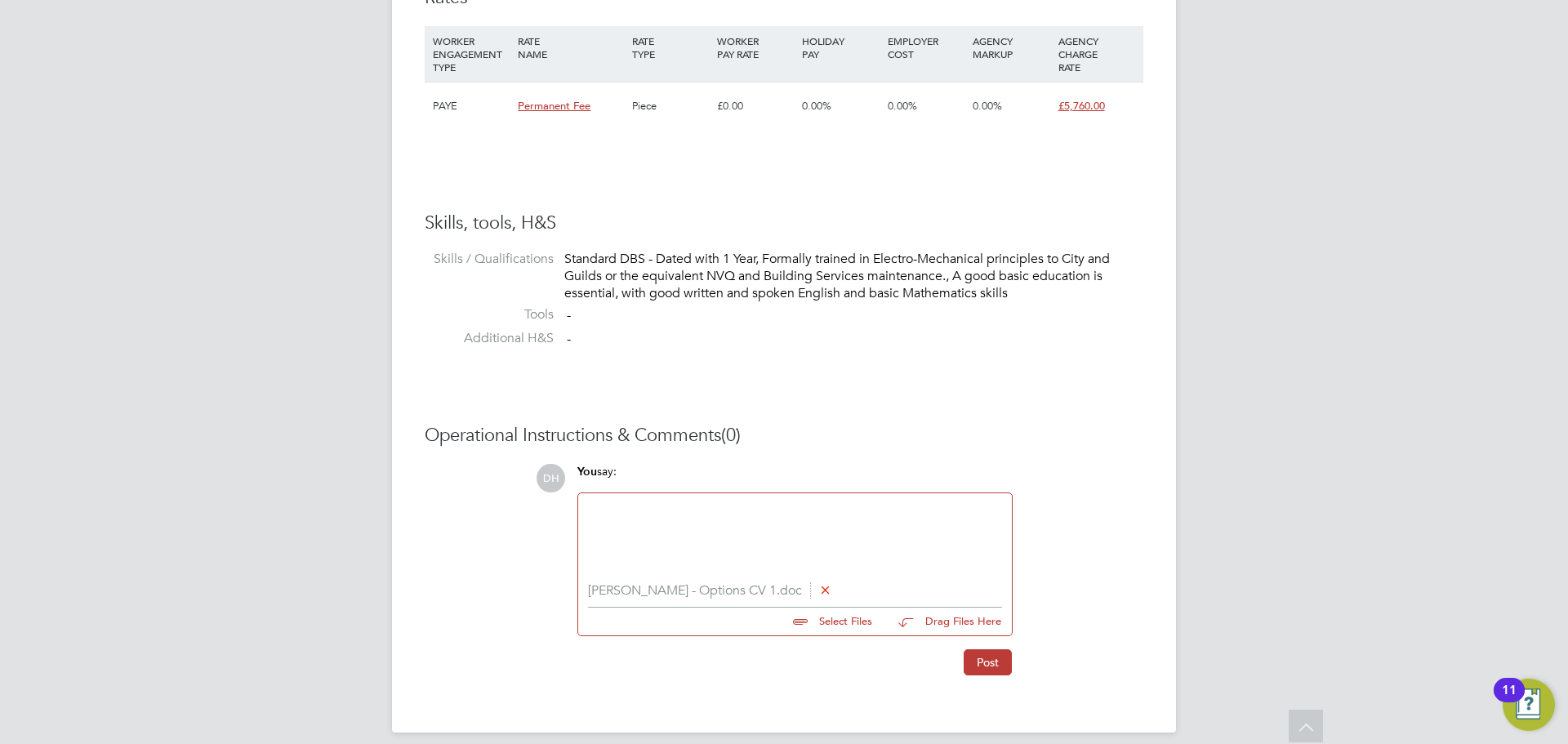
click at [826, 620] on input "file" at bounding box center [880, 619] width 245 height 23
type input "C:\fakepath\Norbert Suri - Online Assessment.png"
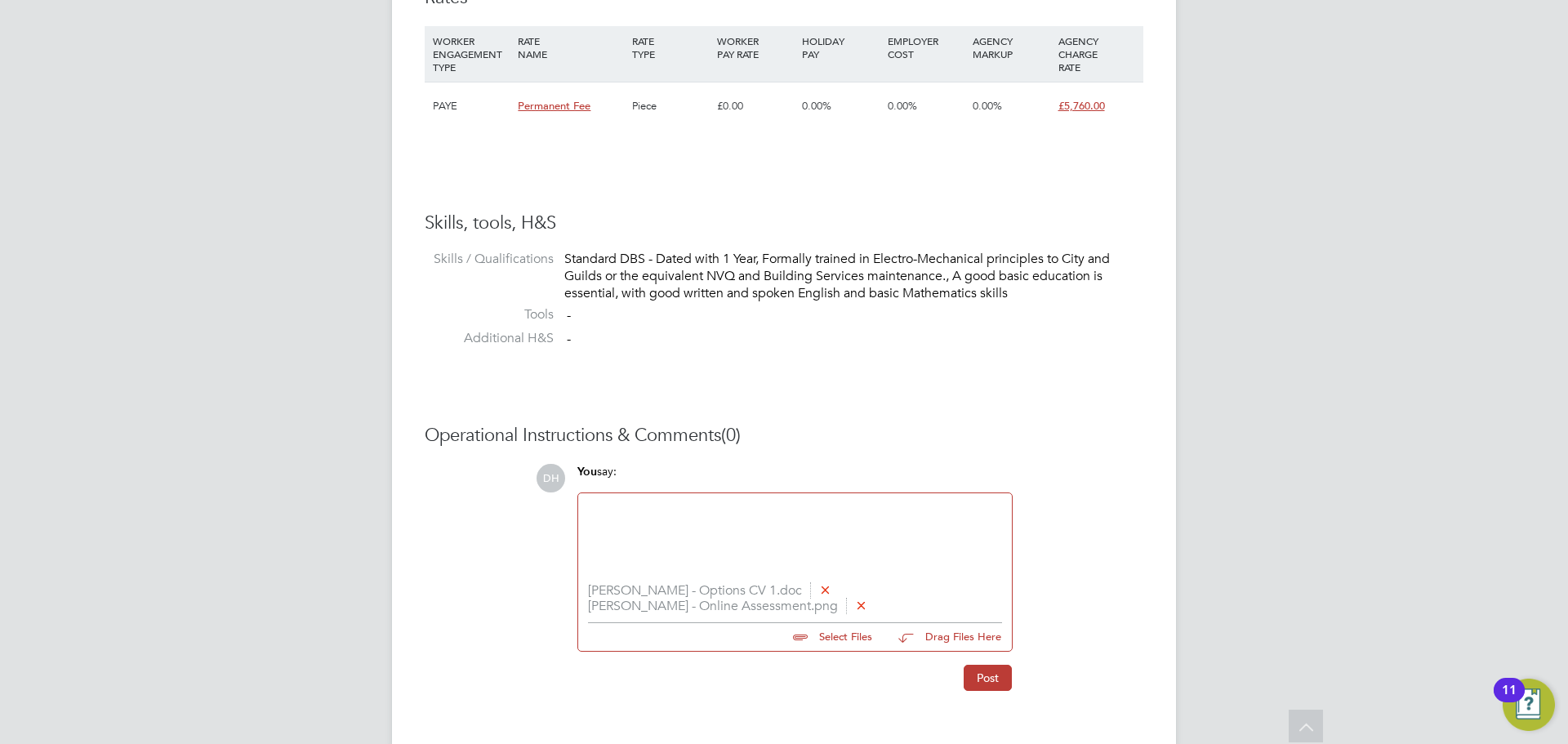
click at [686, 549] on div at bounding box center [795, 538] width 414 height 70
paste div
click at [995, 679] on button "Post" at bounding box center [987, 677] width 48 height 26
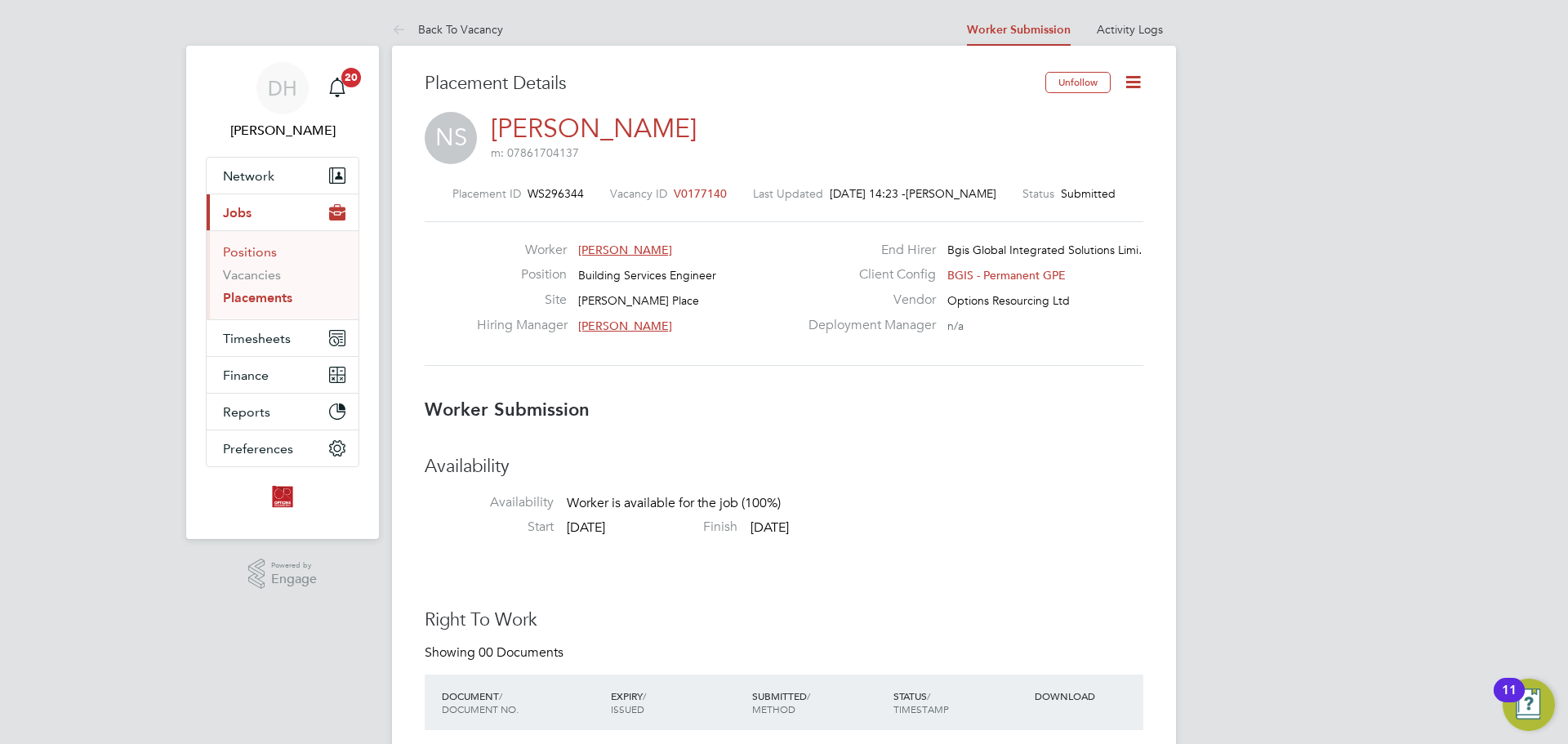
click at [266, 248] on link "Positions" at bounding box center [250, 252] width 54 height 16
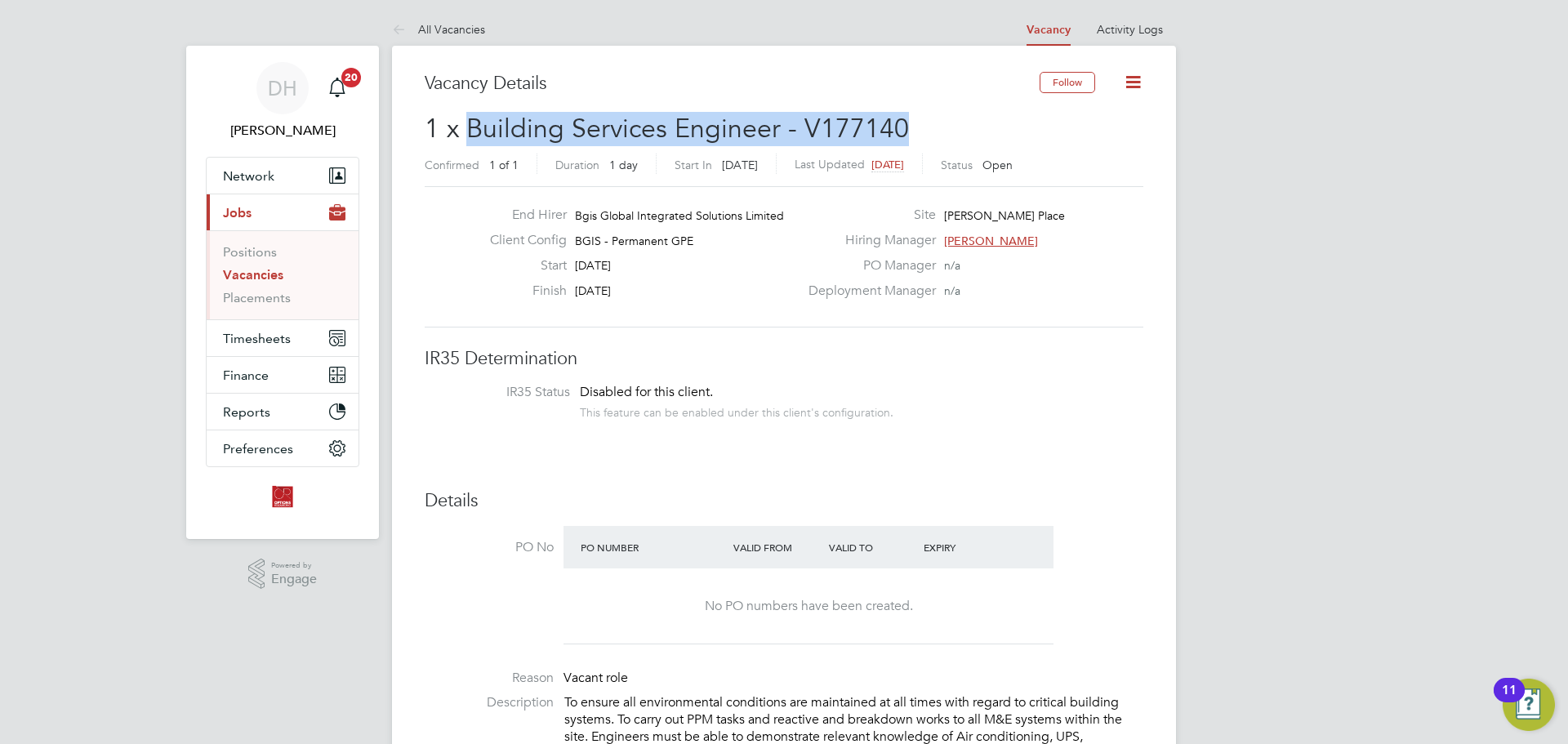
drag, startPoint x: 913, startPoint y: 120, endPoint x: 464, endPoint y: 136, distance: 449.3
click at [464, 136] on h2 "1 x Building Services Engineer - V177140 Confirmed 1 of 1 Duration 1 day Start …" at bounding box center [783, 145] width 718 height 69
copy span "Building Services Engineer - V177140"
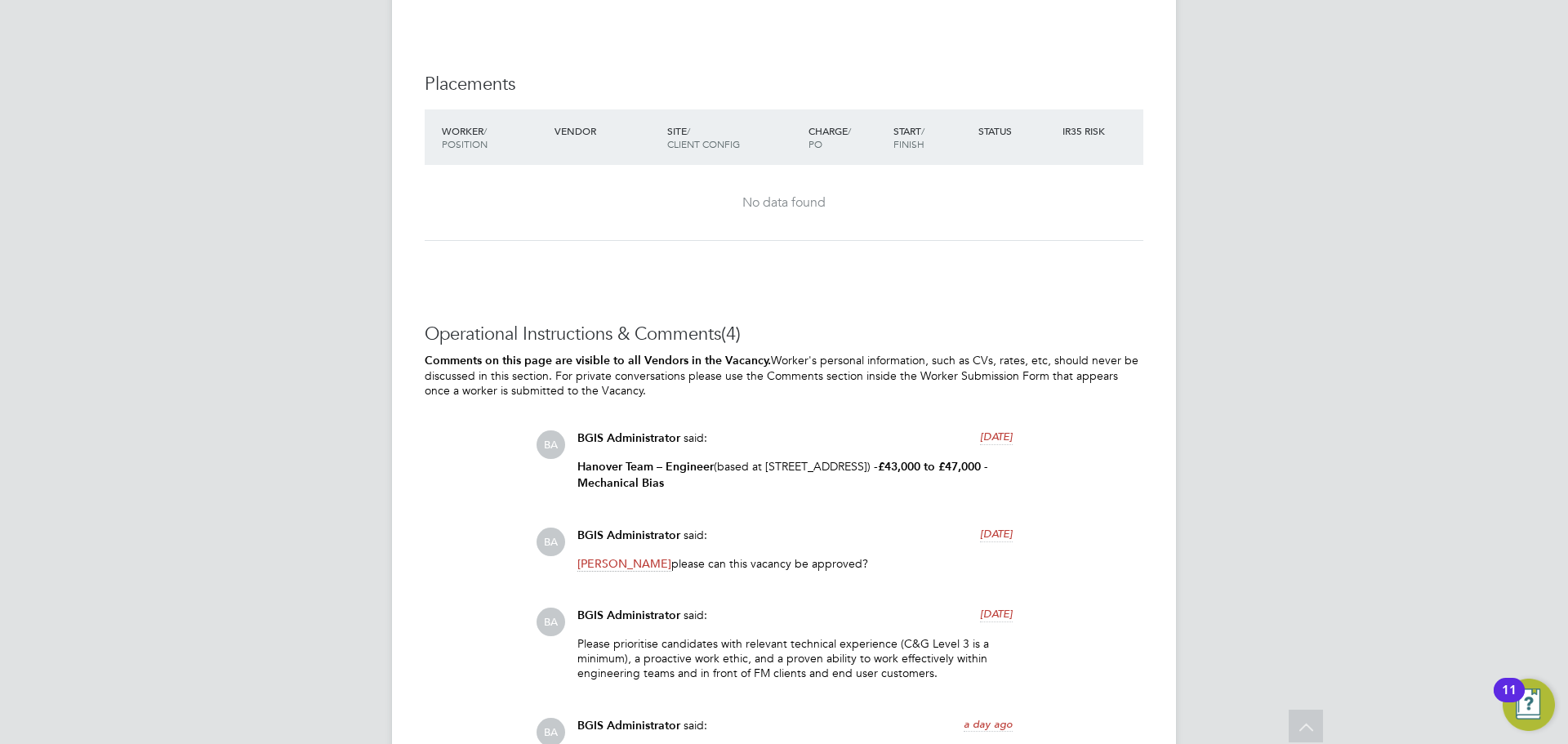
scroll to position [2694, 0]
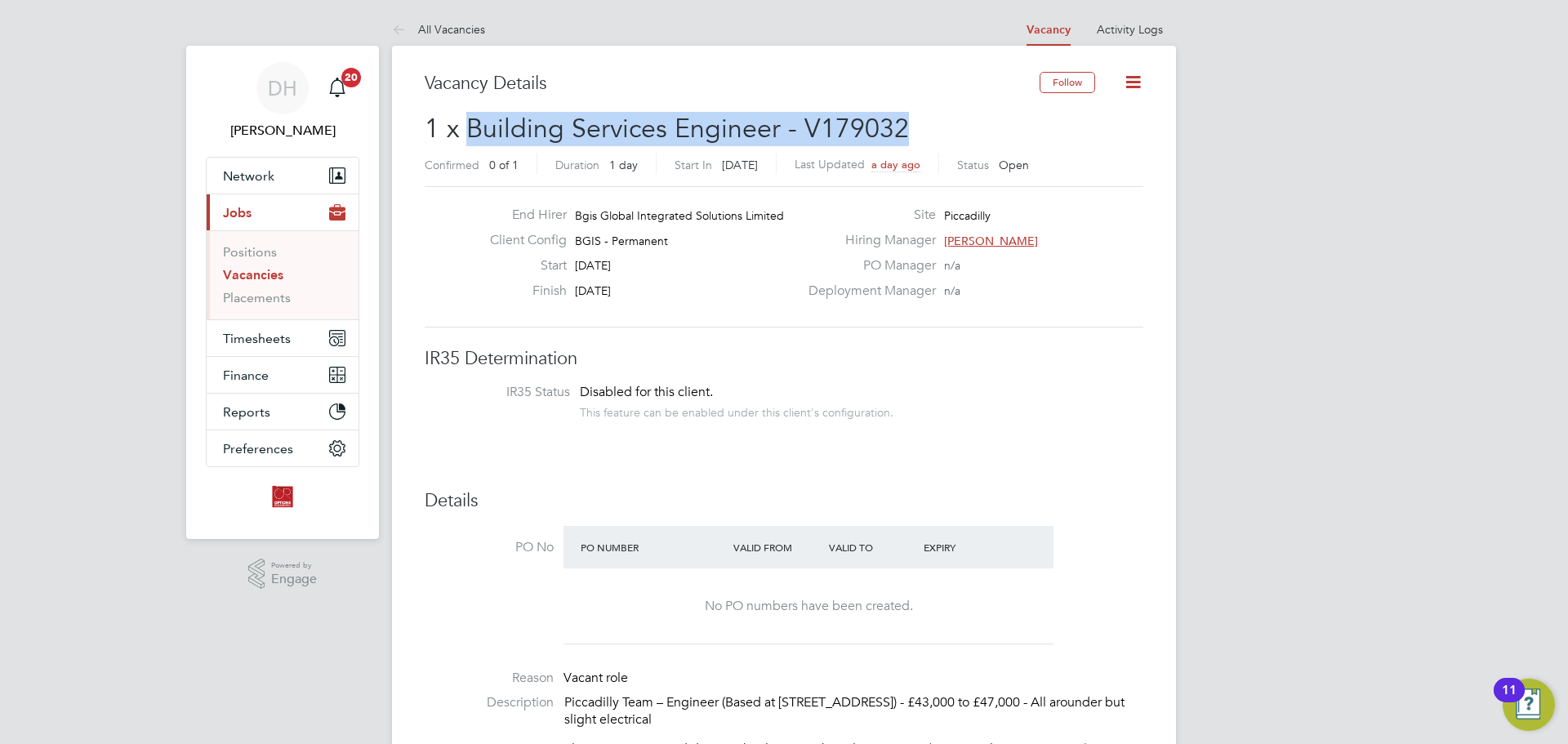
drag, startPoint x: 917, startPoint y: 132, endPoint x: 476, endPoint y: 125, distance: 441.1
click at [470, 124] on h2 "1 x Building Services Engineer - V179032 Confirmed 0 of 1 Duration 1 day Start …" at bounding box center [783, 145] width 718 height 69
copy span "Building Services Engineer - V179032"
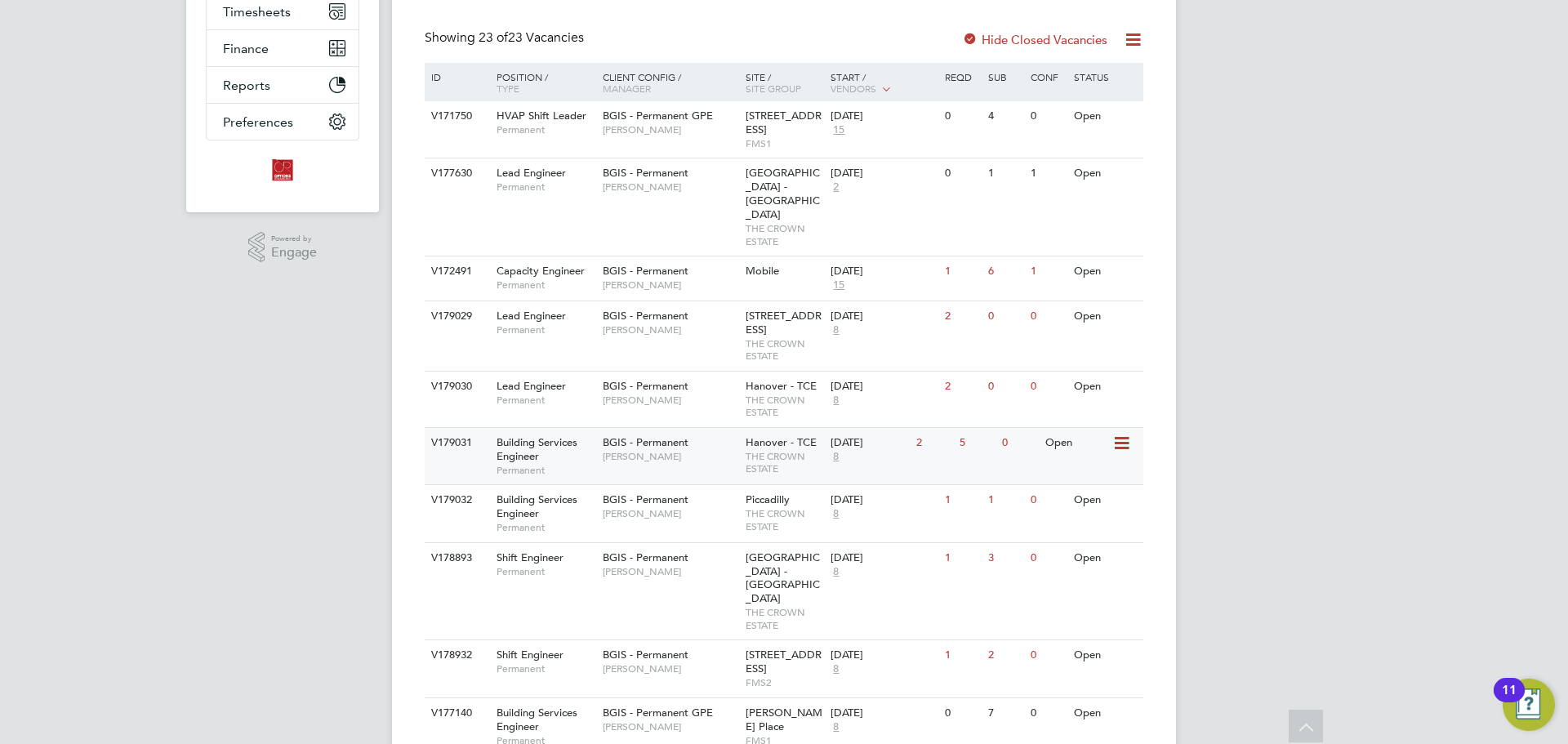
scroll to position [408, 0]
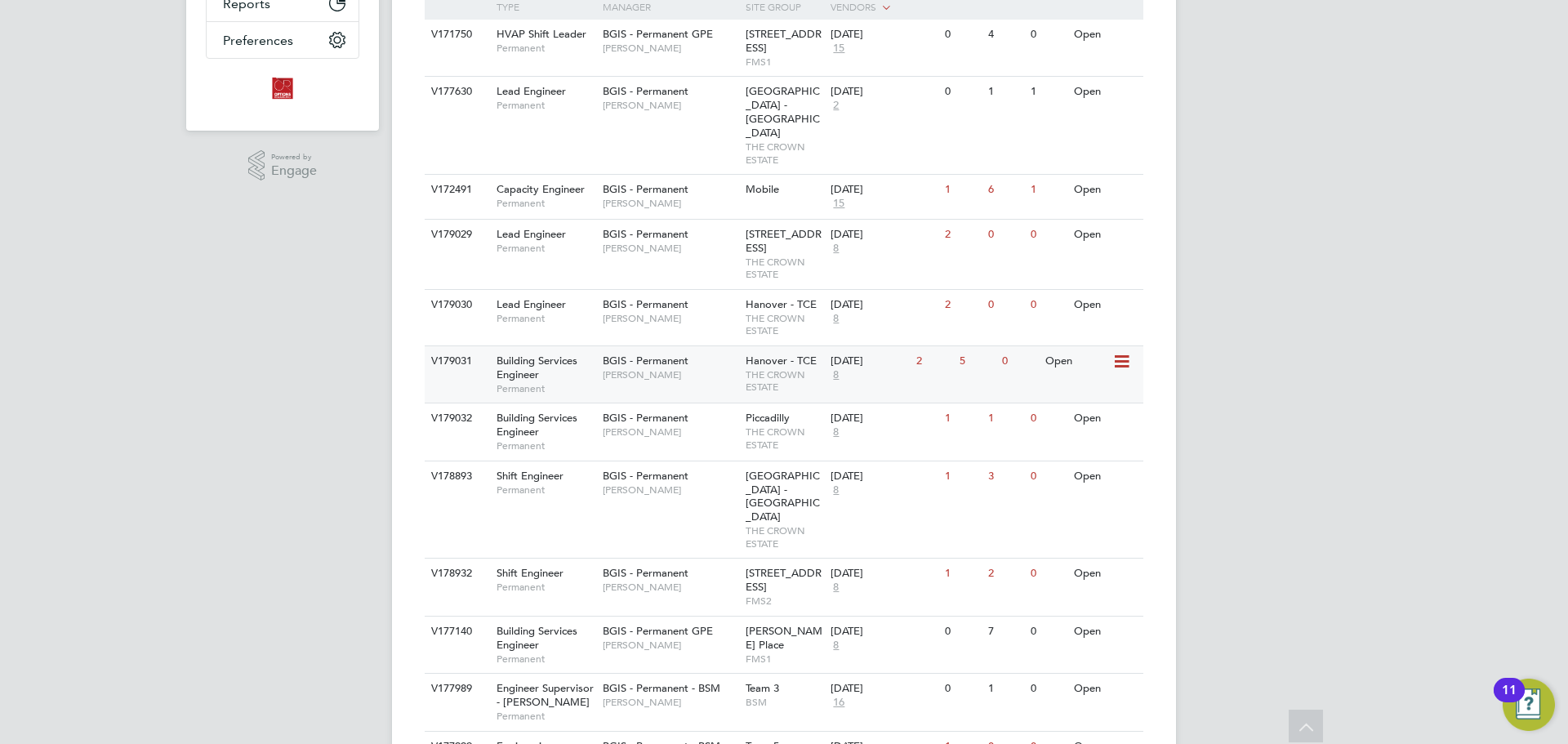
click at [650, 370] on div "BGIS - Permanent [PERSON_NAME]" at bounding box center [669, 368] width 142 height 43
click at [687, 431] on div "BGIS - Permanent [PERSON_NAME]" at bounding box center [669, 424] width 142 height 43
drag, startPoint x: 655, startPoint y: 600, endPoint x: 653, endPoint y: 591, distance: 9.2
click at [654, 617] on div "BGIS - Permanent GPE Jasmin Padmore" at bounding box center [669, 637] width 142 height 43
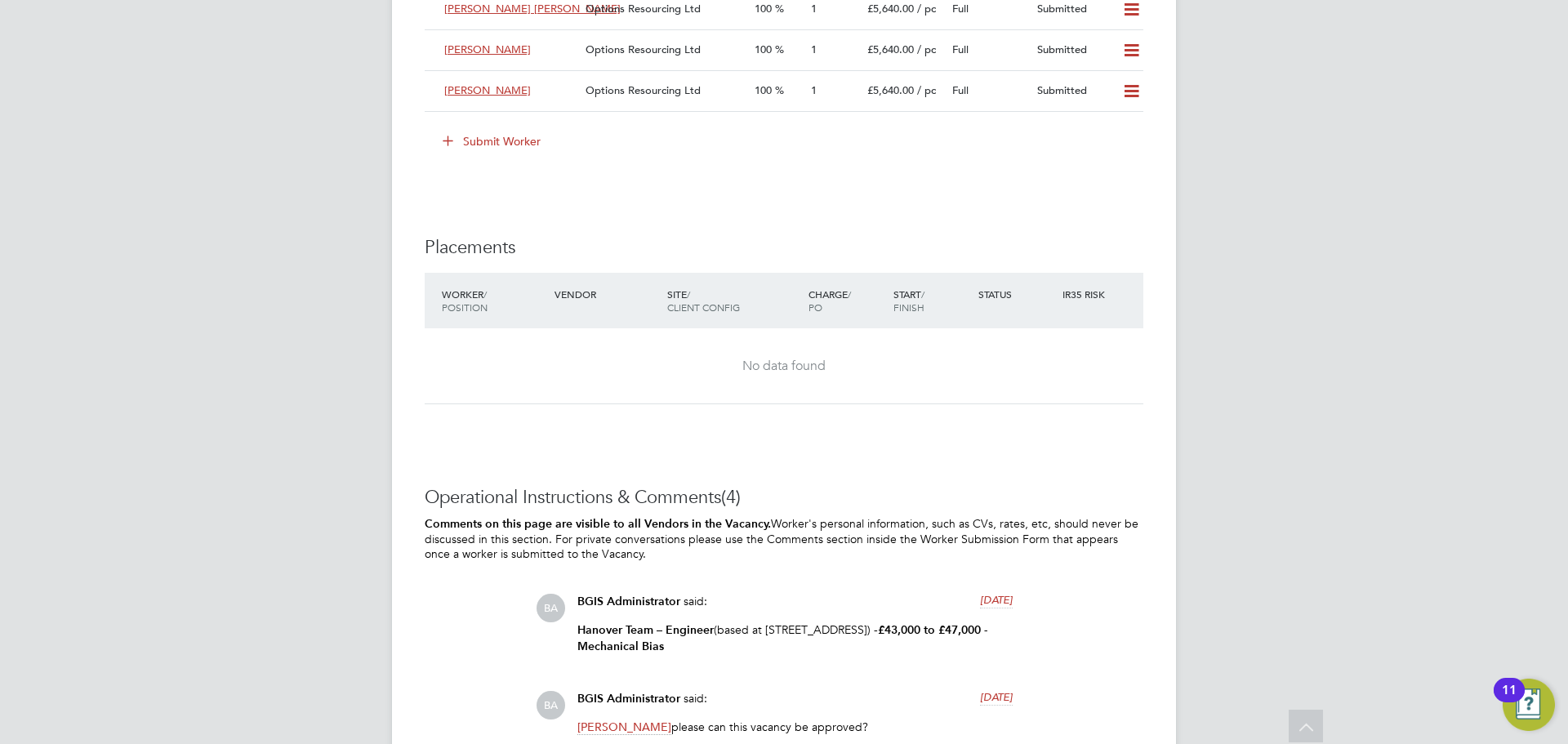
scroll to position [2612, 0]
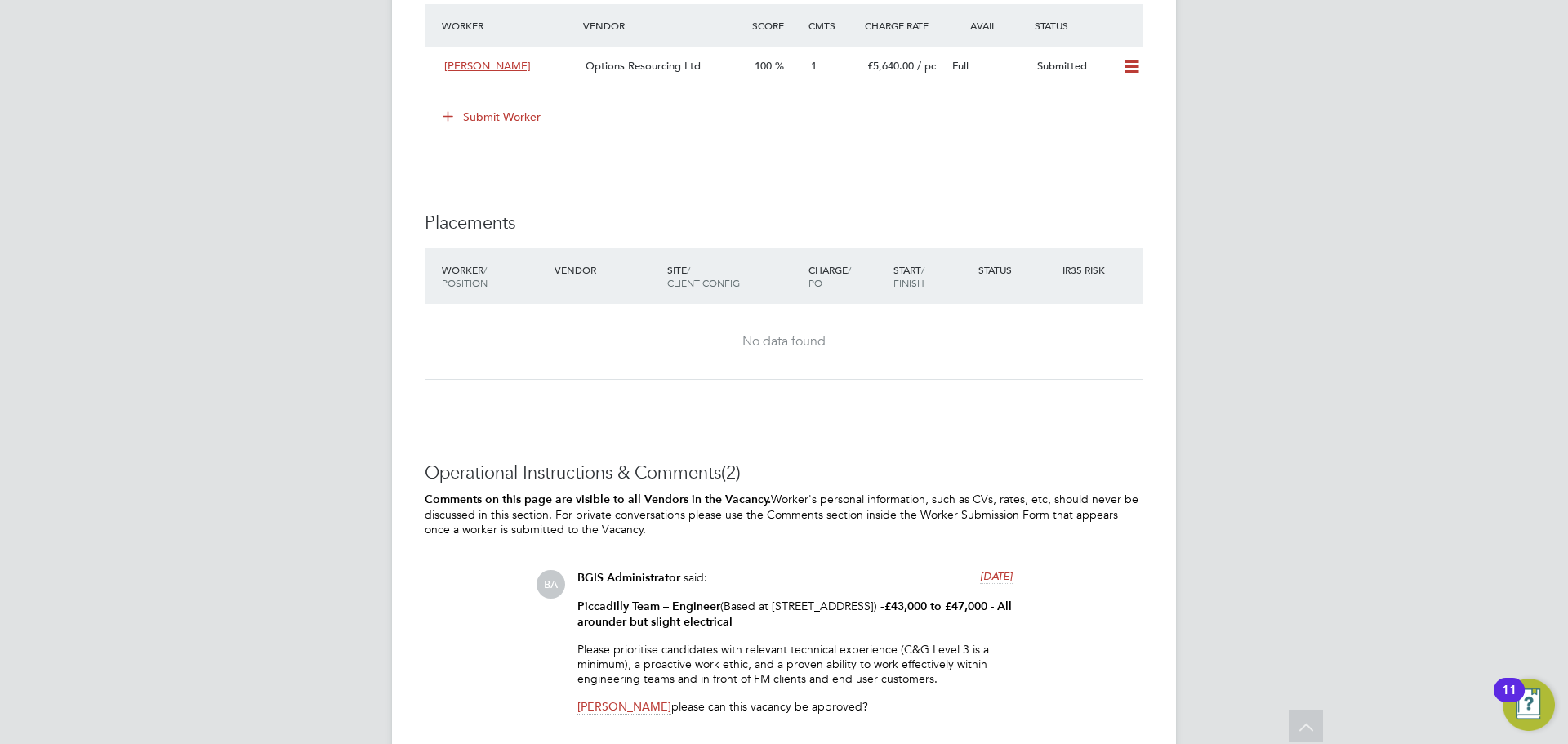
scroll to position [2083, 0]
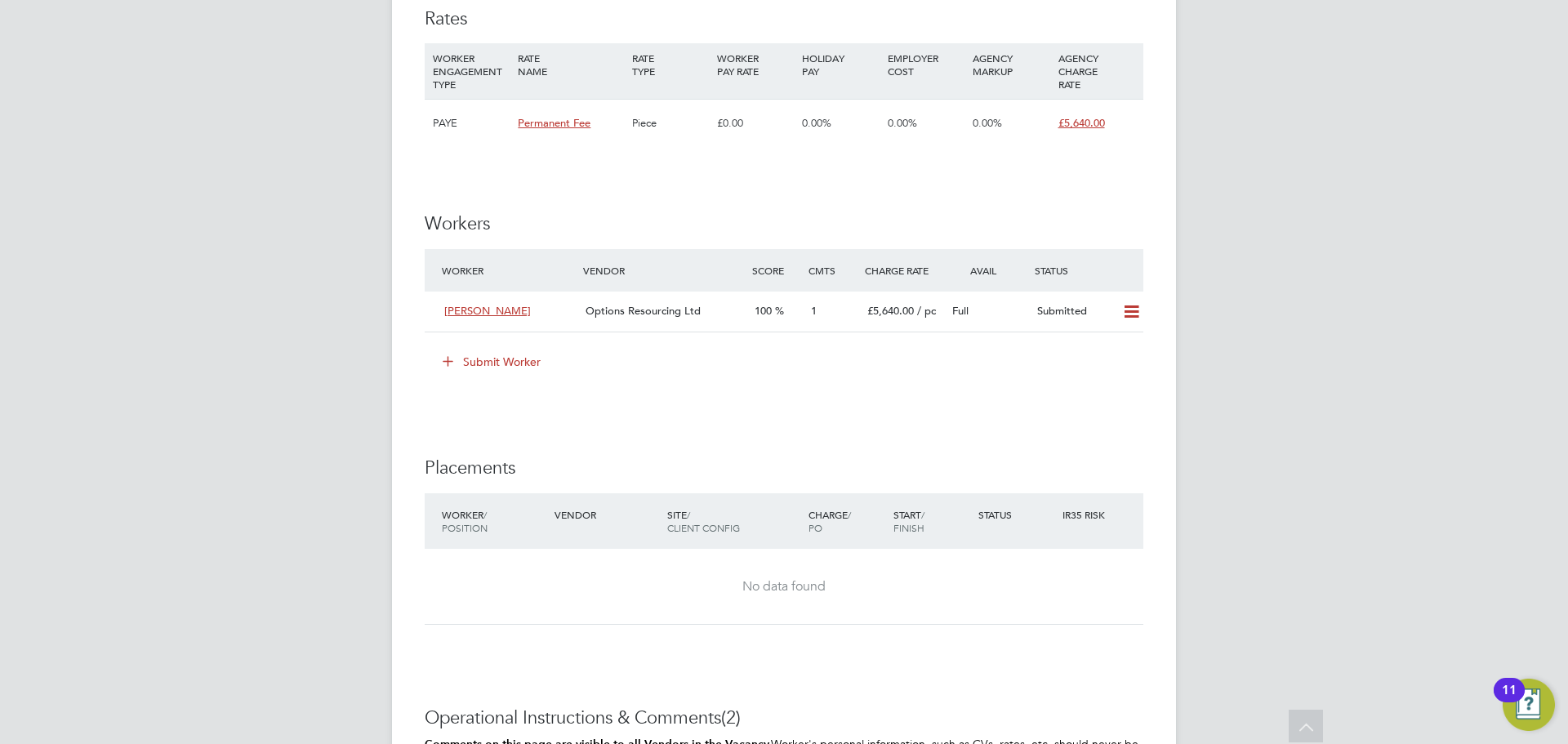
click at [464, 368] on button "Submit Worker" at bounding box center [492, 362] width 123 height 26
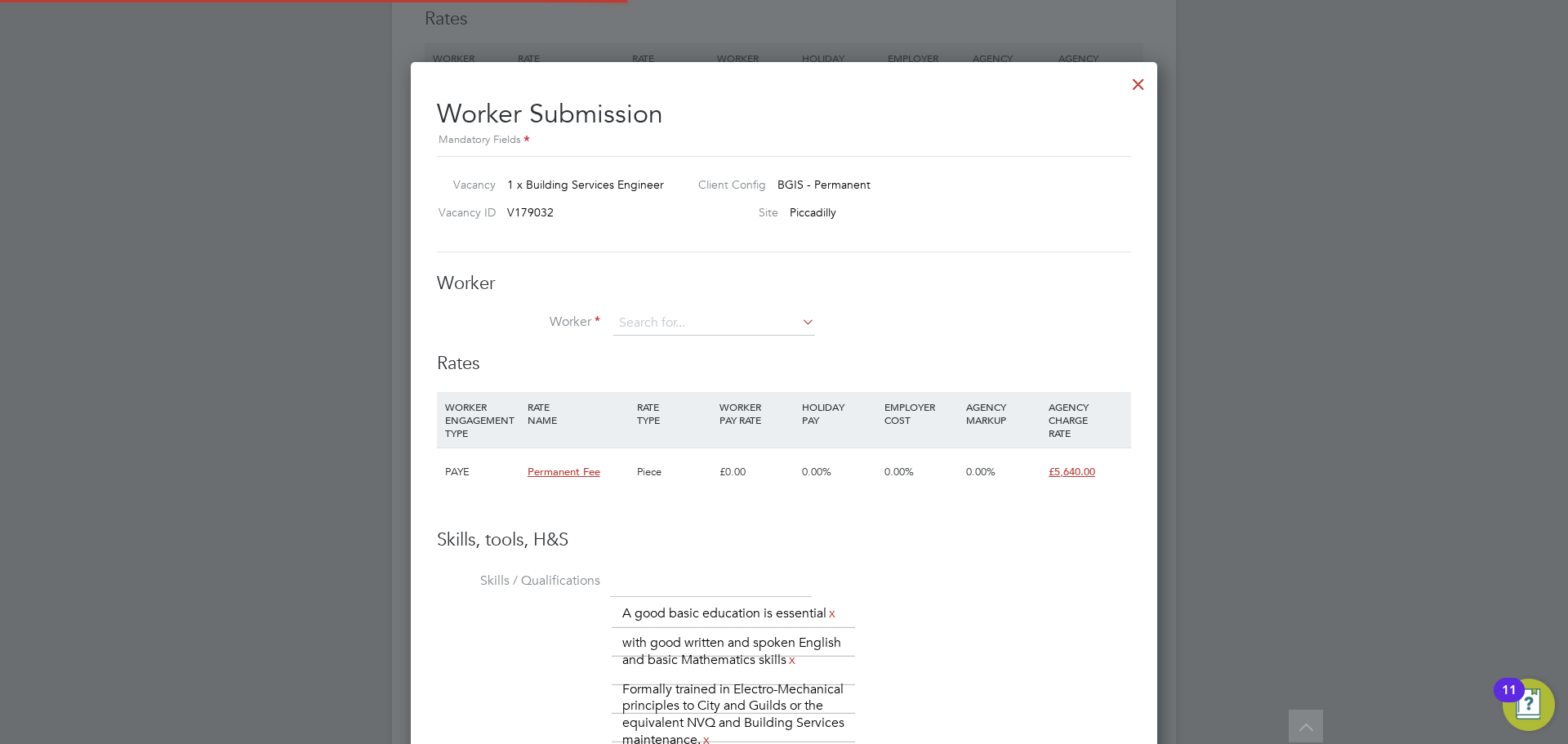
scroll to position [1161, 747]
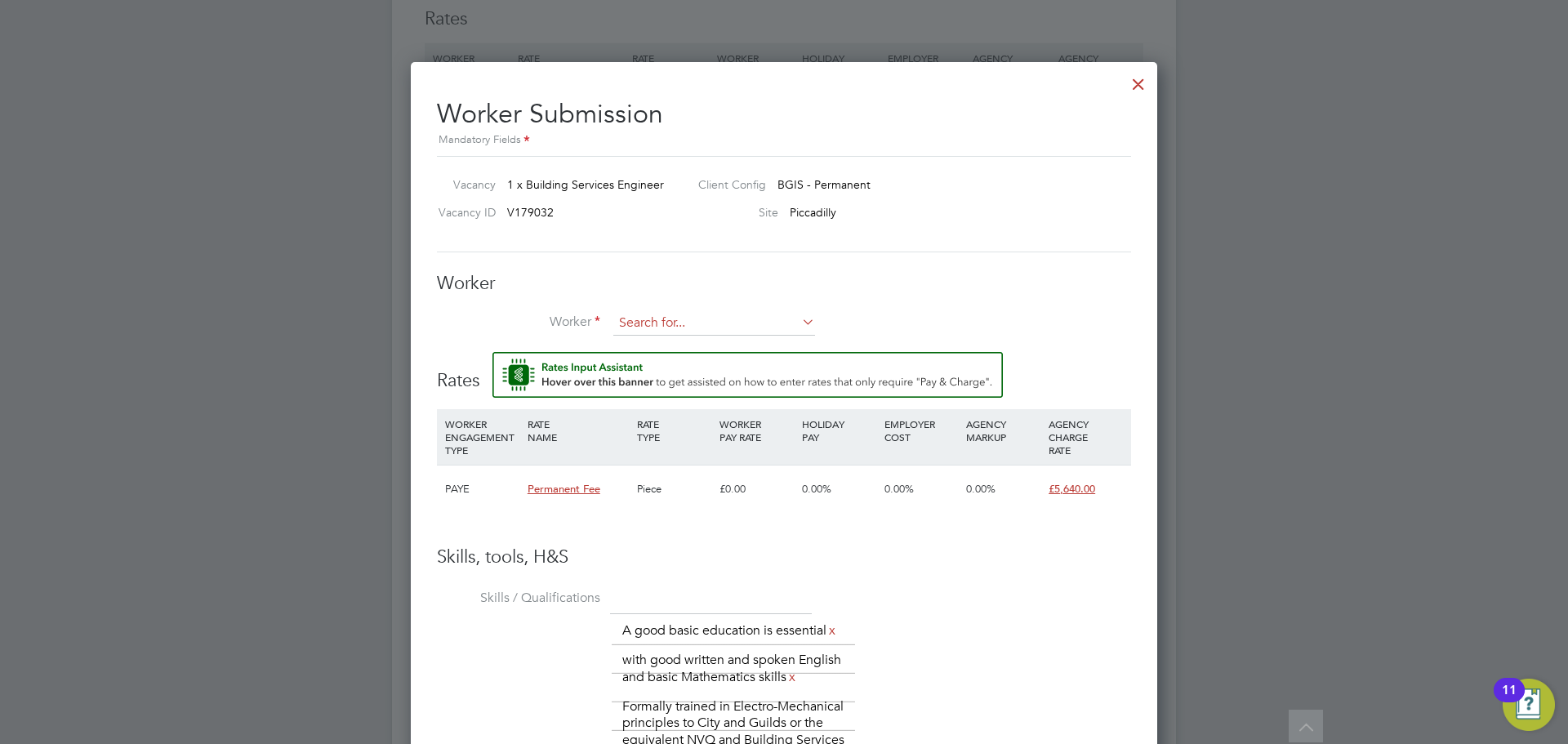
click at [659, 329] on input at bounding box center [714, 323] width 201 height 25
click at [697, 337] on li "[PERSON_NAME] (97531)" at bounding box center [714, 347] width 203 height 22
type input "[PERSON_NAME] (97531)"
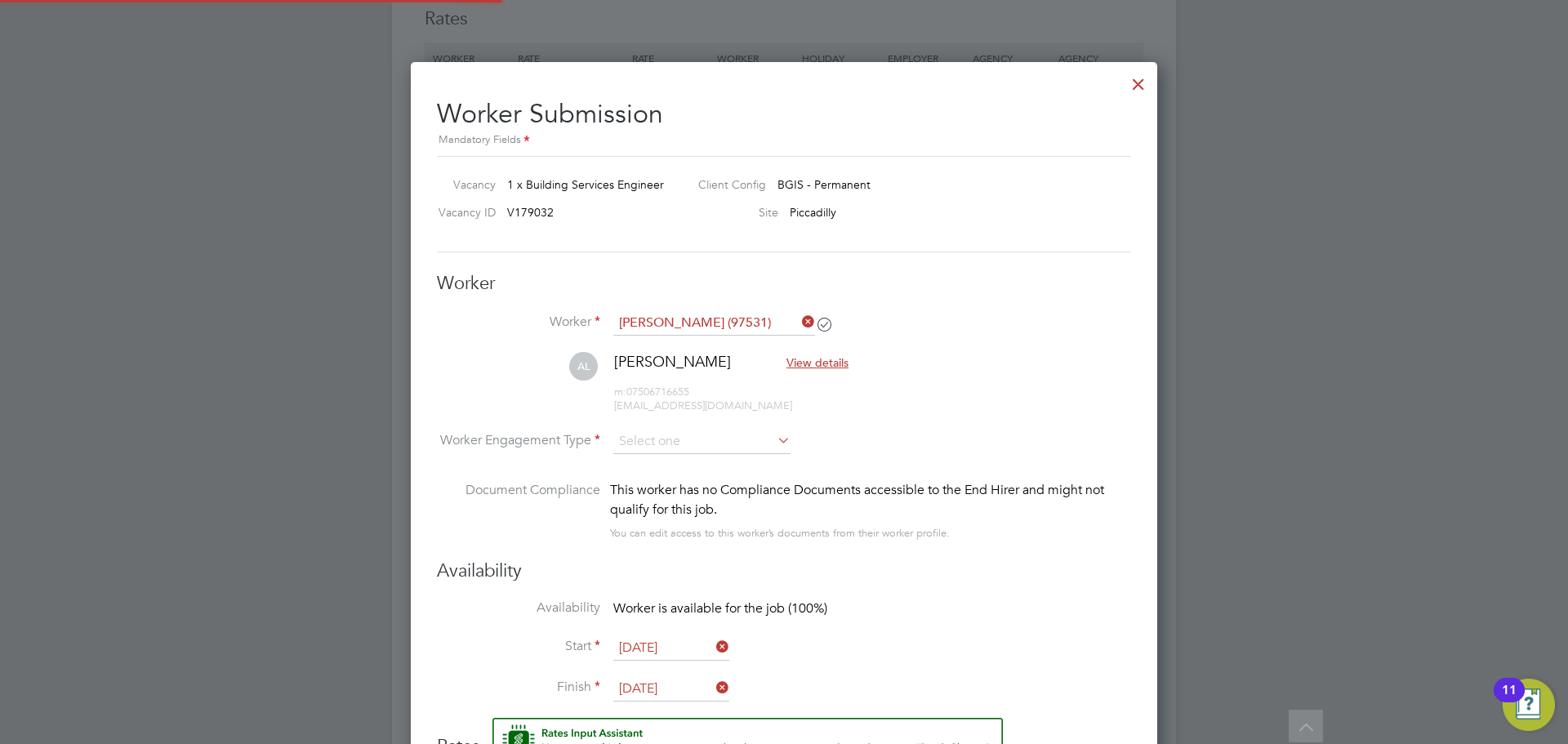
scroll to position [8, 8]
click at [709, 445] on input at bounding box center [702, 442] width 177 height 25
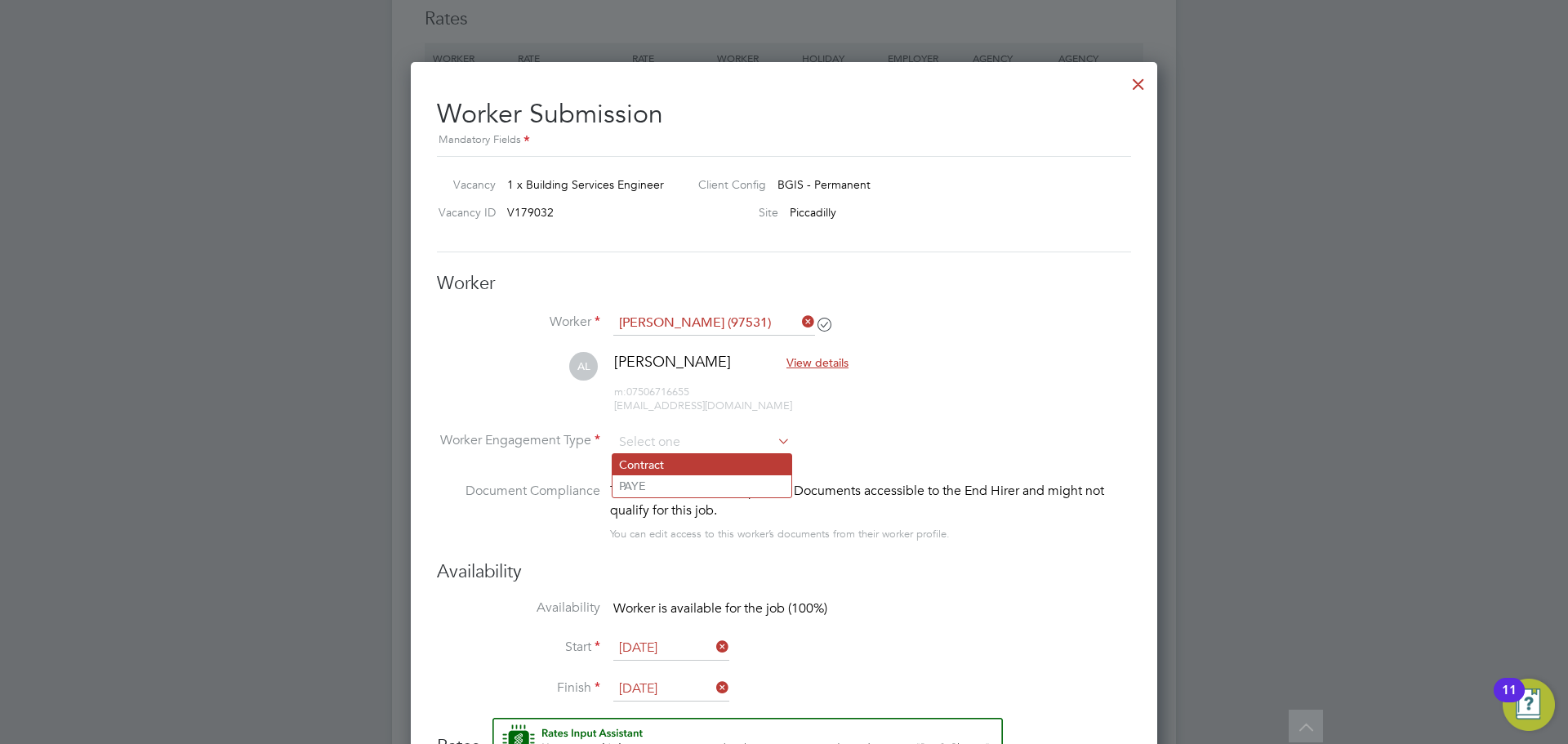
click at [710, 474] on li "Contract" at bounding box center [702, 464] width 179 height 21
type input "Contract"
click at [717, 432] on input at bounding box center [702, 442] width 177 height 25
click at [703, 485] on li "PAYE" at bounding box center [702, 485] width 179 height 21
type input "PAYE"
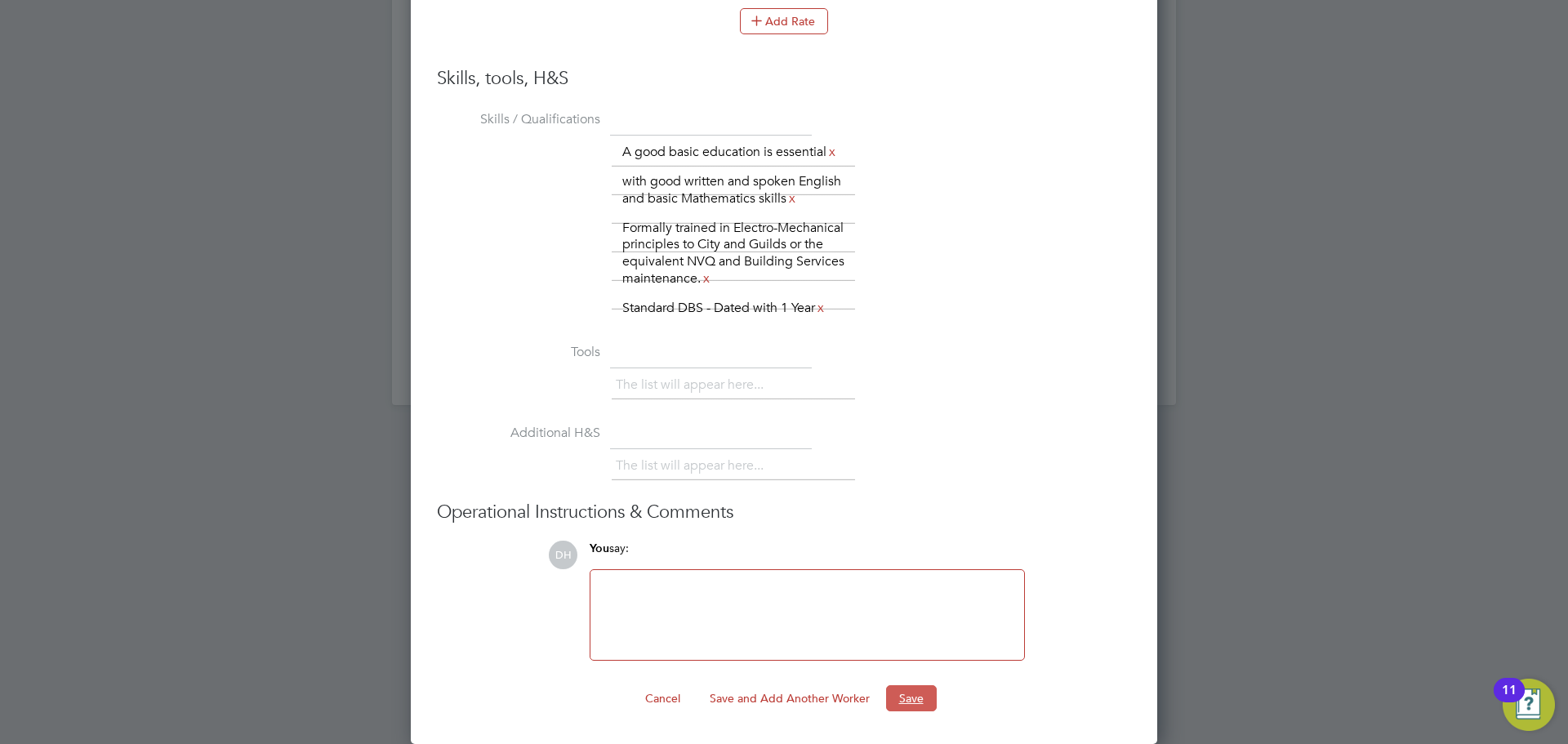
click at [886, 698] on button "Save" at bounding box center [911, 698] width 51 height 26
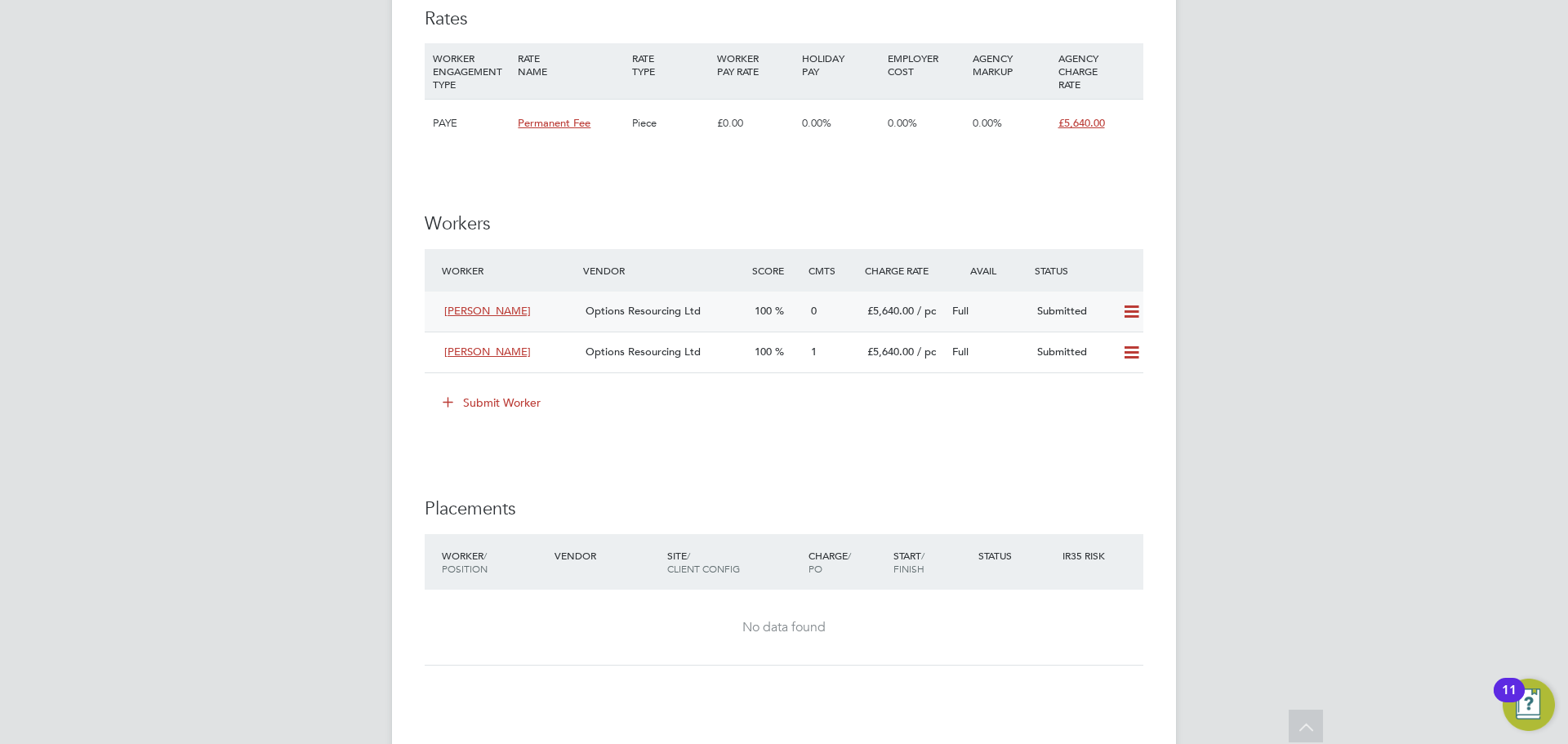
click at [709, 312] on div "Options Resourcing Ltd" at bounding box center [663, 311] width 169 height 27
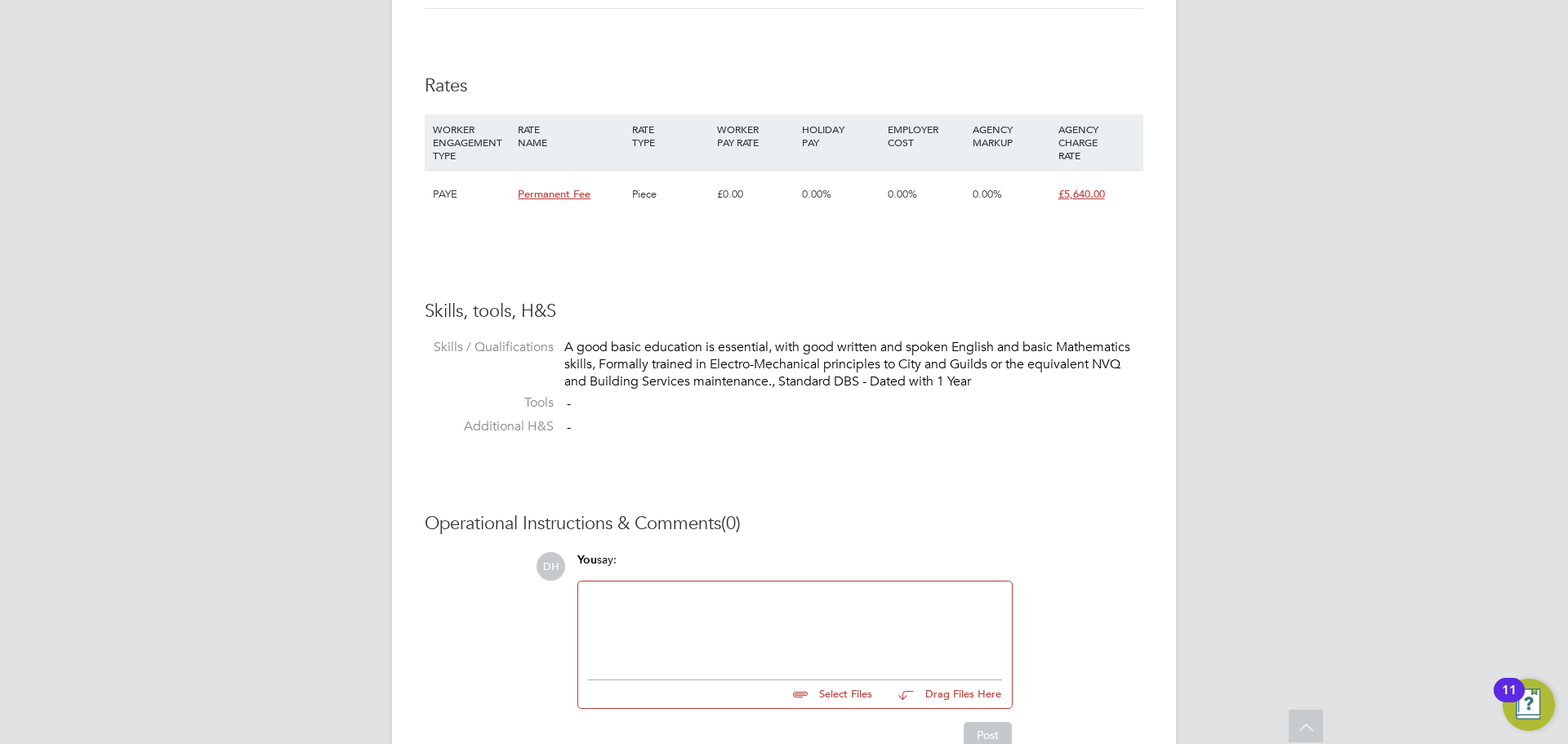
scroll to position [1149, 0]
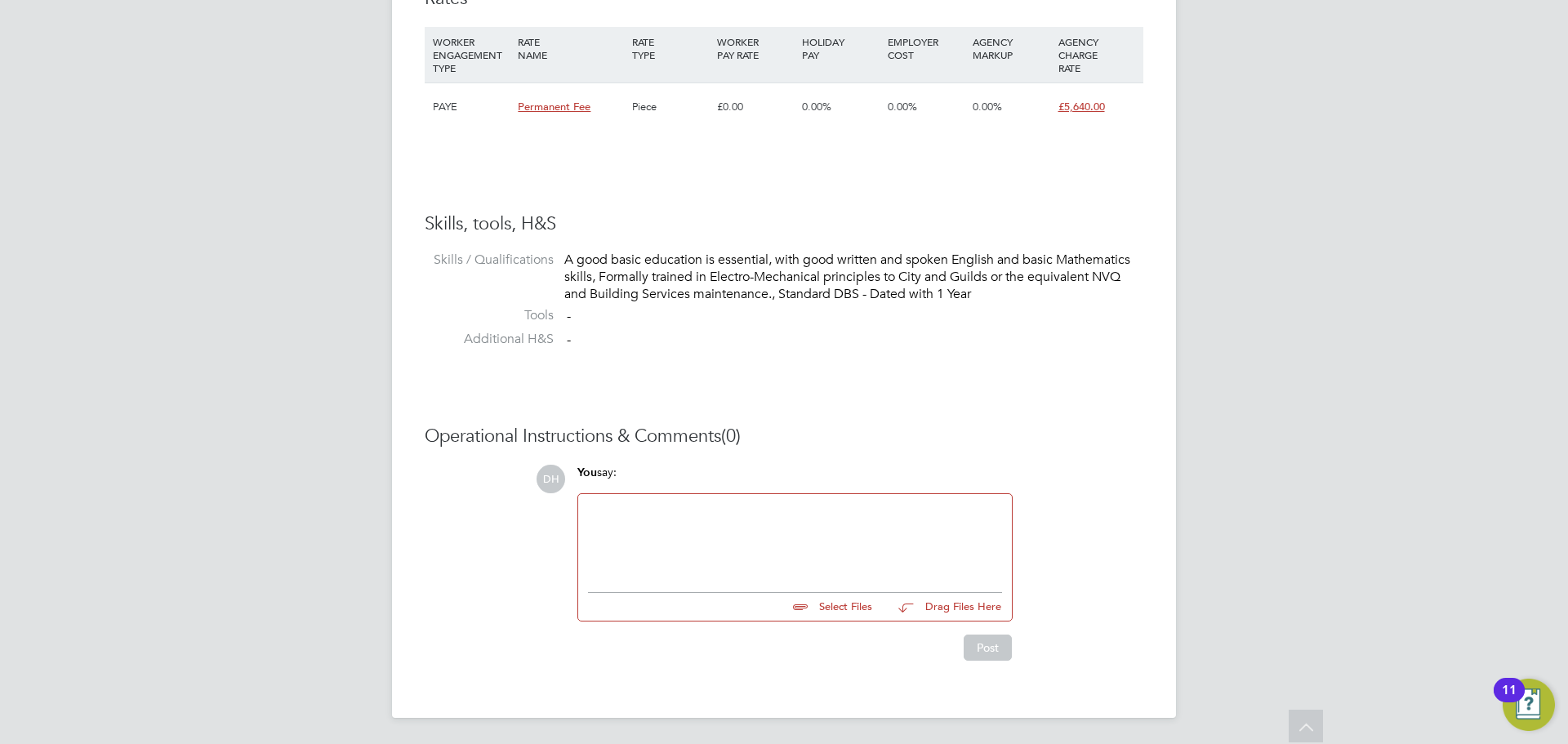
click at [840, 604] on input "file" at bounding box center [880, 604] width 245 height 23
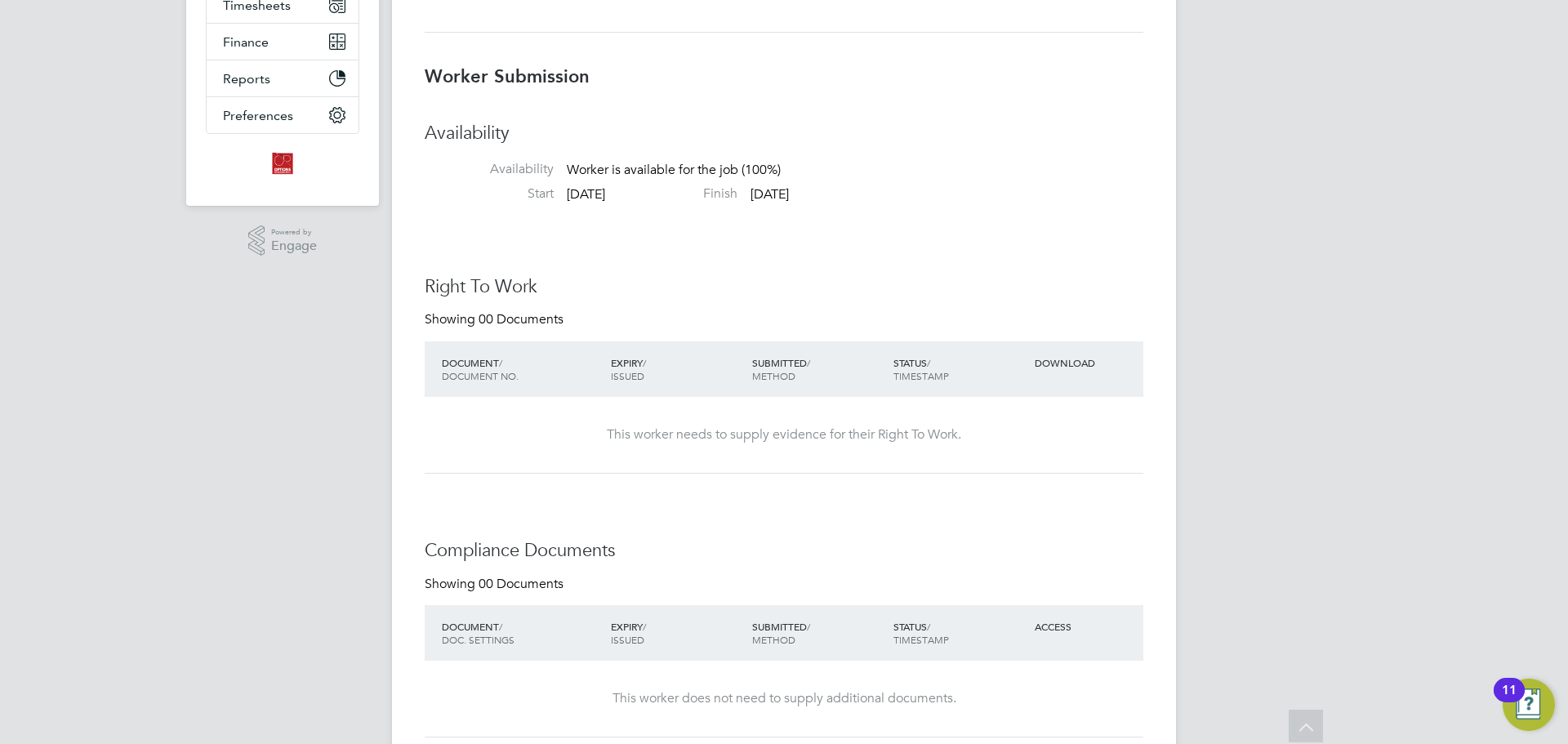
scroll to position [0, 0]
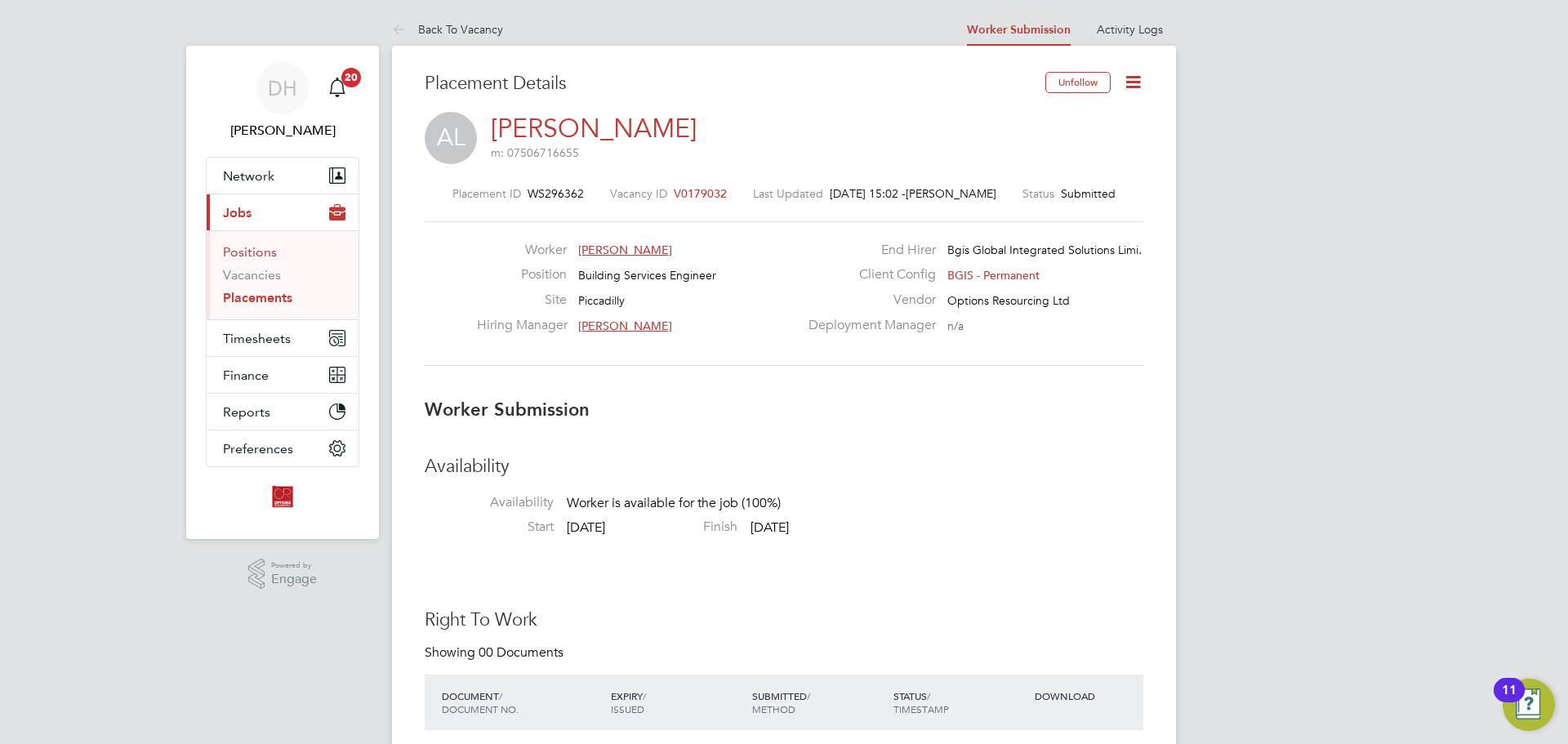
click at [264, 257] on link "Positions" at bounding box center [250, 252] width 54 height 16
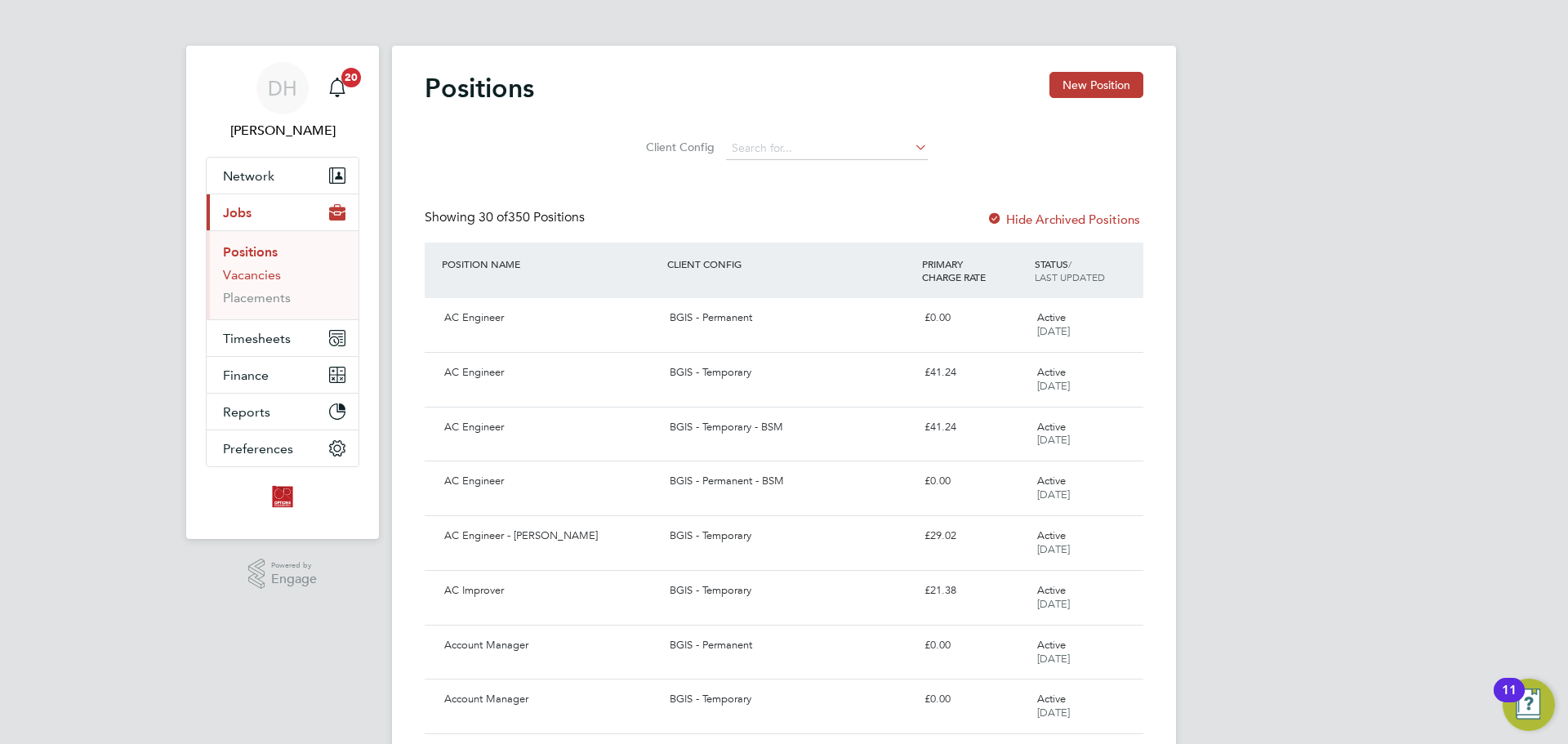
click at [271, 272] on link "Vacancies" at bounding box center [252, 275] width 58 height 16
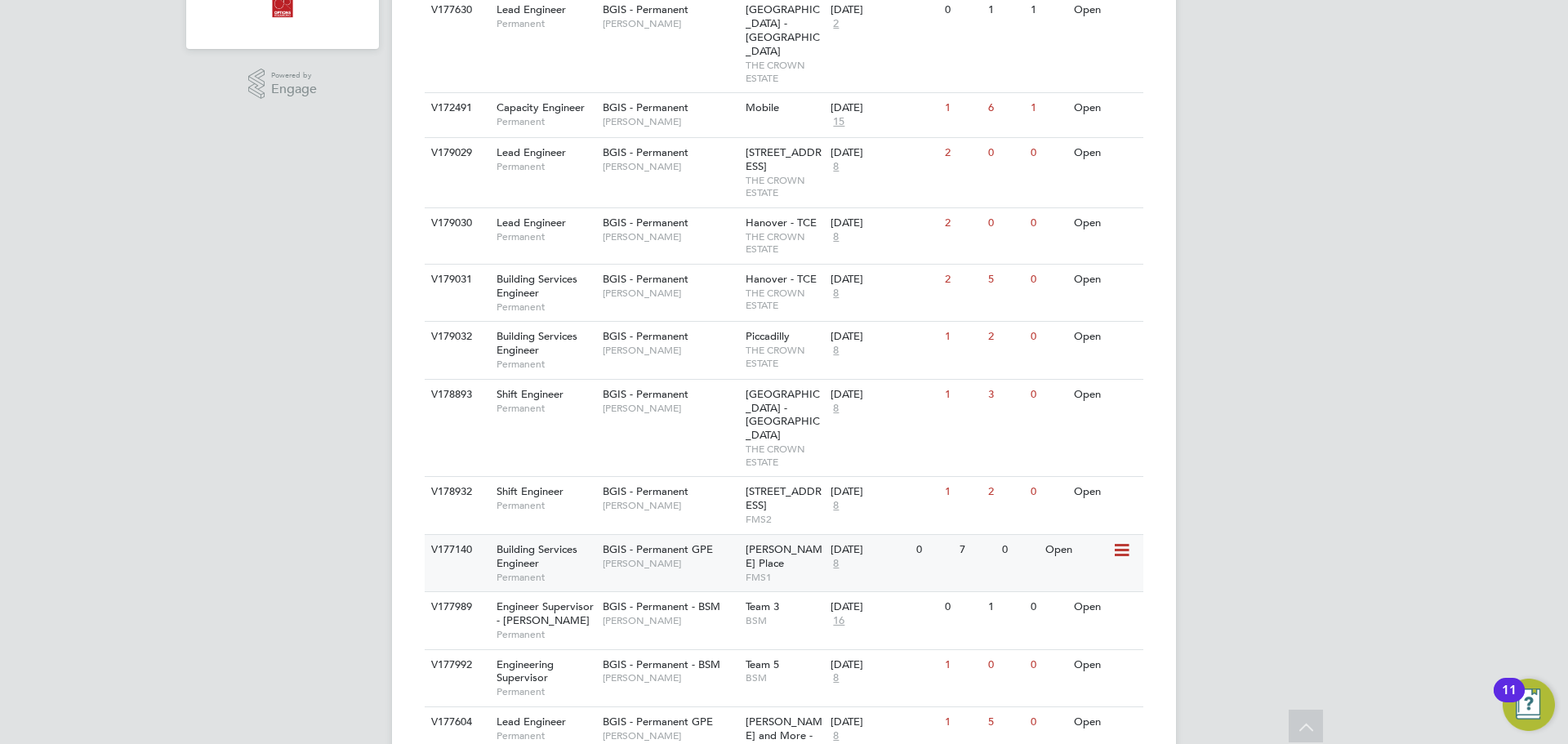
scroll to position [572, 0]
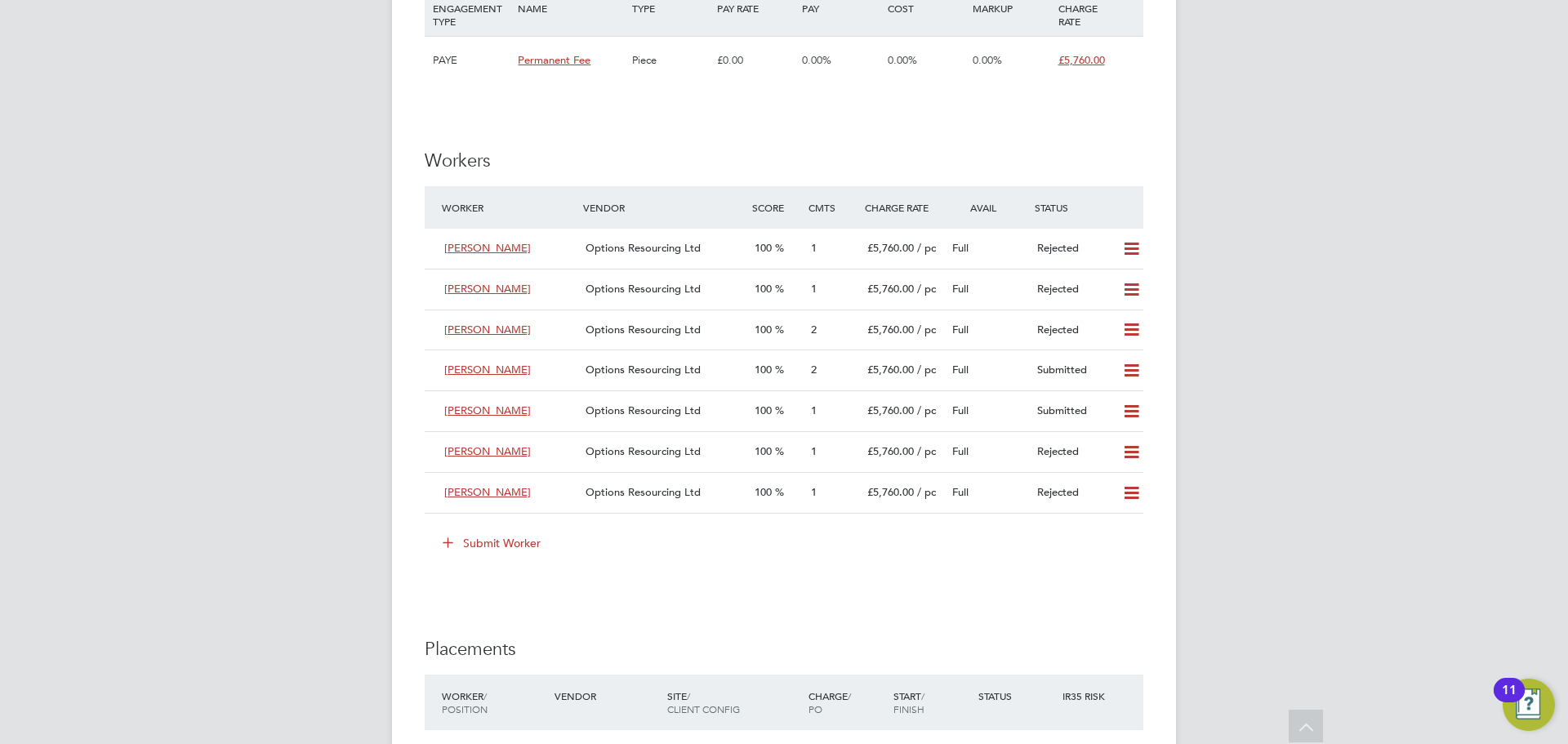
click at [444, 542] on icon at bounding box center [447, 542] width 12 height 12
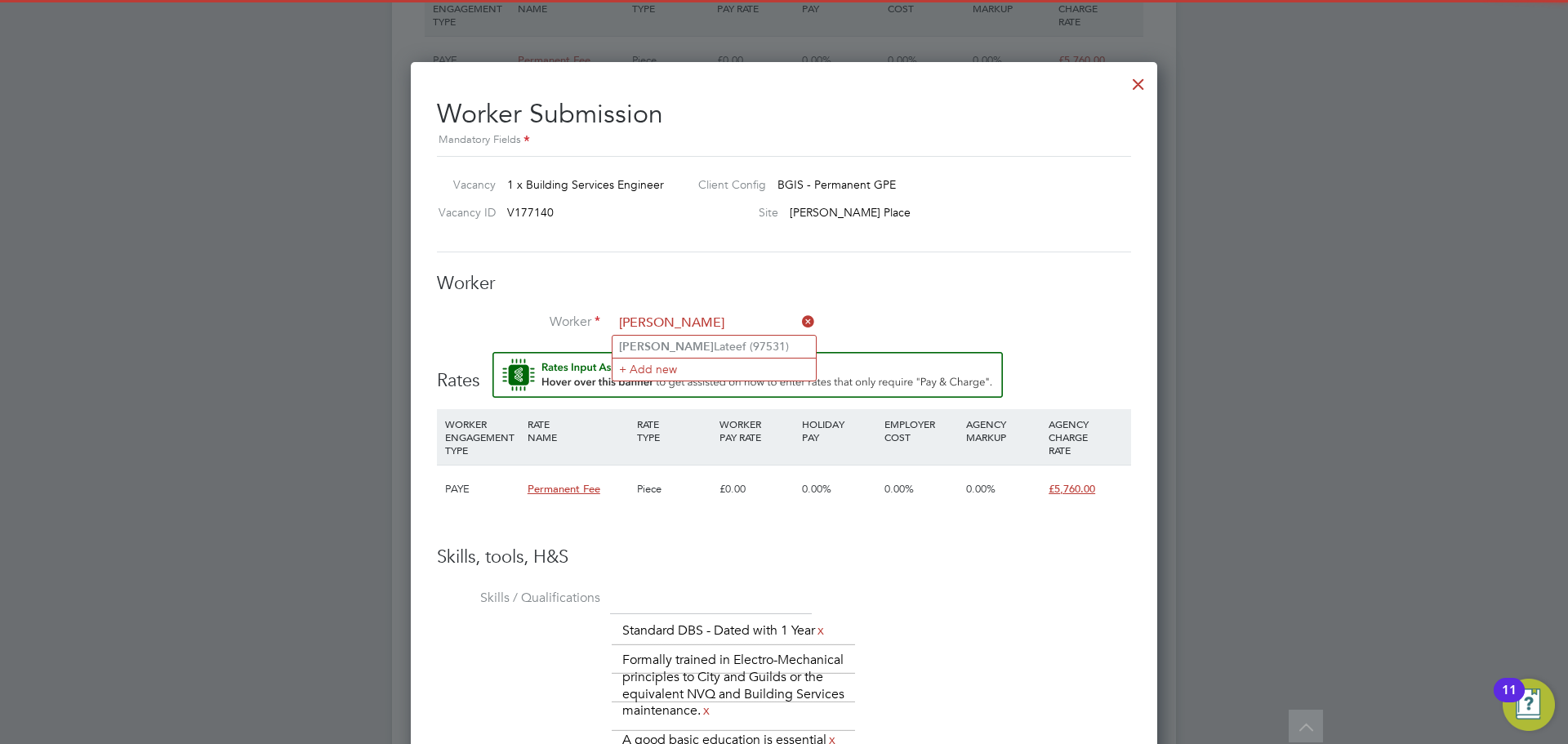
type input "[PERSON_NAME]"
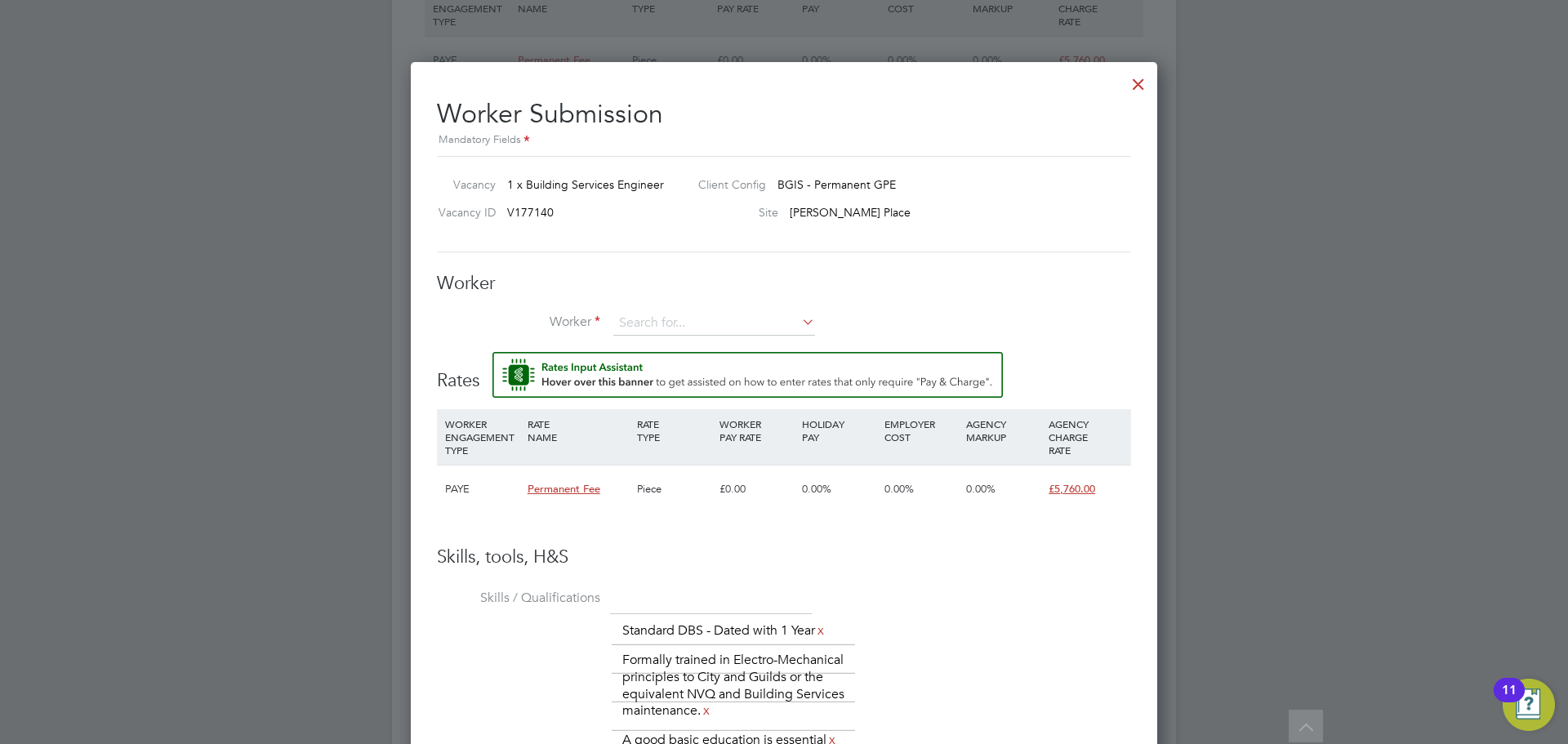
click at [720, 350] on li "Worker" at bounding box center [784, 331] width 694 height 41
click at [715, 329] on input at bounding box center [714, 323] width 201 height 25
click at [709, 348] on li "[PERSON_NAME] (97531)" at bounding box center [714, 347] width 203 height 22
type input "[PERSON_NAME] (97531)"
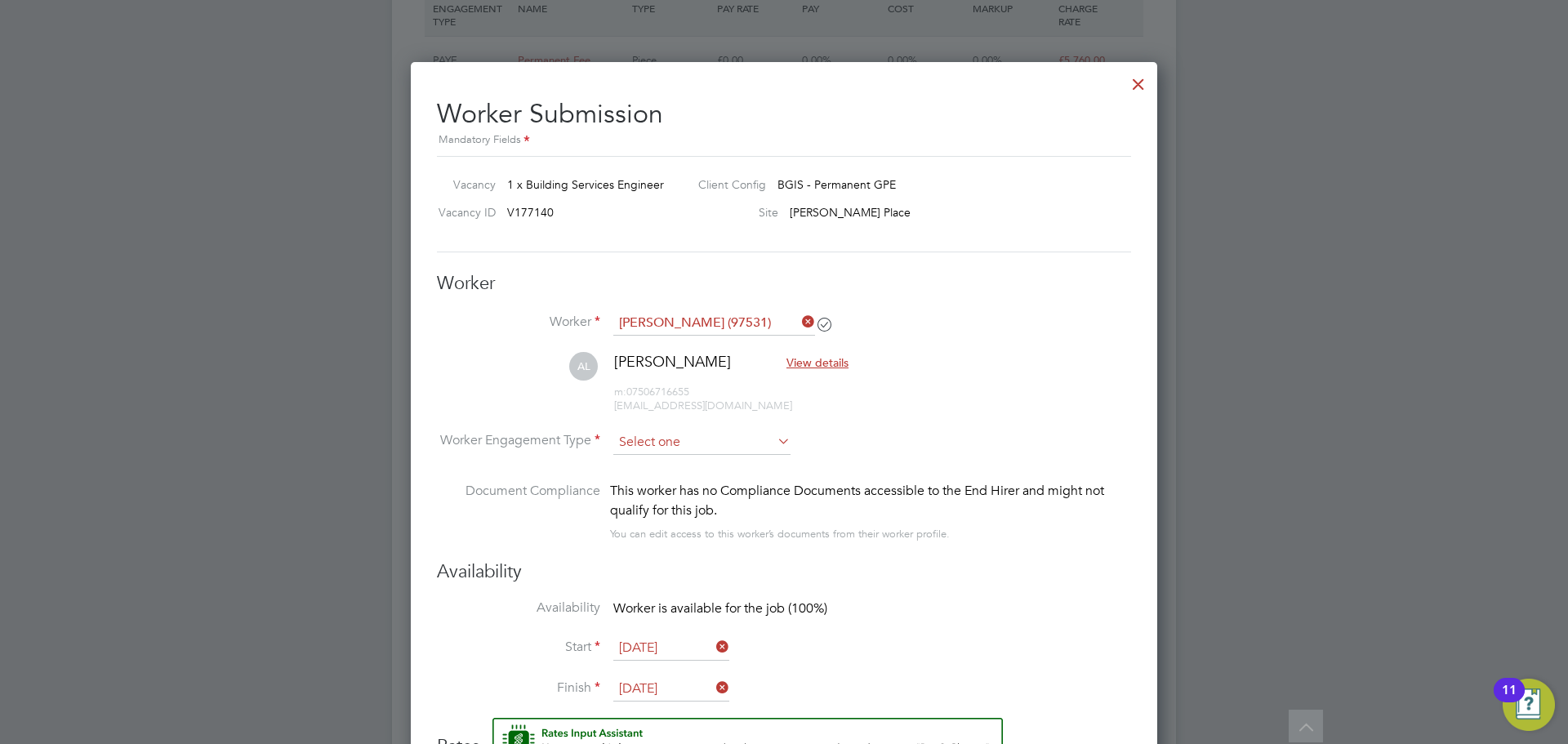
click at [696, 433] on input at bounding box center [702, 442] width 177 height 25
click at [681, 484] on li "PAYE" at bounding box center [702, 485] width 179 height 21
type input "PAYE"
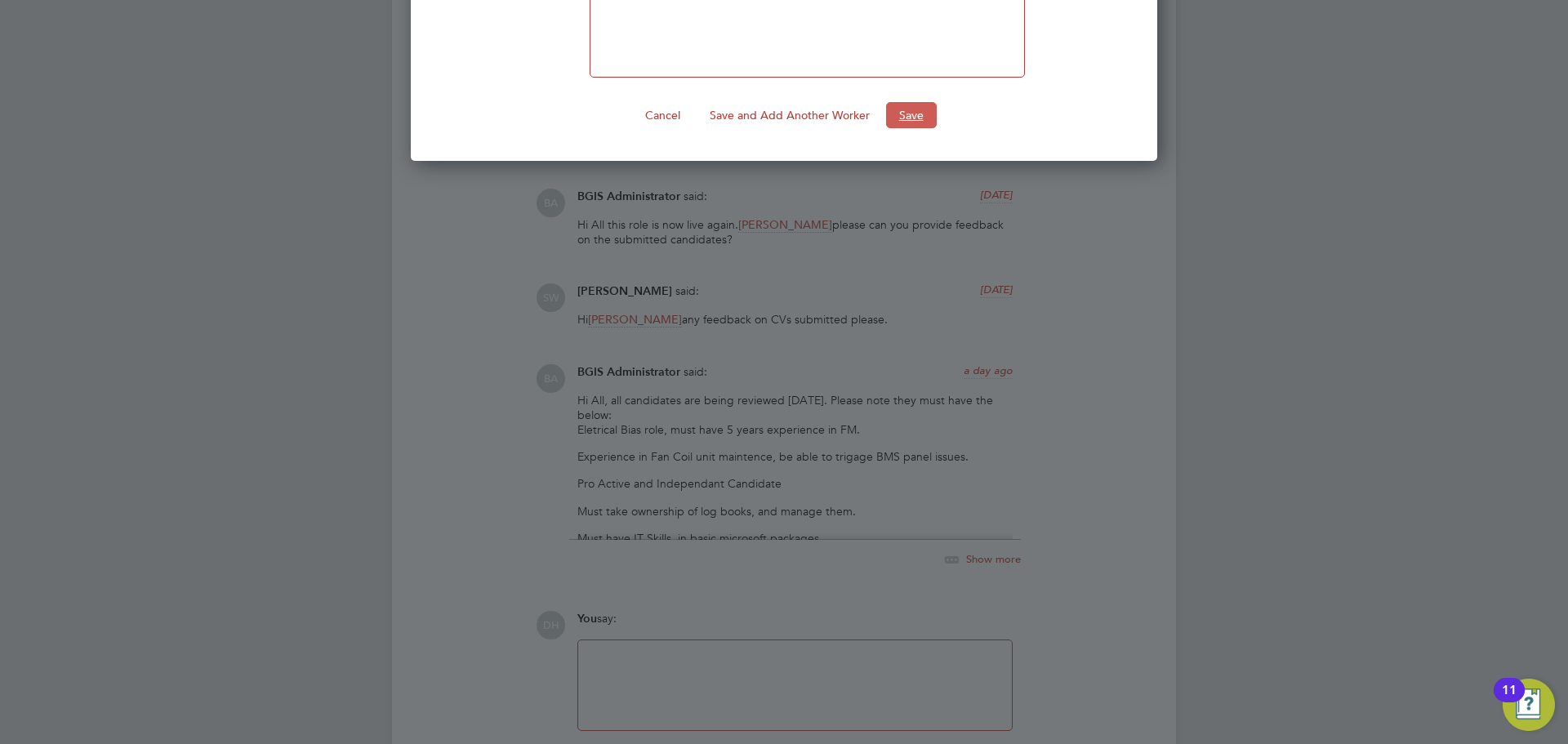
click at [902, 105] on button "Save" at bounding box center [911, 115] width 51 height 26
